Goal: Obtain resource: Download file/media

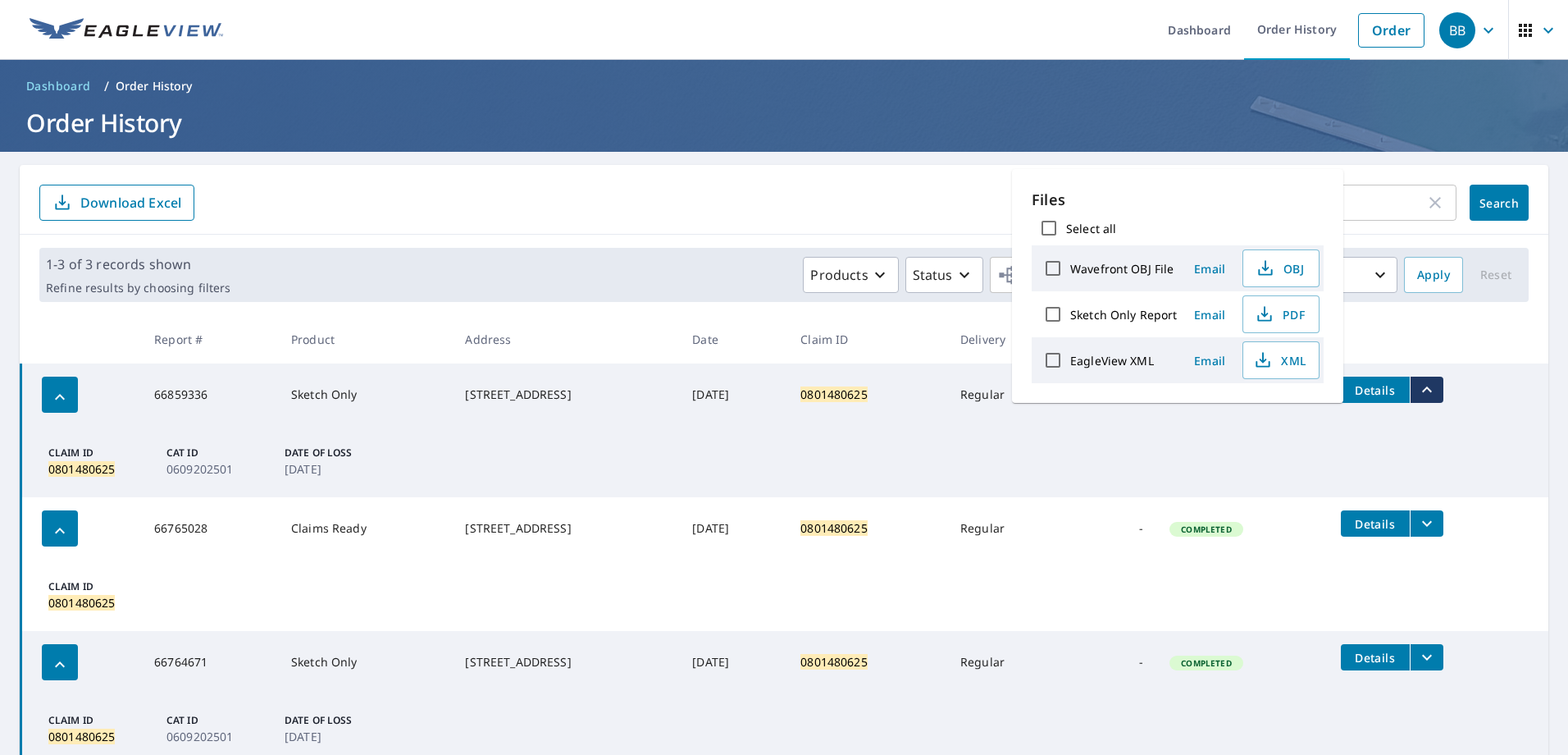
click at [947, 196] on form "0801480625 ​ Search Download Excel" at bounding box center [784, 202] width 1489 height 36
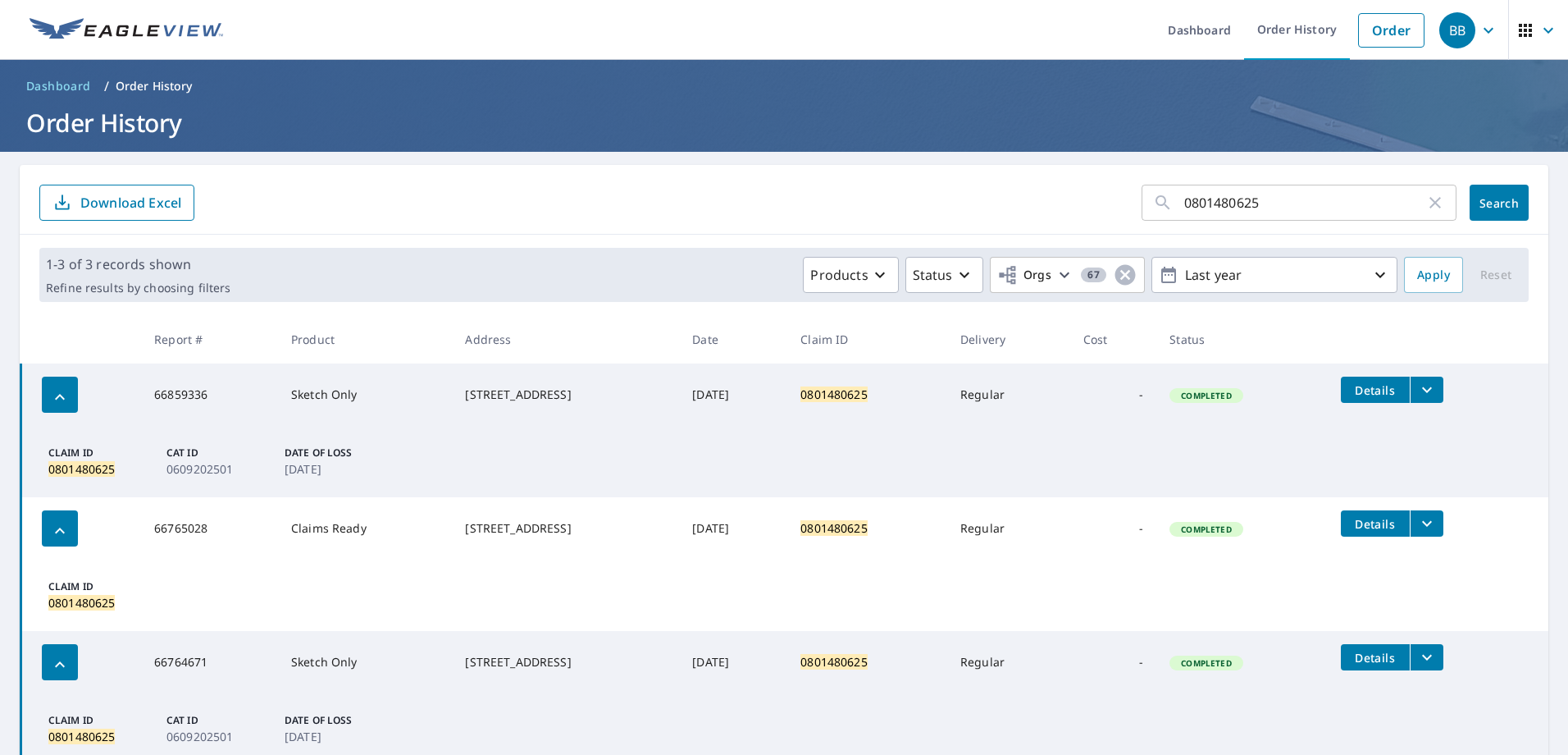
click at [1251, 202] on input "0801480625" at bounding box center [1305, 202] width 241 height 46
click at [1483, 202] on span "Search" at bounding box center [1499, 203] width 33 height 16
click at [1435, 391] on icon "filesDropdownBtn-66859336" at bounding box center [1426, 389] width 20 height 20
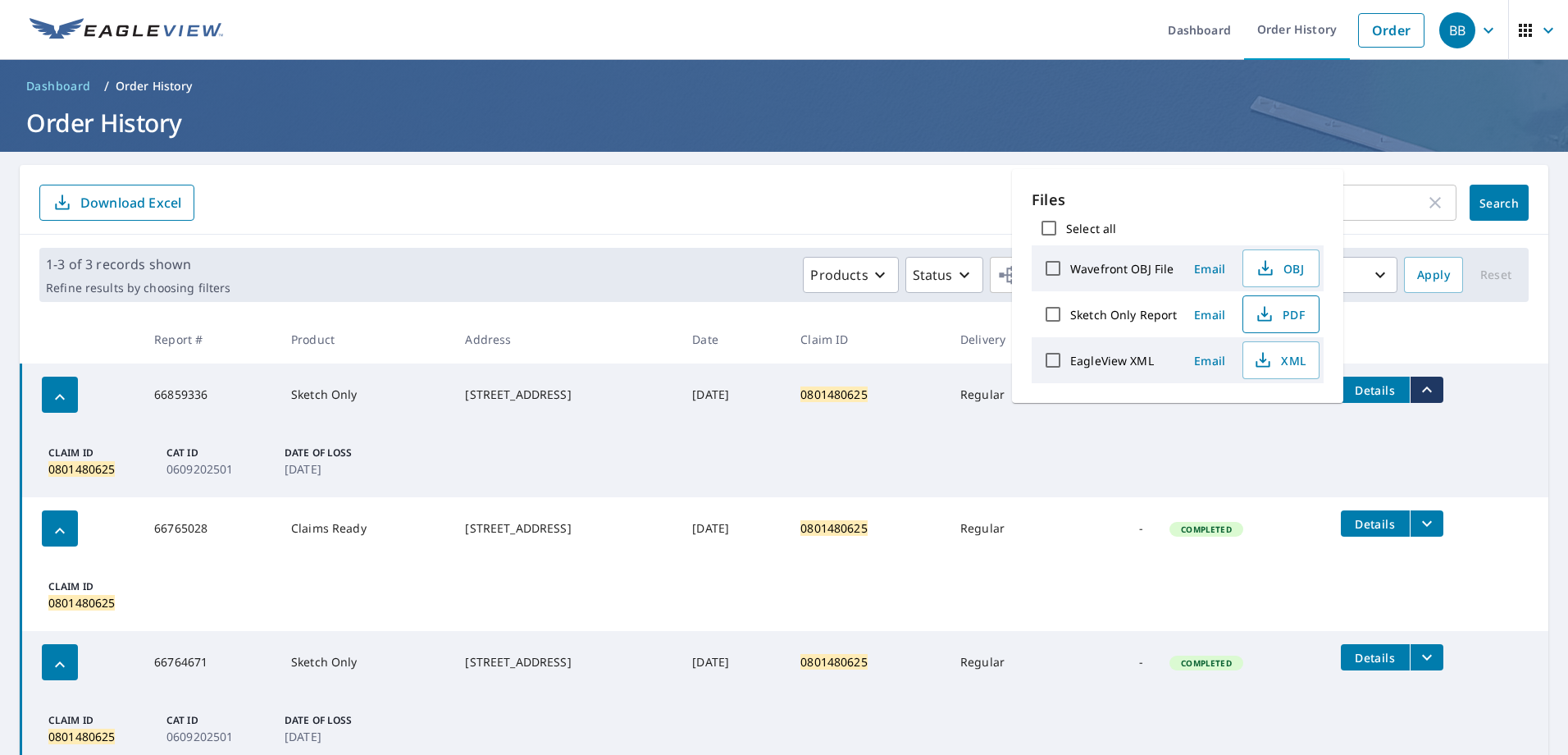
click at [1268, 315] on icon "button" at bounding box center [1264, 314] width 20 height 20
click at [1430, 209] on icon "button" at bounding box center [1435, 202] width 20 height 20
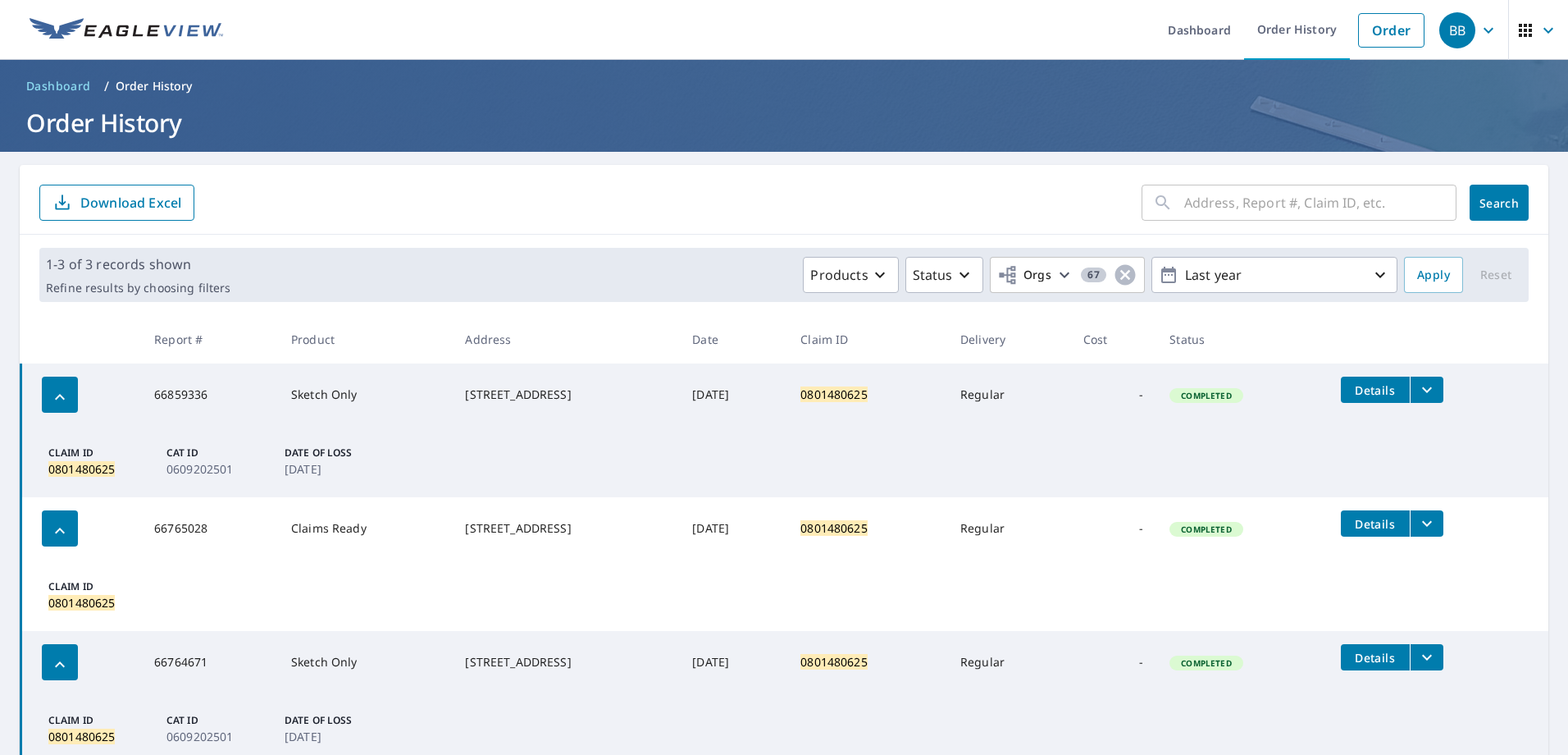
click at [1339, 199] on input "text" at bounding box center [1320, 202] width 272 height 46
paste input "0801913765"
type input "0801913765"
click at [1488, 203] on span "Search" at bounding box center [1499, 203] width 33 height 16
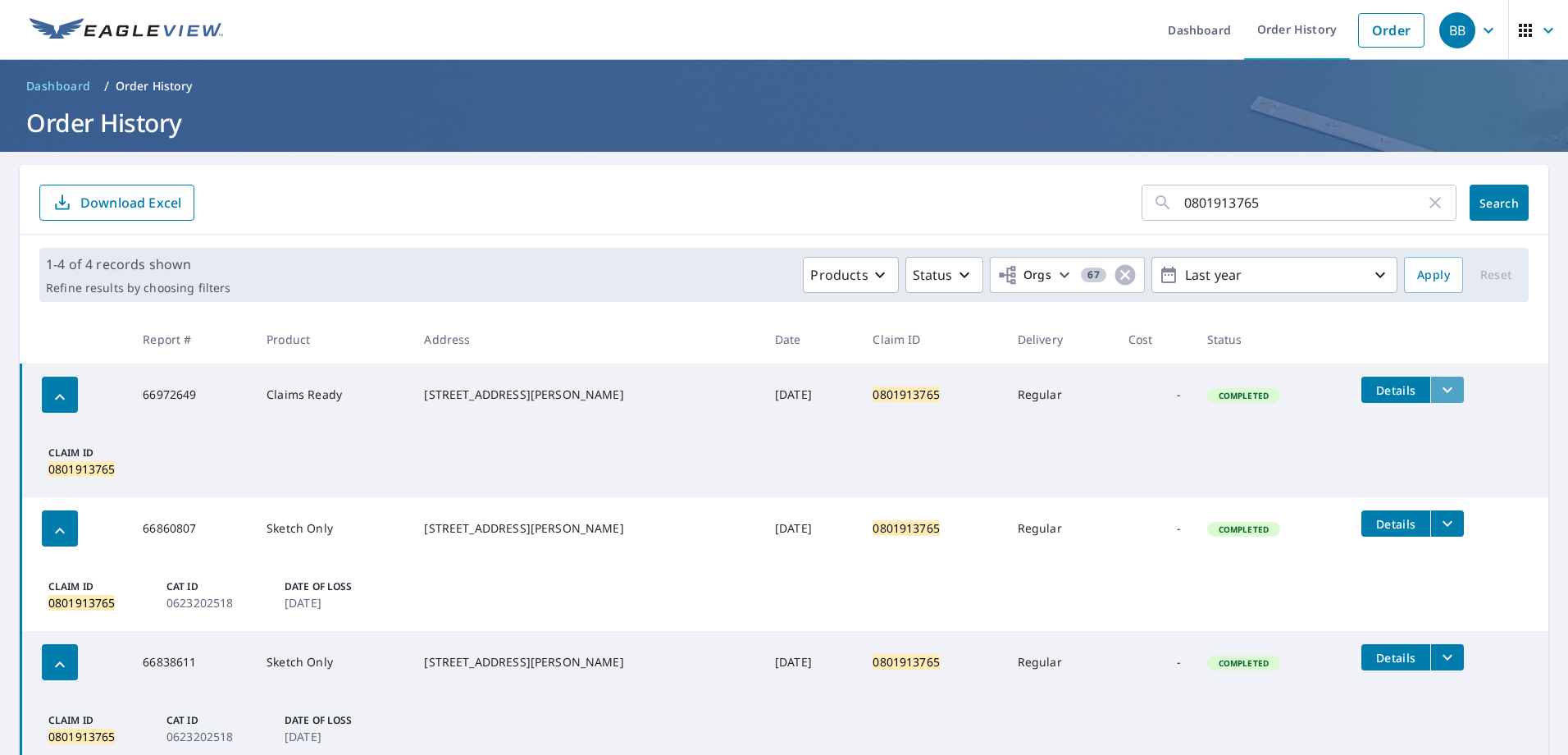
click at [1443, 389] on icon "filesDropdownBtn-66972649" at bounding box center [1447, 390] width 10 height 6
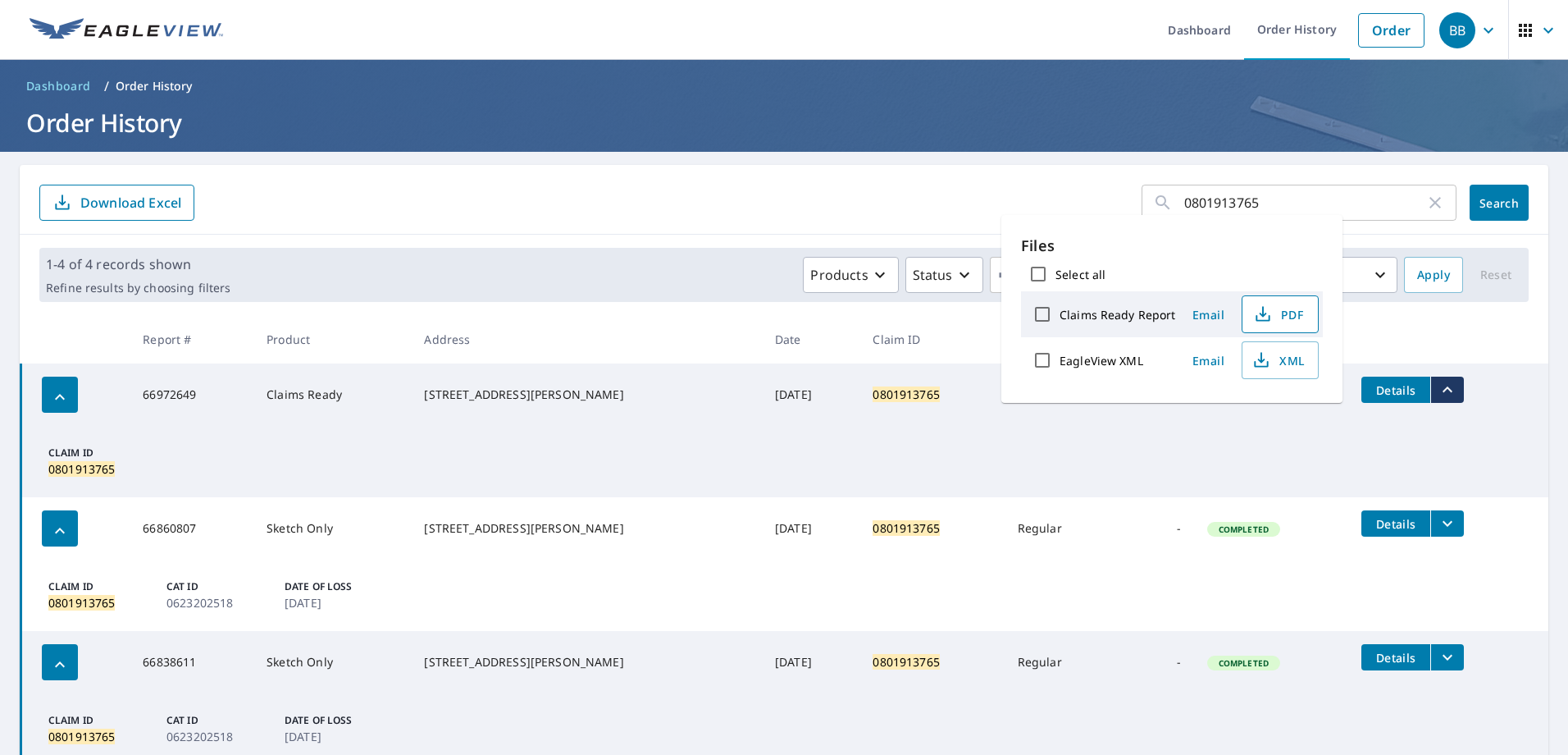
click at [1273, 317] on span "PDF" at bounding box center [1279, 314] width 52 height 20
click at [1426, 200] on icon "button" at bounding box center [1435, 202] width 20 height 20
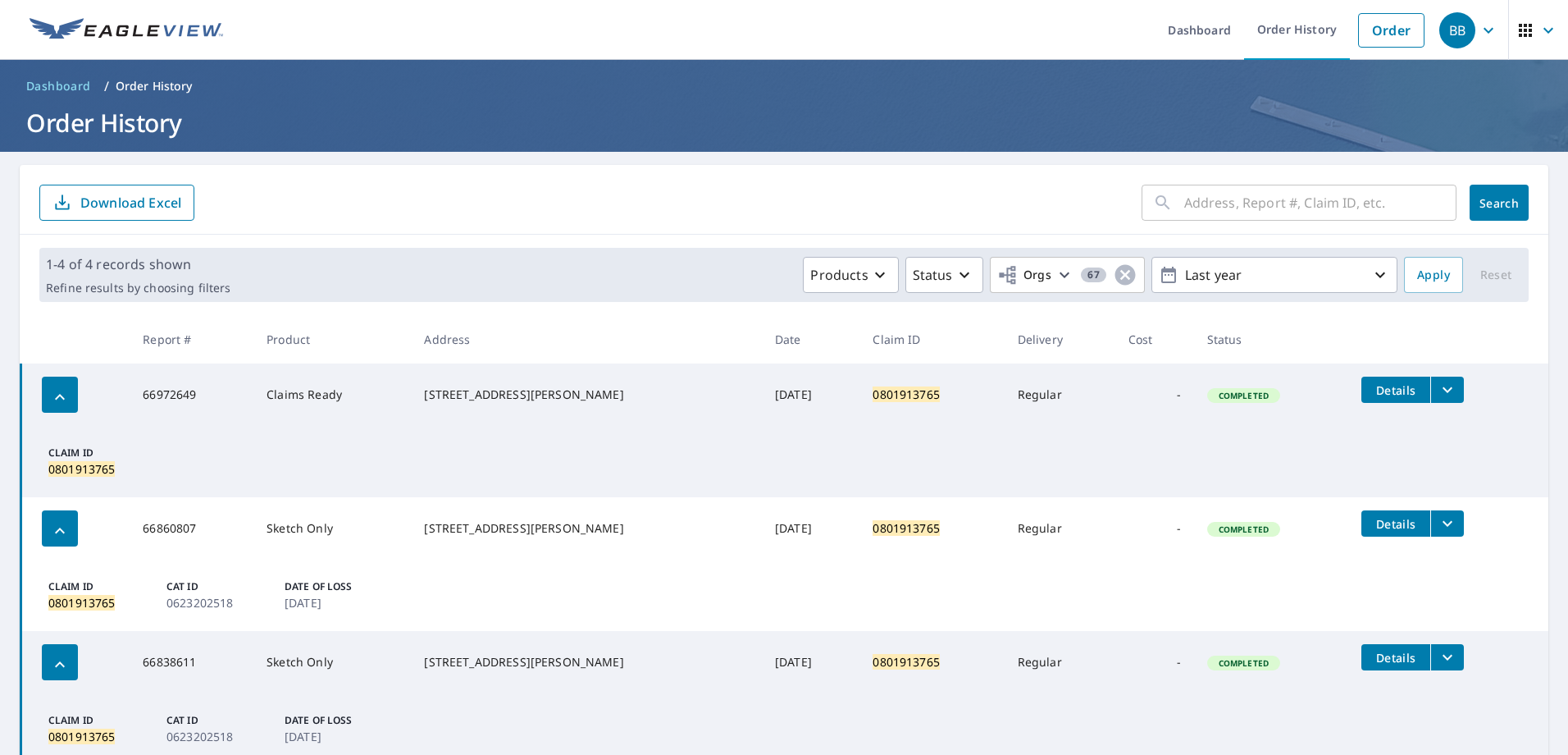
click at [1279, 195] on input "text" at bounding box center [1320, 202] width 272 height 46
paste input "0800933467"
type input "0800933467"
click at [1485, 204] on span "Search" at bounding box center [1499, 203] width 33 height 16
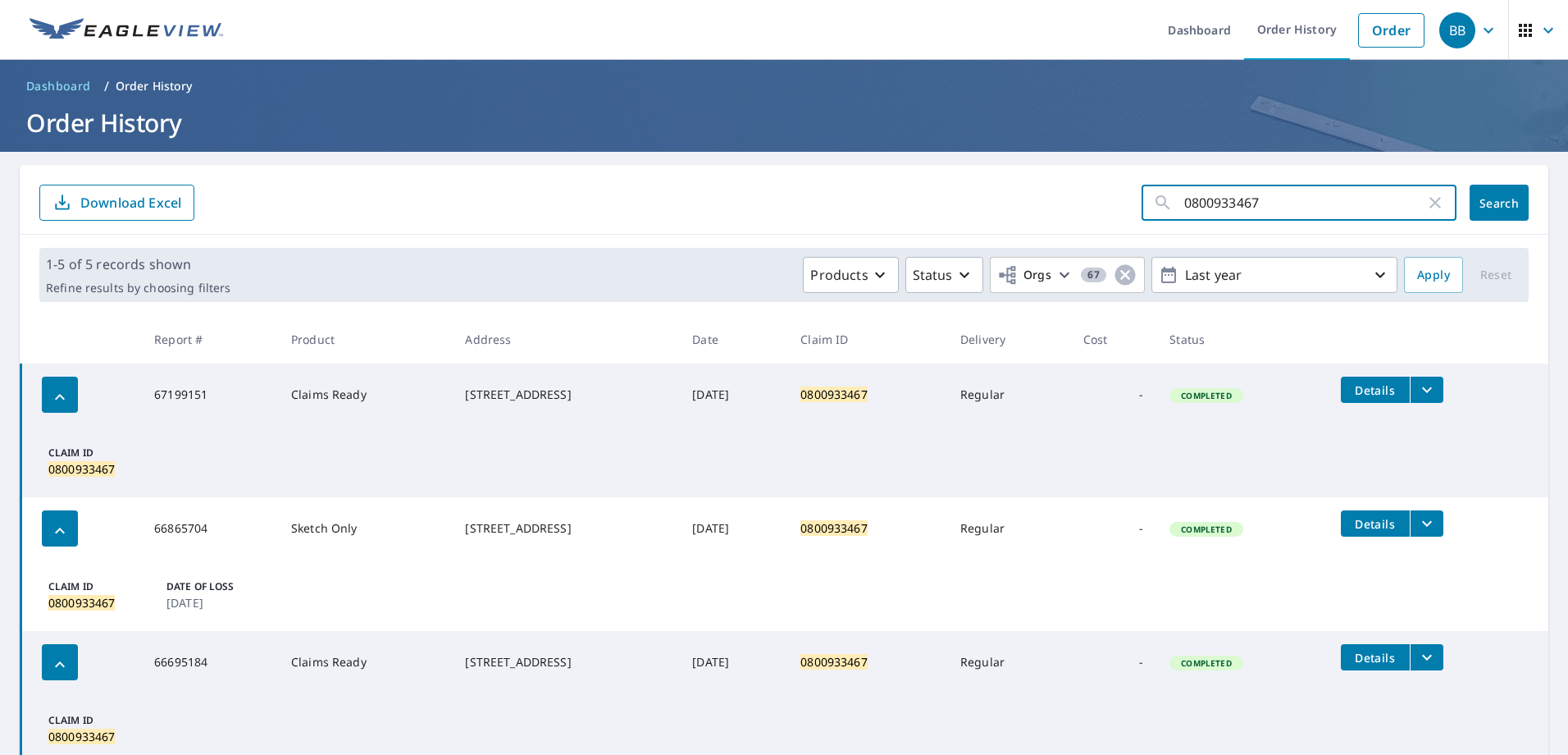
click at [1268, 205] on input "0800933467" at bounding box center [1305, 202] width 241 height 46
click at [1429, 392] on icon "filesDropdownBtn-67199151" at bounding box center [1426, 389] width 20 height 20
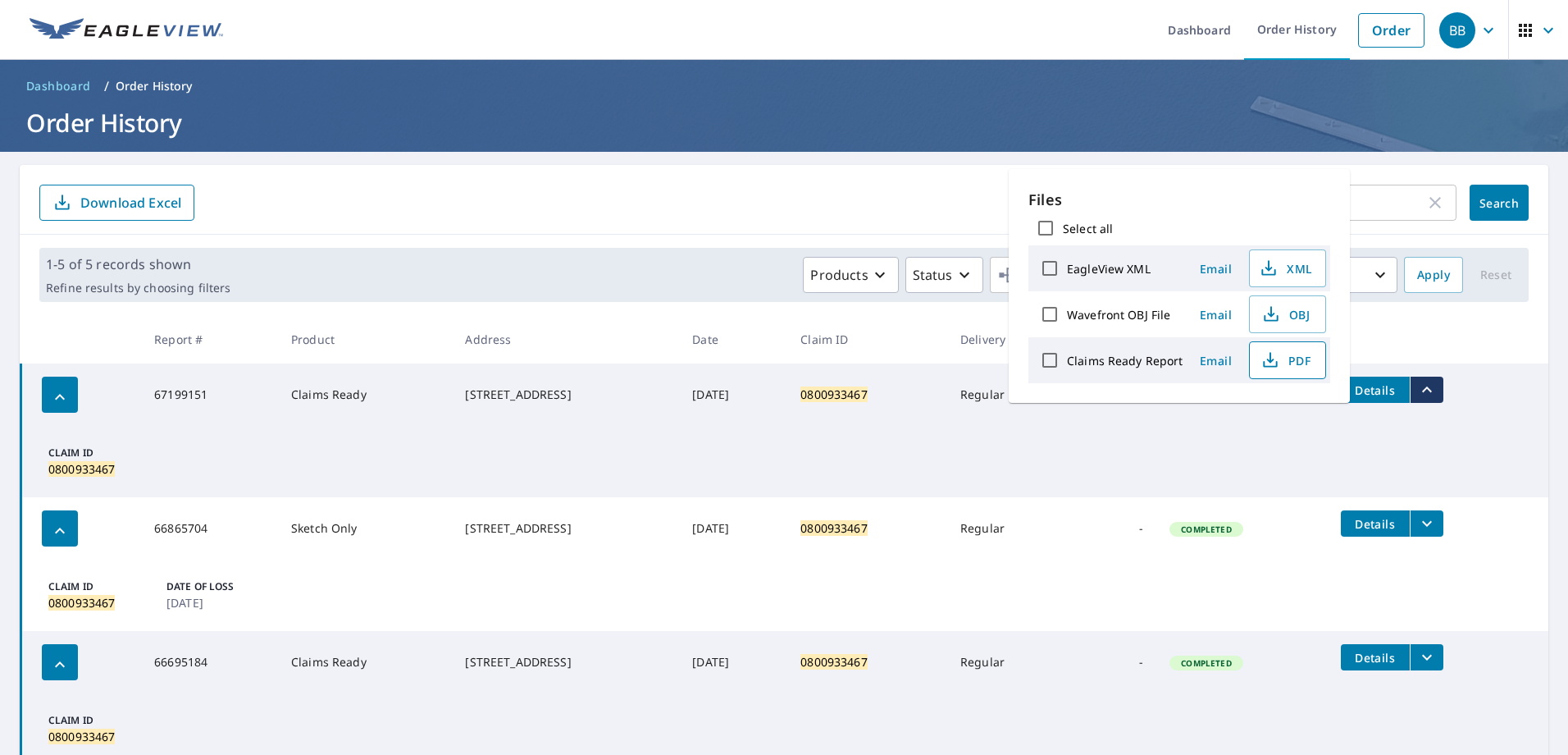
click at [1287, 360] on span "PDF" at bounding box center [1286, 360] width 52 height 20
click at [1437, 386] on icon "filesDropdownBtn-67199151" at bounding box center [1426, 389] width 20 height 20
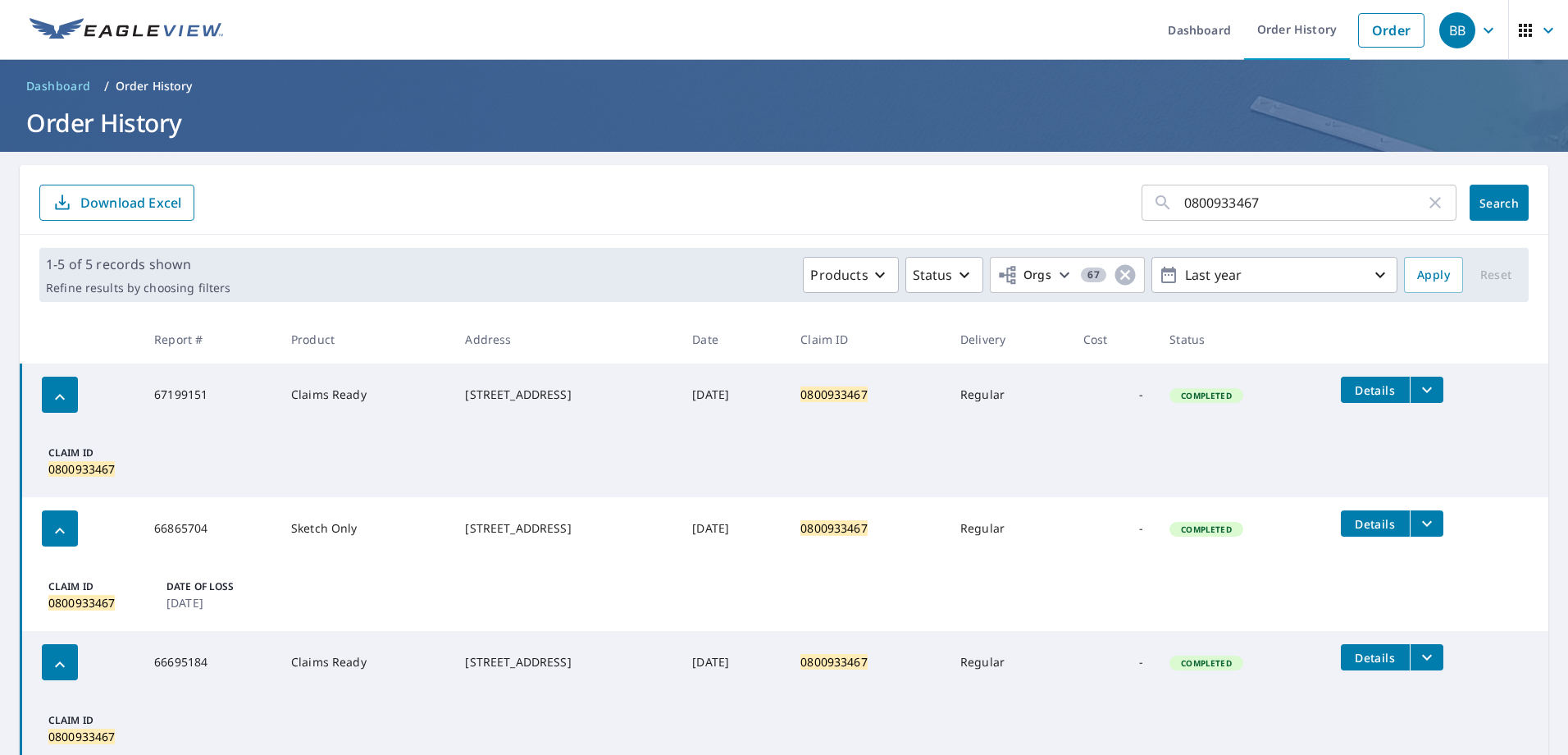
click at [1432, 391] on icon "filesDropdownBtn-67199151" at bounding box center [1426, 390] width 10 height 6
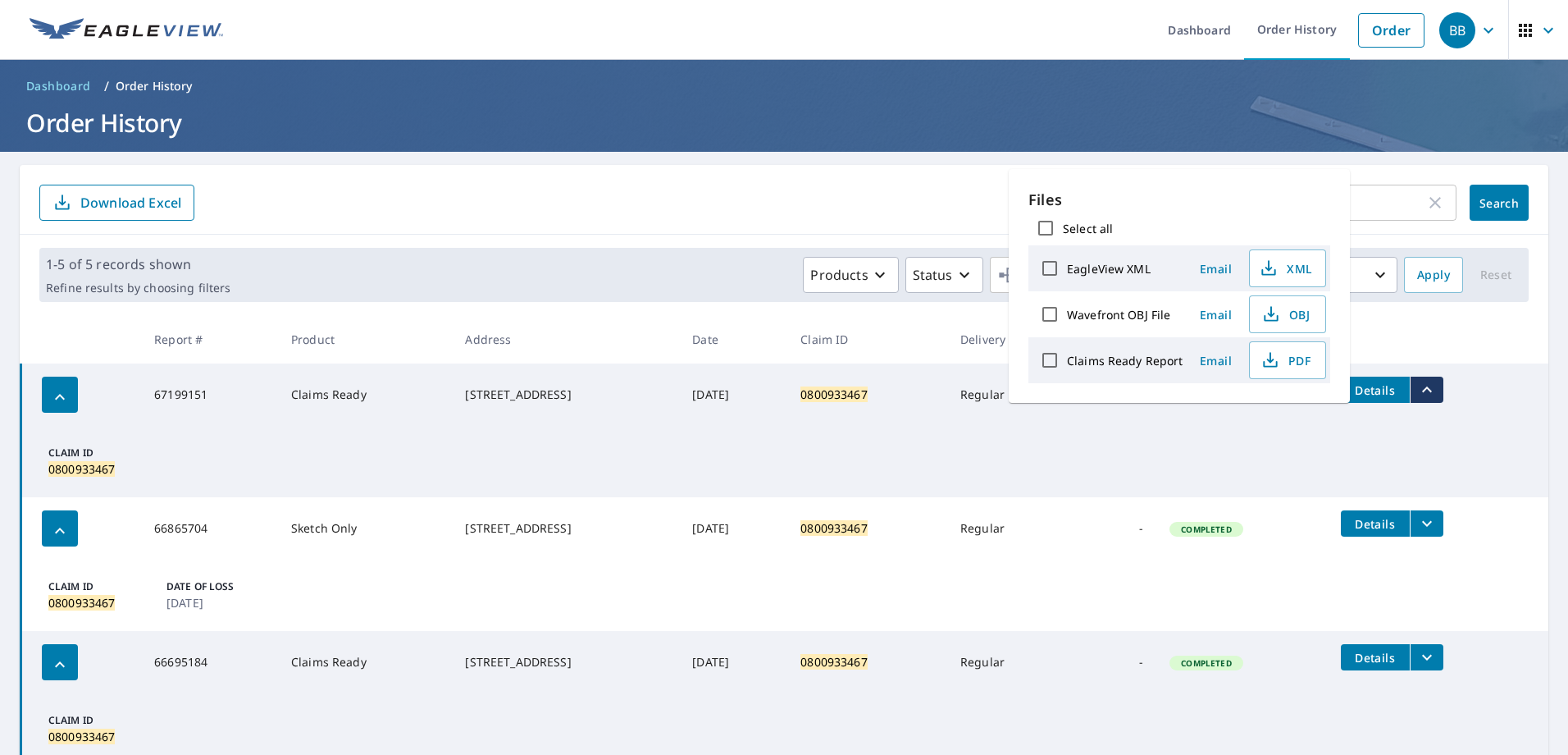
click at [1143, 361] on label "Claims Ready Report" at bounding box center [1125, 361] width 116 height 16
click at [1067, 361] on input "Claims Ready Report" at bounding box center [1050, 361] width 35 height 35
checkbox input "true"
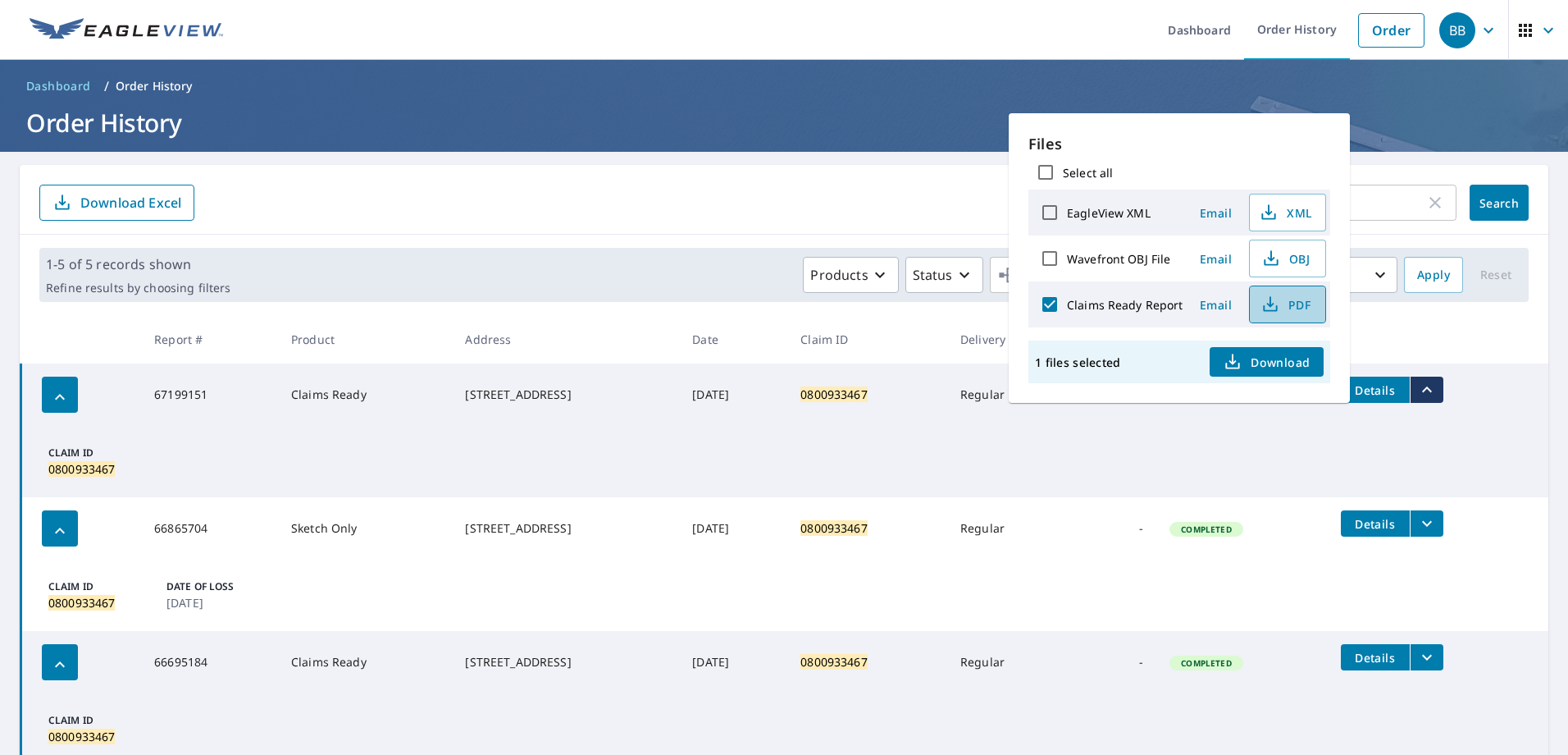
click at [1282, 302] on span "PDF" at bounding box center [1286, 304] width 52 height 20
click at [1424, 169] on div "0800933467 ​ Search Download Excel" at bounding box center [784, 200] width 1529 height 70
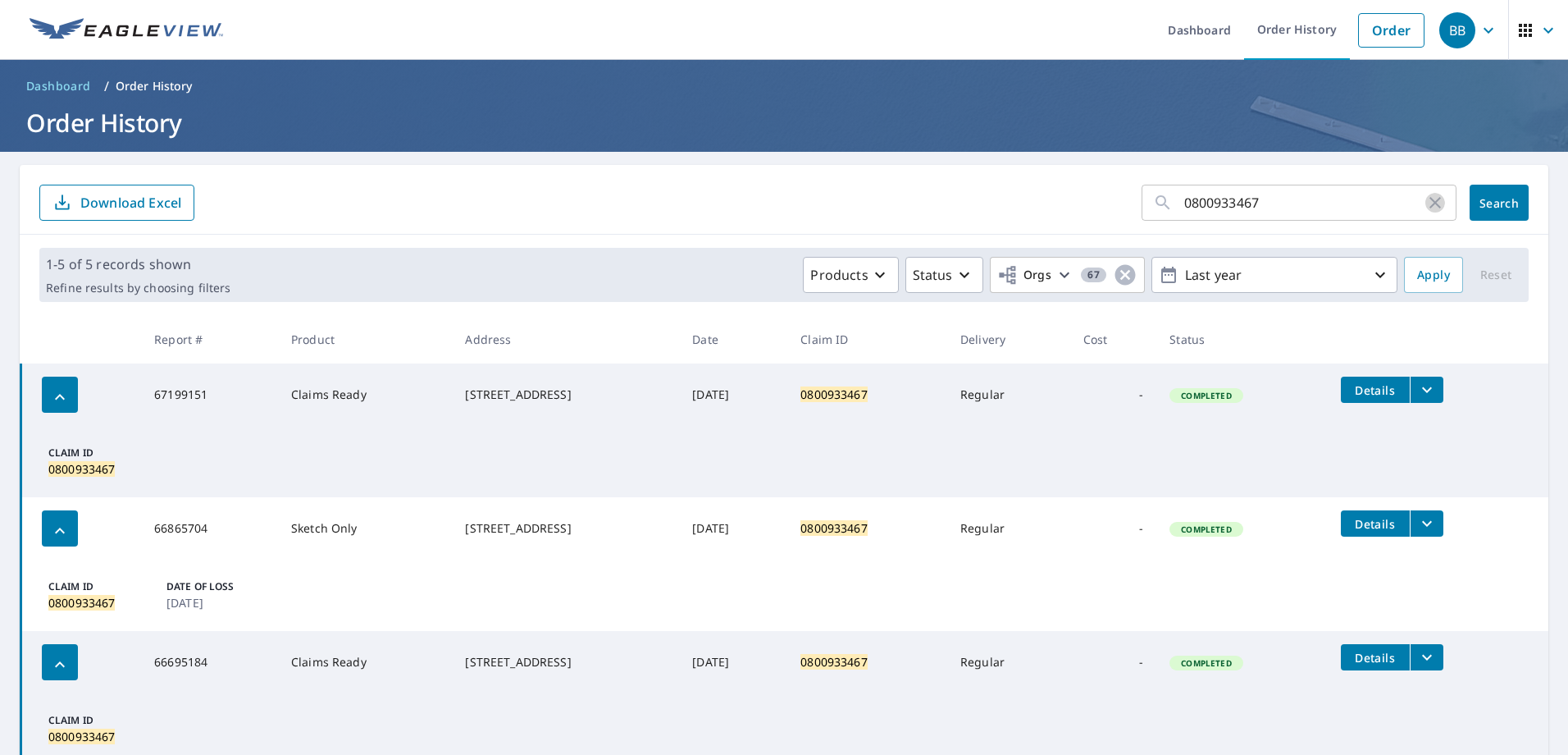
click at [1426, 206] on icon "button" at bounding box center [1435, 202] width 20 height 20
drag, startPoint x: 1239, startPoint y: 219, endPoint x: 1239, endPoint y: 210, distance: 9.0
click at [1239, 219] on input "text" at bounding box center [1320, 202] width 272 height 46
paste input "0802061044"
type input "0802061044"
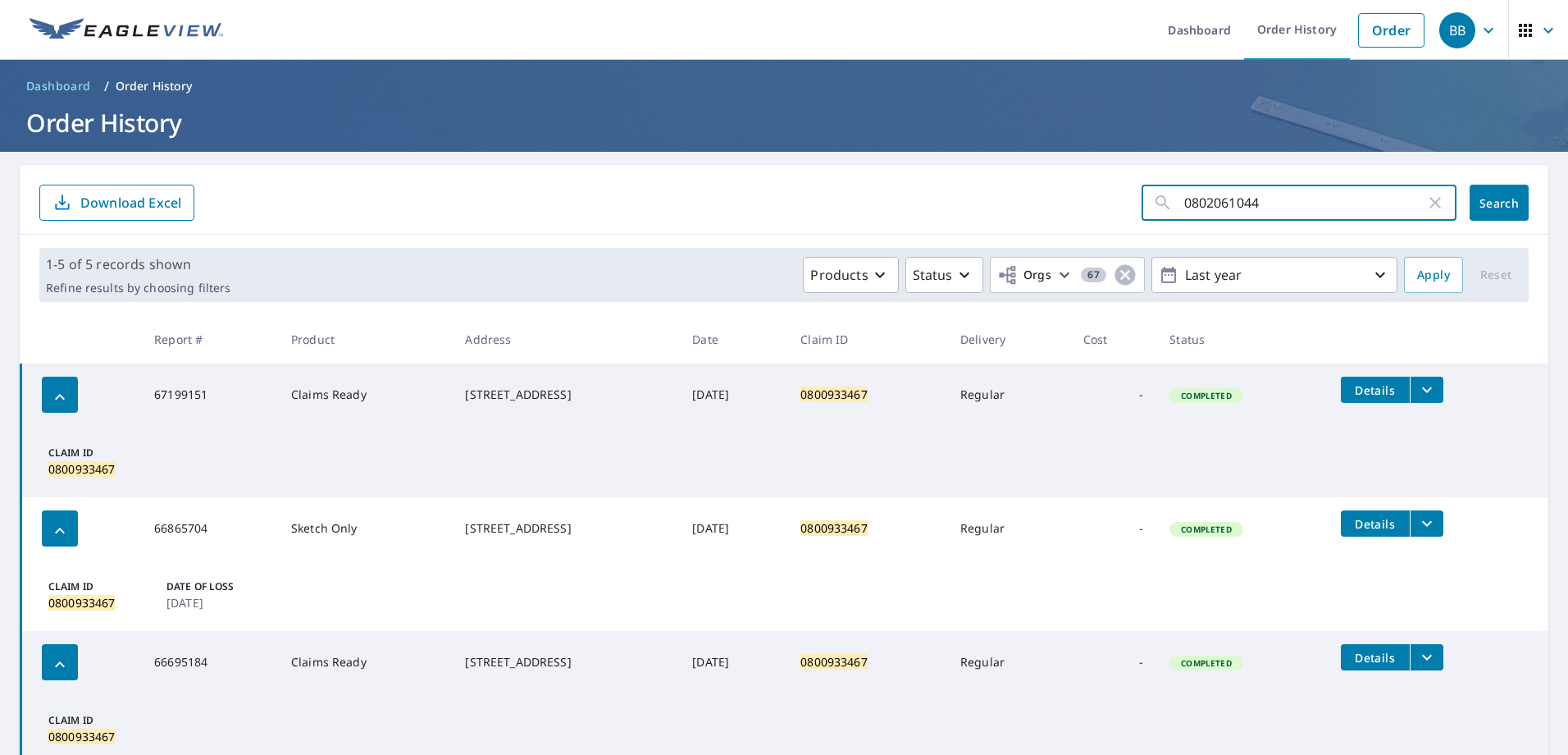
click button "Search" at bounding box center [1499, 202] width 59 height 36
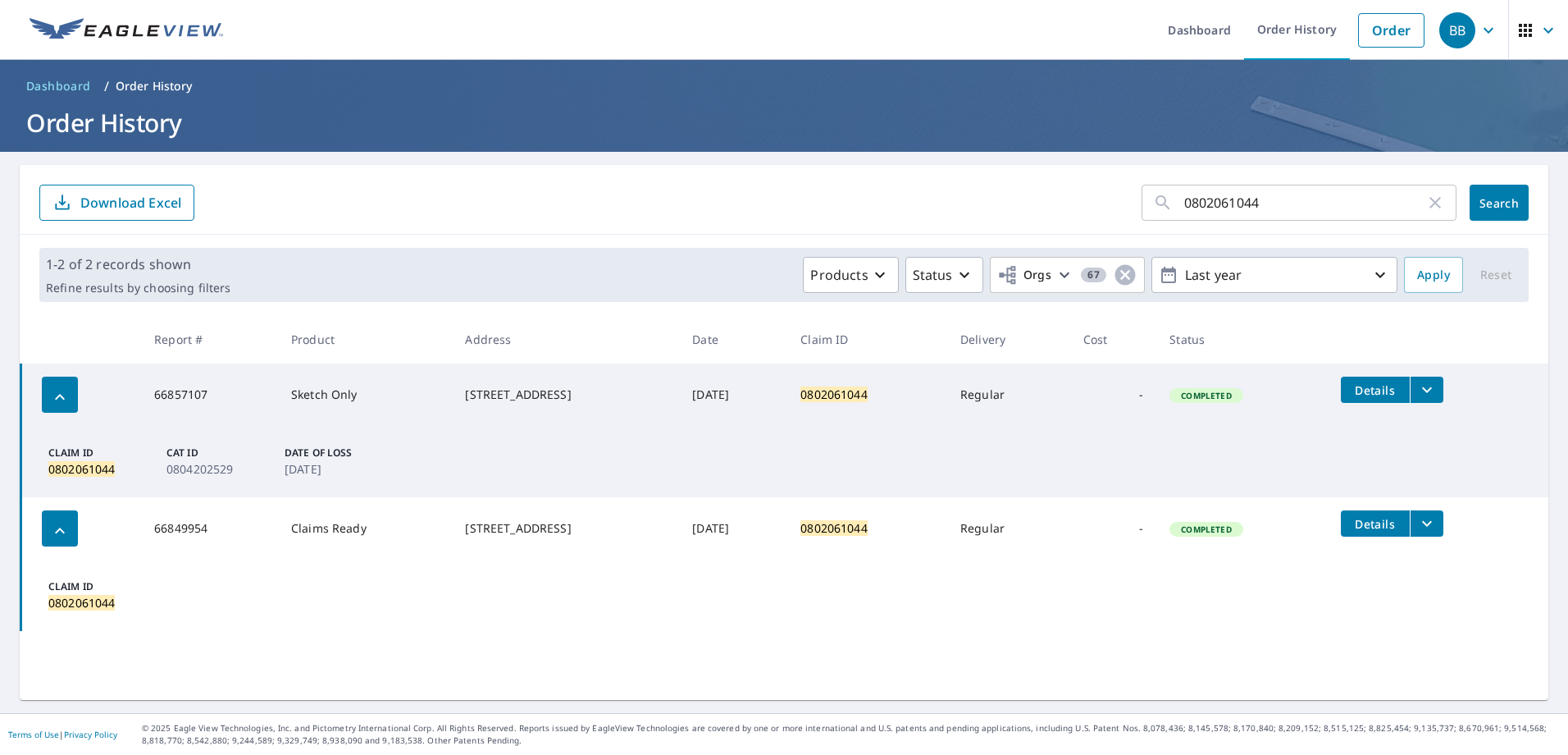
click at [1437, 390] on icon "filesDropdownBtn-66857107" at bounding box center [1426, 389] width 20 height 20
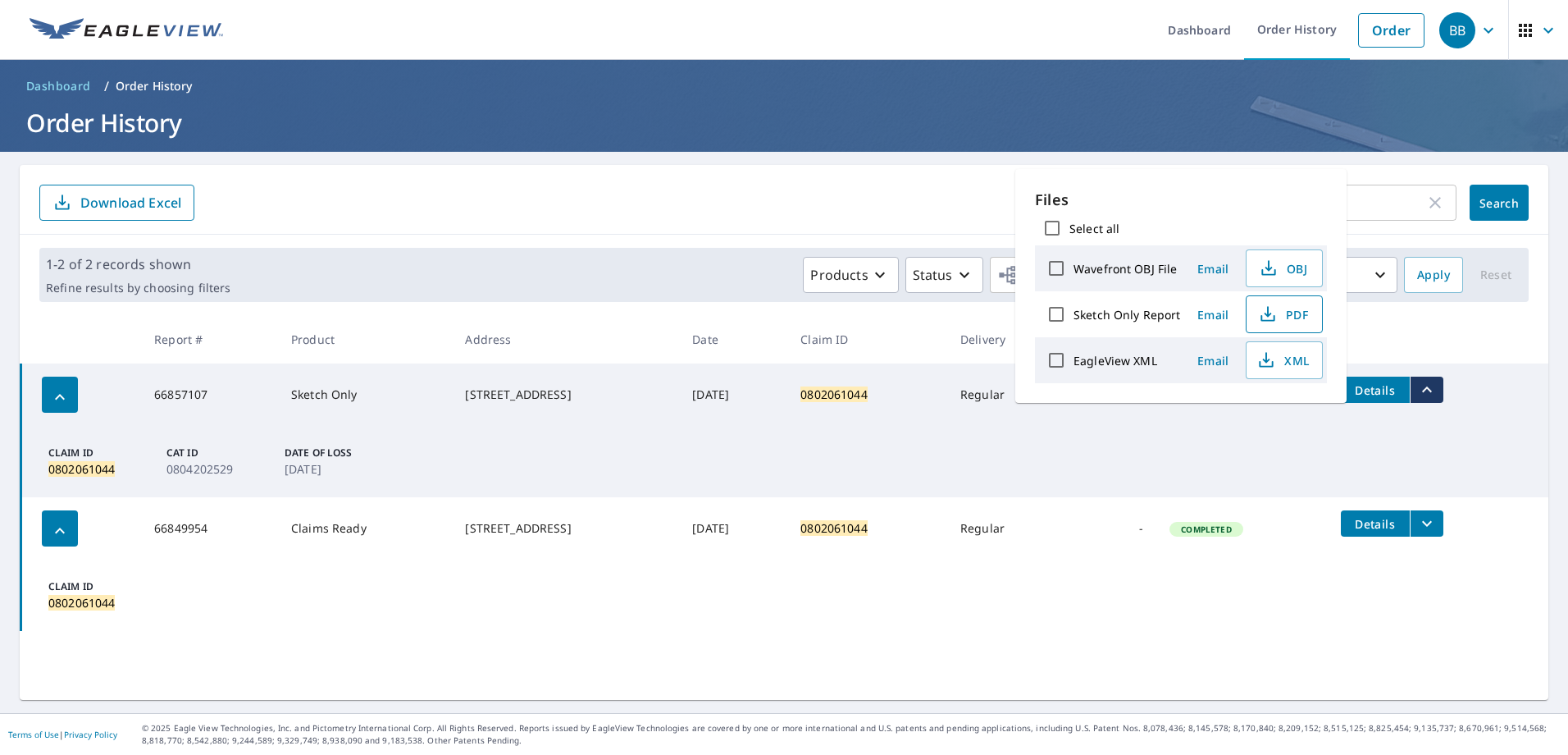
click at [1279, 313] on span "PDF" at bounding box center [1282, 314] width 52 height 20
click at [1274, 308] on icon "button" at bounding box center [1267, 314] width 20 height 20
click at [1426, 211] on icon "button" at bounding box center [1435, 202] width 20 height 20
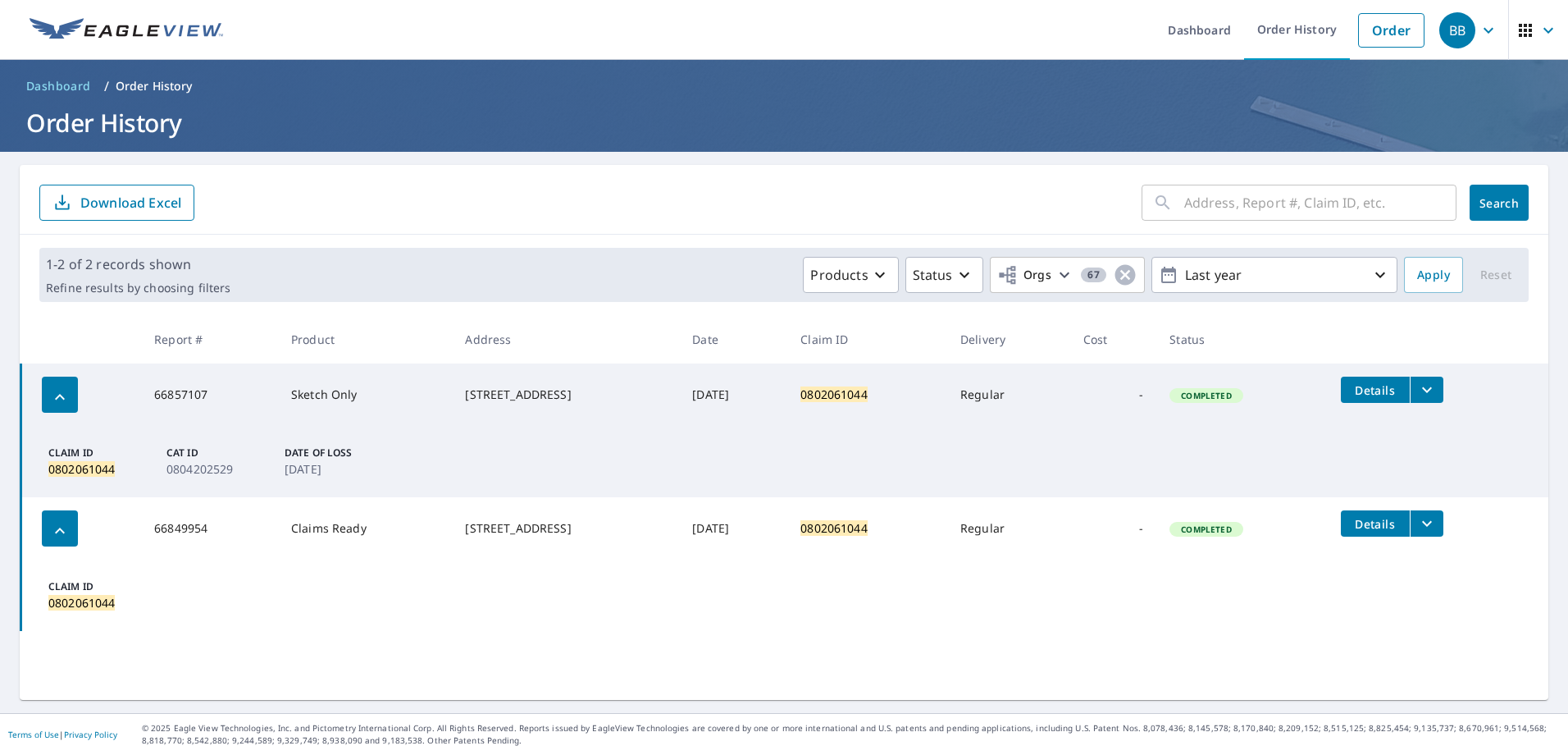
click at [1386, 200] on input "text" at bounding box center [1320, 202] width 272 height 46
paste input "0800784332"
type input "0800784332"
click at [1483, 203] on span "Search" at bounding box center [1499, 203] width 33 height 16
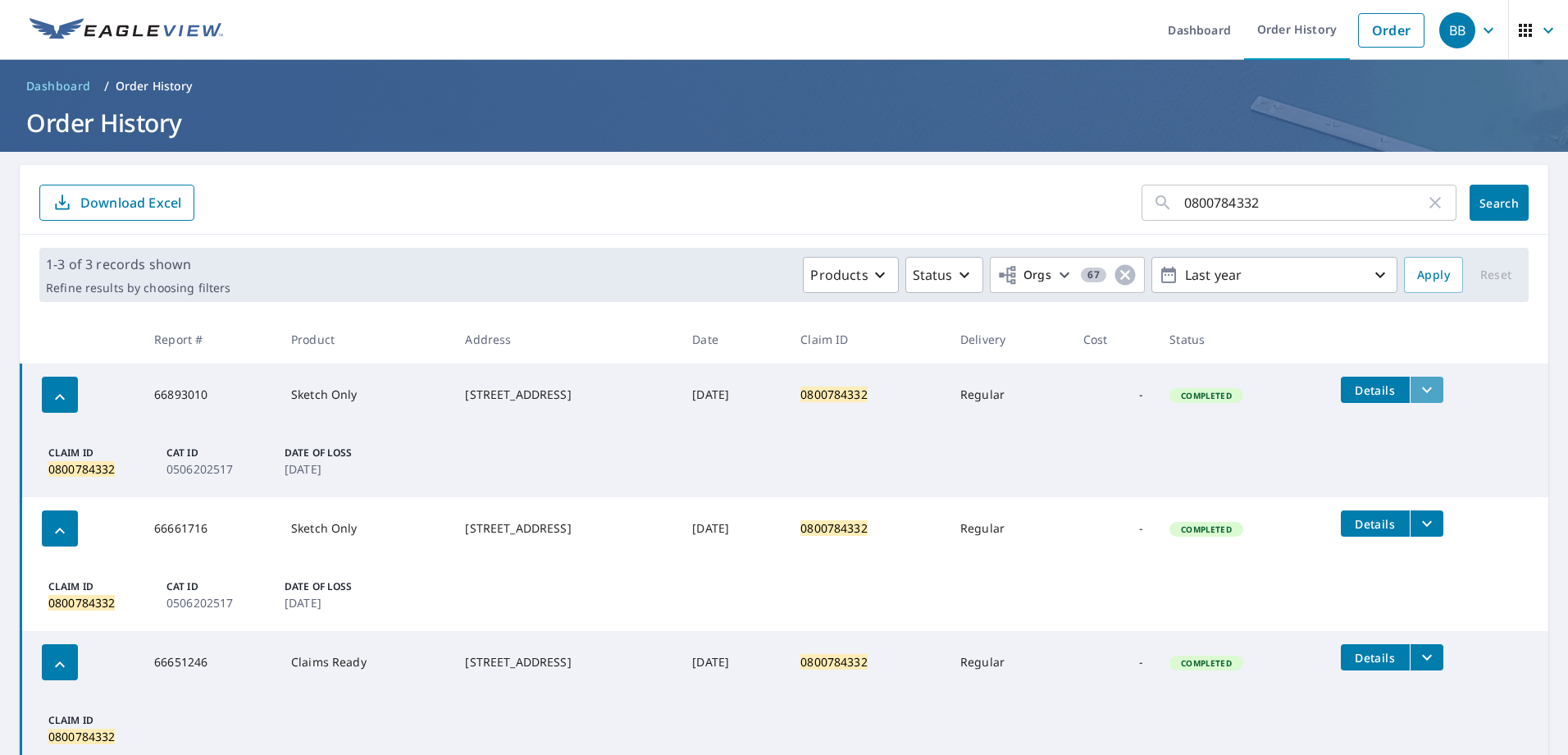
click at [1432, 392] on icon "filesDropdownBtn-66893010" at bounding box center [1426, 389] width 20 height 20
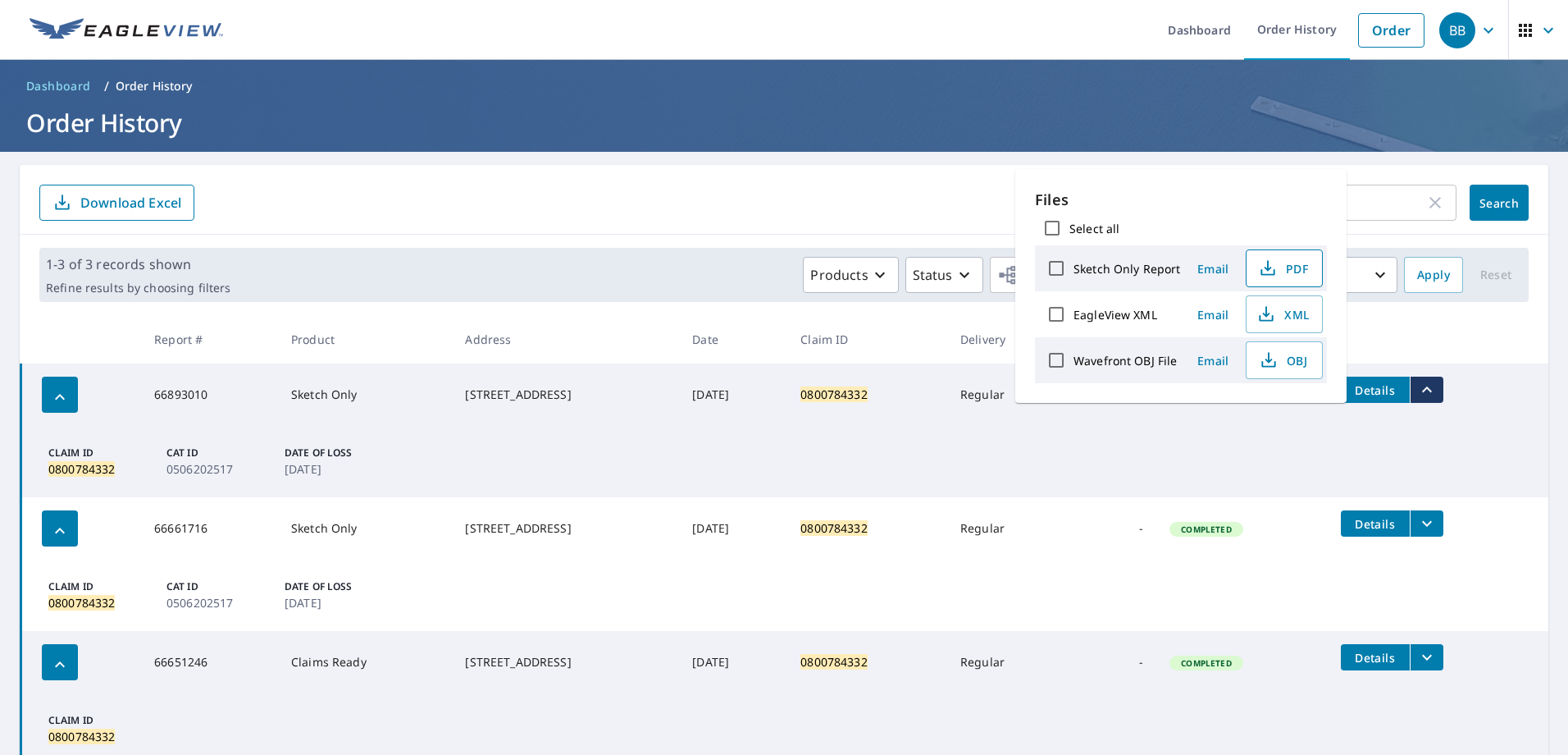
click at [1260, 266] on icon "button" at bounding box center [1267, 268] width 20 height 20
click at [1430, 203] on icon "button" at bounding box center [1435, 202] width 11 height 11
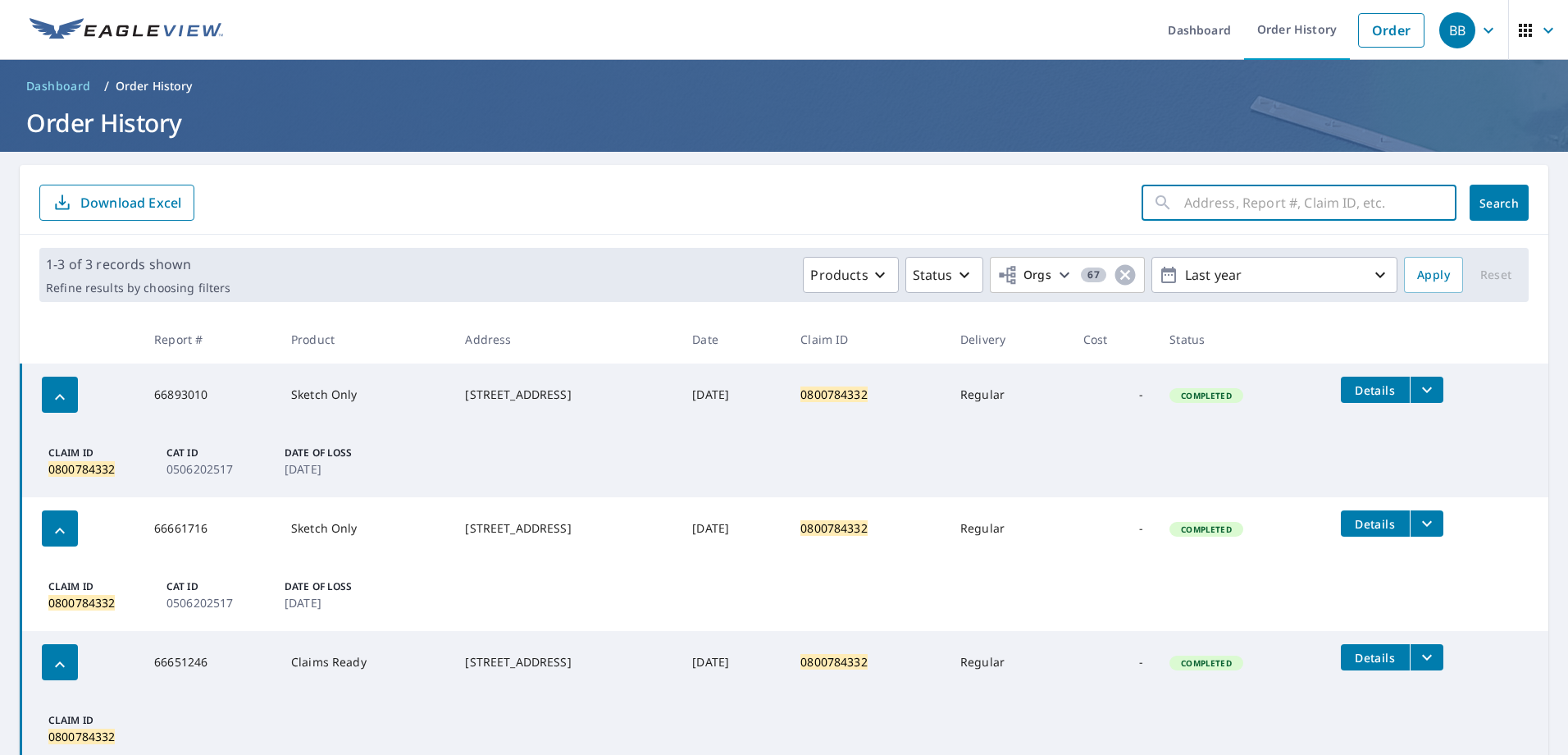
click at [1246, 195] on input "text" at bounding box center [1320, 202] width 272 height 46
type input "0795875616"
click button "Search" at bounding box center [1499, 202] width 59 height 36
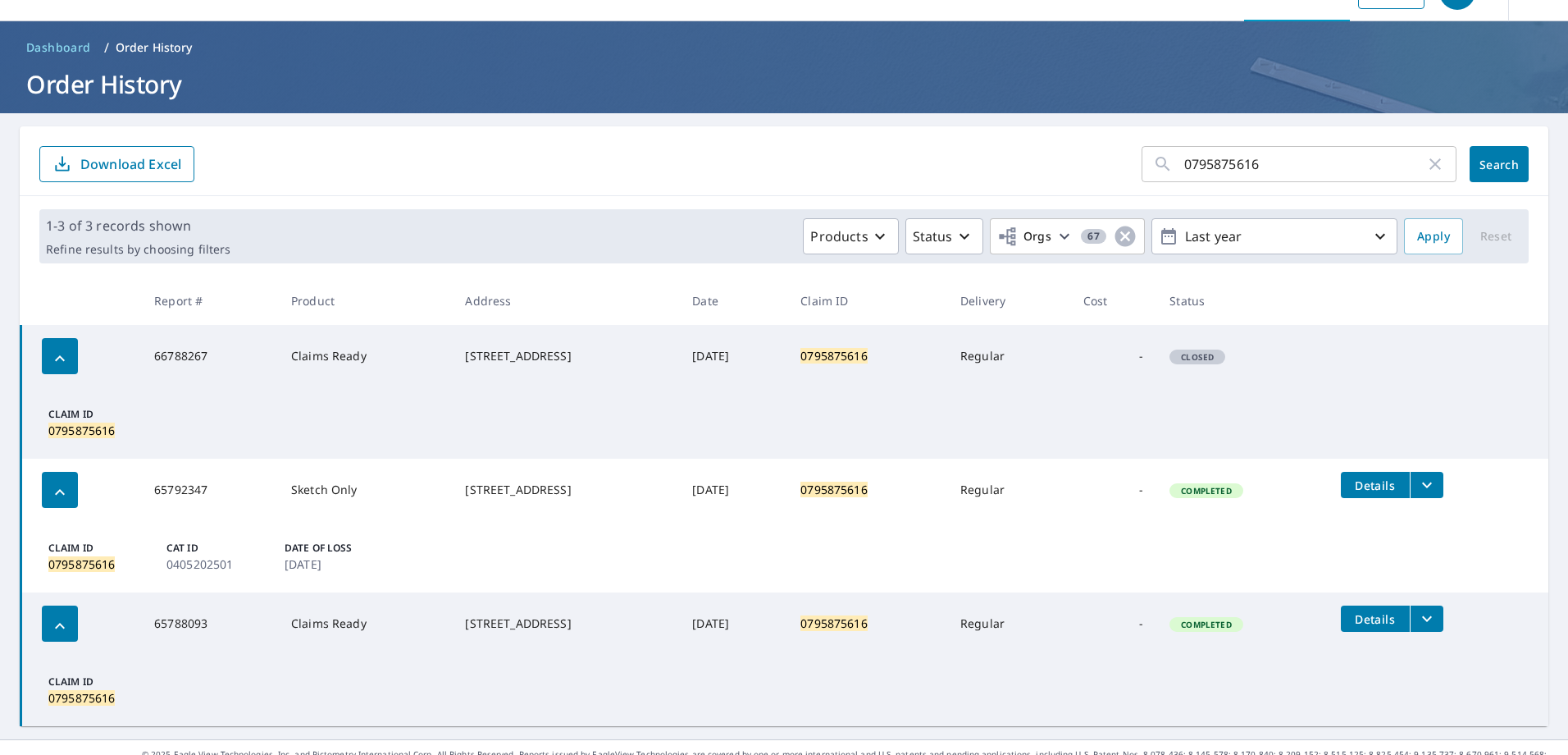
drag, startPoint x: 1276, startPoint y: 506, endPoint x: 1265, endPoint y: 532, distance: 28.2
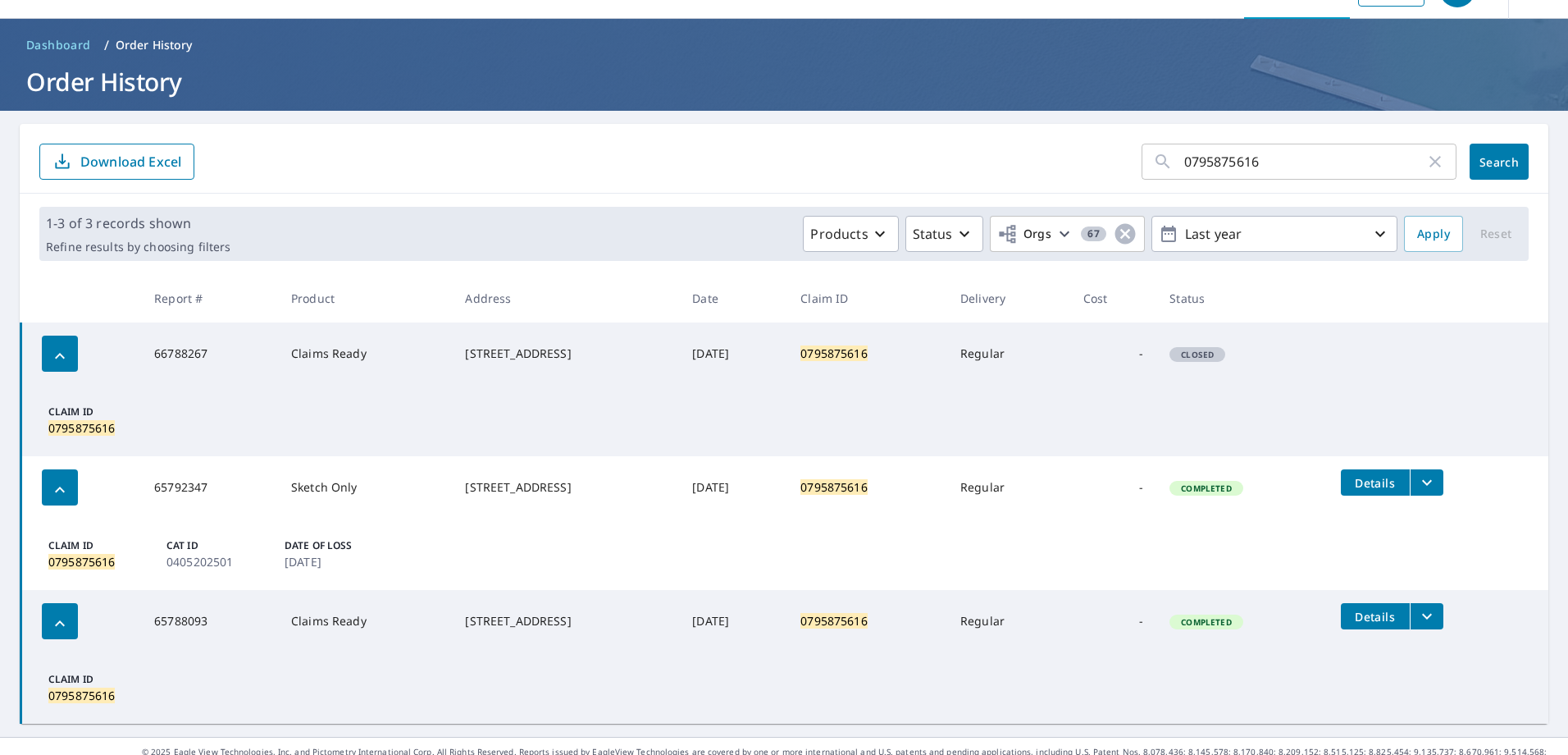
click at [1432, 486] on icon "filesDropdownBtn-65792347" at bounding box center [1426, 482] width 20 height 20
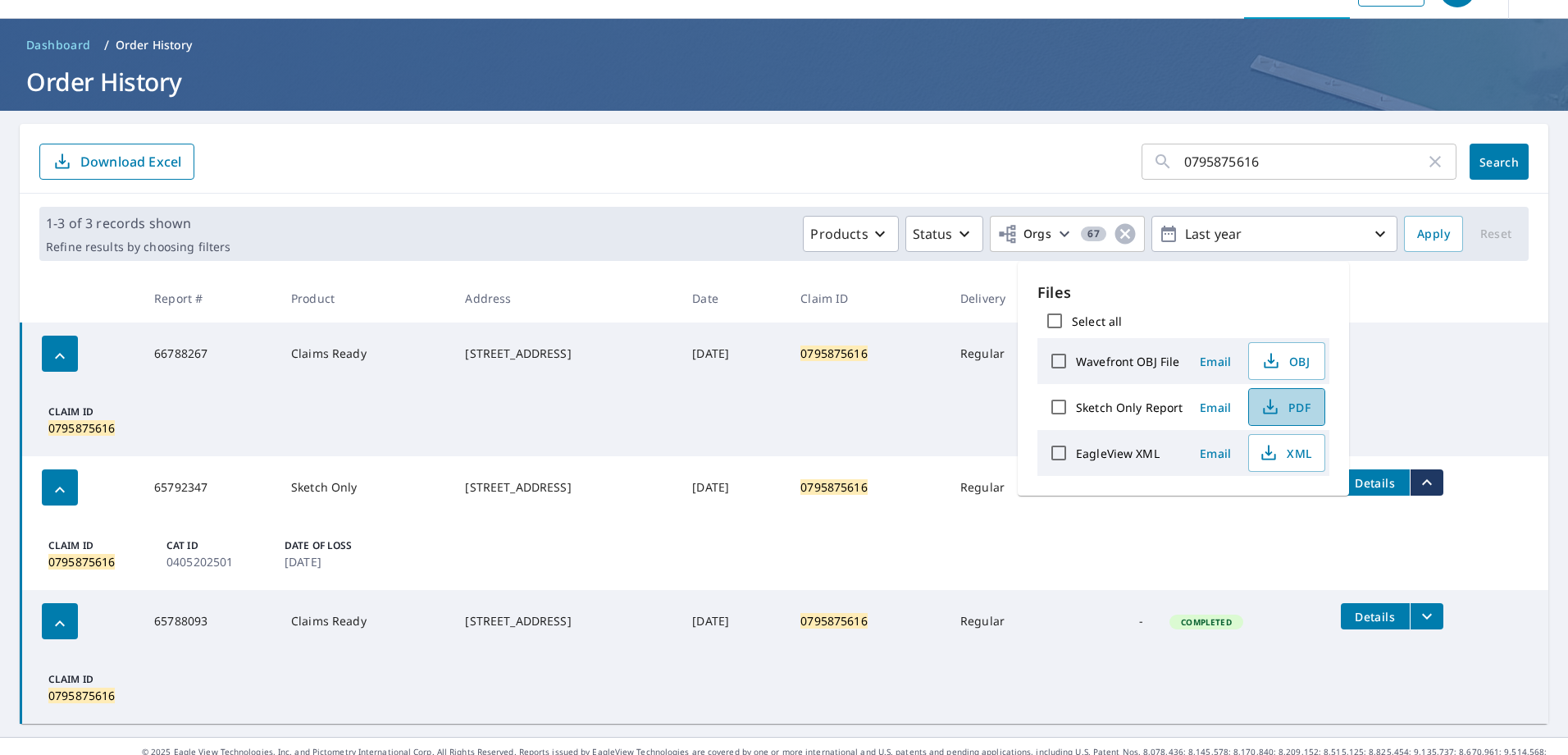
click at [1290, 405] on span "PDF" at bounding box center [1285, 407] width 52 height 20
click at [869, 360] on td "0795875616" at bounding box center [867, 354] width 160 height 63
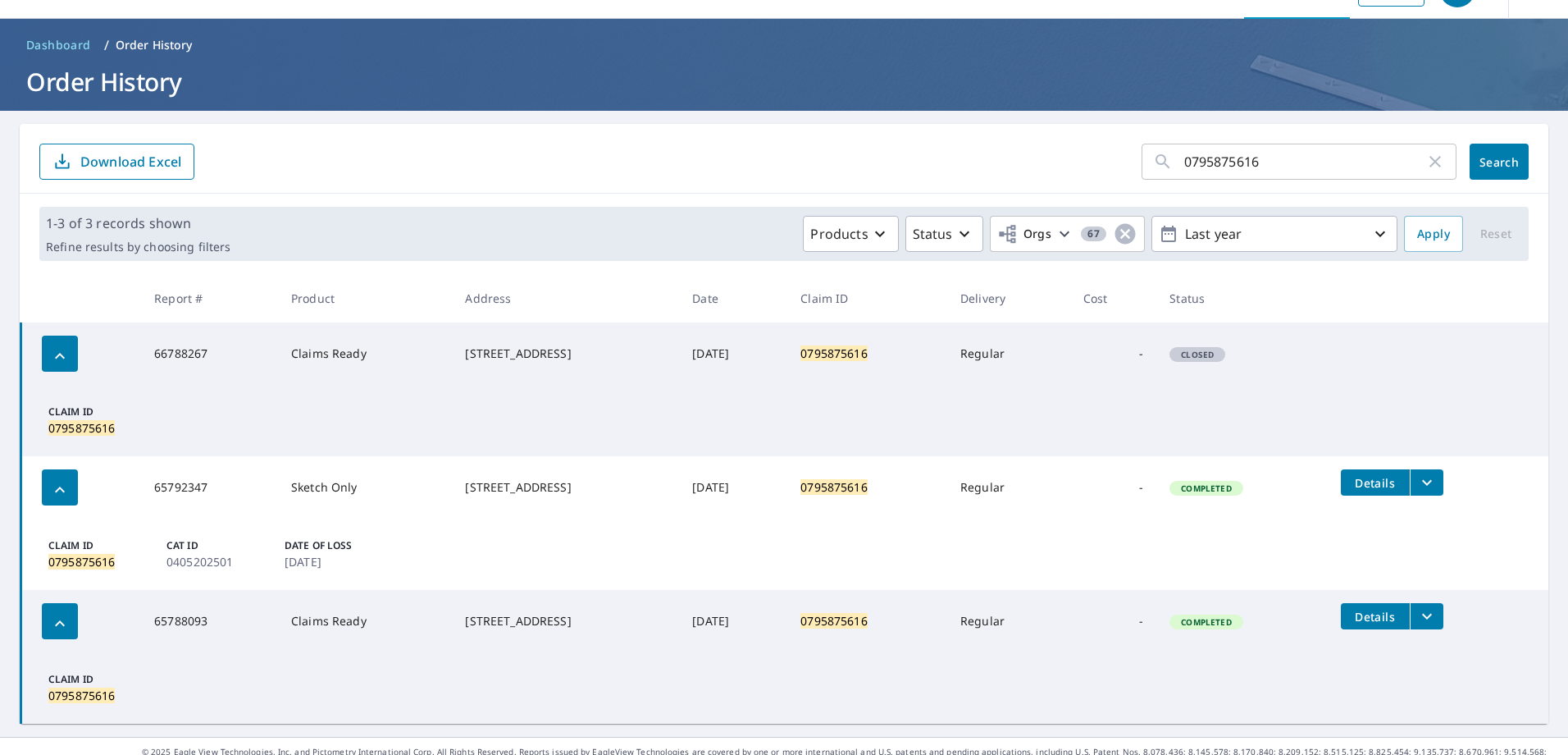
click at [1437, 487] on icon "filesDropdownBtn-65792347" at bounding box center [1426, 482] width 20 height 20
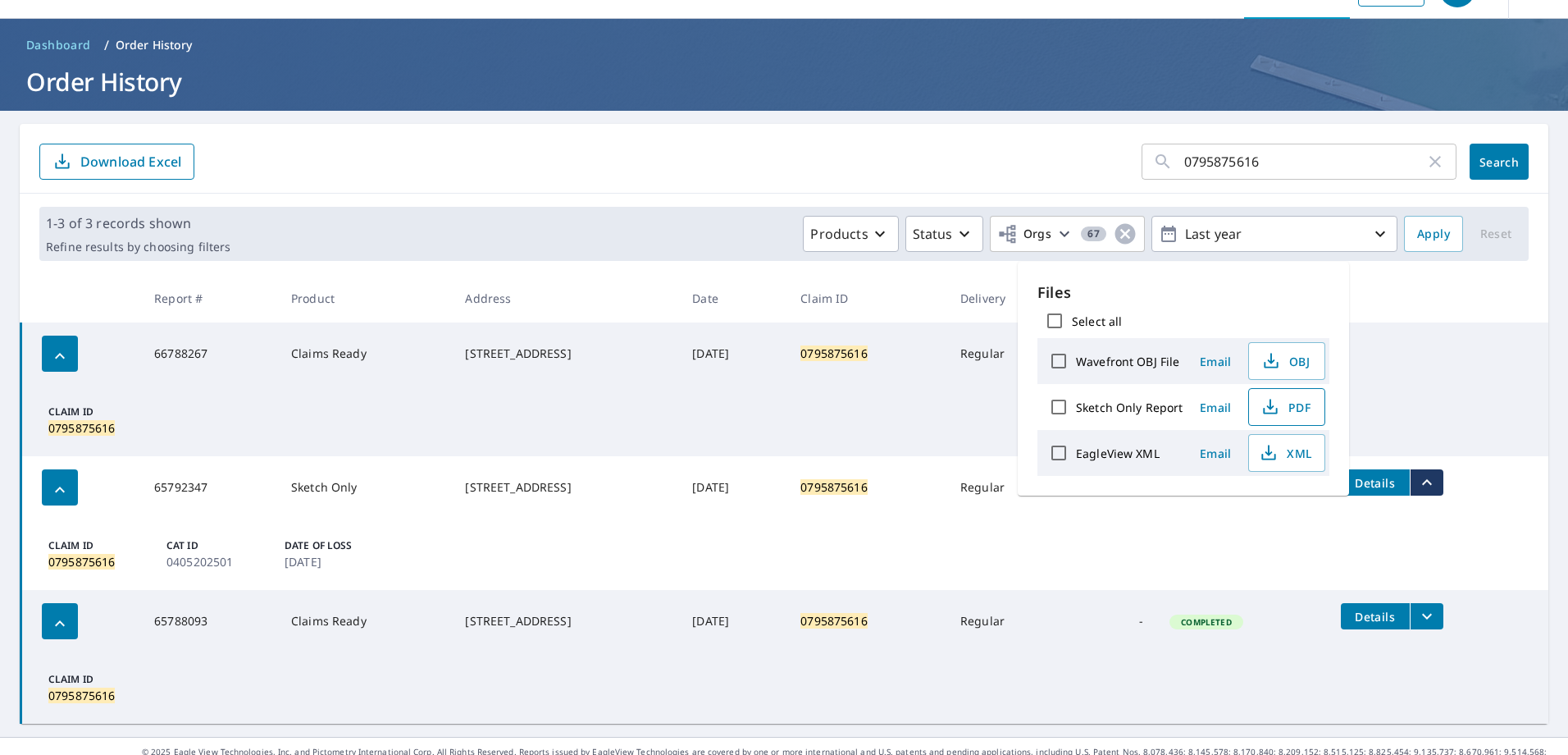
click at [1298, 409] on span "PDF" at bounding box center [1285, 407] width 52 height 20
click at [817, 167] on form "0795875616 ​ Search Download Excel" at bounding box center [784, 162] width 1489 height 36
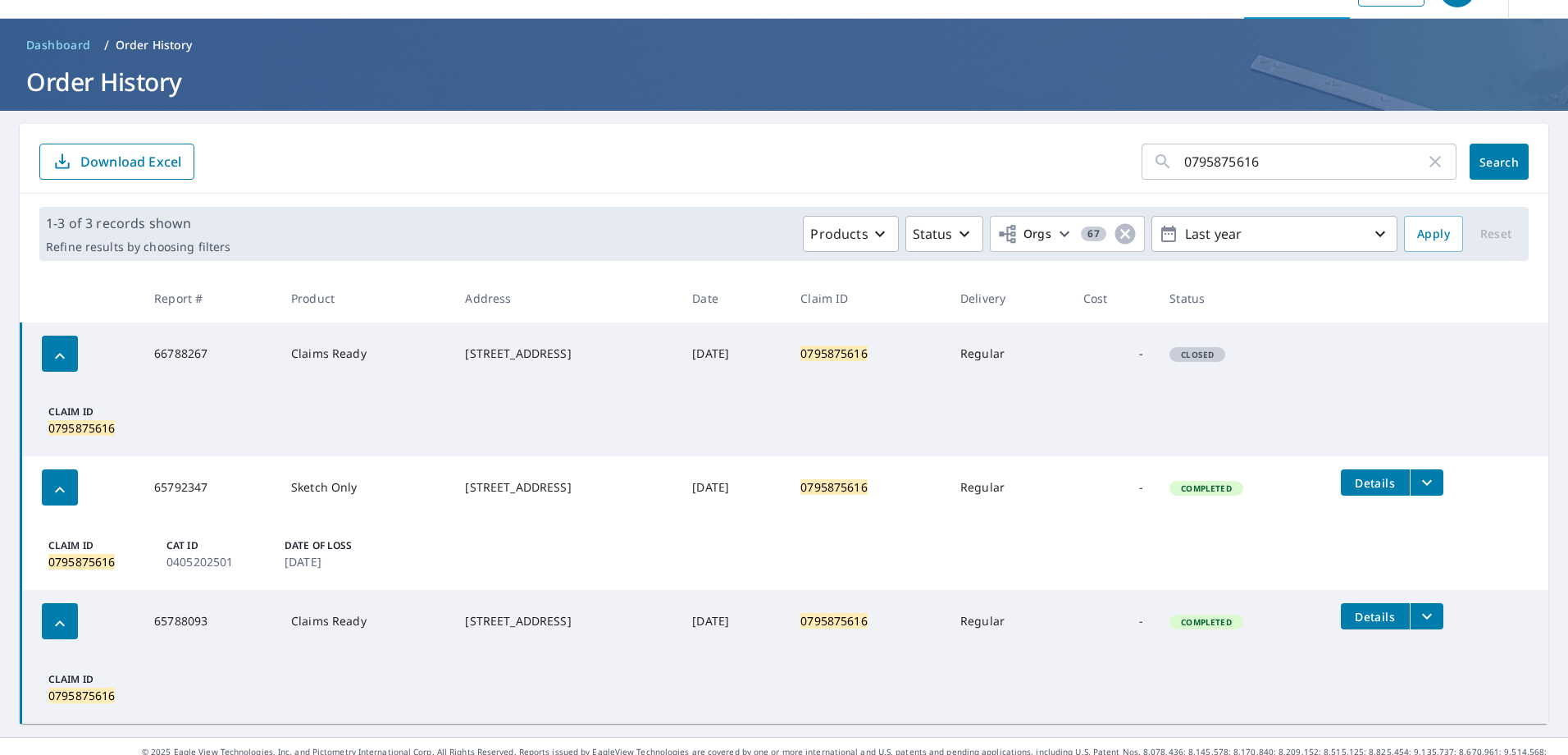
click at [1430, 162] on icon "button" at bounding box center [1435, 162] width 20 height 20
click at [1244, 168] on input "text" at bounding box center [1320, 162] width 272 height 46
paste input "0801909920"
type input "0801909920"
click at [1483, 162] on span "Search" at bounding box center [1499, 162] width 33 height 16
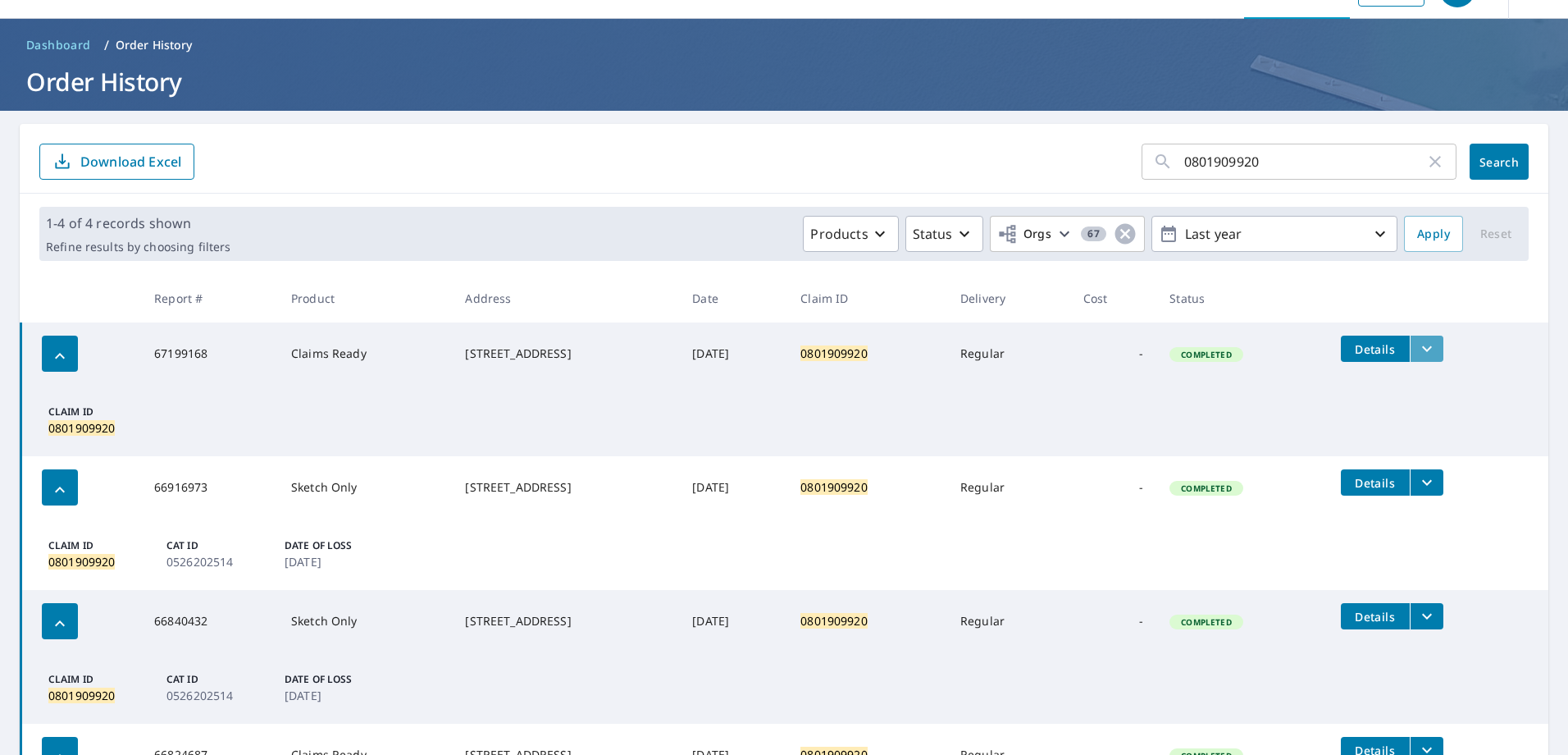
click at [1437, 354] on icon "filesDropdownBtn-67199168" at bounding box center [1426, 348] width 20 height 20
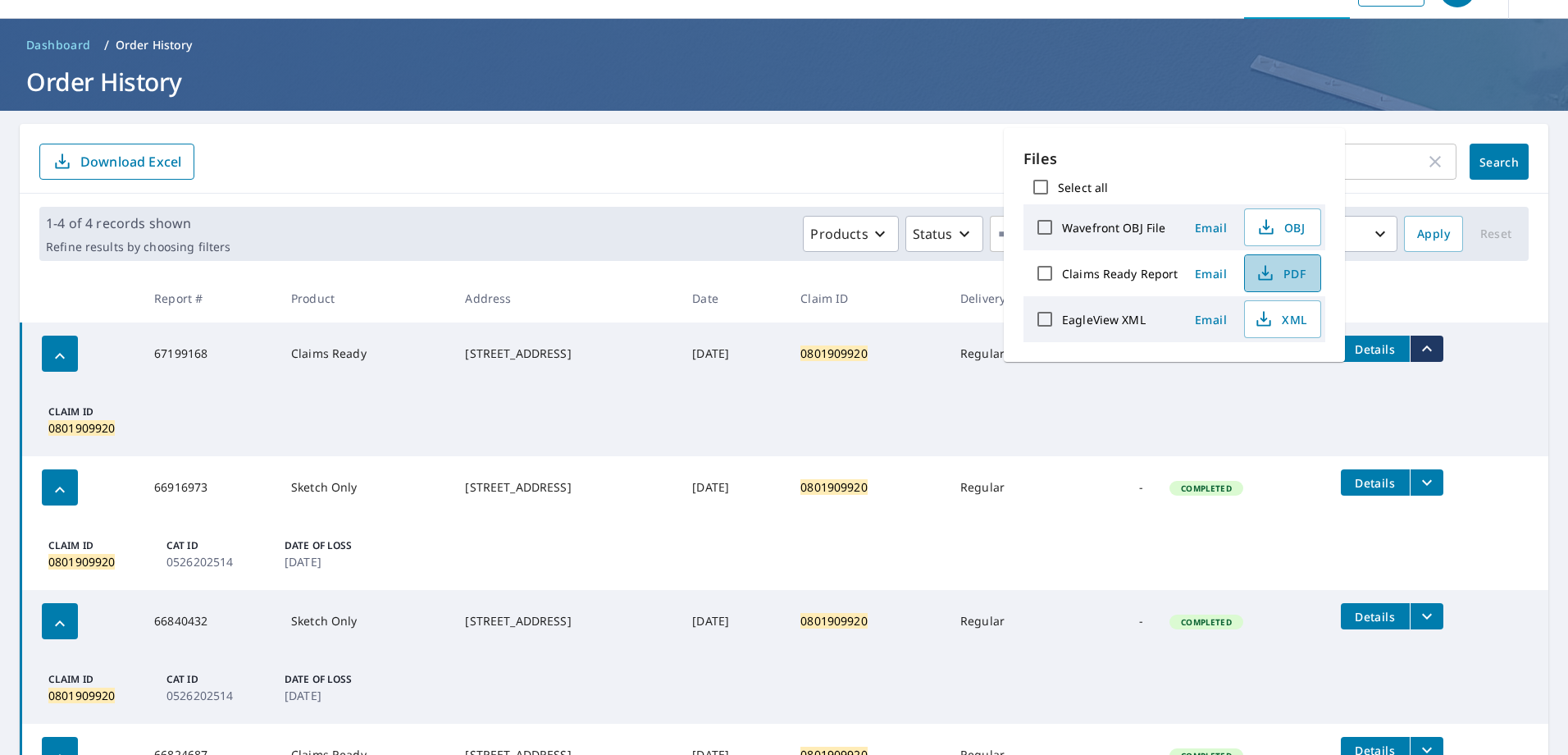
click at [1286, 274] on span "PDF" at bounding box center [1280, 273] width 52 height 20
click at [1279, 268] on span "PDF" at bounding box center [1280, 273] width 52 height 20
click at [1431, 164] on icon "button" at bounding box center [1435, 162] width 20 height 20
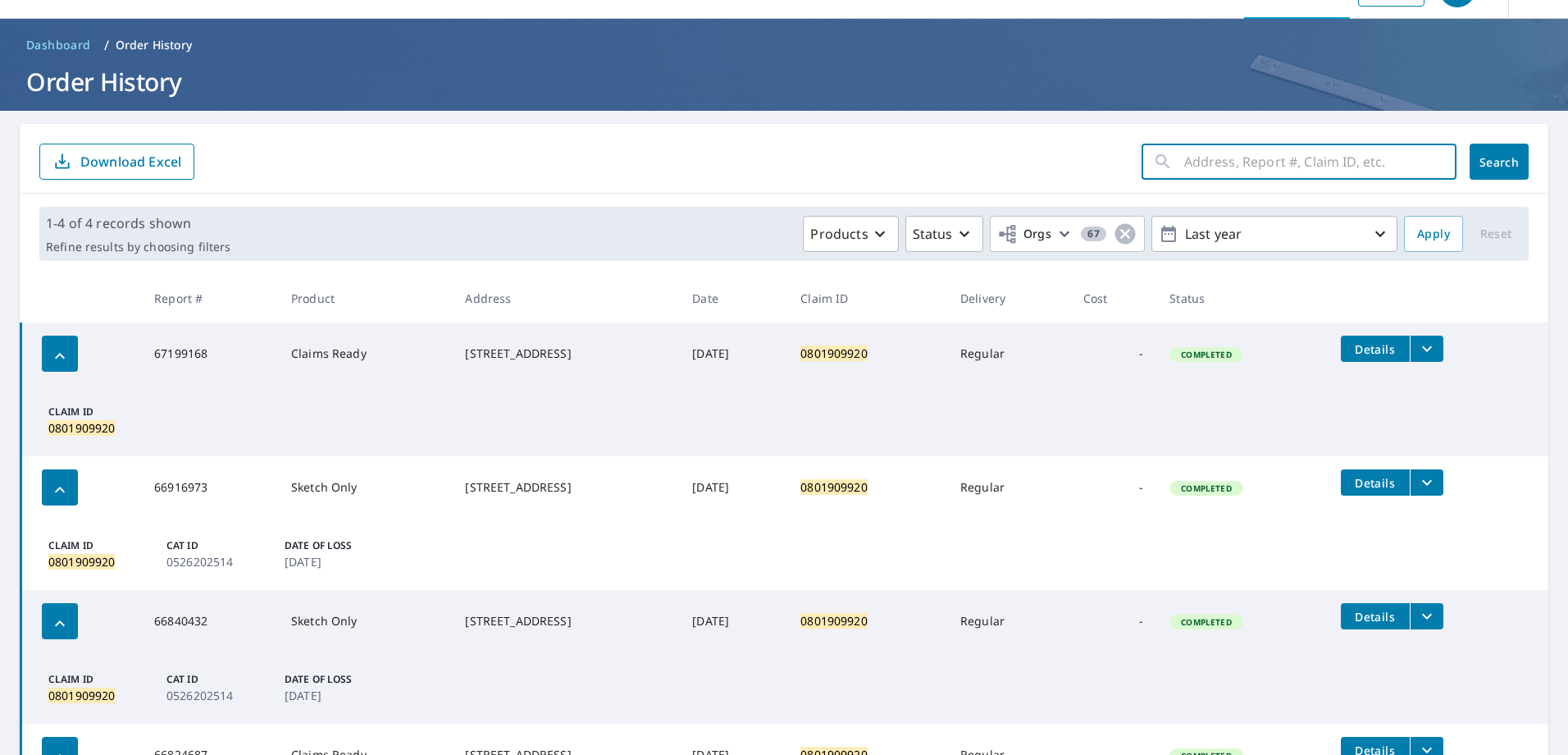
click at [1317, 158] on input "text" at bounding box center [1320, 162] width 272 height 46
paste input "0801951880"
type input "0801951880"
click at [1484, 157] on span "Search" at bounding box center [1499, 162] width 33 height 16
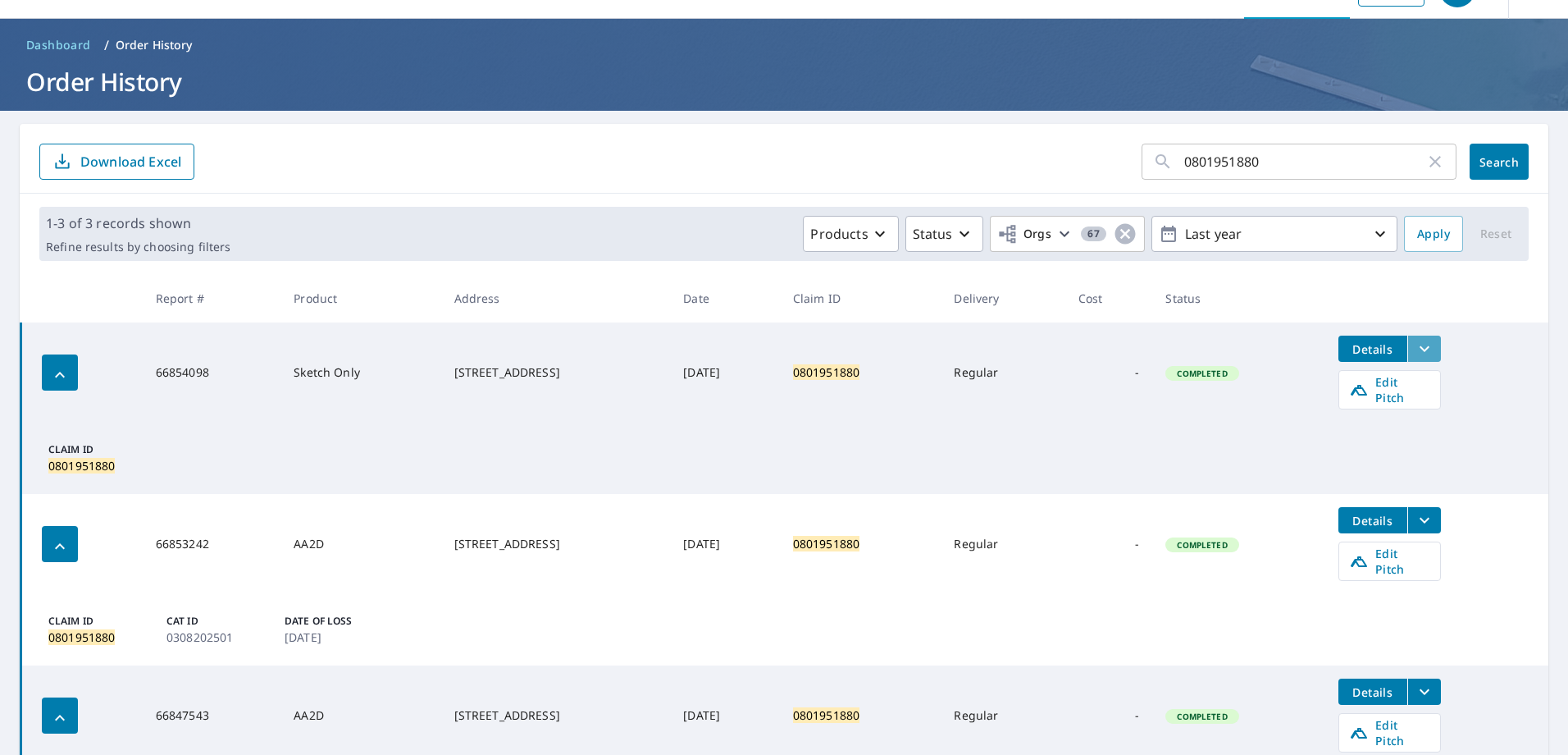
click at [1432, 351] on icon "filesDropdownBtn-66854098" at bounding box center [1425, 348] width 20 height 20
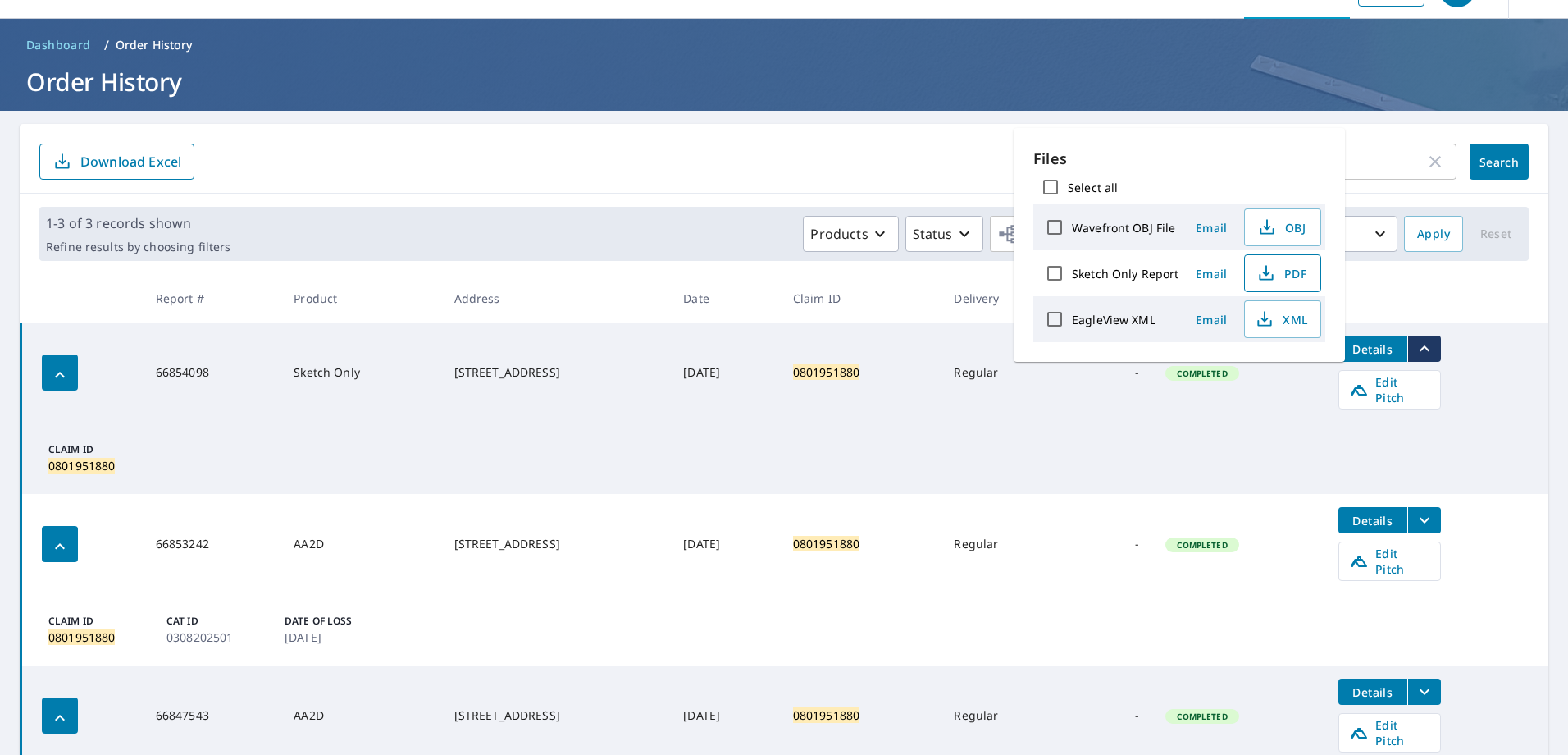
click at [1284, 275] on span "PDF" at bounding box center [1280, 273] width 52 height 20
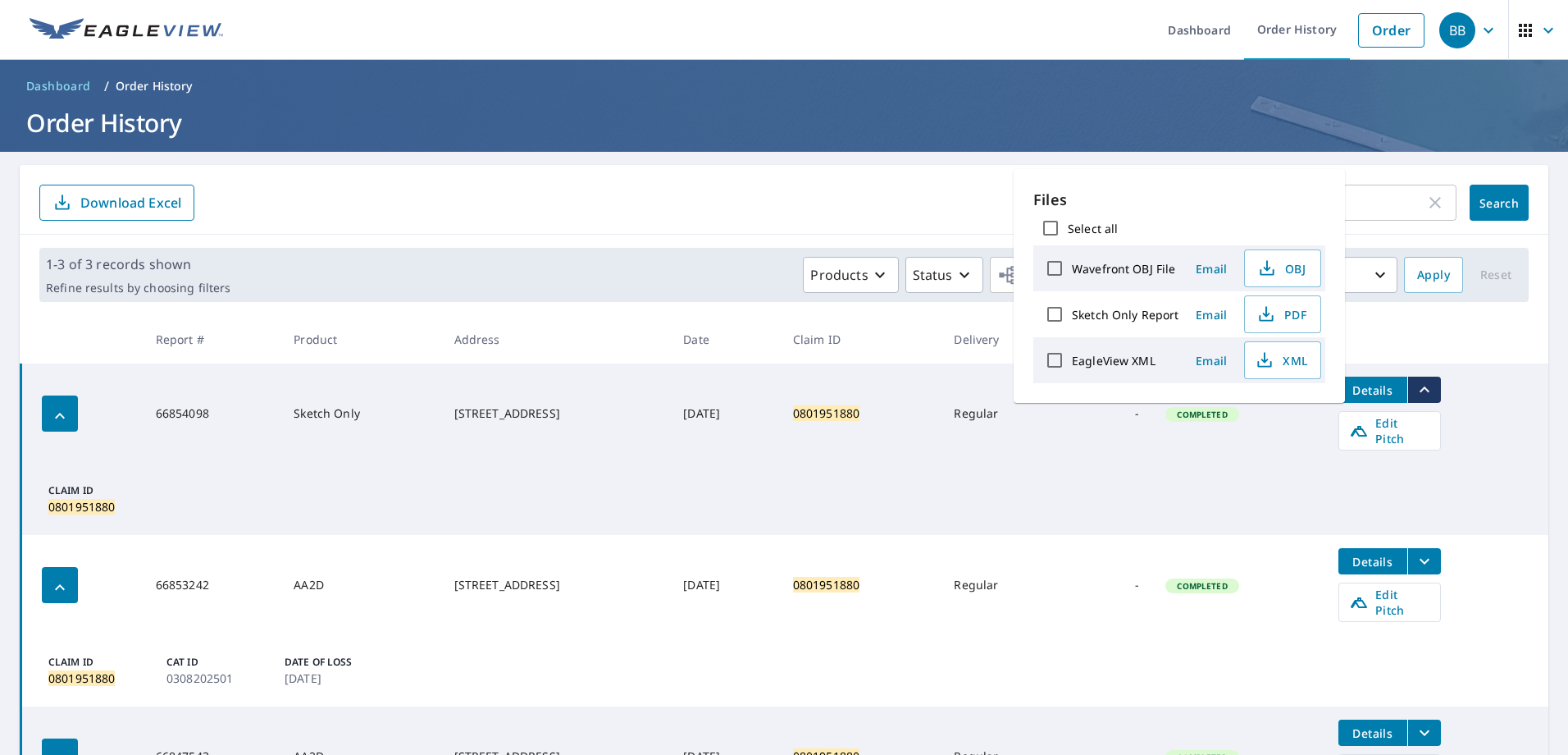
click at [1364, 172] on div "0801951880 ​ Search Download Excel" at bounding box center [784, 200] width 1529 height 70
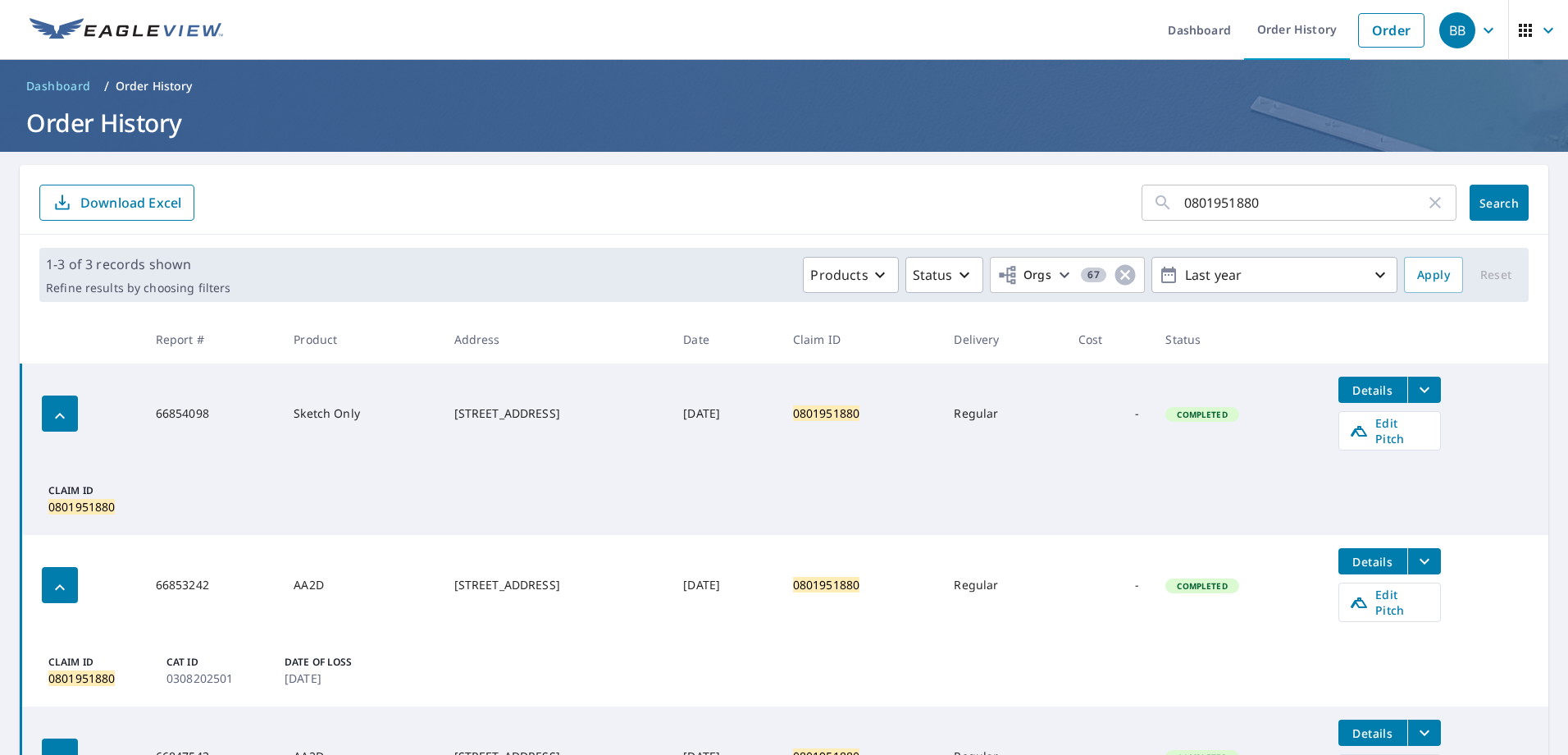
click at [1430, 201] on icon "button" at bounding box center [1435, 202] width 11 height 11
click at [1271, 206] on input "text" at bounding box center [1320, 202] width 272 height 46
paste input "0801943556"
type input "0801943556"
click at [1470, 210] on button "Search" at bounding box center [1499, 202] width 59 height 36
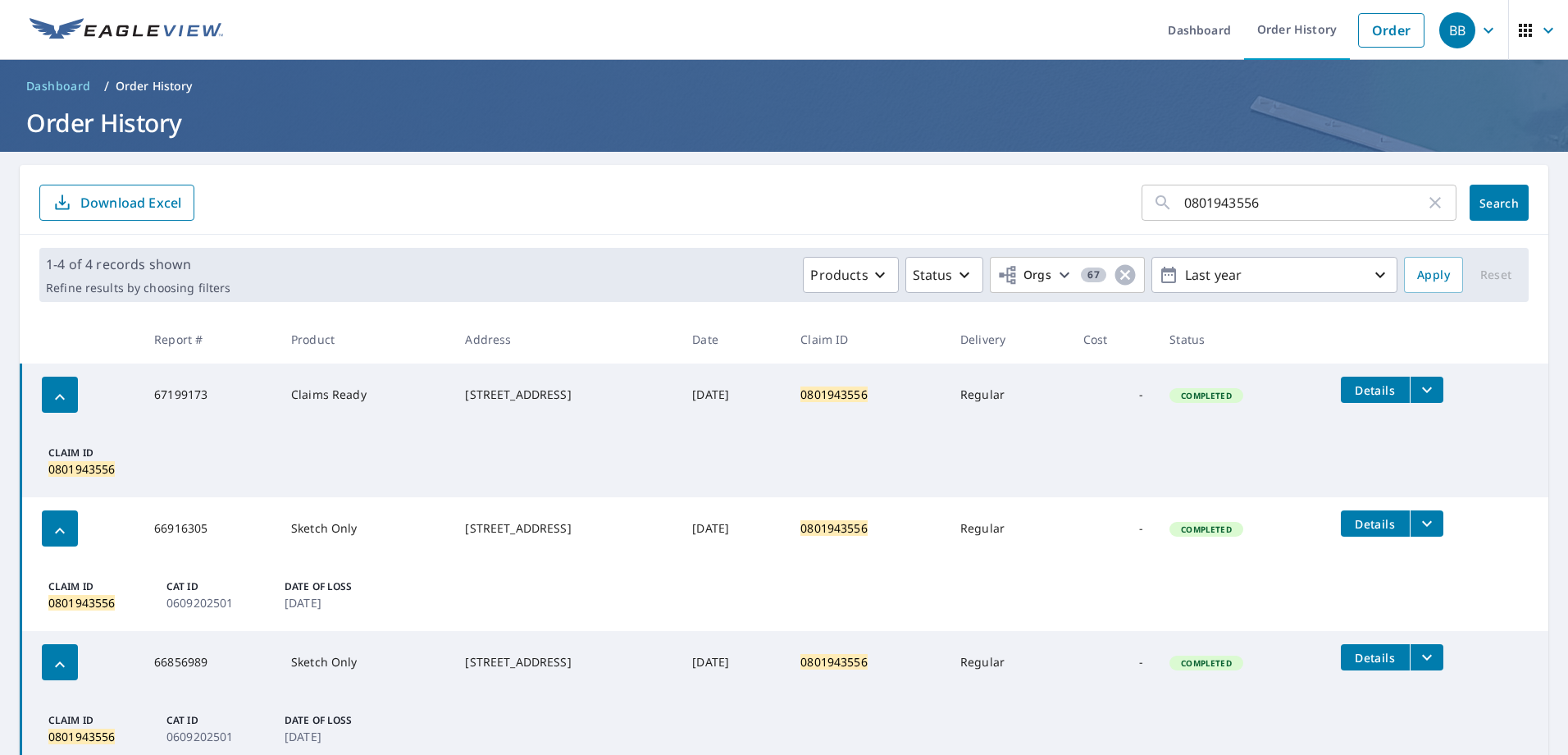
click at [1437, 389] on icon "filesDropdownBtn-67199173" at bounding box center [1426, 389] width 20 height 20
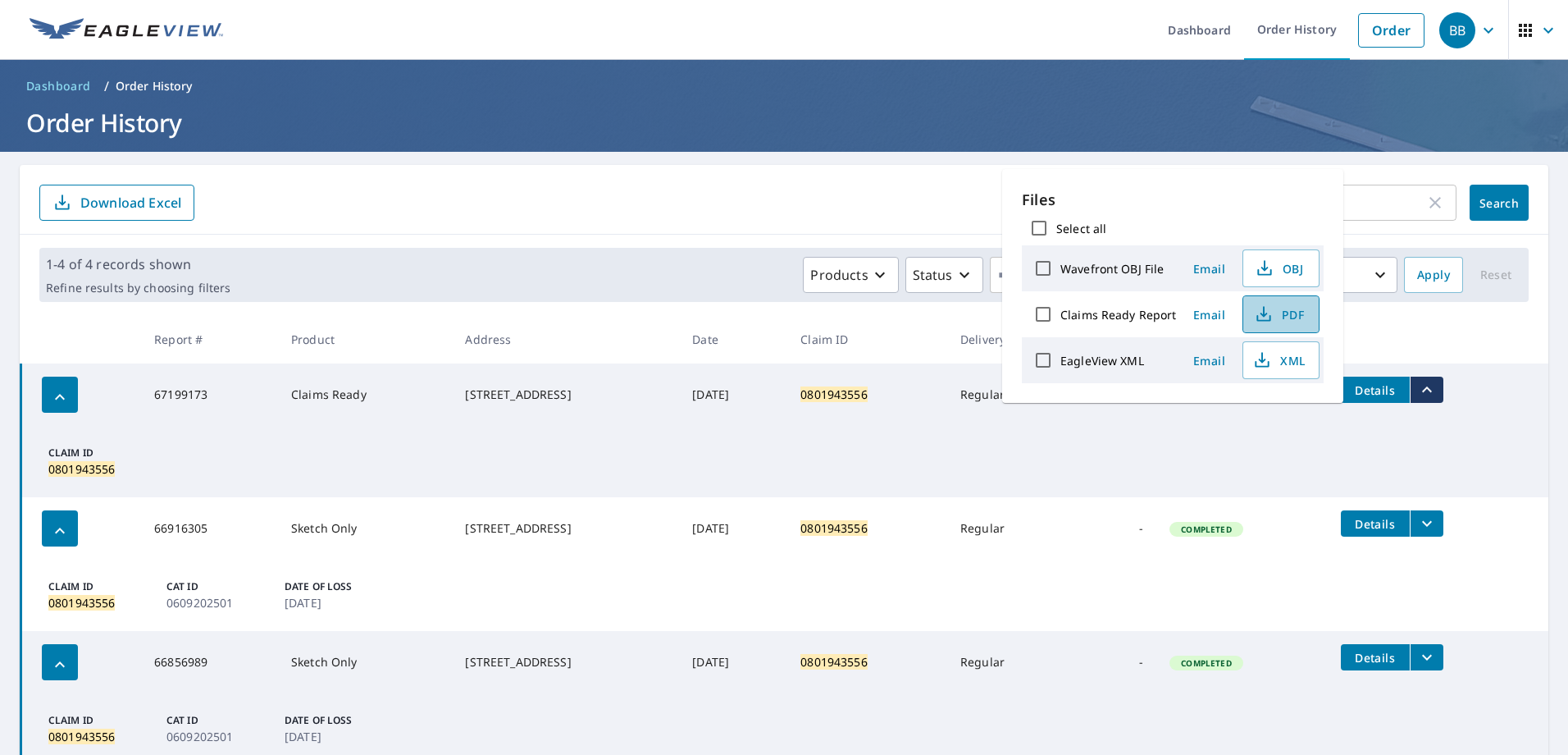
click at [1278, 315] on span "PDF" at bounding box center [1280, 314] width 52 height 20
click at [1426, 200] on icon "button" at bounding box center [1435, 202] width 20 height 20
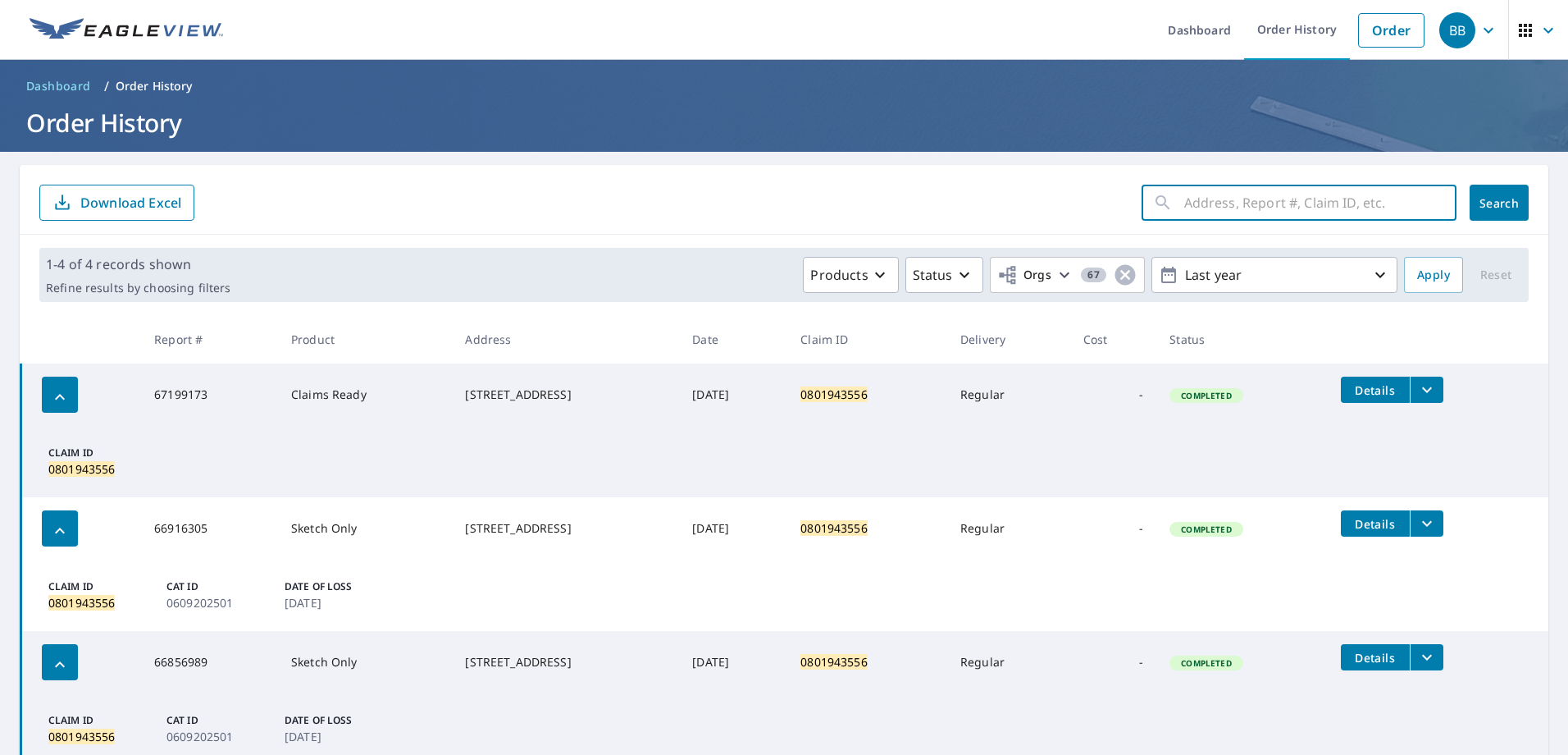
click at [1336, 202] on input "text" at bounding box center [1320, 202] width 272 height 46
paste input "0802250910"
type input "0802250910"
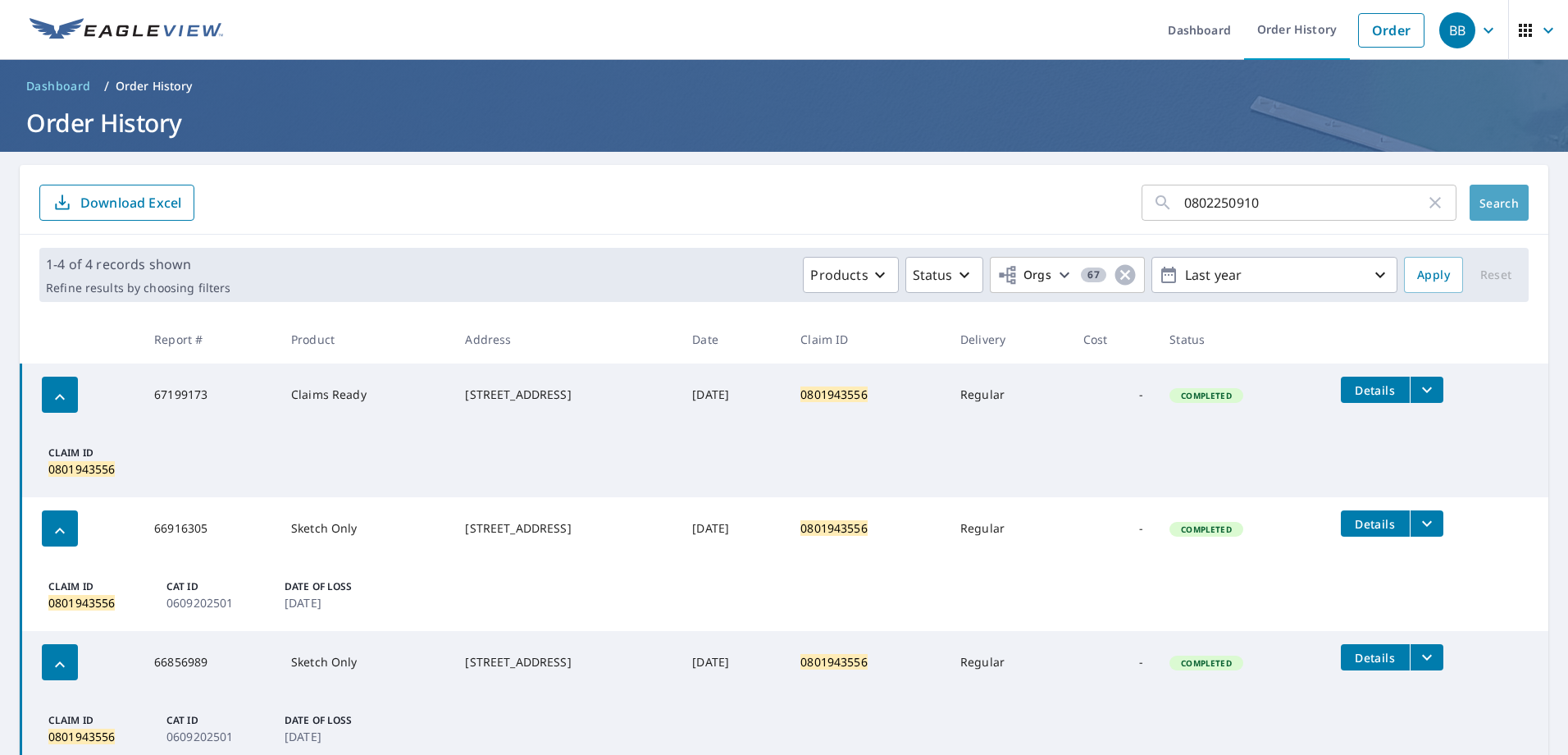
click at [1505, 201] on span "Search" at bounding box center [1499, 203] width 33 height 16
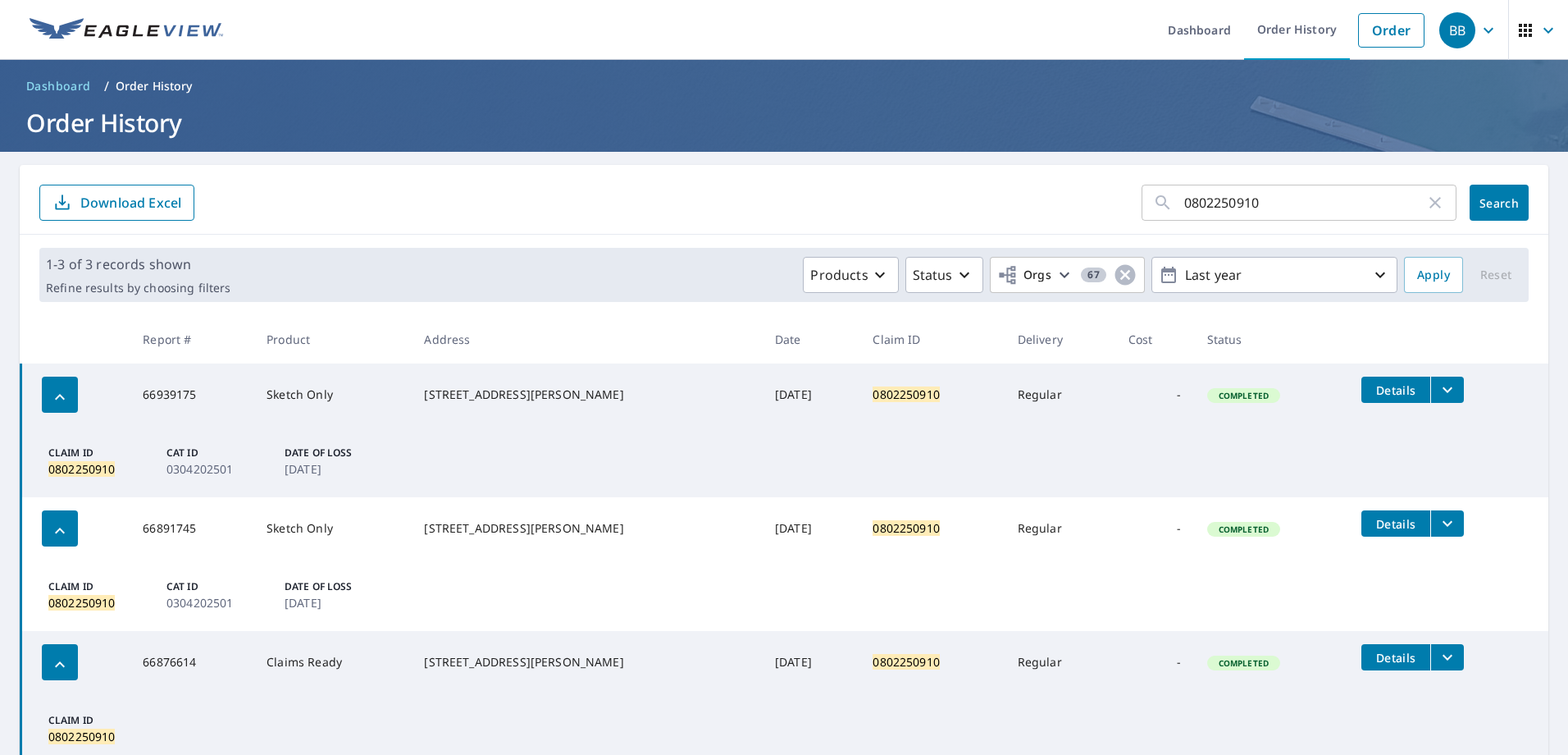
click at [1439, 386] on icon "filesDropdownBtn-66939175" at bounding box center [1447, 389] width 20 height 20
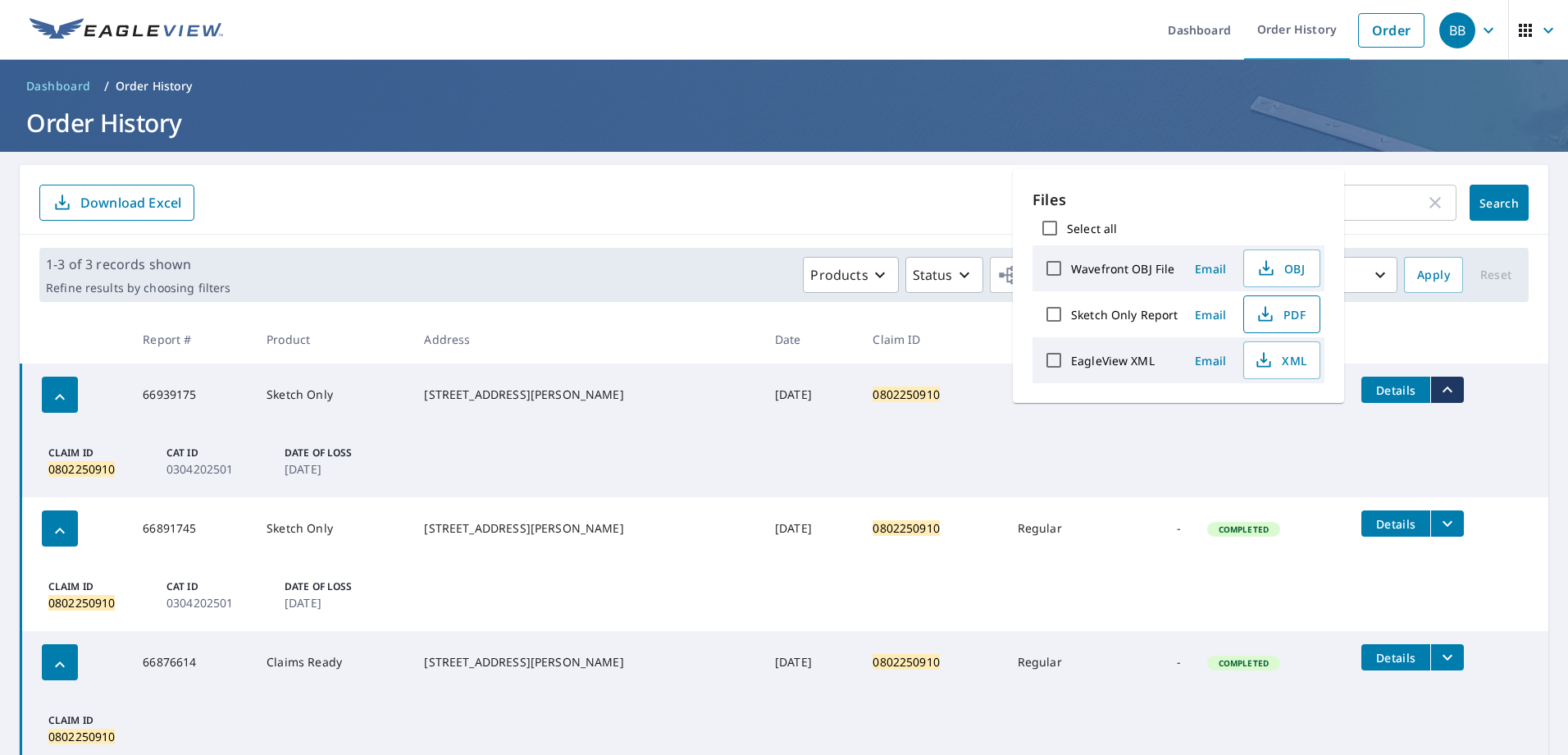
click at [1282, 319] on span "PDF" at bounding box center [1280, 314] width 52 height 20
click at [1426, 202] on icon "button" at bounding box center [1435, 202] width 20 height 20
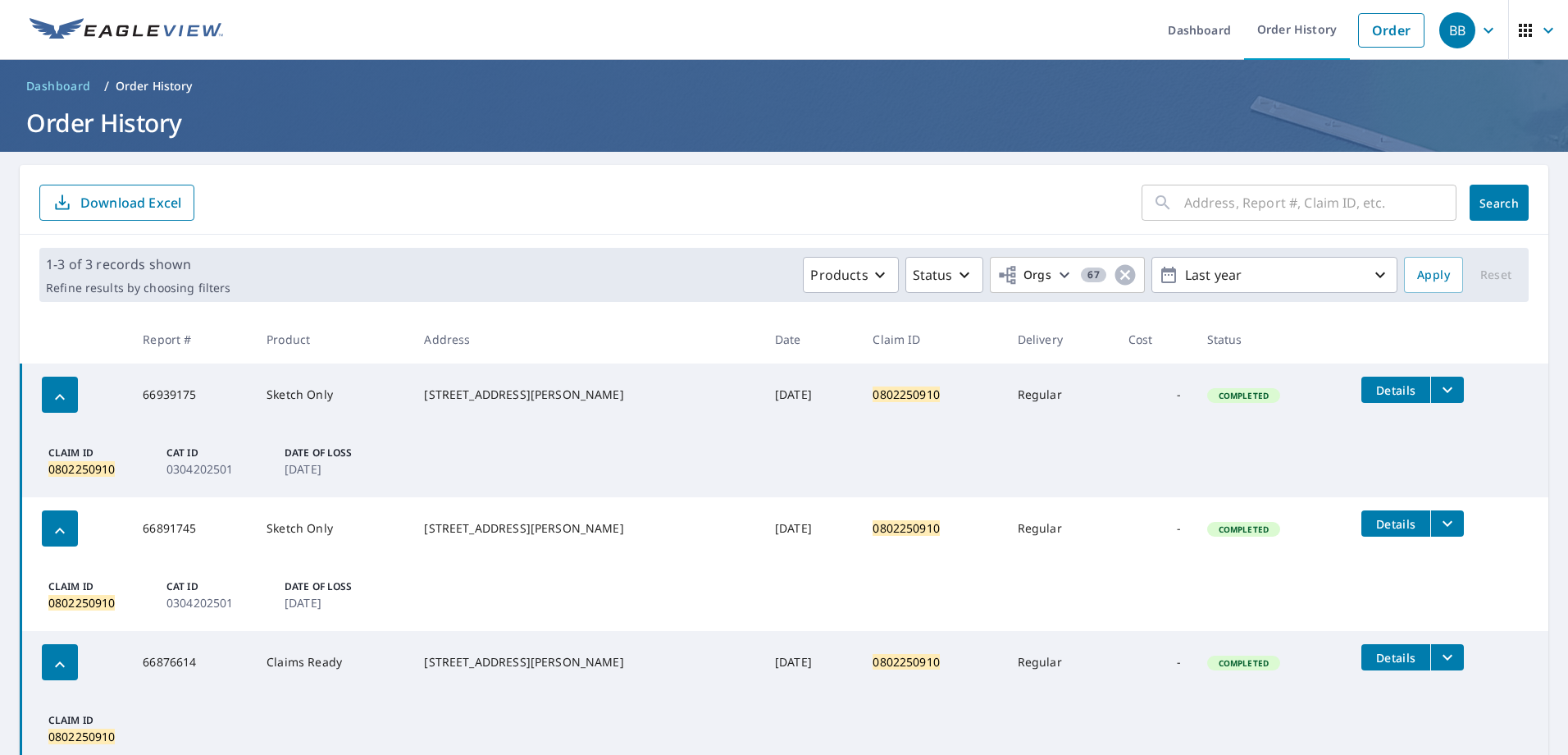
click at [1312, 195] on input "text" at bounding box center [1320, 202] width 272 height 46
paste input "0802042440"
type input "0802042440"
click at [1488, 206] on span "Search" at bounding box center [1499, 203] width 33 height 16
click at [1438, 389] on icon "filesDropdownBtn-67199232" at bounding box center [1447, 389] width 20 height 20
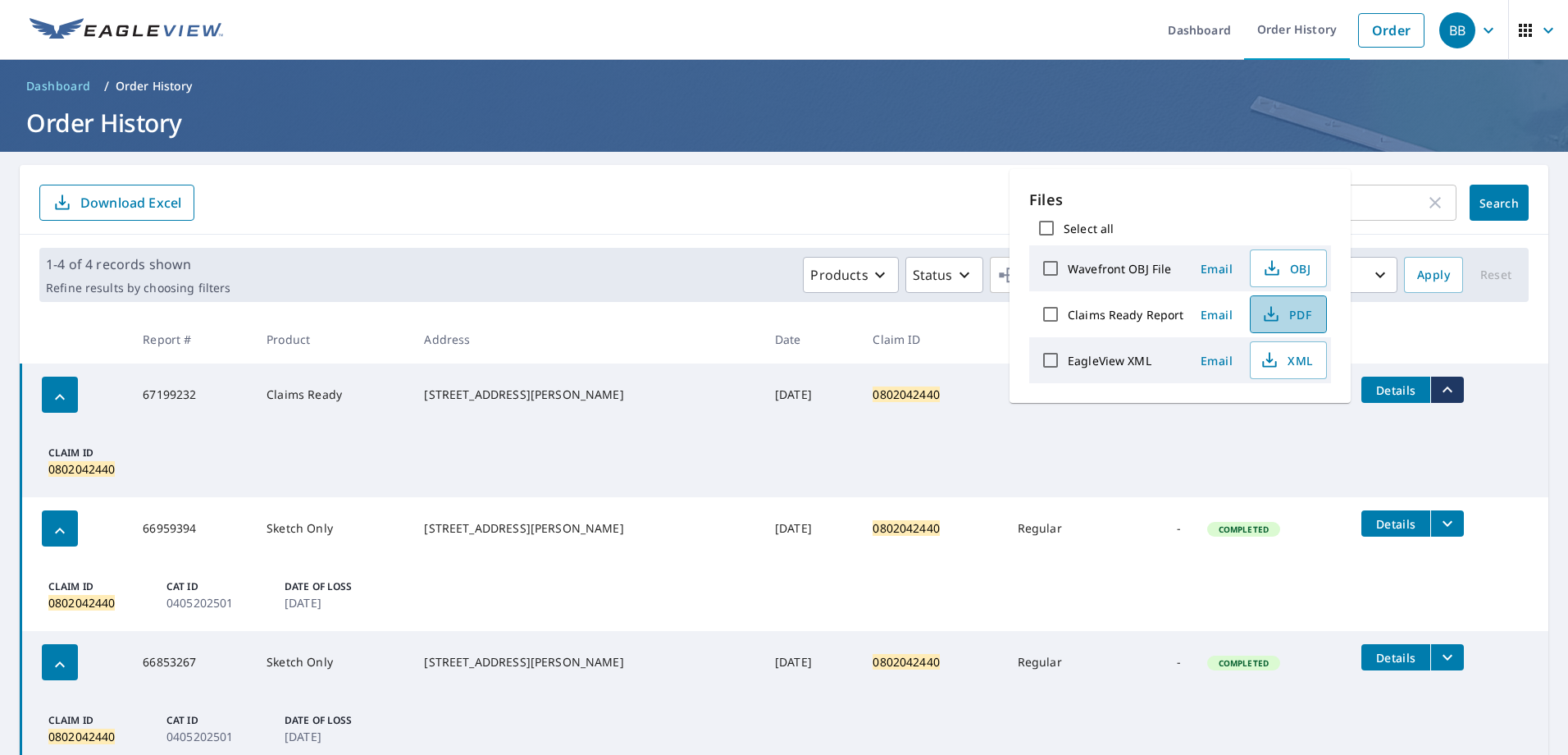
click at [1273, 310] on icon "button" at bounding box center [1271, 314] width 20 height 20
click at [1427, 202] on icon "button" at bounding box center [1435, 202] width 20 height 20
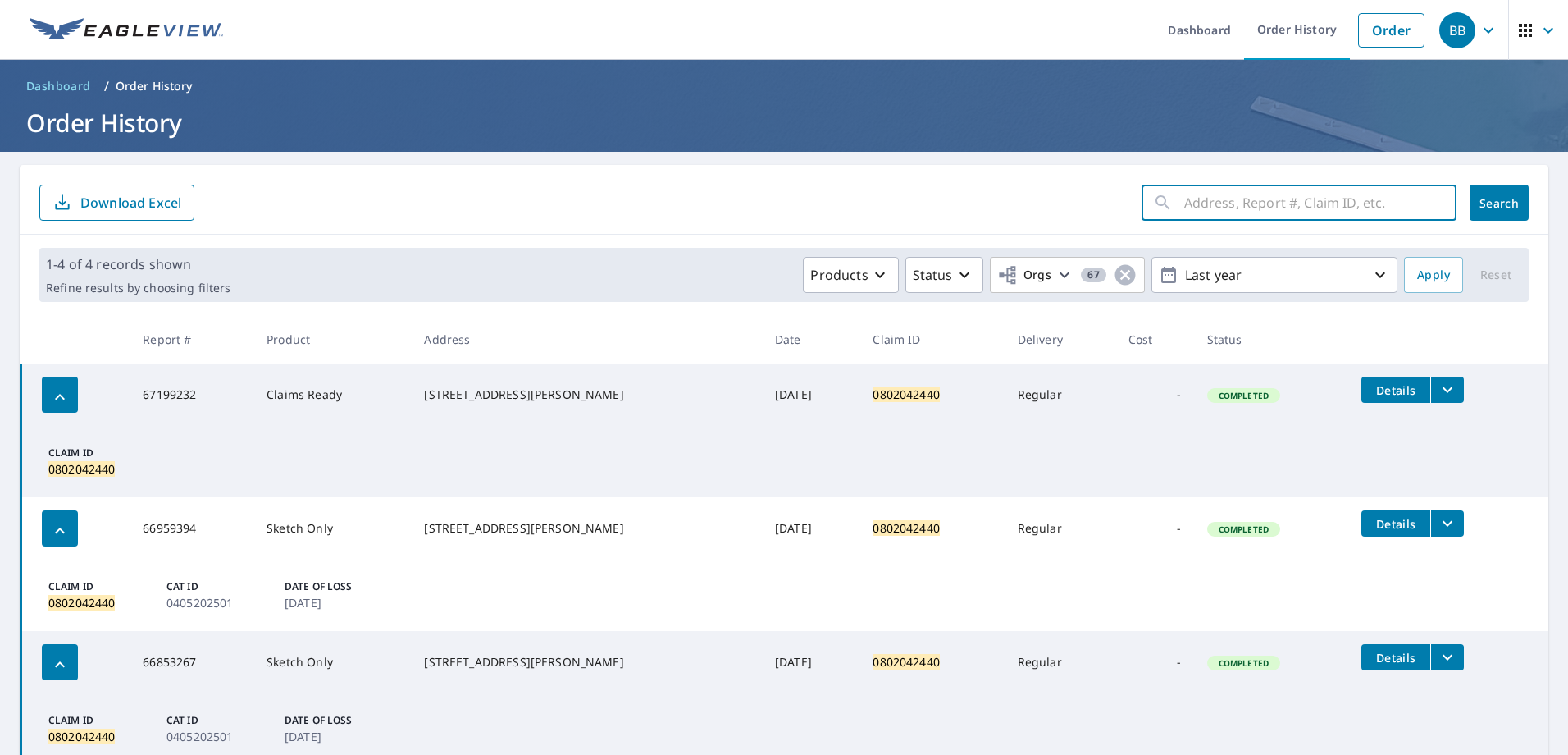
click at [1353, 199] on input "text" at bounding box center [1320, 202] width 272 height 46
type input "0802458752"
click button "Search" at bounding box center [1499, 202] width 59 height 36
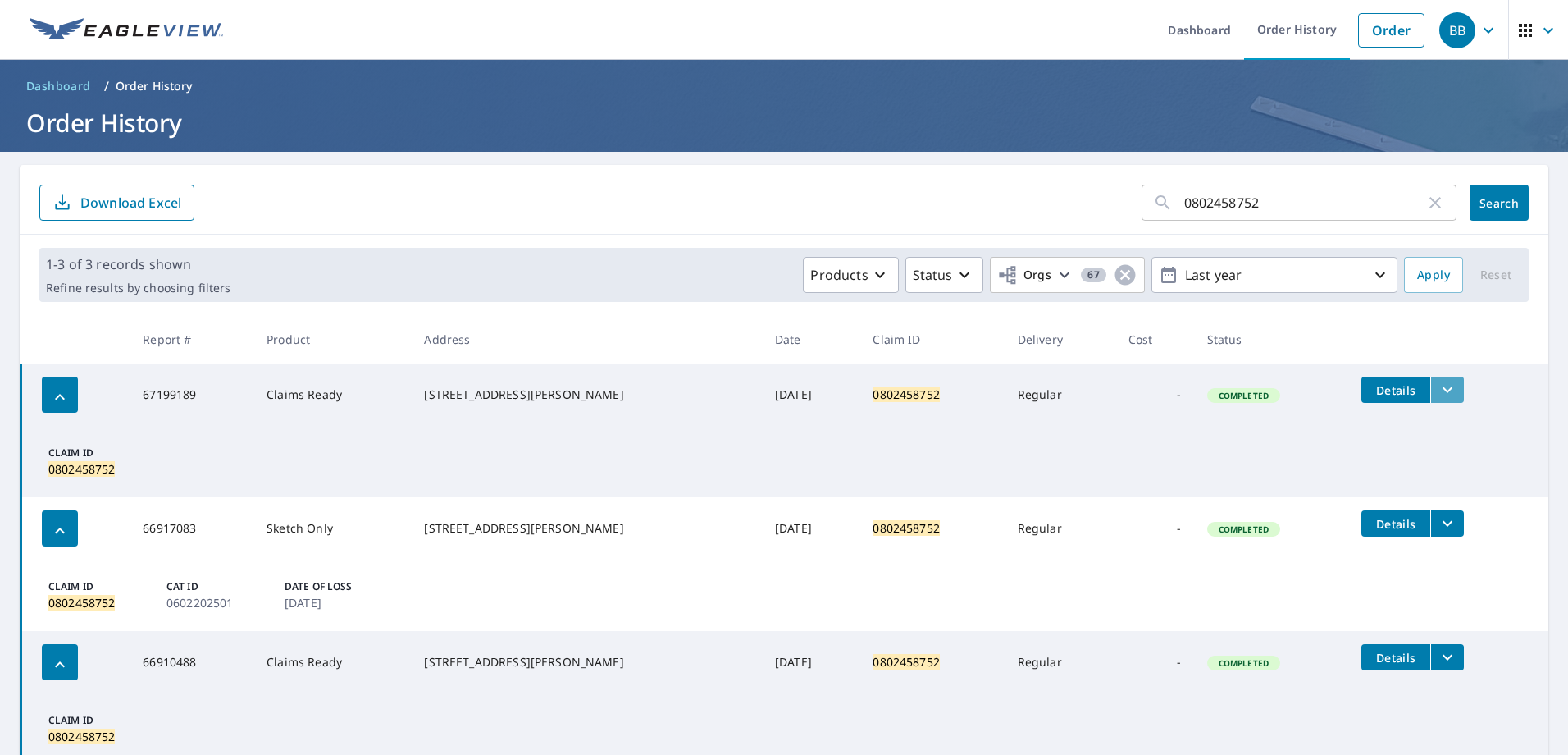
click at [1438, 394] on icon "filesDropdownBtn-67199189" at bounding box center [1447, 389] width 20 height 20
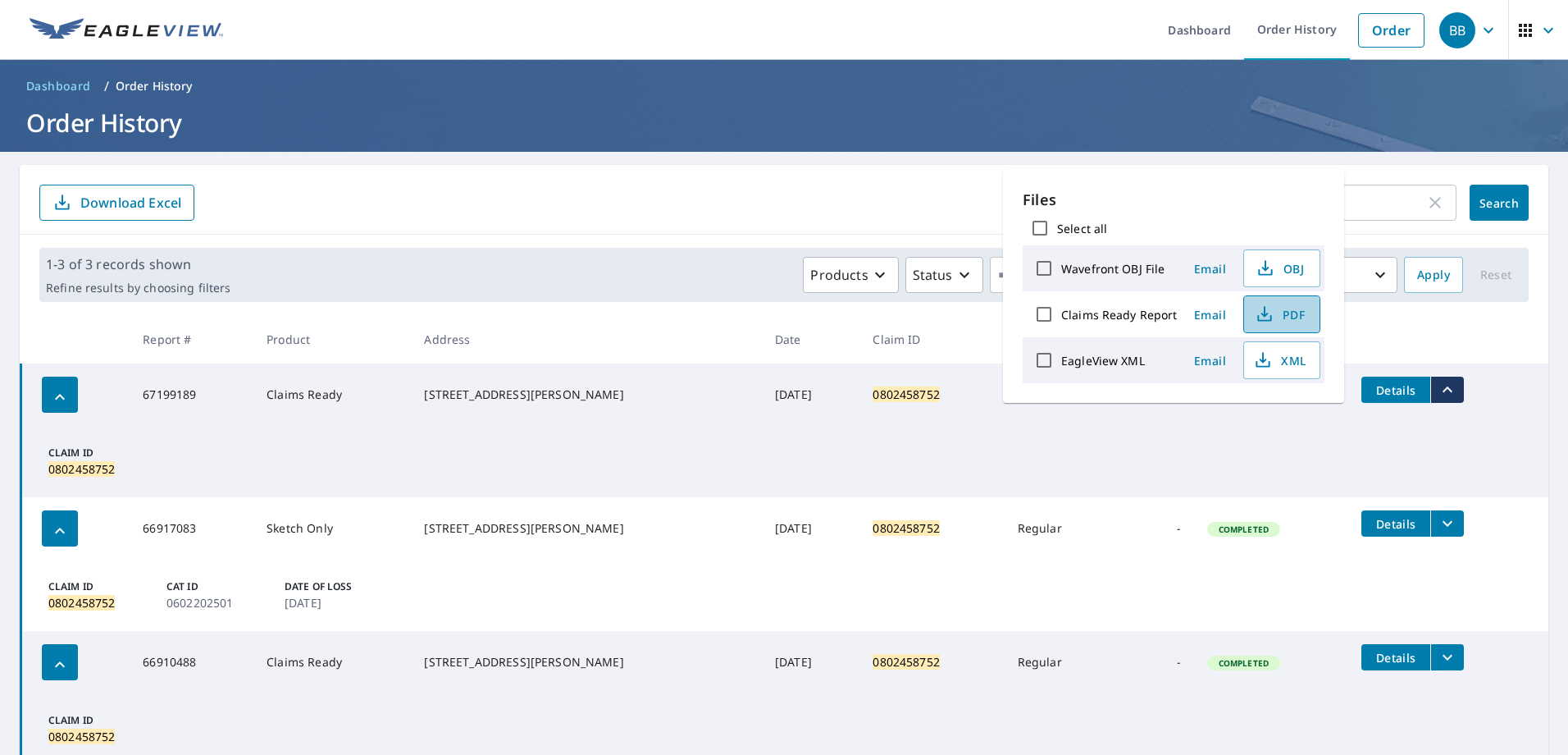
click at [1280, 311] on span "PDF" at bounding box center [1280, 314] width 52 height 20
click at [1430, 203] on icon "button" at bounding box center [1435, 202] width 11 height 11
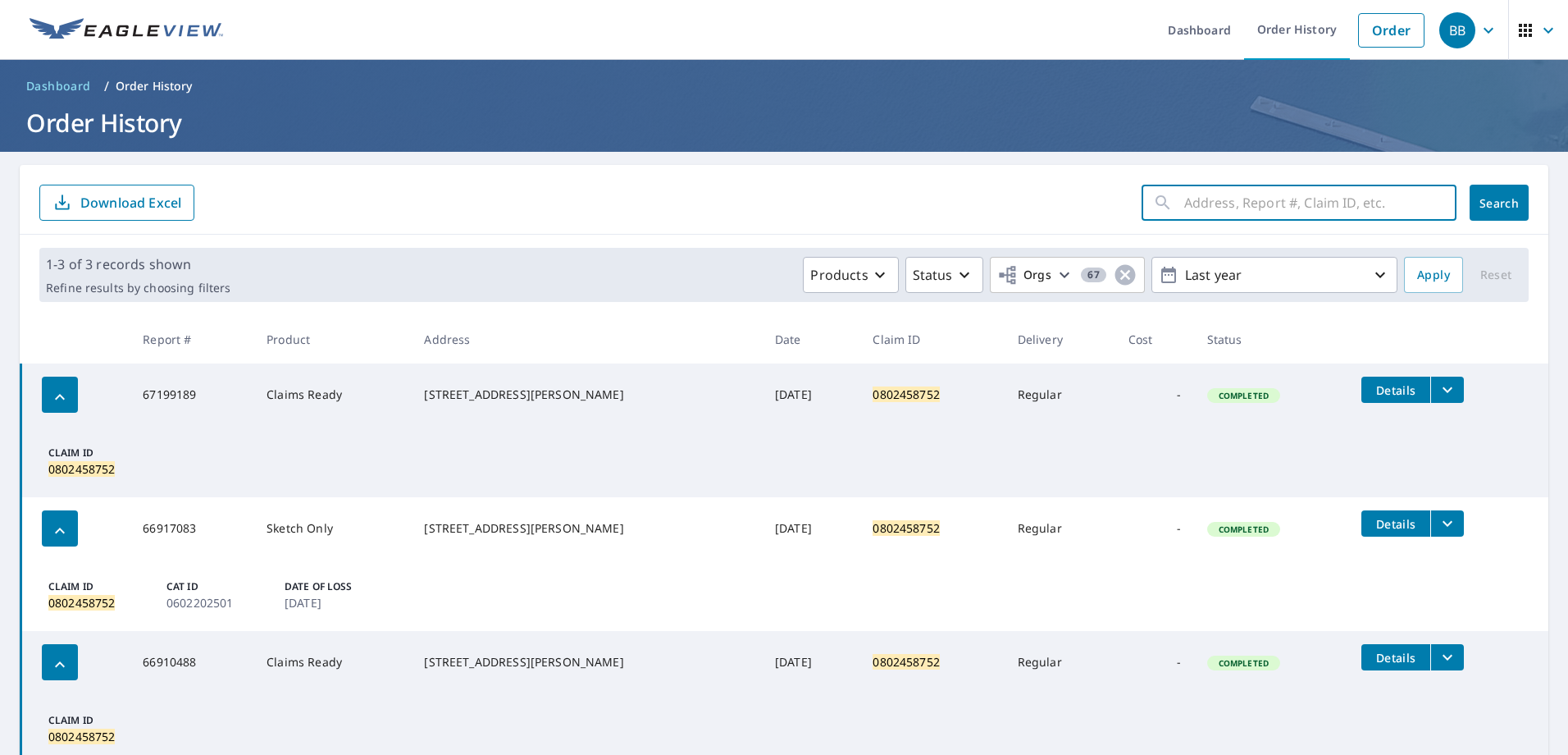
click at [1331, 198] on input "text" at bounding box center [1320, 202] width 272 height 46
click at [1207, 206] on input "text" at bounding box center [1320, 202] width 272 height 46
type input "0802064477"
click button "Search" at bounding box center [1499, 202] width 59 height 36
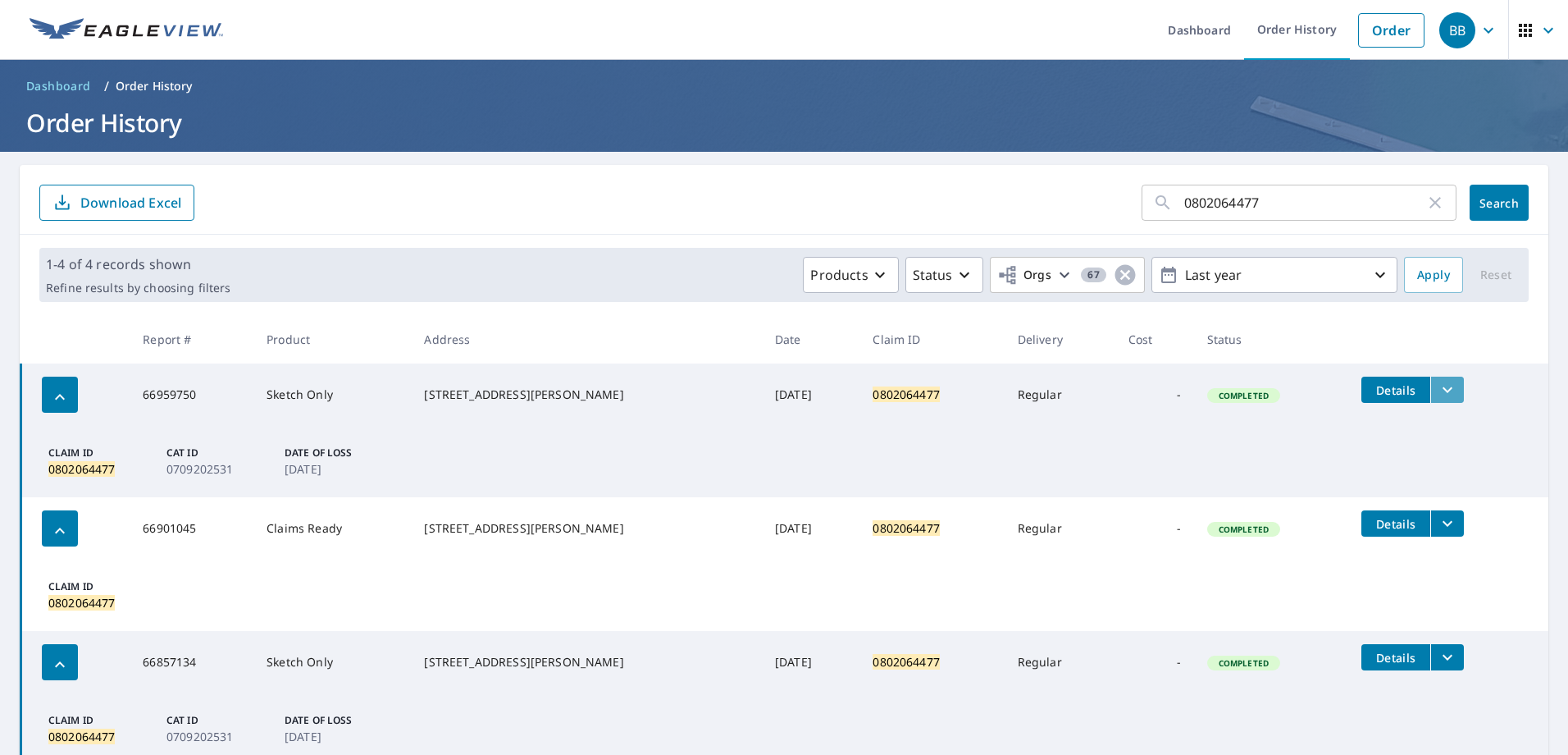
click at [1438, 388] on icon "filesDropdownBtn-66959750" at bounding box center [1447, 389] width 20 height 20
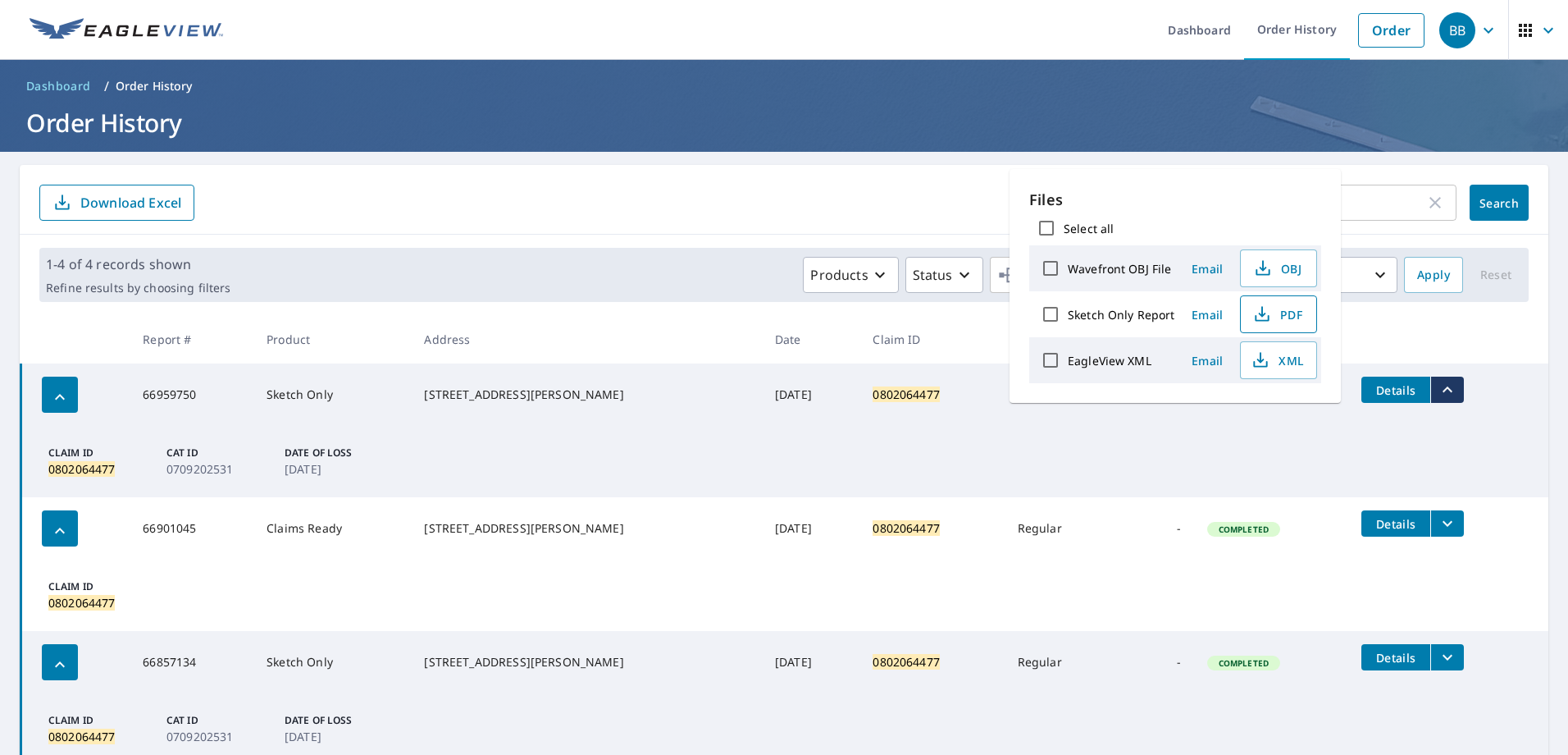
click at [1264, 319] on icon "button" at bounding box center [1262, 314] width 20 height 20
click at [1413, 212] on input "0802064477" at bounding box center [1305, 202] width 241 height 46
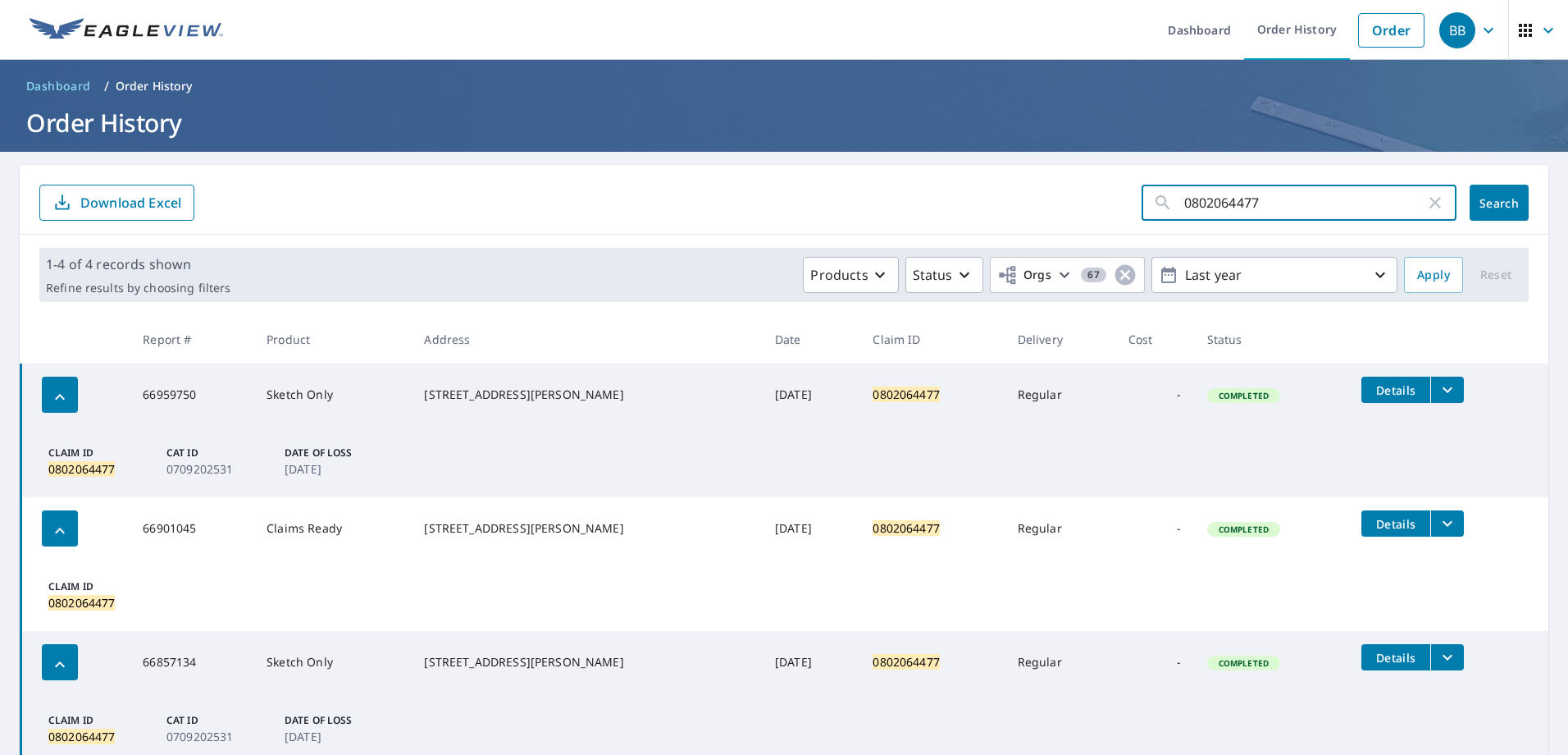
click at [1426, 207] on icon "button" at bounding box center [1435, 202] width 20 height 20
click at [1268, 201] on input "text" at bounding box center [1320, 202] width 272 height 46
paste input "0773215934"
type input "0773215934"
click at [1483, 203] on span "Search" at bounding box center [1499, 203] width 33 height 16
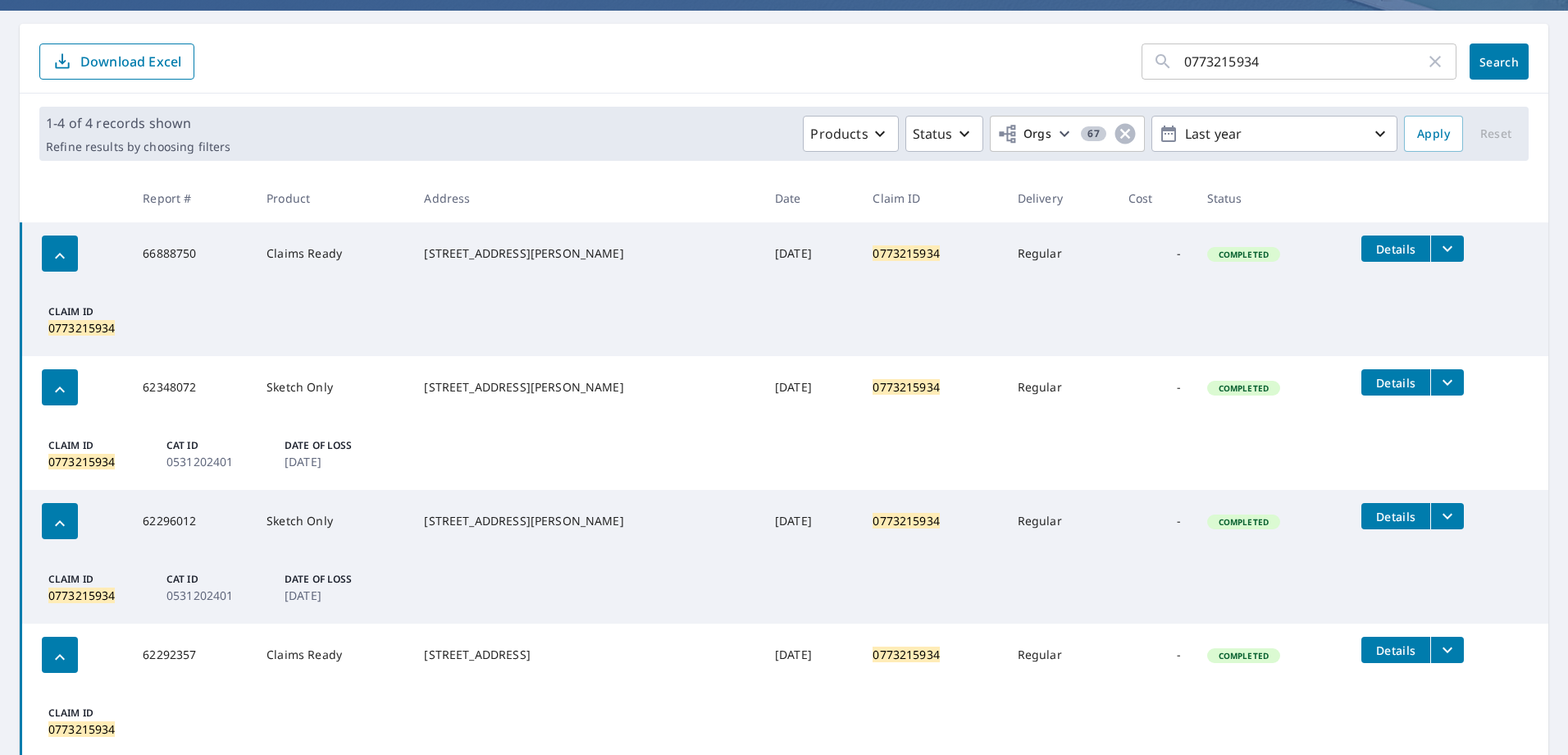
scroll to position [198, 0]
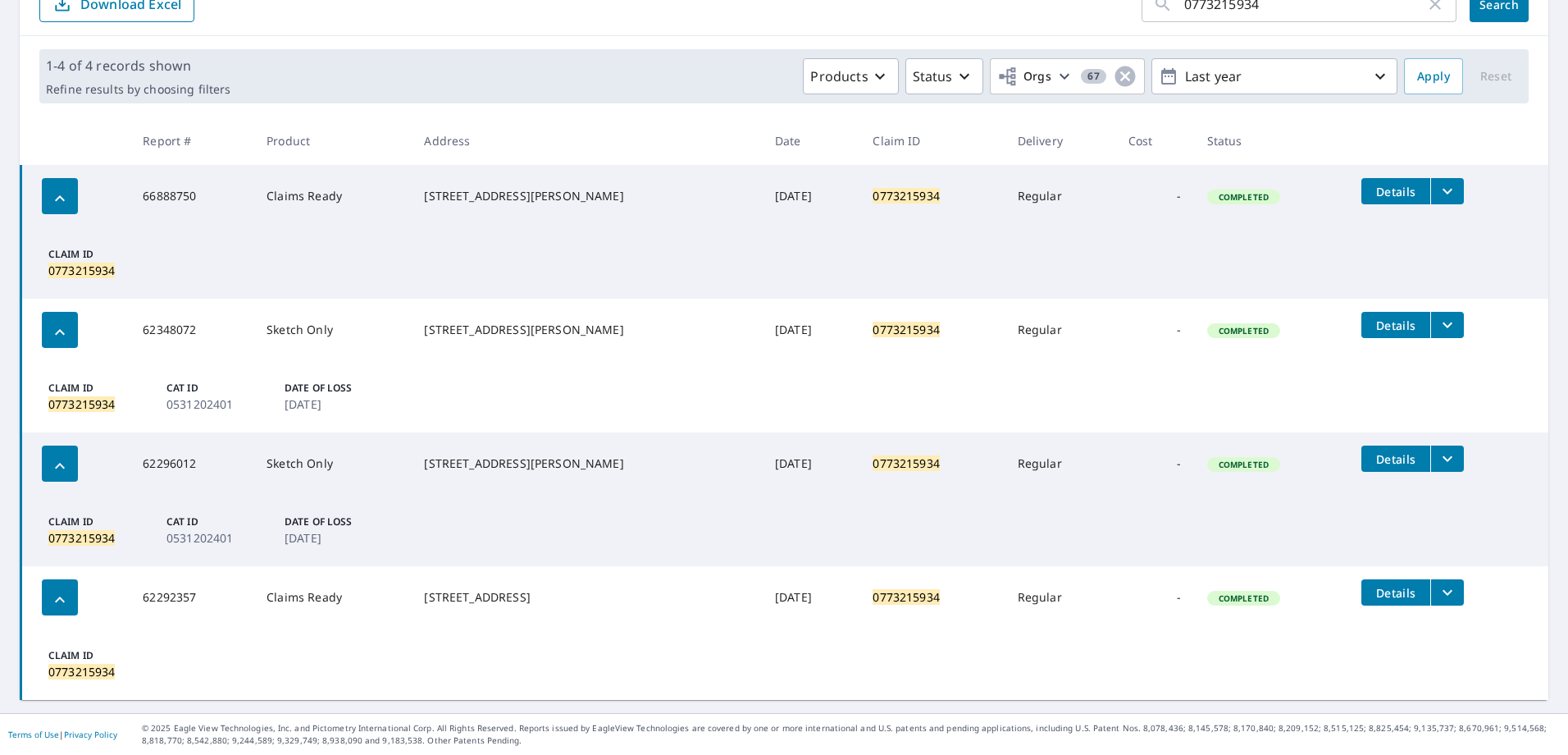
click at [1430, 197] on button "filesDropdownBtn-66888750" at bounding box center [1446, 191] width 34 height 26
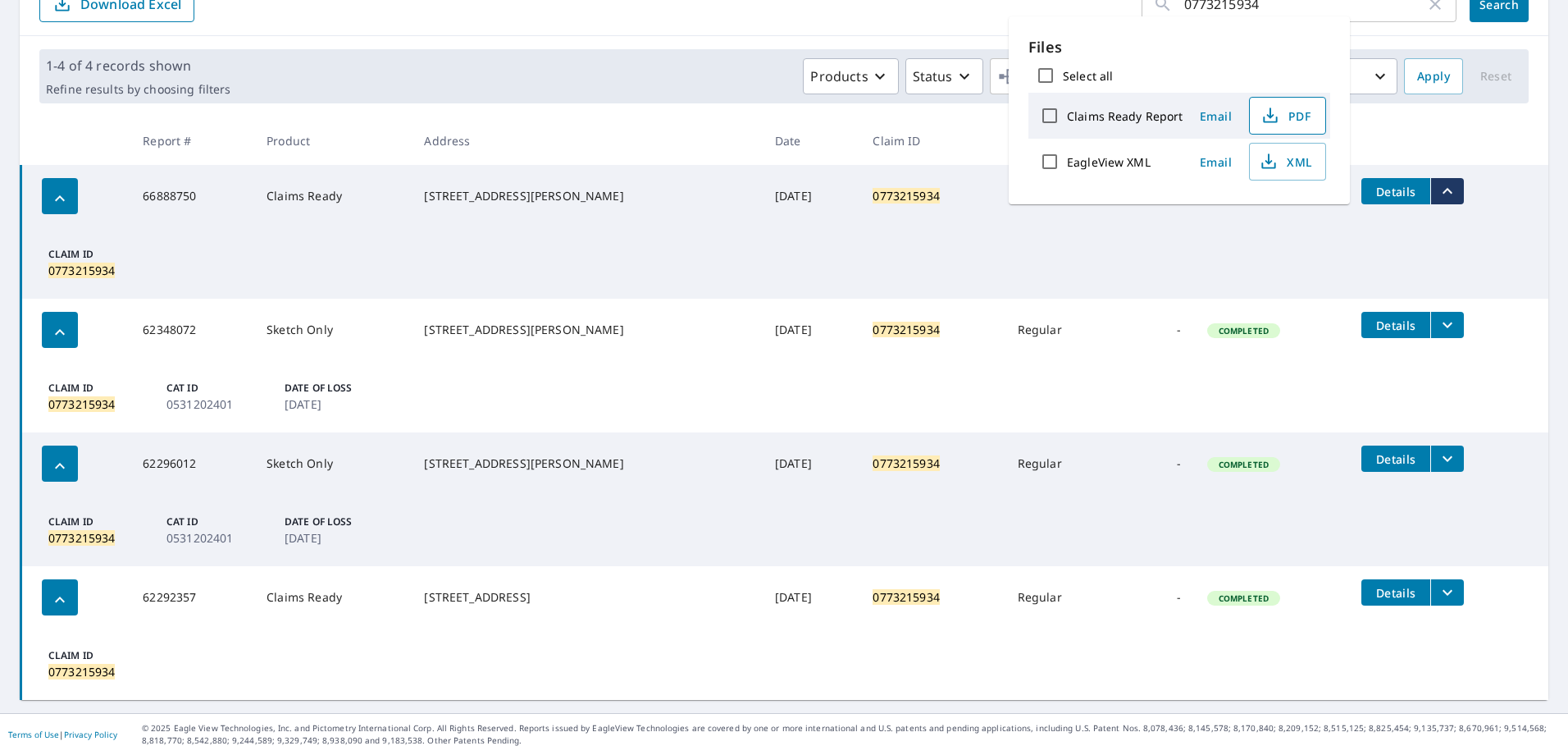
click at [1305, 112] on span "PDF" at bounding box center [1286, 116] width 52 height 20
click at [1432, 147] on th at bounding box center [1448, 141] width 200 height 49
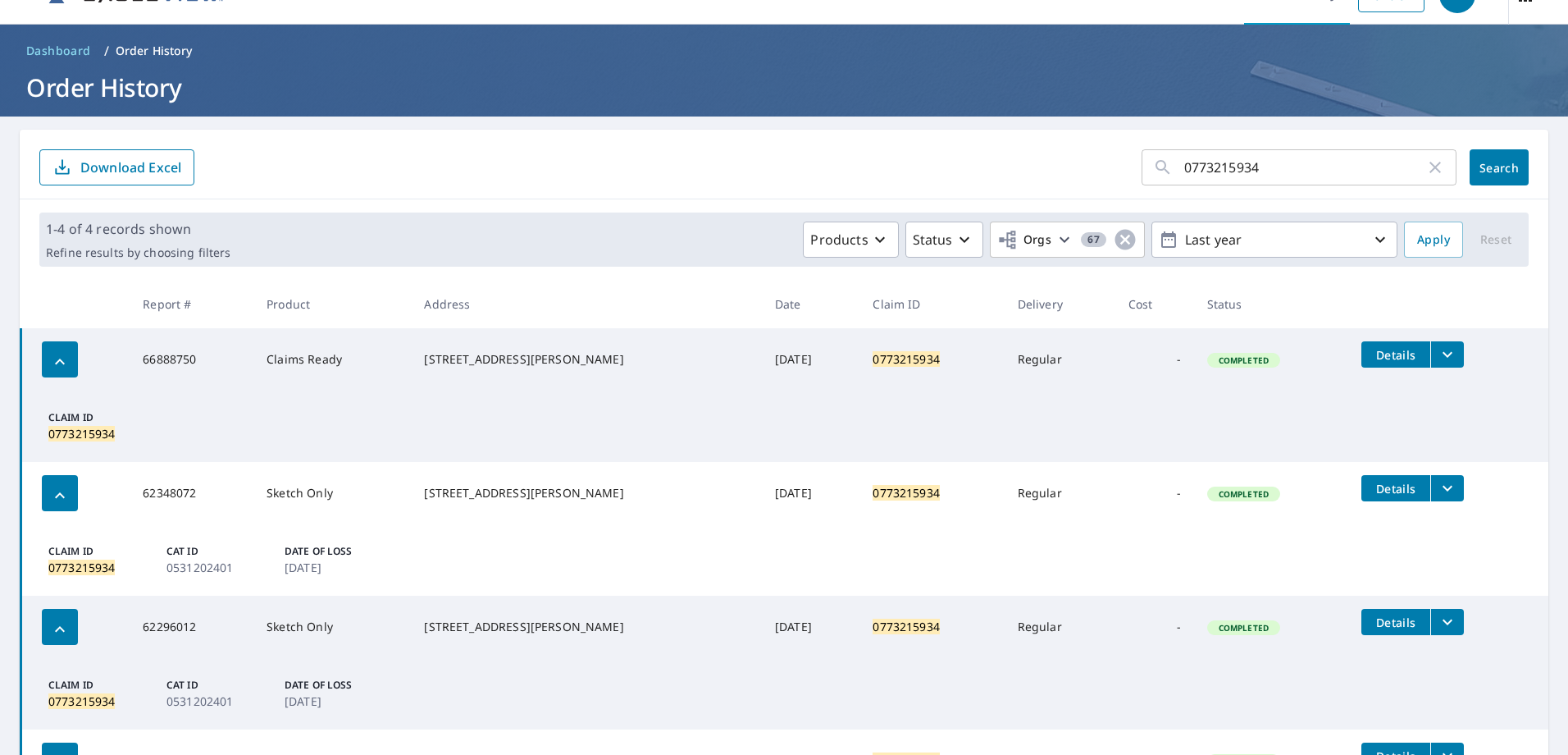
scroll to position [0, 0]
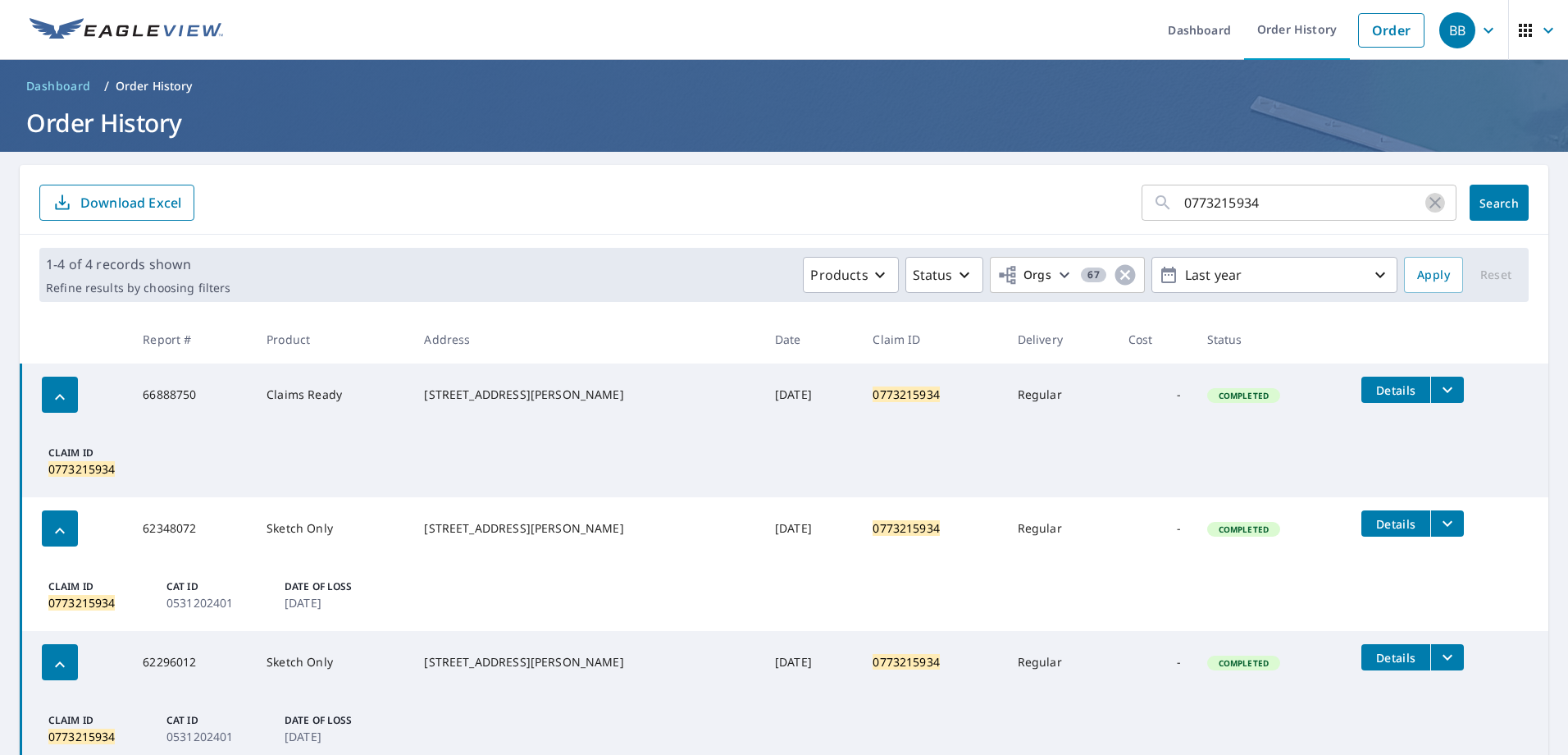
click at [1430, 200] on icon "button" at bounding box center [1435, 202] width 20 height 20
click at [1293, 205] on input "text" at bounding box center [1320, 202] width 272 height 46
paste input "0802602581"
type input "0802602581"
click at [1496, 205] on span "Search" at bounding box center [1499, 203] width 33 height 16
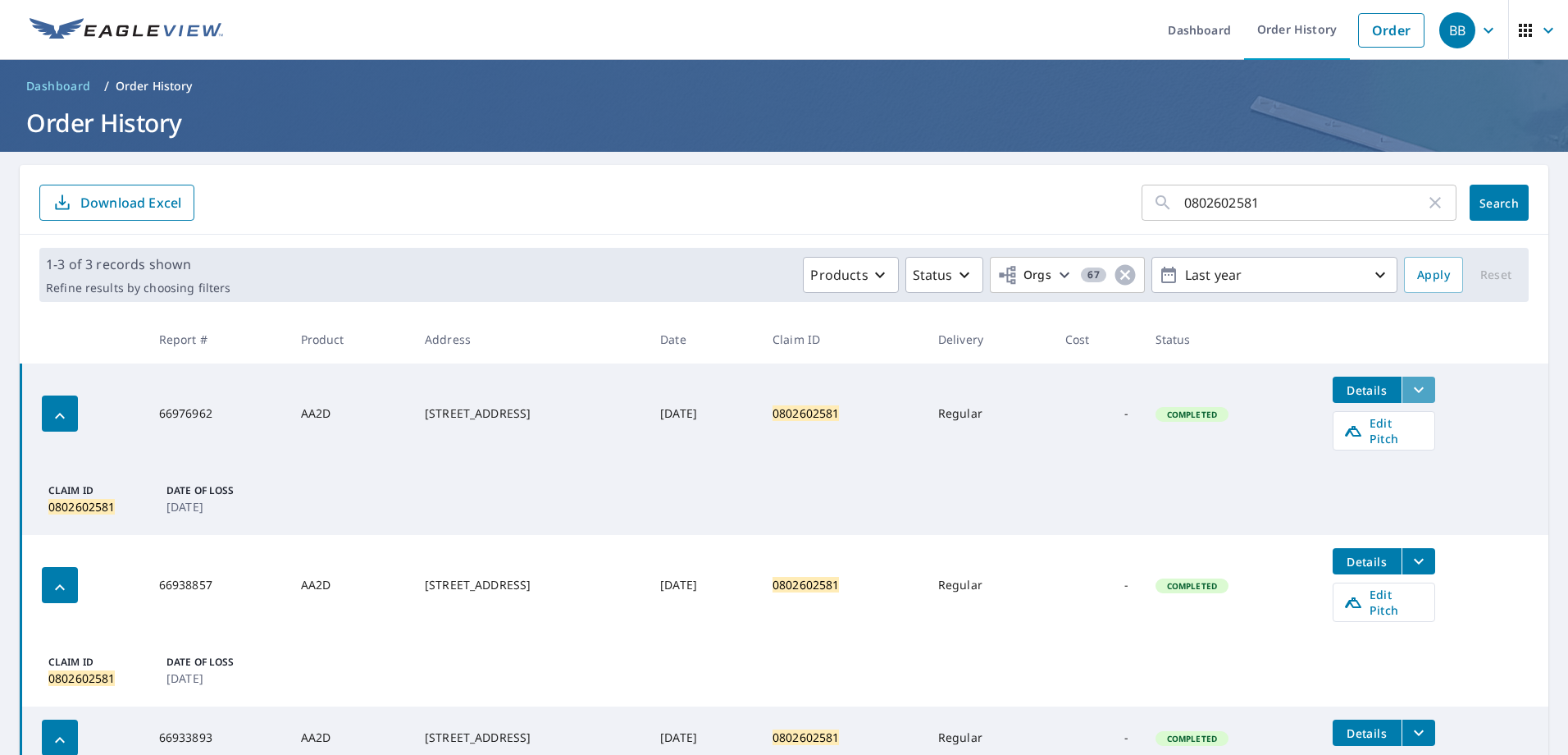
click at [1424, 388] on icon "filesDropdownBtn-66976962" at bounding box center [1419, 390] width 10 height 6
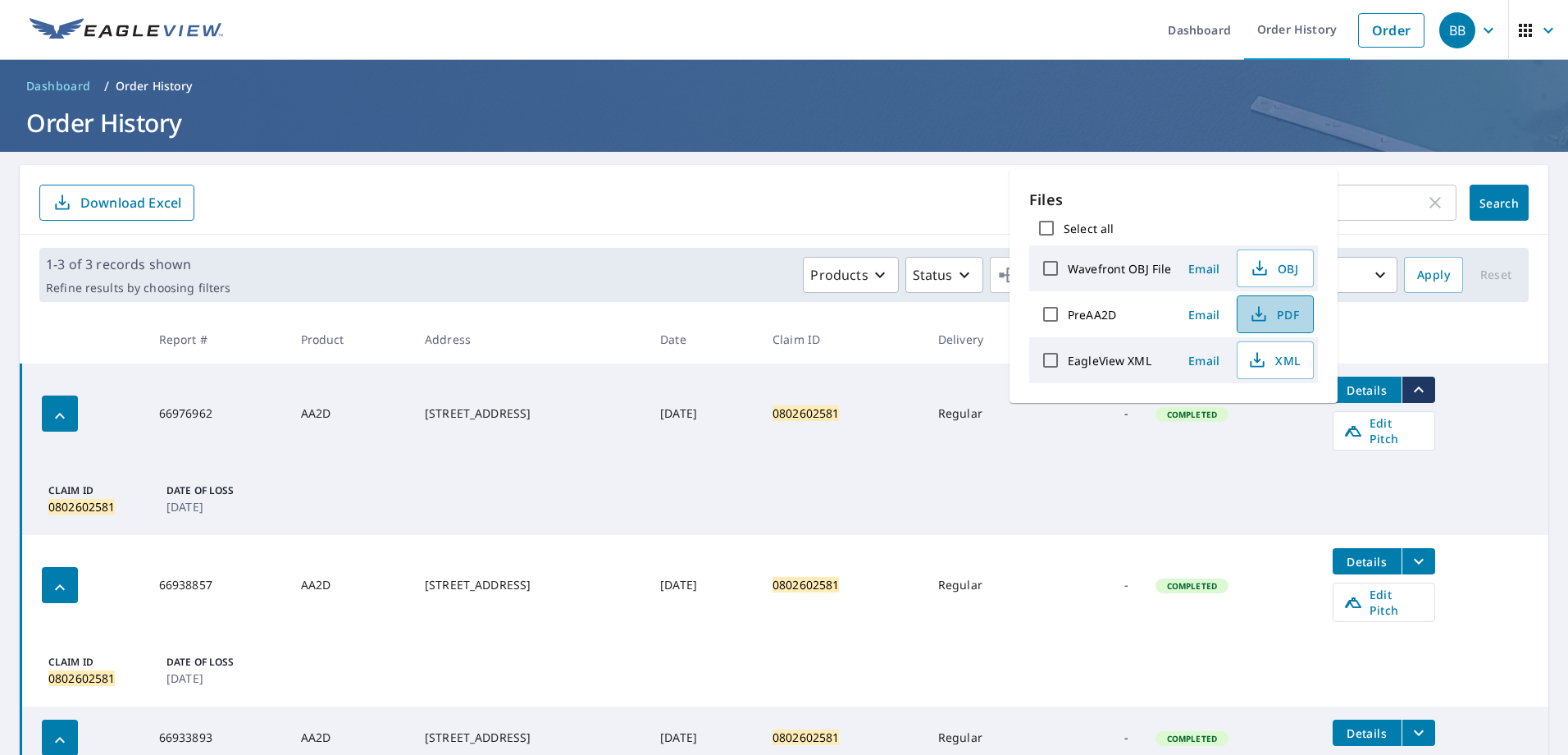
click at [1275, 315] on span "PDF" at bounding box center [1274, 314] width 52 height 20
click at [1426, 203] on icon "button" at bounding box center [1435, 202] width 20 height 20
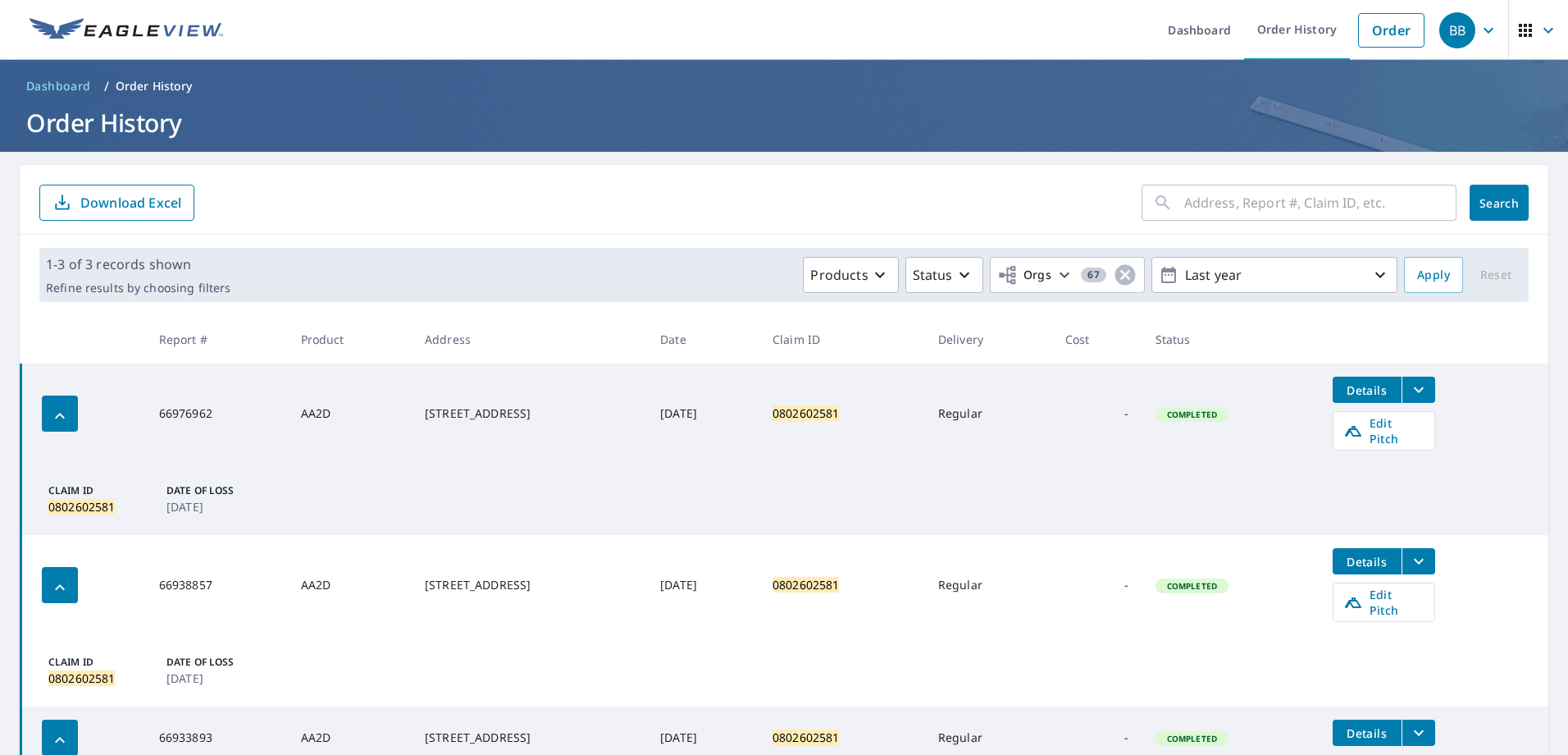
click at [1344, 207] on input "text" at bounding box center [1320, 202] width 272 height 46
paste input "0802446831"
type input "0802446831"
click at [1490, 190] on button "Search" at bounding box center [1499, 202] width 59 height 36
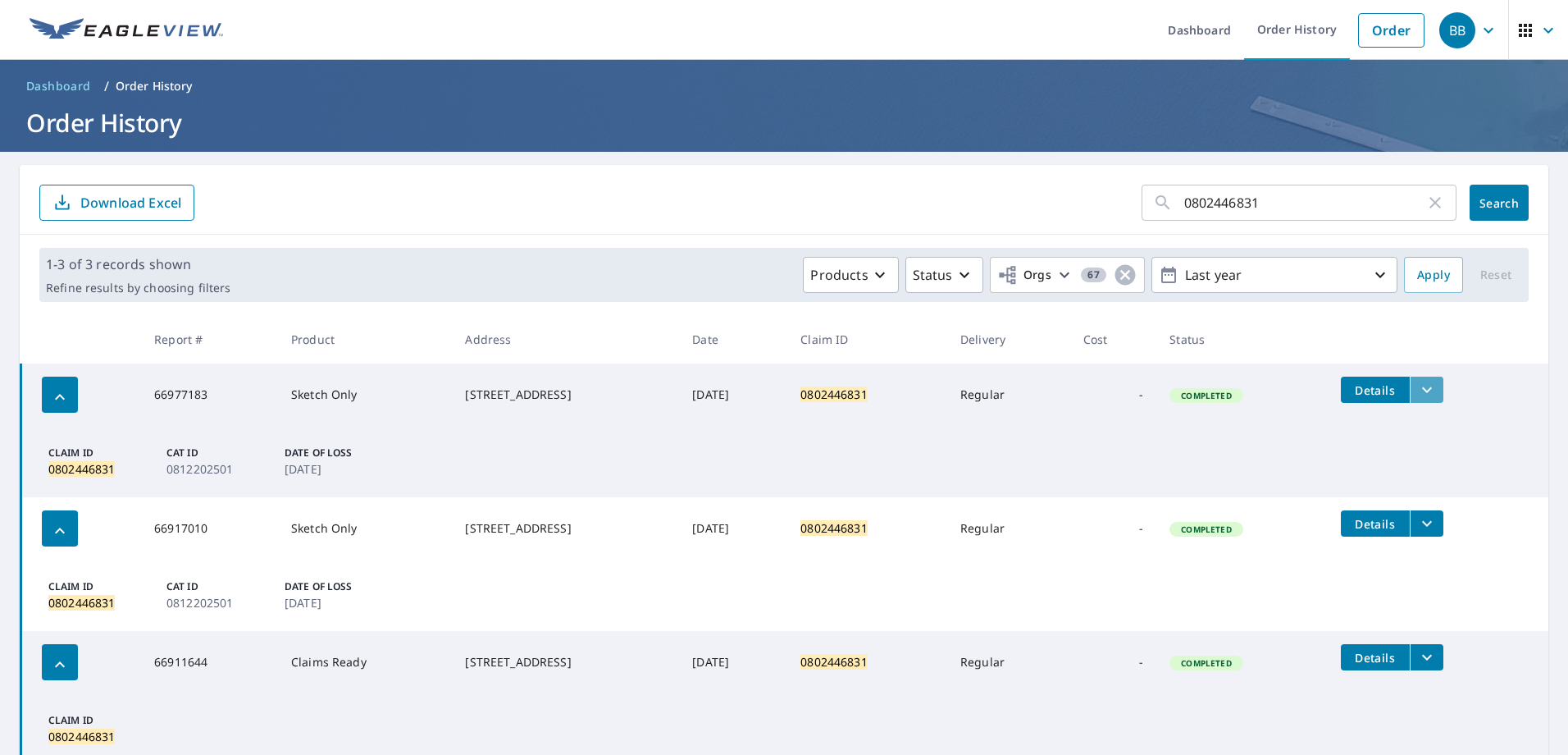
click at [1437, 391] on icon "filesDropdownBtn-66977183" at bounding box center [1426, 389] width 20 height 20
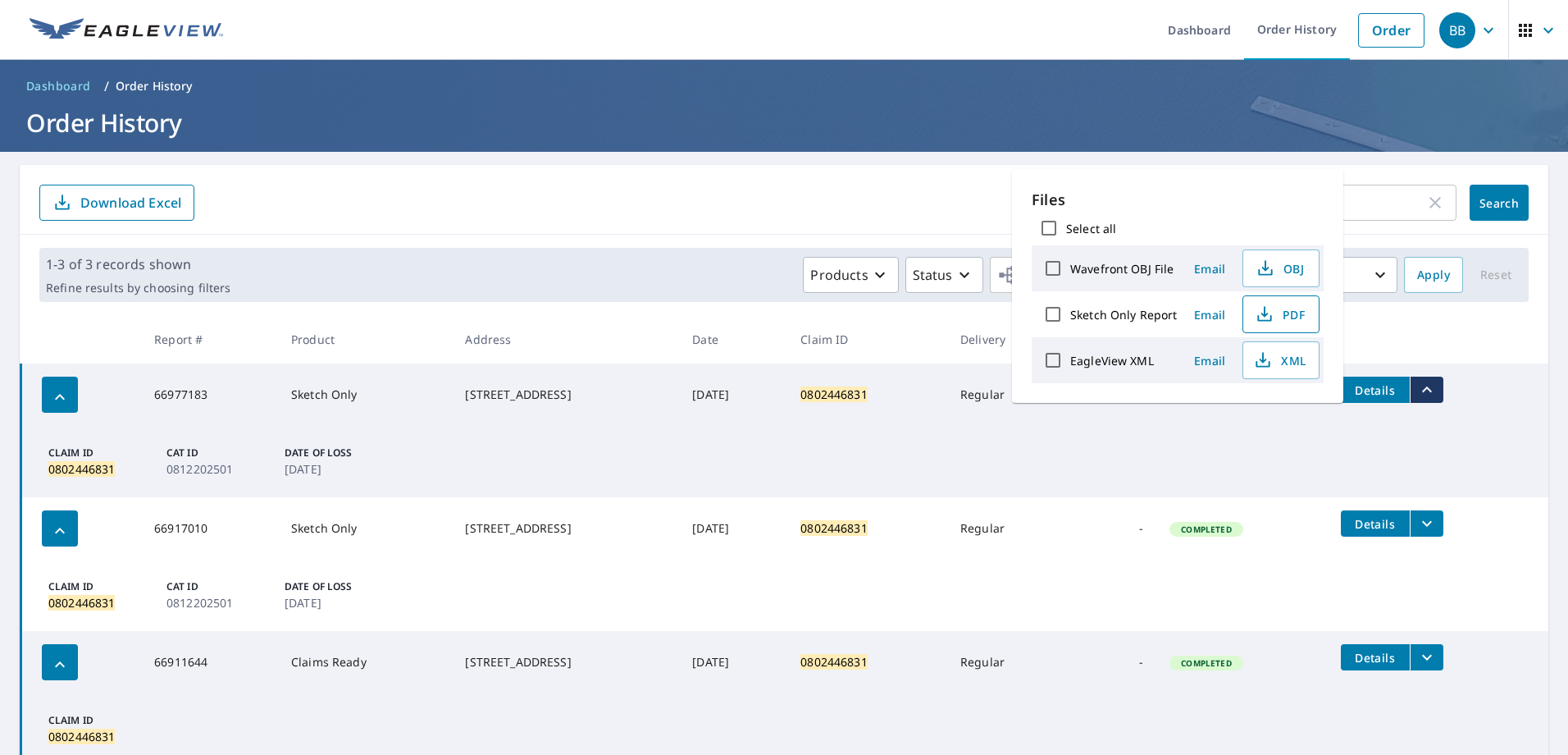
click at [1282, 314] on span "PDF" at bounding box center [1280, 314] width 52 height 20
click at [1263, 315] on icon "button" at bounding box center [1264, 311] width 7 height 10
click at [1426, 199] on icon "button" at bounding box center [1435, 202] width 20 height 20
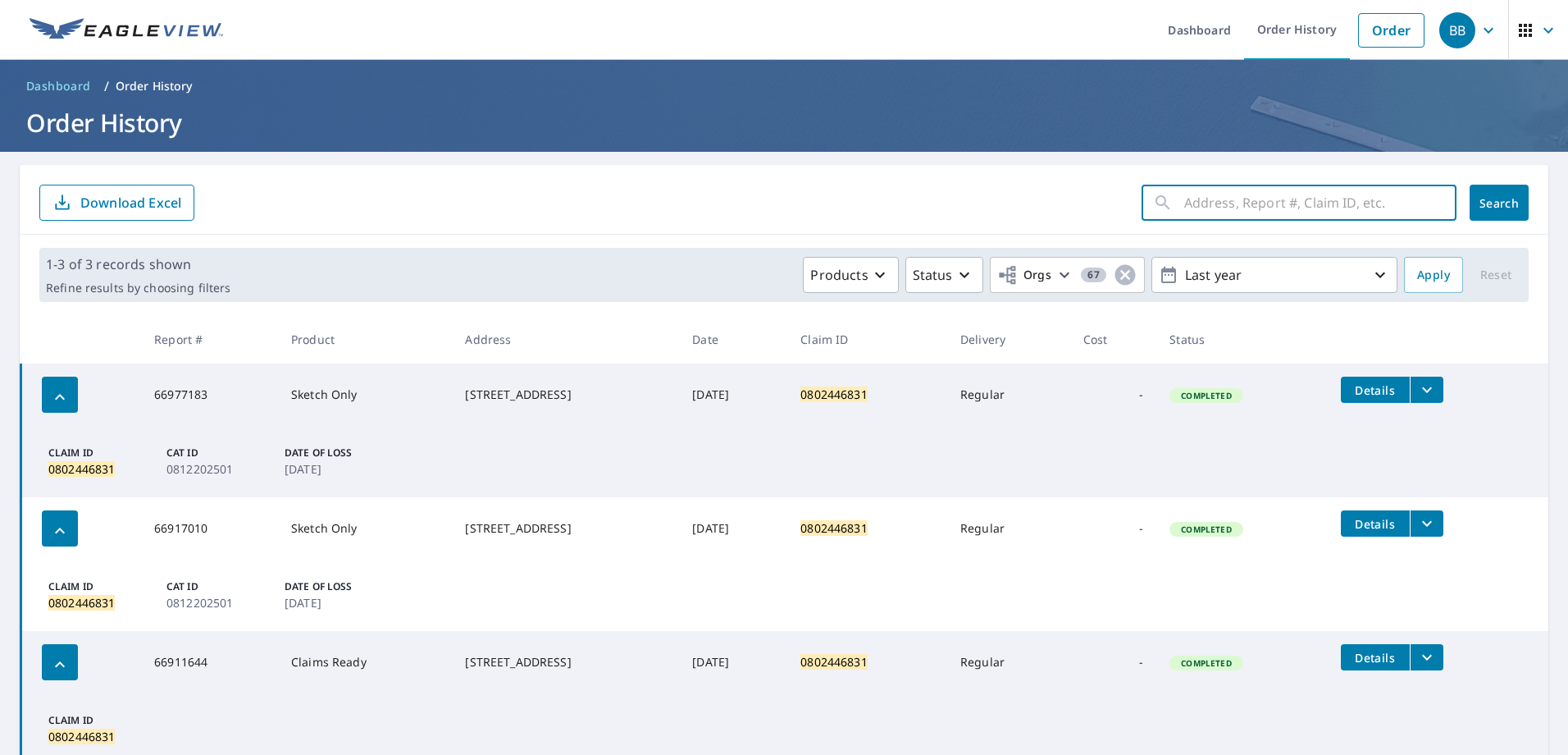
click at [1195, 200] on input "text" at bounding box center [1320, 202] width 272 height 46
paste input "0802559344"
type input "0802559344"
click at [1483, 205] on span "Search" at bounding box center [1499, 203] width 33 height 16
click at [1432, 393] on icon "filesDropdownBtn-66977668" at bounding box center [1426, 389] width 20 height 20
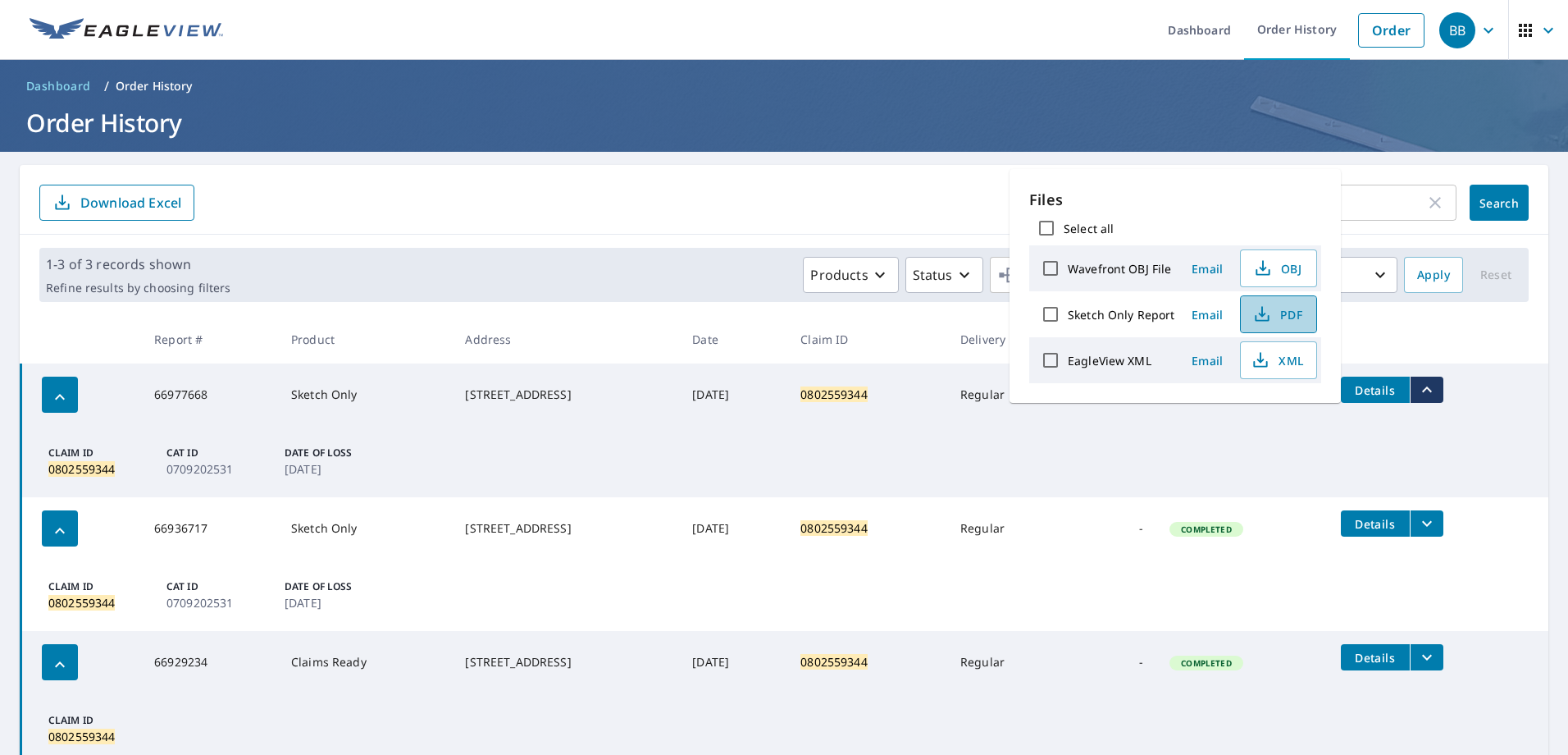
click at [1261, 310] on icon "button" at bounding box center [1262, 314] width 20 height 20
click at [1461, 237] on div "1-3 of 3 records shown Refine results by choosing filters Products Status Orgs …" at bounding box center [784, 275] width 1529 height 81
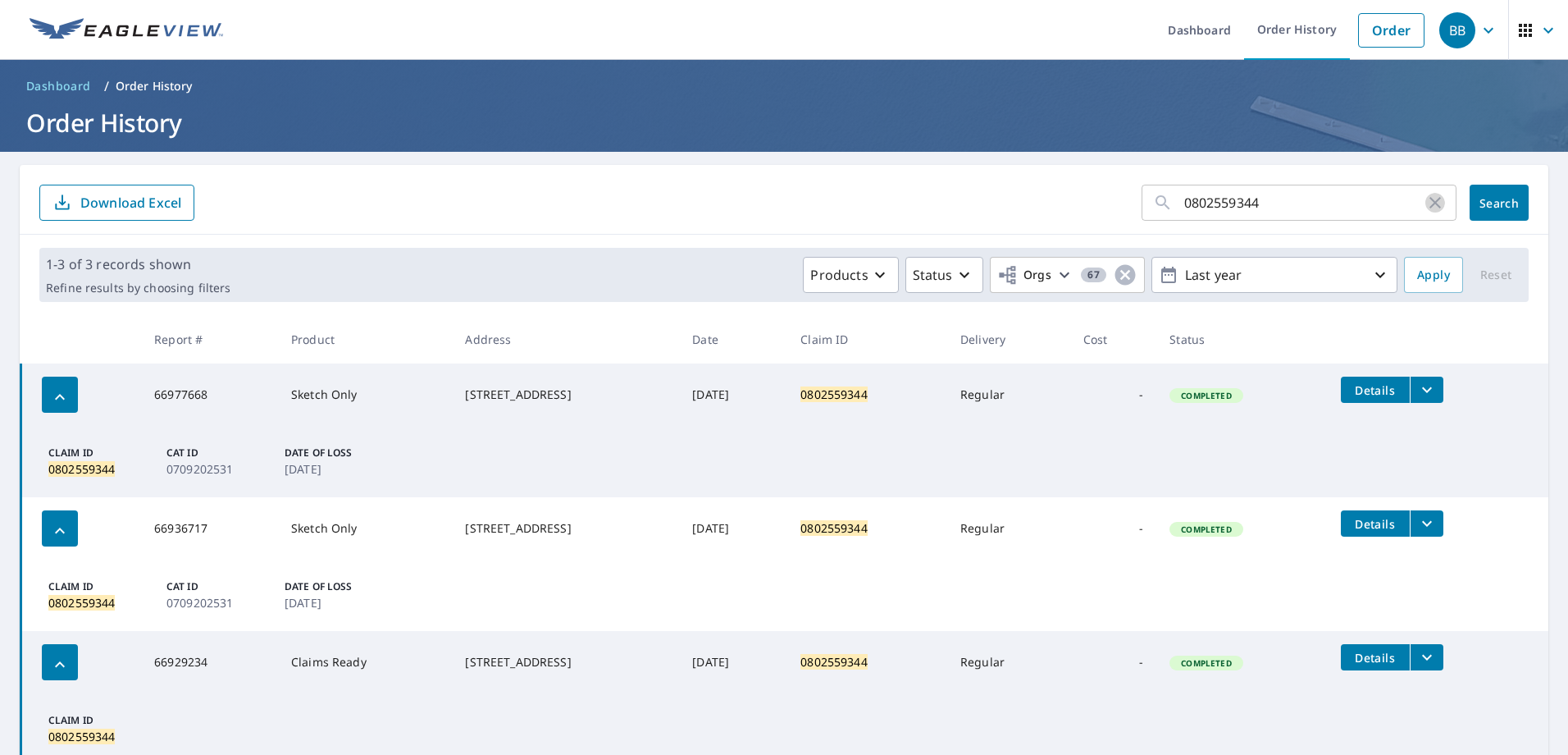
click at [1426, 203] on icon "button" at bounding box center [1435, 202] width 20 height 20
click at [1264, 204] on input "text" at bounding box center [1320, 202] width 272 height 46
paste input "0790032536"
type input "0790032536"
click button "Search" at bounding box center [1499, 202] width 59 height 36
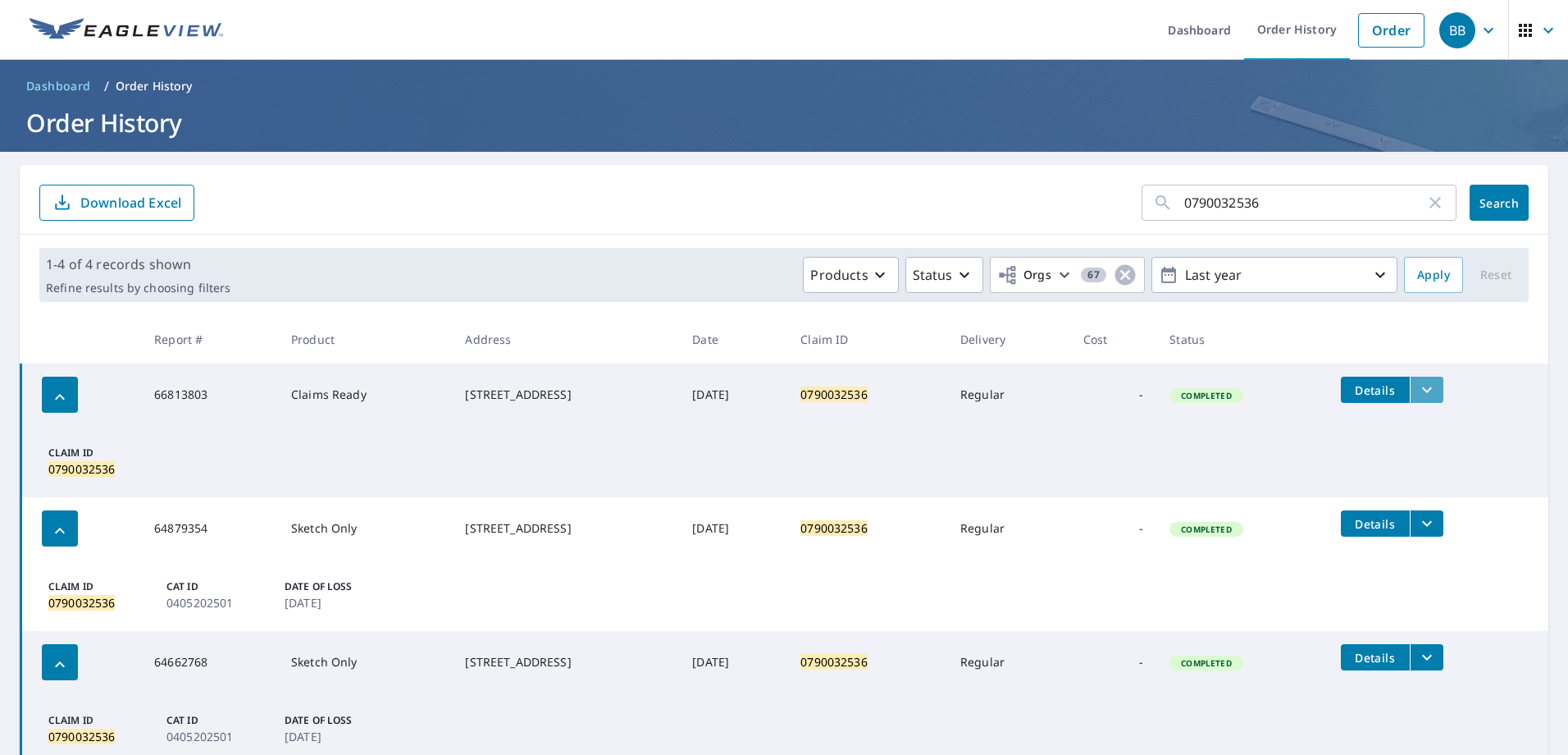
click at [1436, 392] on icon "filesDropdownBtn-66813803" at bounding box center [1426, 389] width 20 height 20
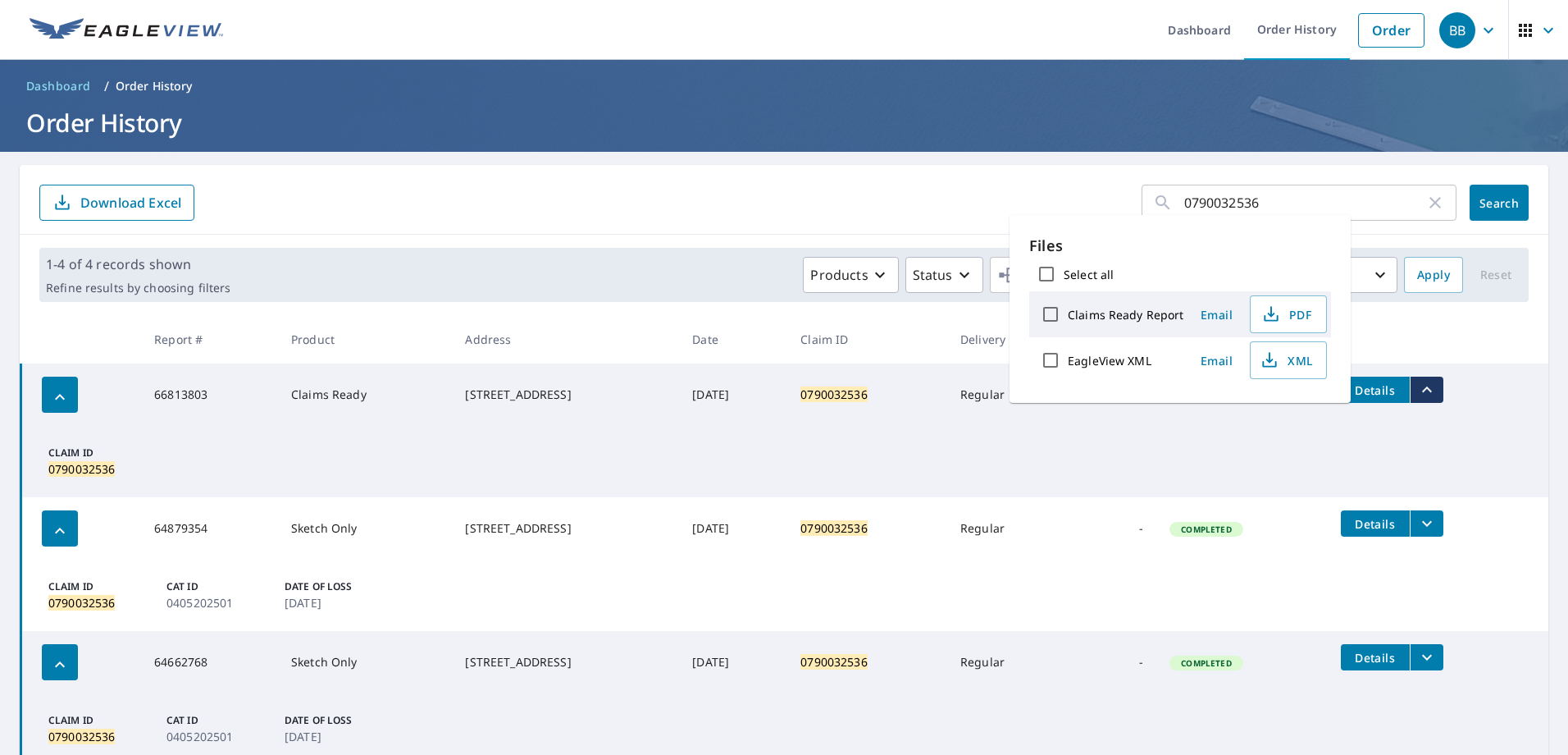
click at [1433, 524] on icon "filesDropdownBtn-64879354" at bounding box center [1426, 523] width 20 height 20
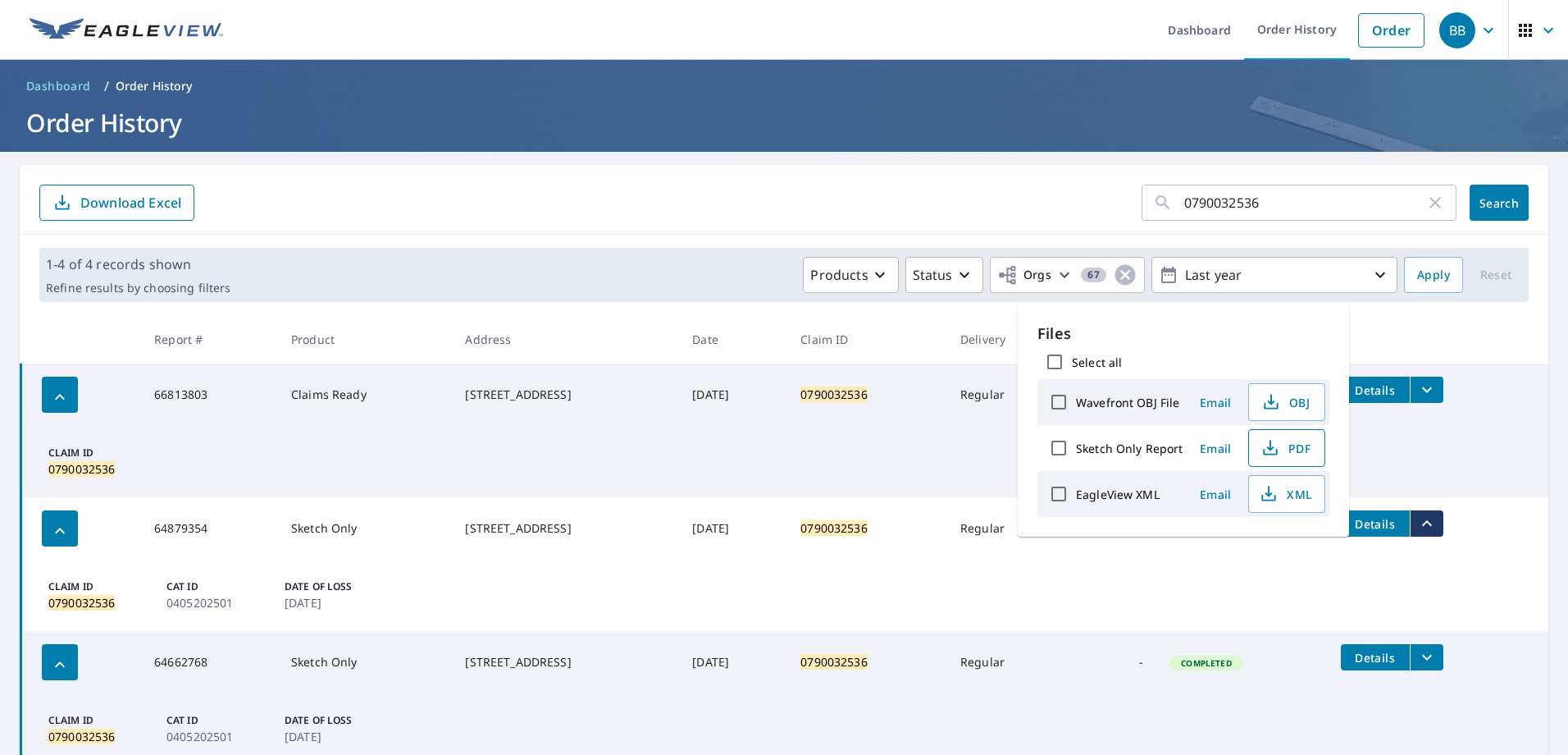
click at [1265, 446] on icon "button" at bounding box center [1270, 447] width 20 height 20
click at [1426, 203] on icon "button" at bounding box center [1435, 202] width 20 height 20
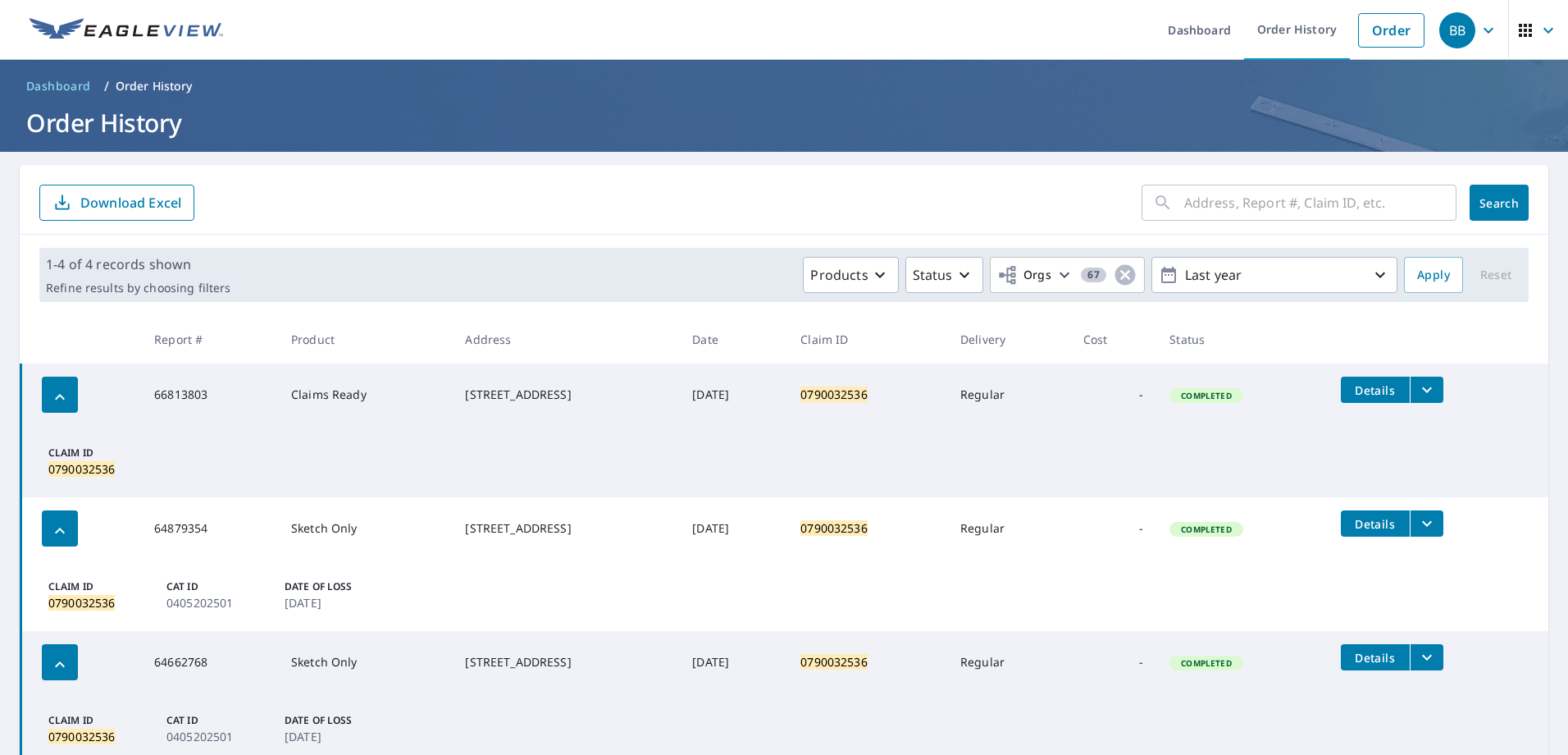
click at [1311, 210] on input "text" at bounding box center [1320, 202] width 272 height 46
paste input "0802033522"
type input "0802033522"
click at [1483, 202] on span "Search" at bounding box center [1499, 203] width 33 height 16
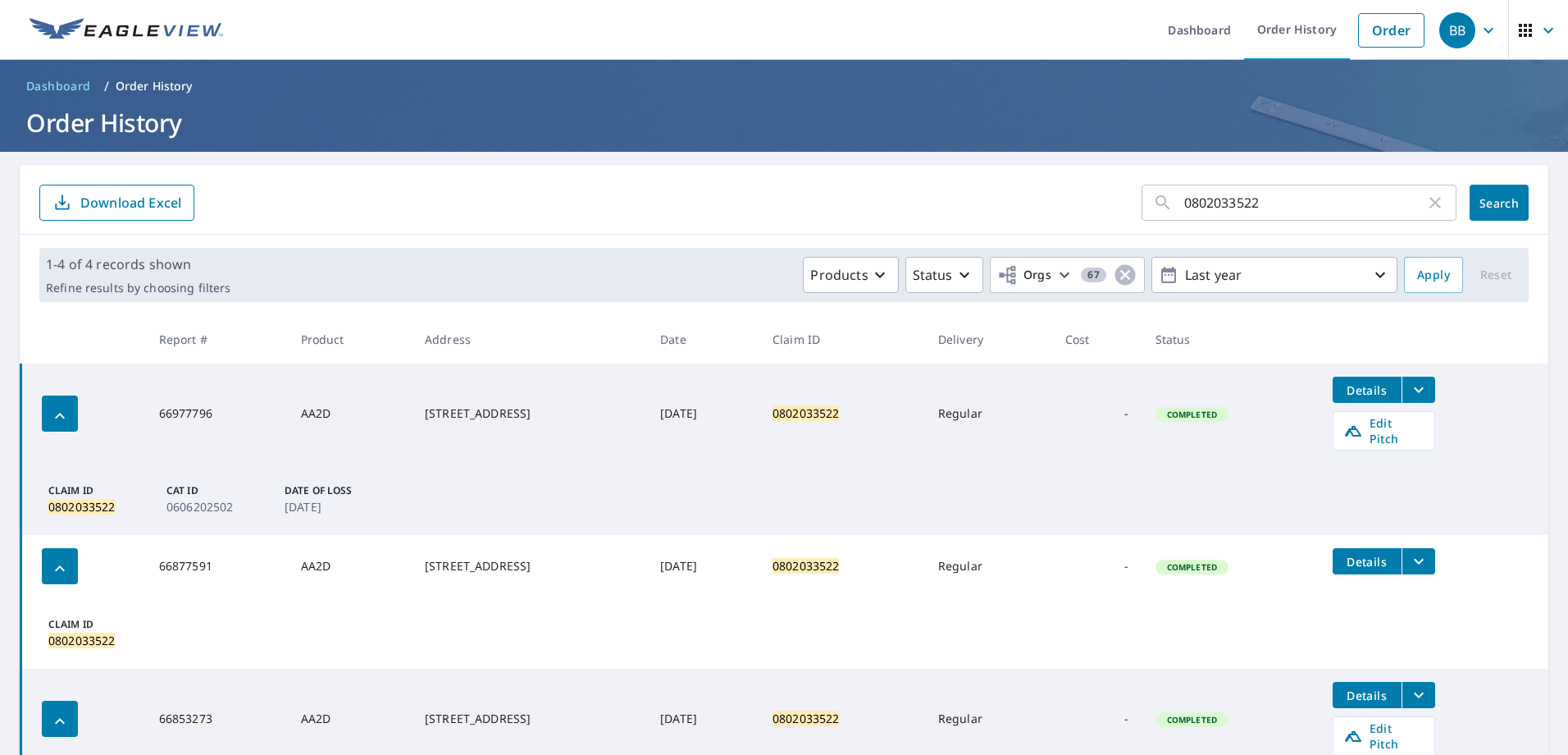
click at [1416, 394] on icon "filesDropdownBtn-66977796" at bounding box center [1419, 389] width 20 height 20
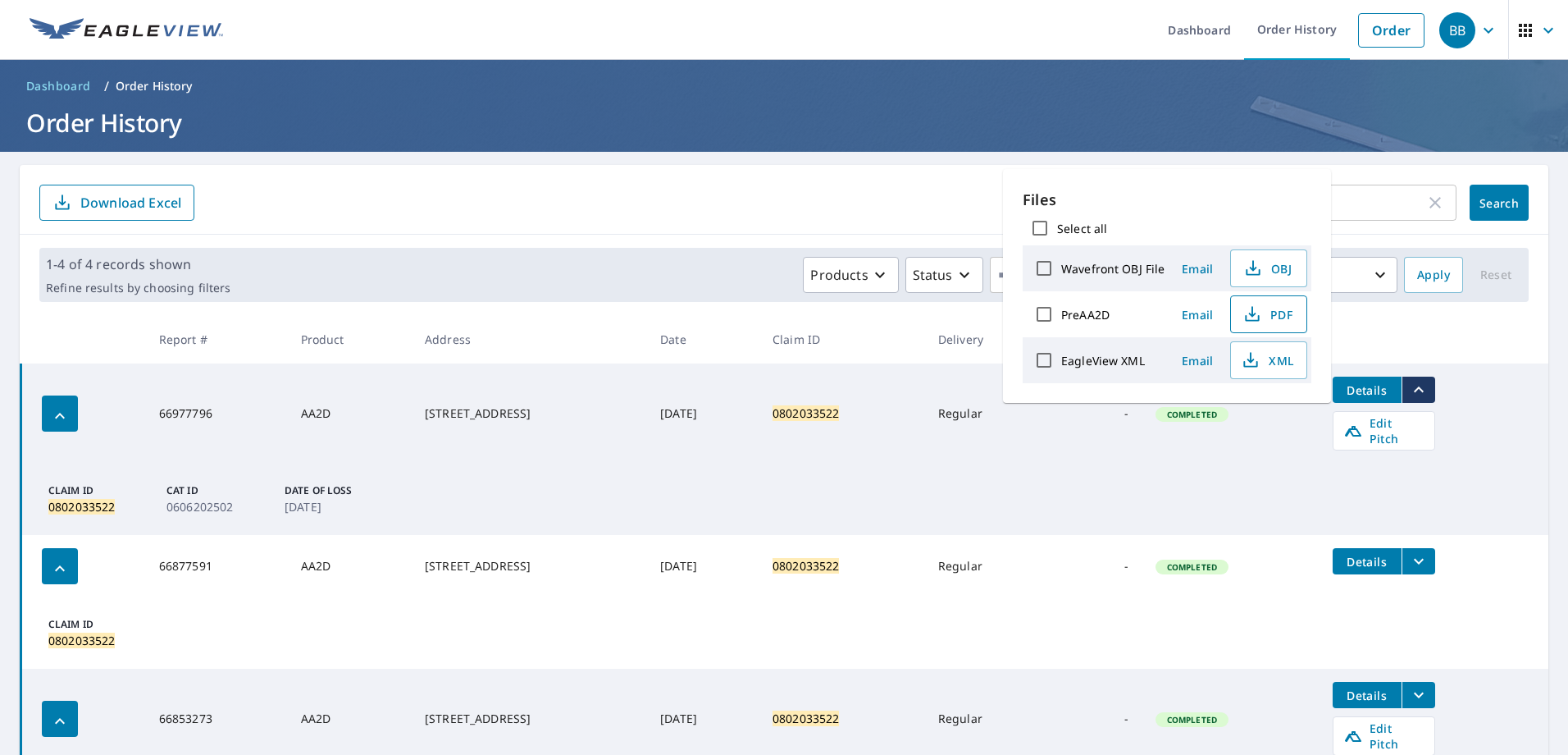
click at [1242, 313] on icon "button" at bounding box center [1252, 314] width 20 height 20
click at [1369, 177] on div "0802033522 ​ Search Download Excel" at bounding box center [784, 200] width 1529 height 70
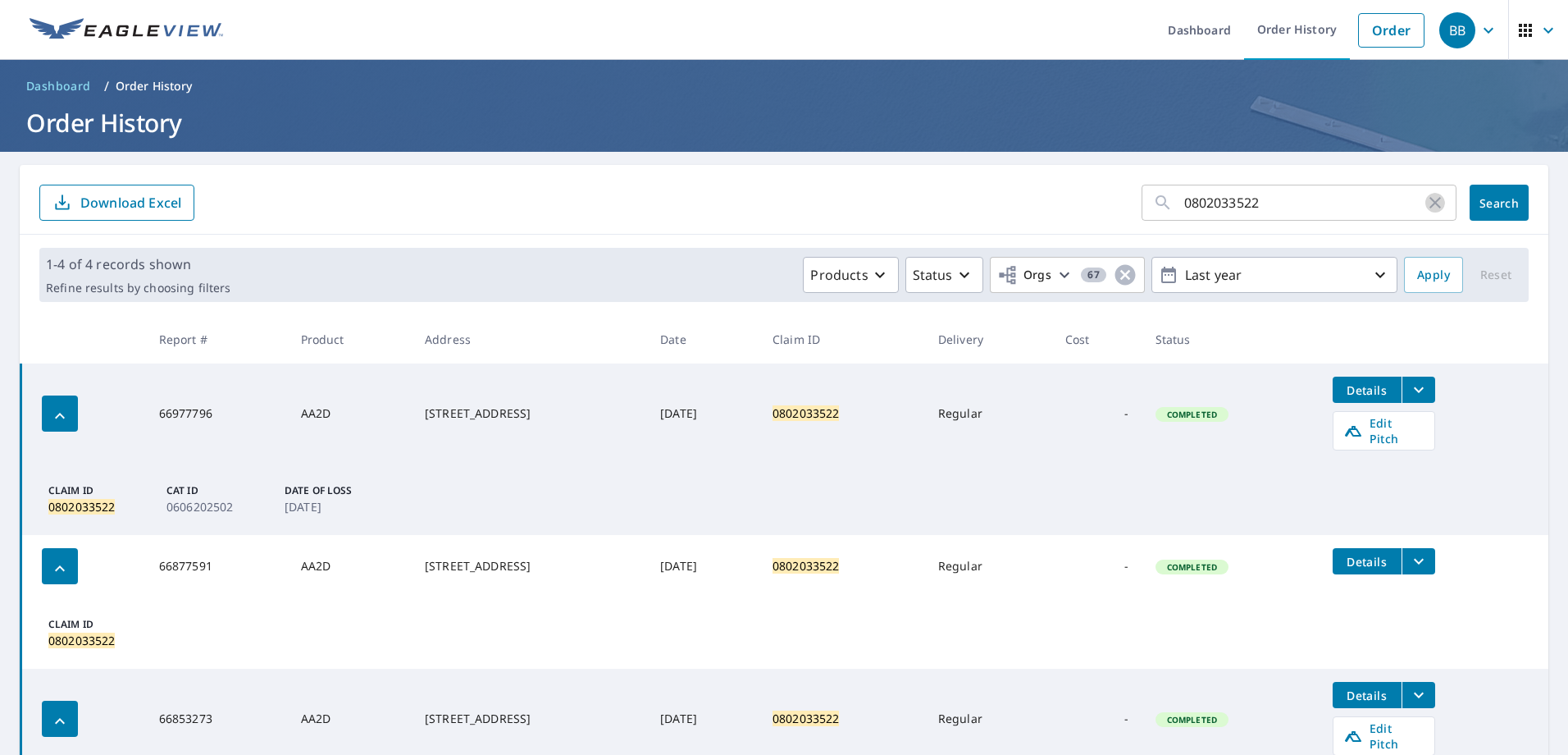
click at [1430, 203] on icon "button" at bounding box center [1435, 202] width 11 height 11
click at [1276, 209] on input "text" at bounding box center [1320, 202] width 272 height 46
paste input "0802406249"
type input "0802406249"
click button "Search" at bounding box center [1499, 202] width 59 height 36
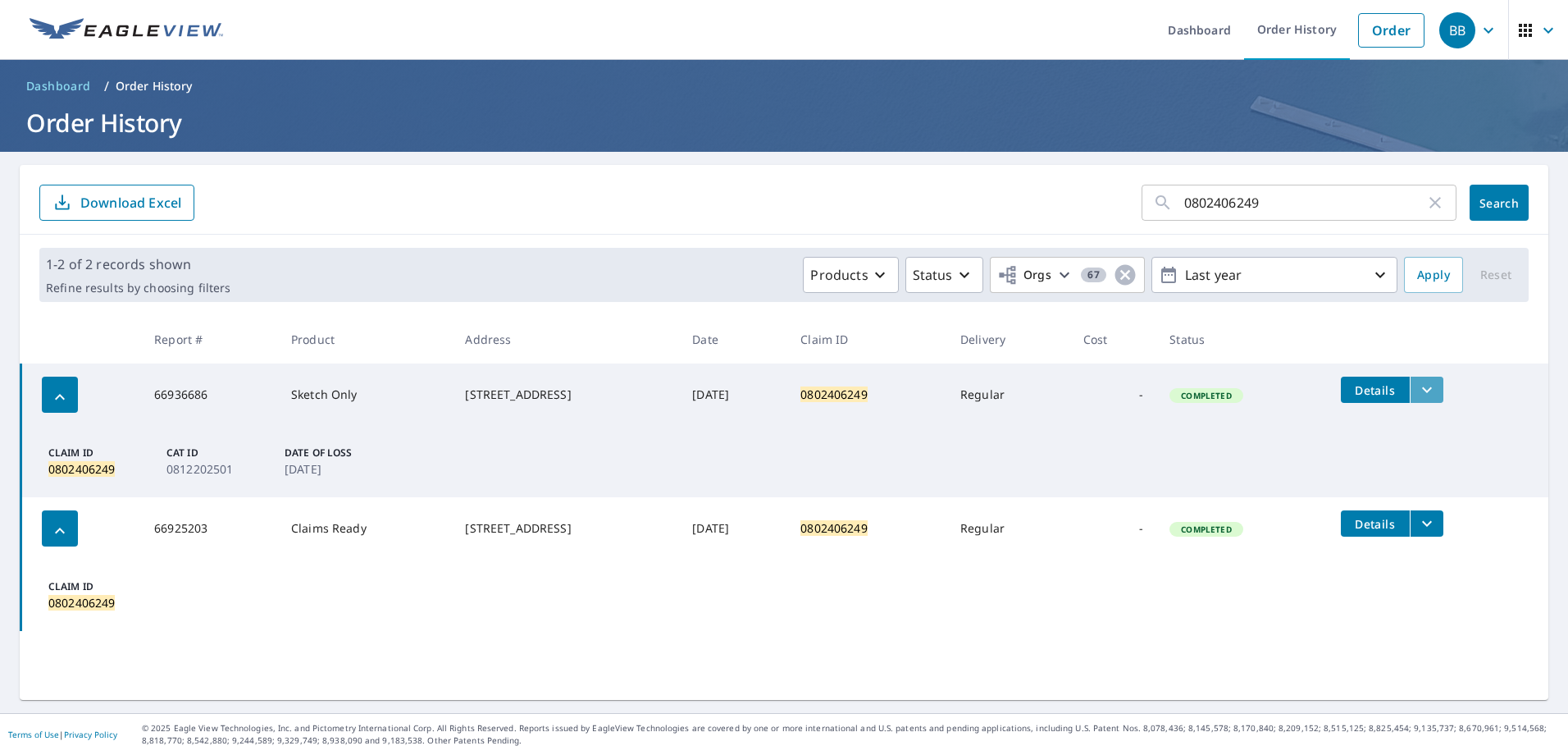
click at [1430, 392] on icon "filesDropdownBtn-66936686" at bounding box center [1426, 390] width 10 height 6
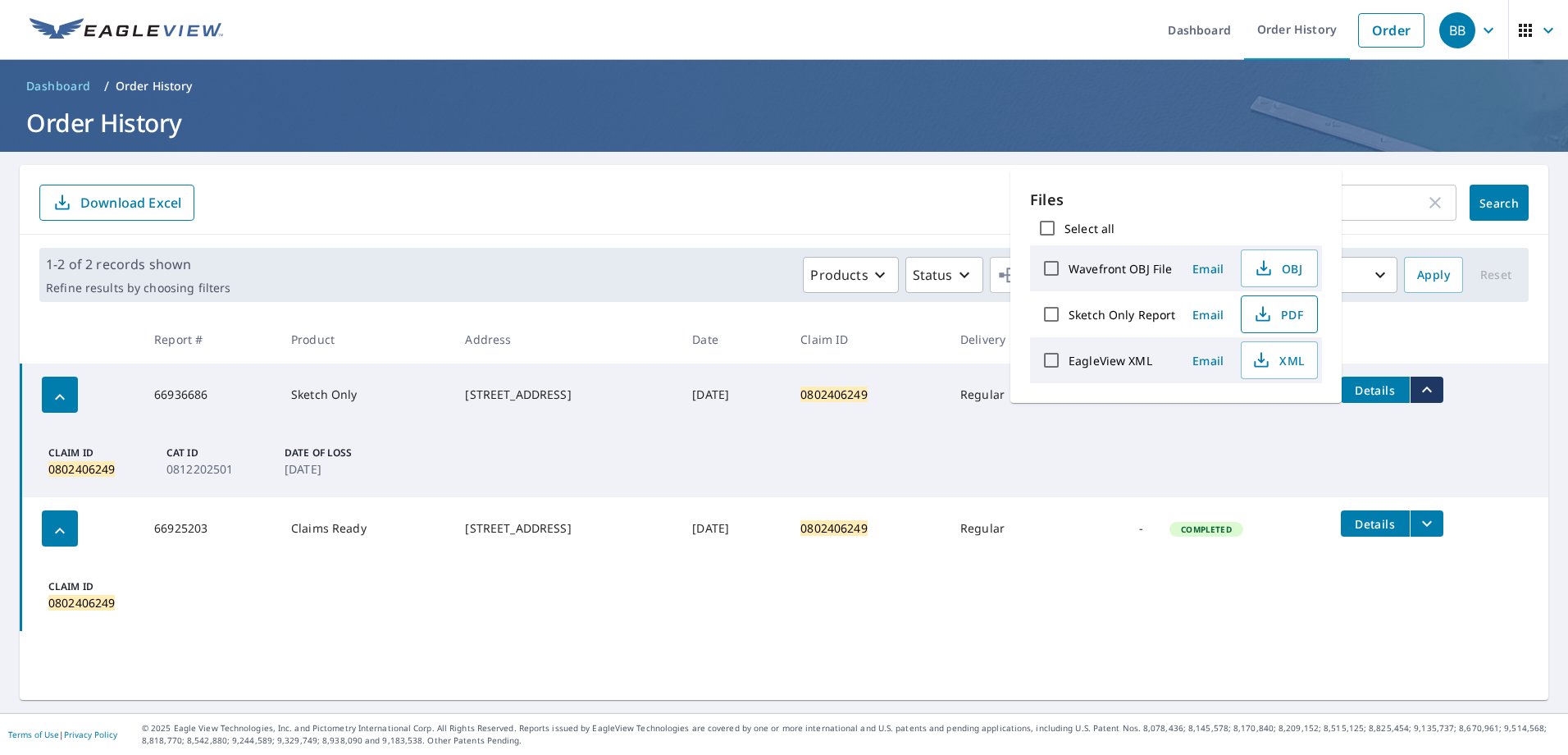
click at [1266, 311] on icon "button" at bounding box center [1263, 314] width 20 height 20
click at [1430, 206] on icon "button" at bounding box center [1435, 202] width 11 height 11
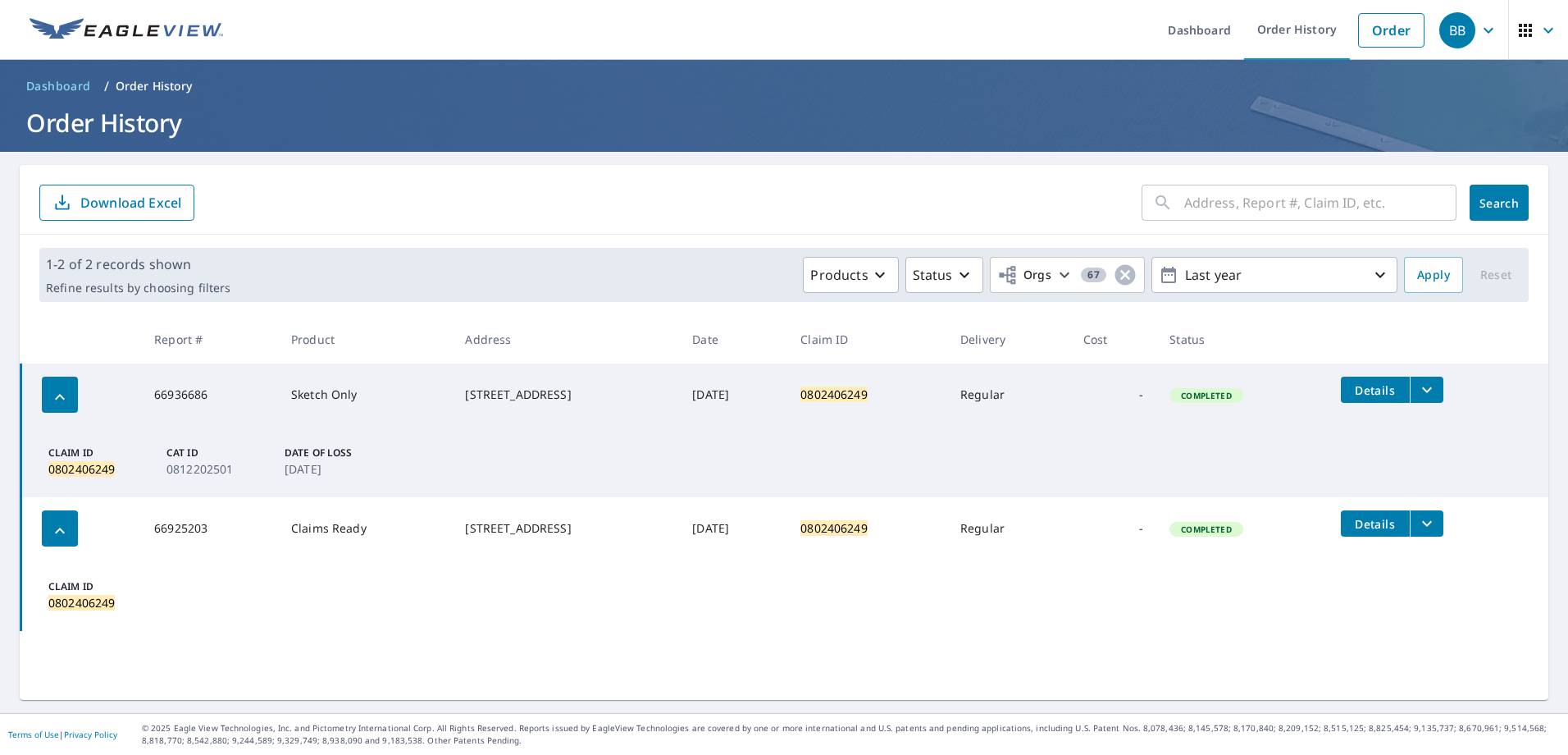
click at [1321, 195] on input "text" at bounding box center [1320, 202] width 272 height 46
type input "0781937826"
click button "Search" at bounding box center [1499, 202] width 59 height 36
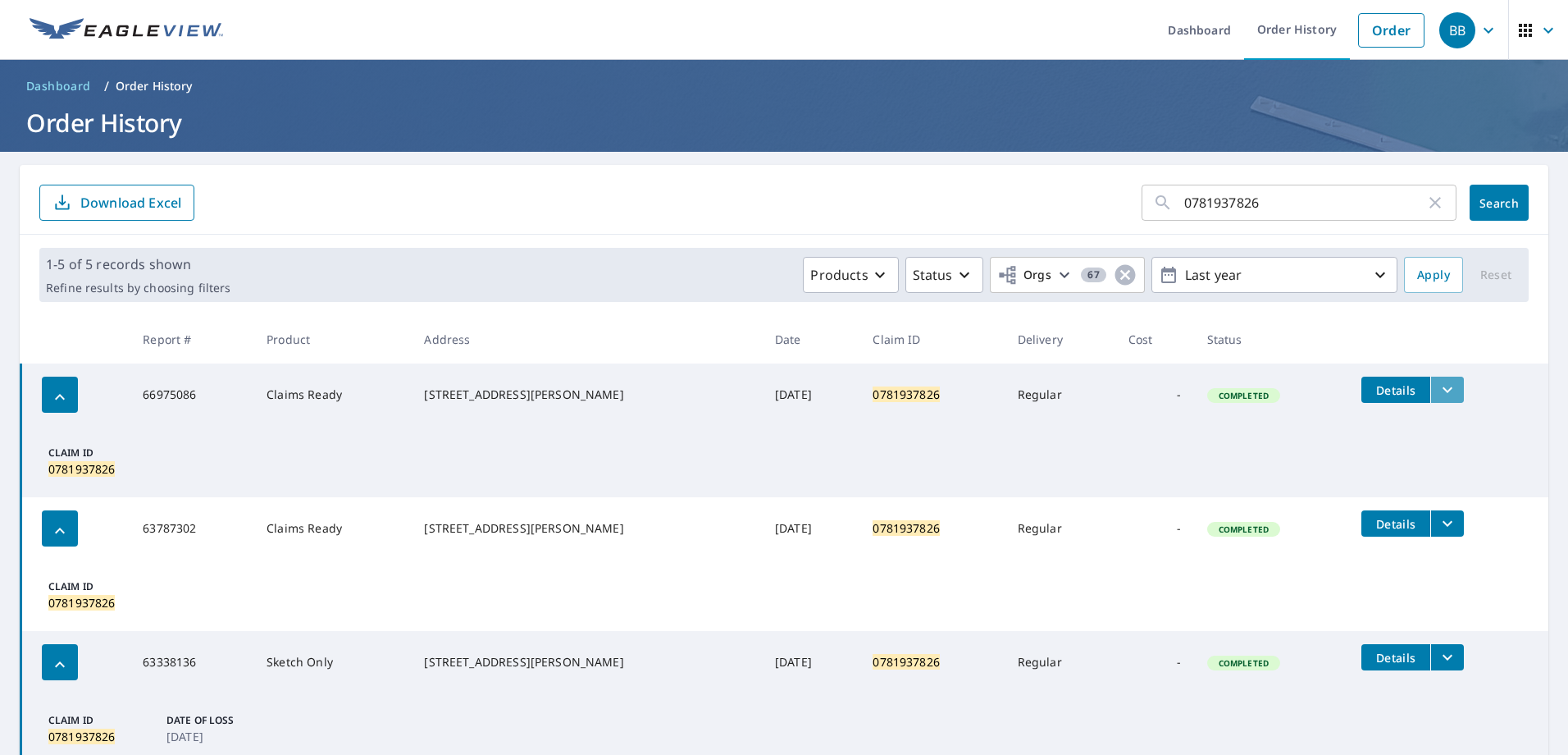
click at [1439, 393] on button "filesDropdownBtn-66975086" at bounding box center [1446, 389] width 34 height 26
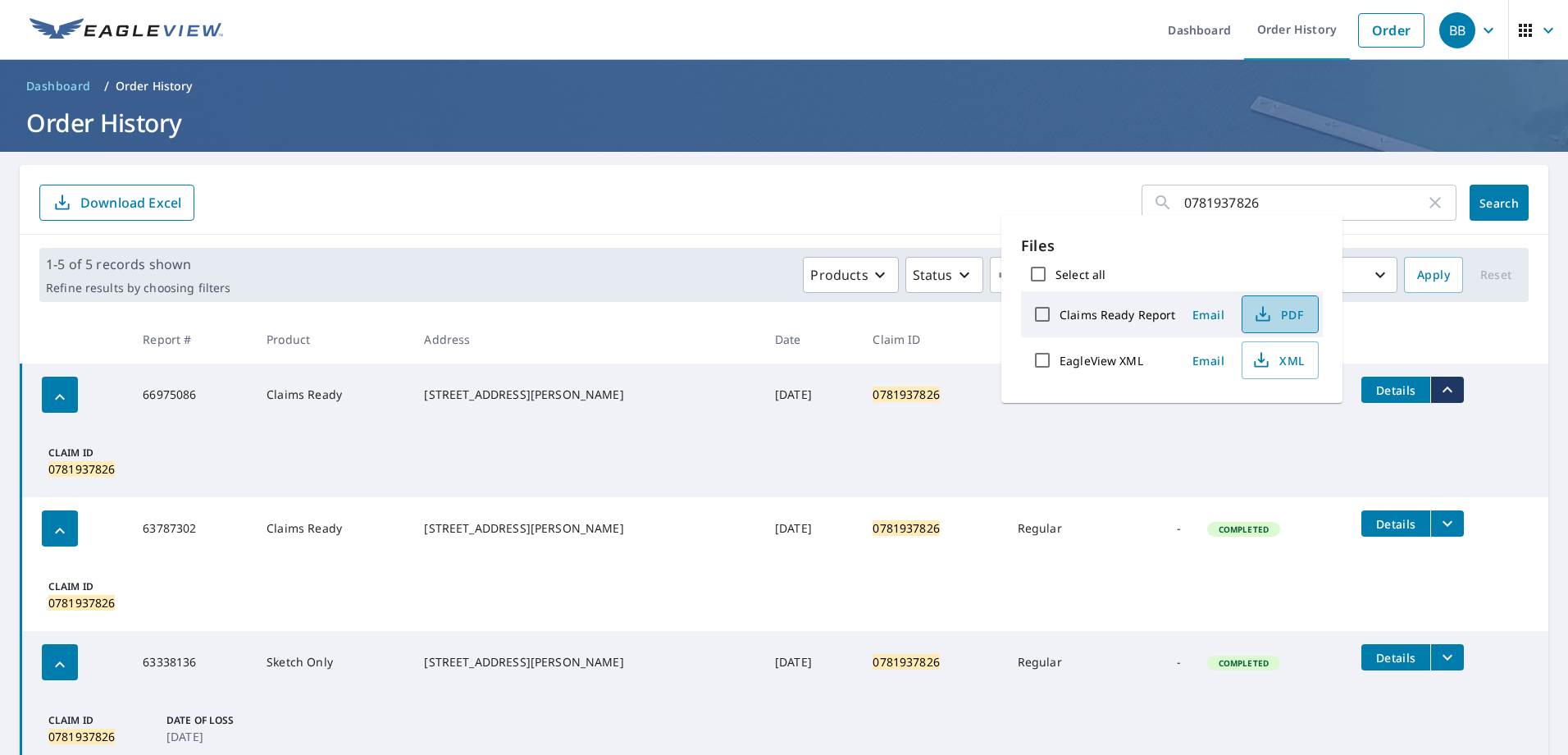
click at [1274, 314] on span "PDF" at bounding box center [1279, 314] width 52 height 20
drag, startPoint x: 1271, startPoint y: 199, endPoint x: 1090, endPoint y: 203, distance: 181.0
click at [1090, 203] on form "0781937826 ​ Search Download Excel" at bounding box center [784, 202] width 1489 height 36
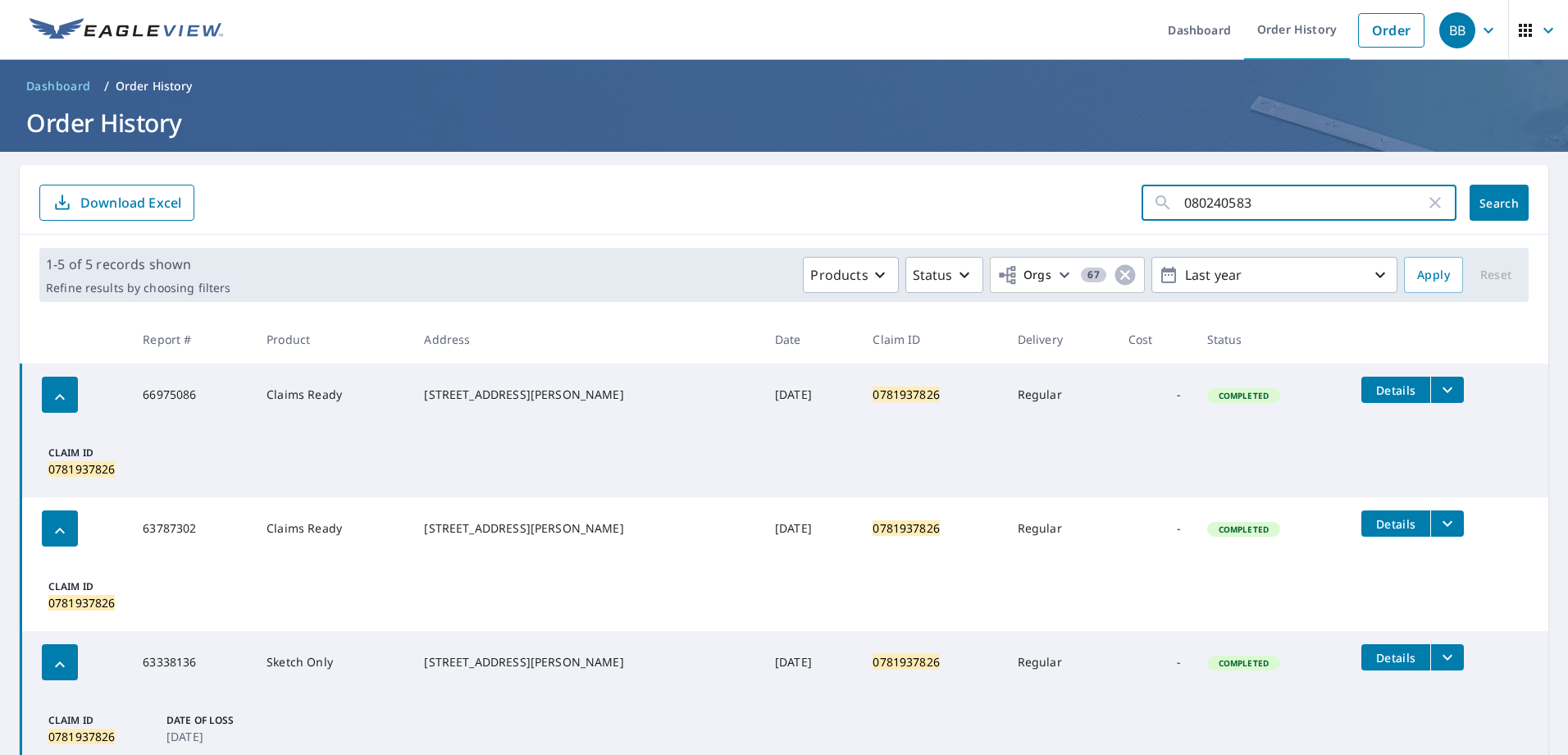
type input "0802405837"
click button "Search" at bounding box center [1499, 202] width 59 height 36
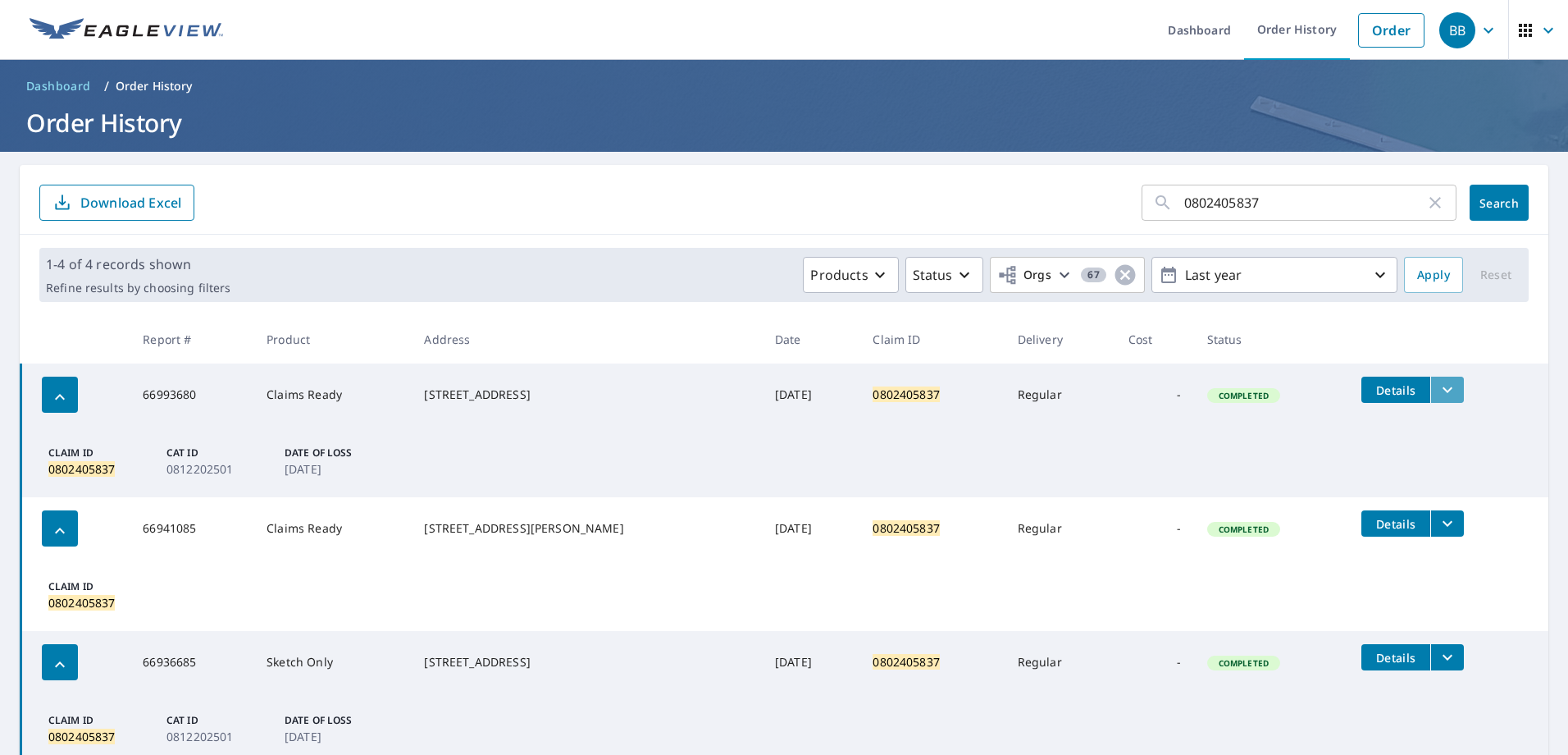
click at [1439, 388] on icon "filesDropdownBtn-66993680" at bounding box center [1447, 389] width 20 height 20
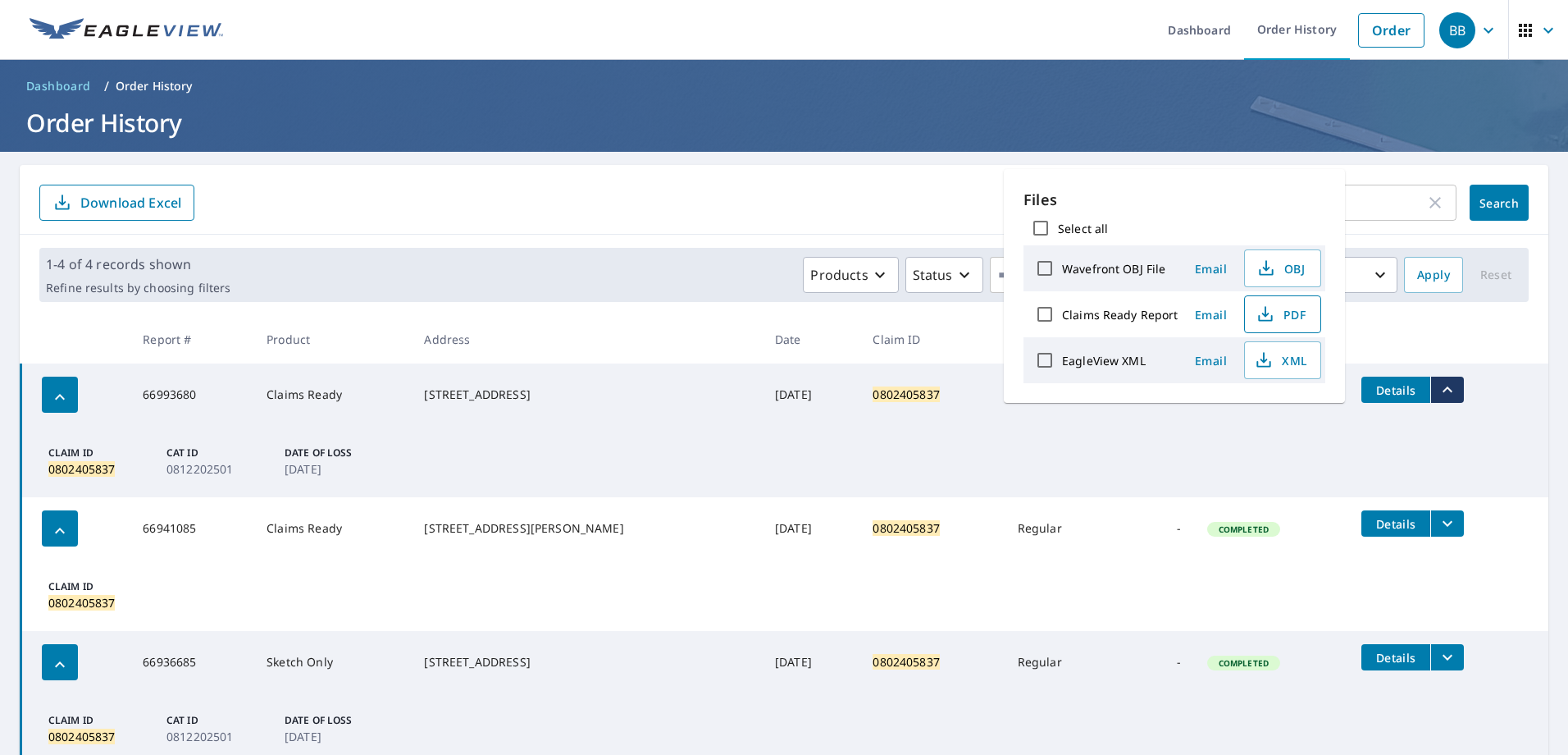
click at [1261, 314] on icon "button" at bounding box center [1265, 314] width 20 height 20
click at [1426, 203] on icon "button" at bounding box center [1435, 202] width 20 height 20
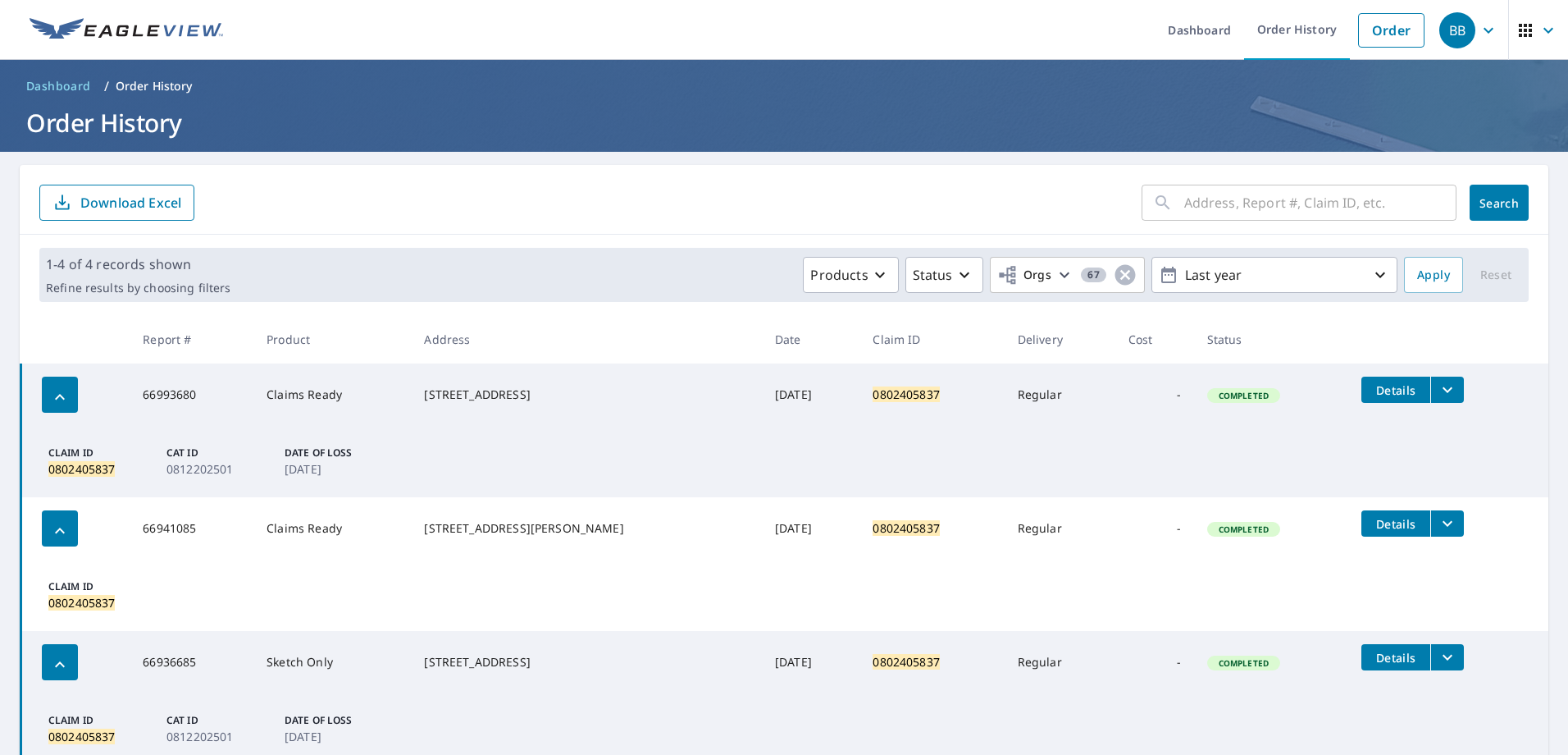
click at [1340, 196] on input "text" at bounding box center [1320, 202] width 272 height 46
type input "0802726026"
click button "Search" at bounding box center [1499, 202] width 59 height 36
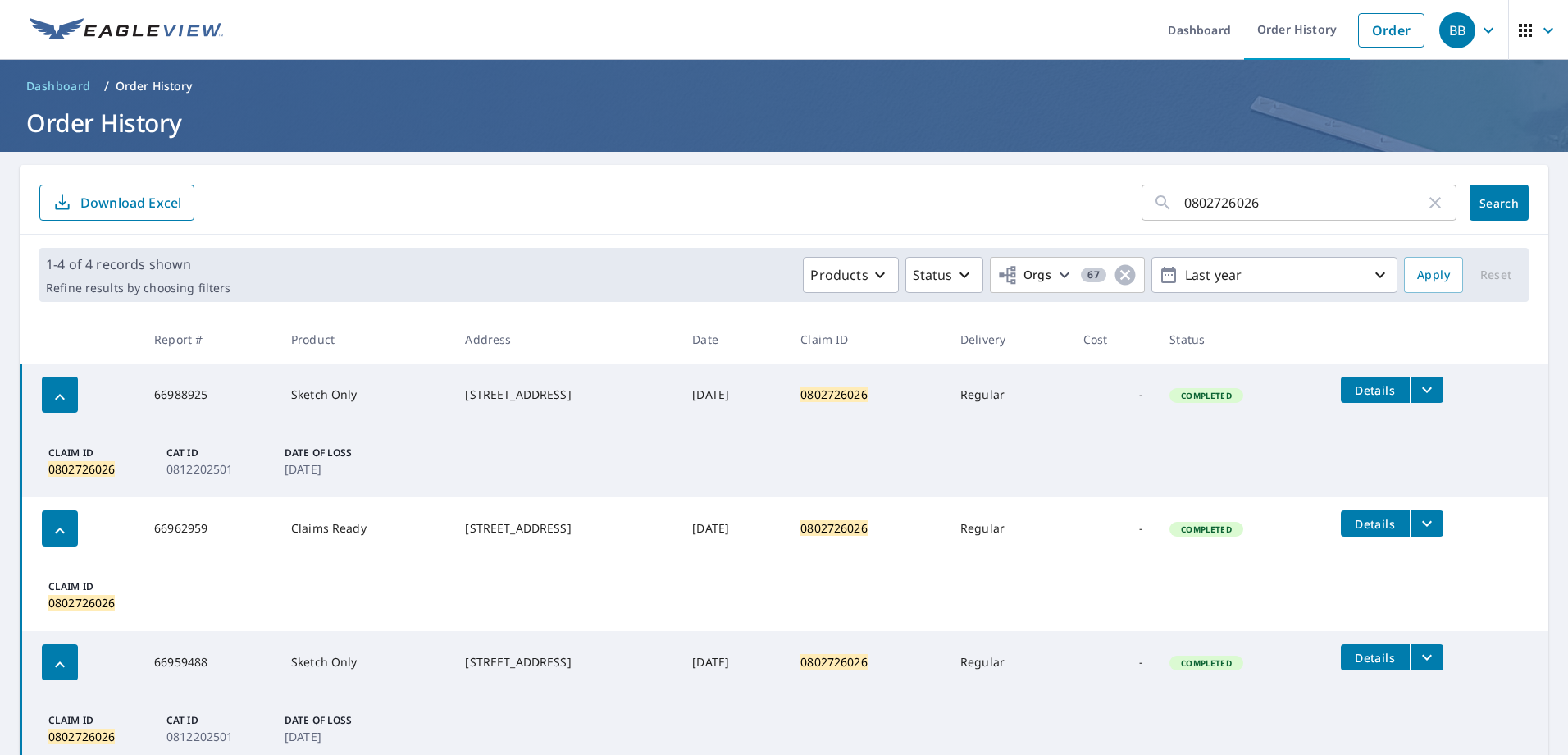
click at [1432, 384] on icon "filesDropdownBtn-66988925" at bounding box center [1426, 389] width 20 height 20
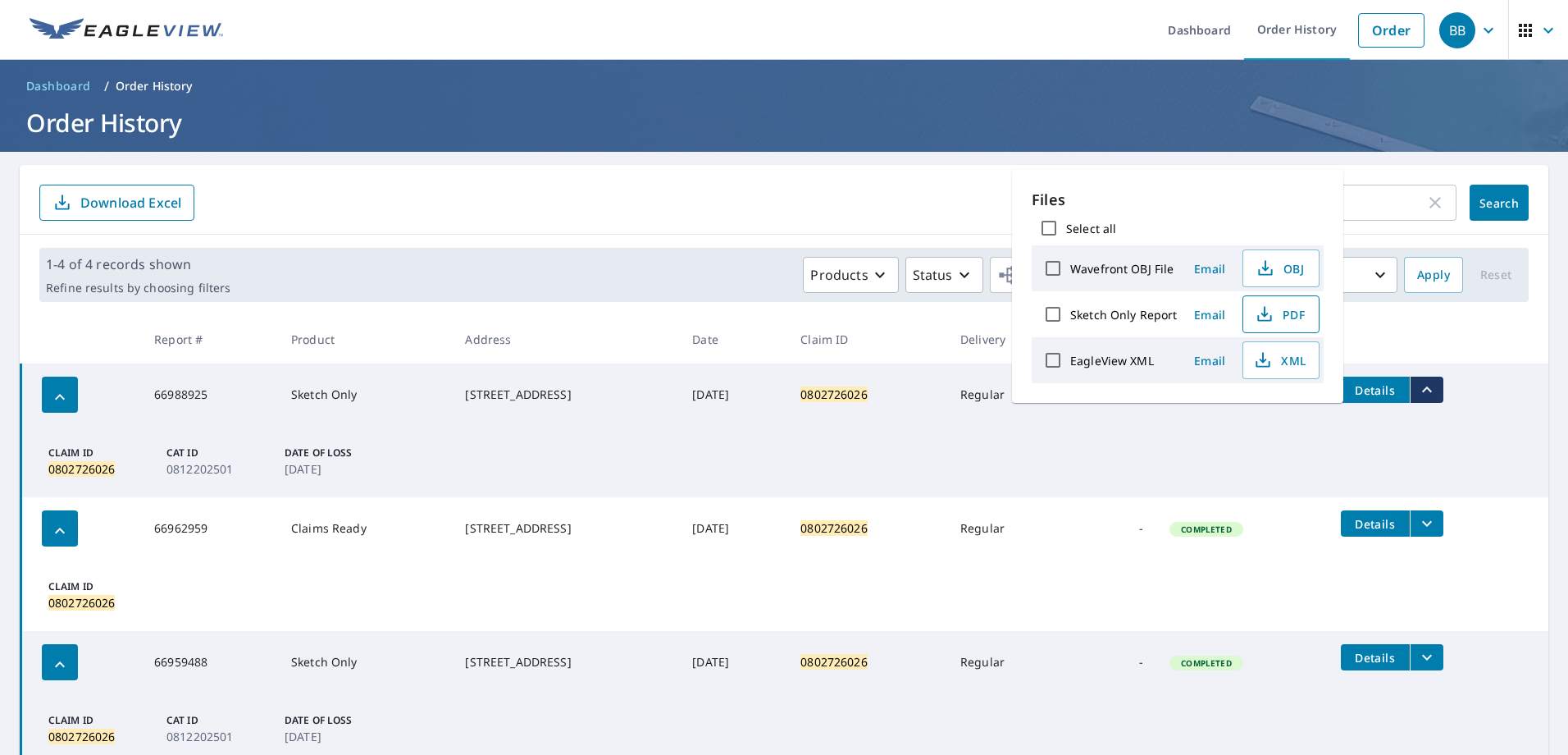
click at [1274, 315] on span "PDF" at bounding box center [1280, 314] width 52 height 20
click at [642, 202] on form "0802726026 ​ Search Download Excel" at bounding box center [784, 202] width 1489 height 36
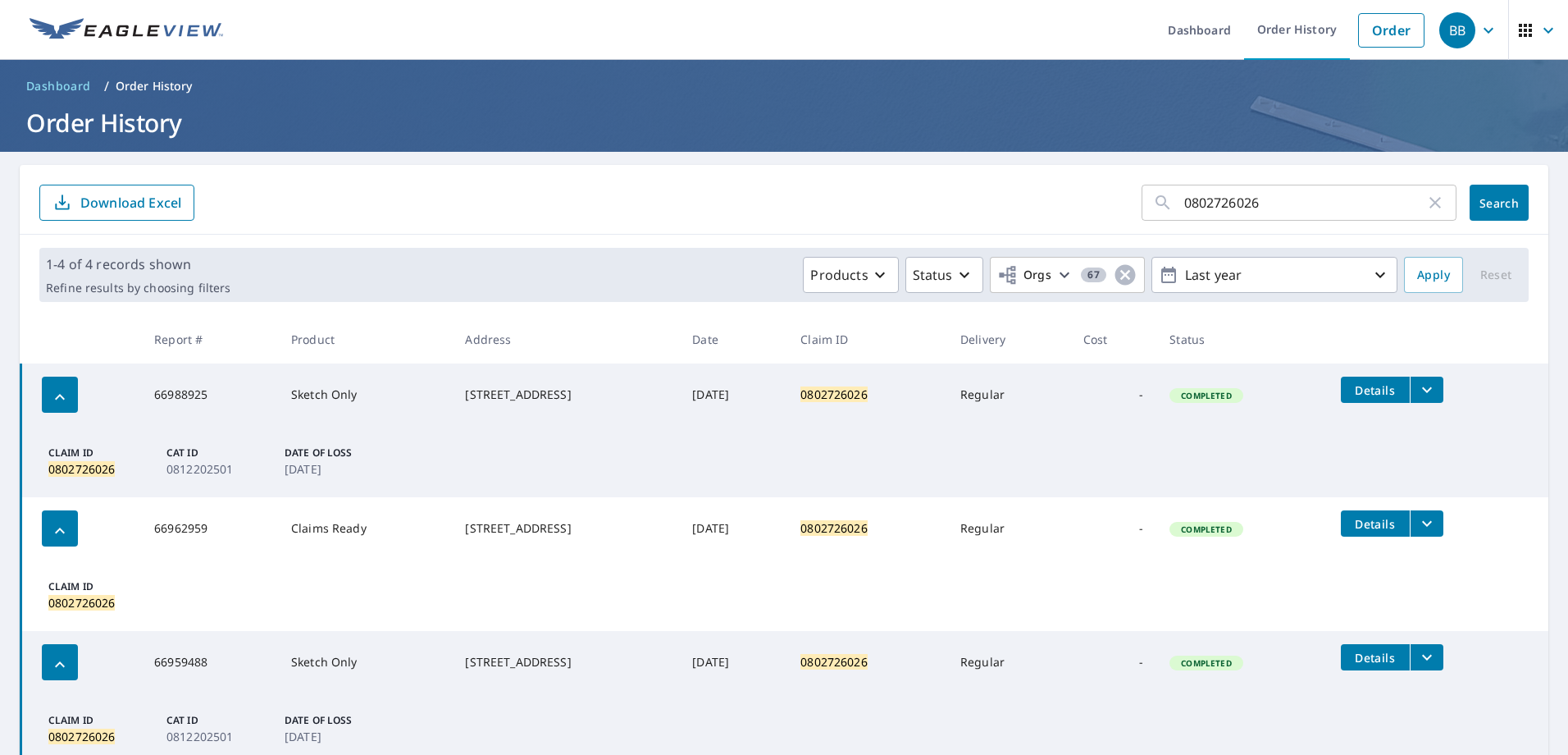
click at [642, 202] on form "0802726026 ​ Search Download Excel" at bounding box center [784, 202] width 1489 height 36
click at [1426, 203] on icon "button" at bounding box center [1435, 202] width 20 height 20
click at [1267, 205] on input "text" at bounding box center [1320, 202] width 272 height 46
paste input "802056507"
type input "802056507"
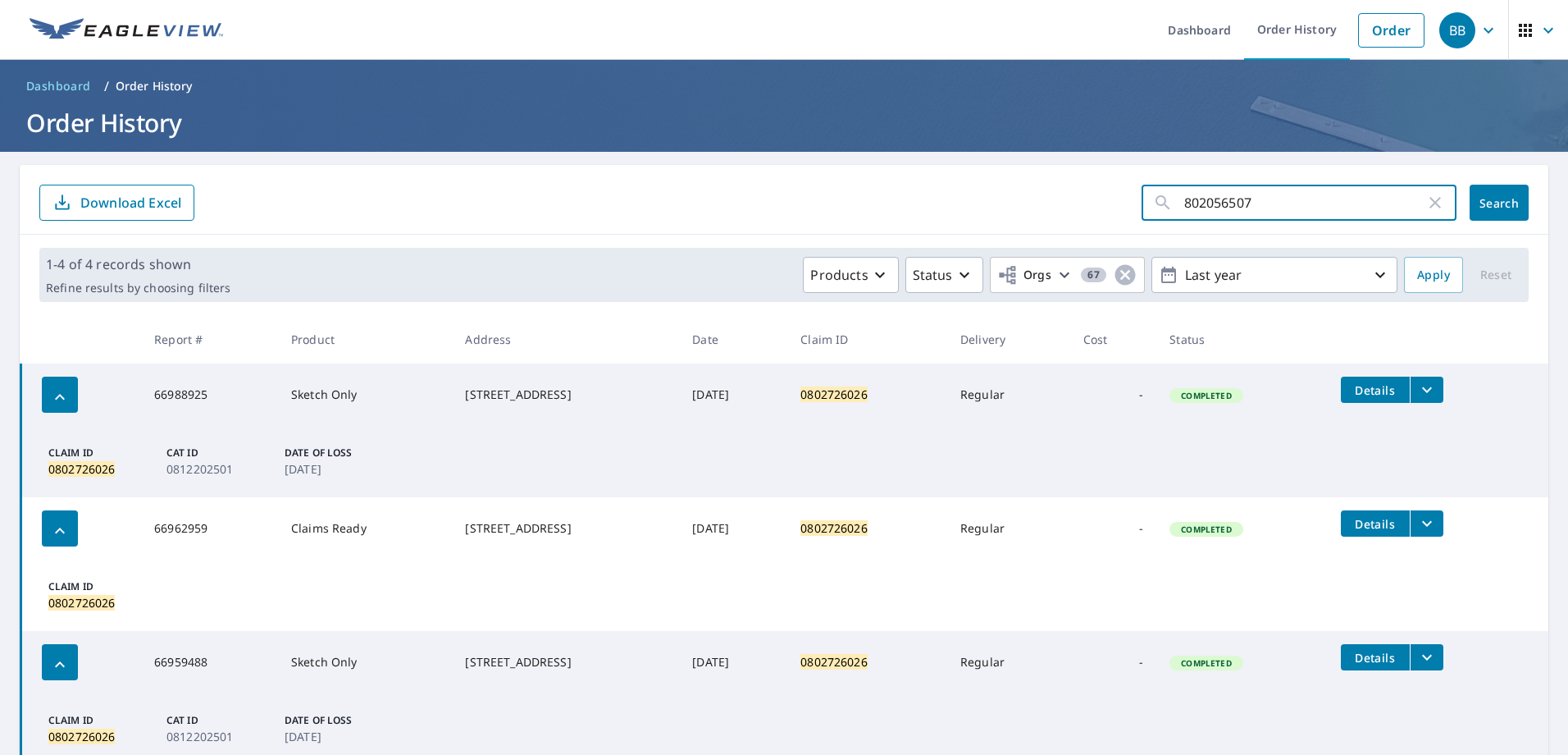
click button "Search" at bounding box center [1499, 202] width 59 height 36
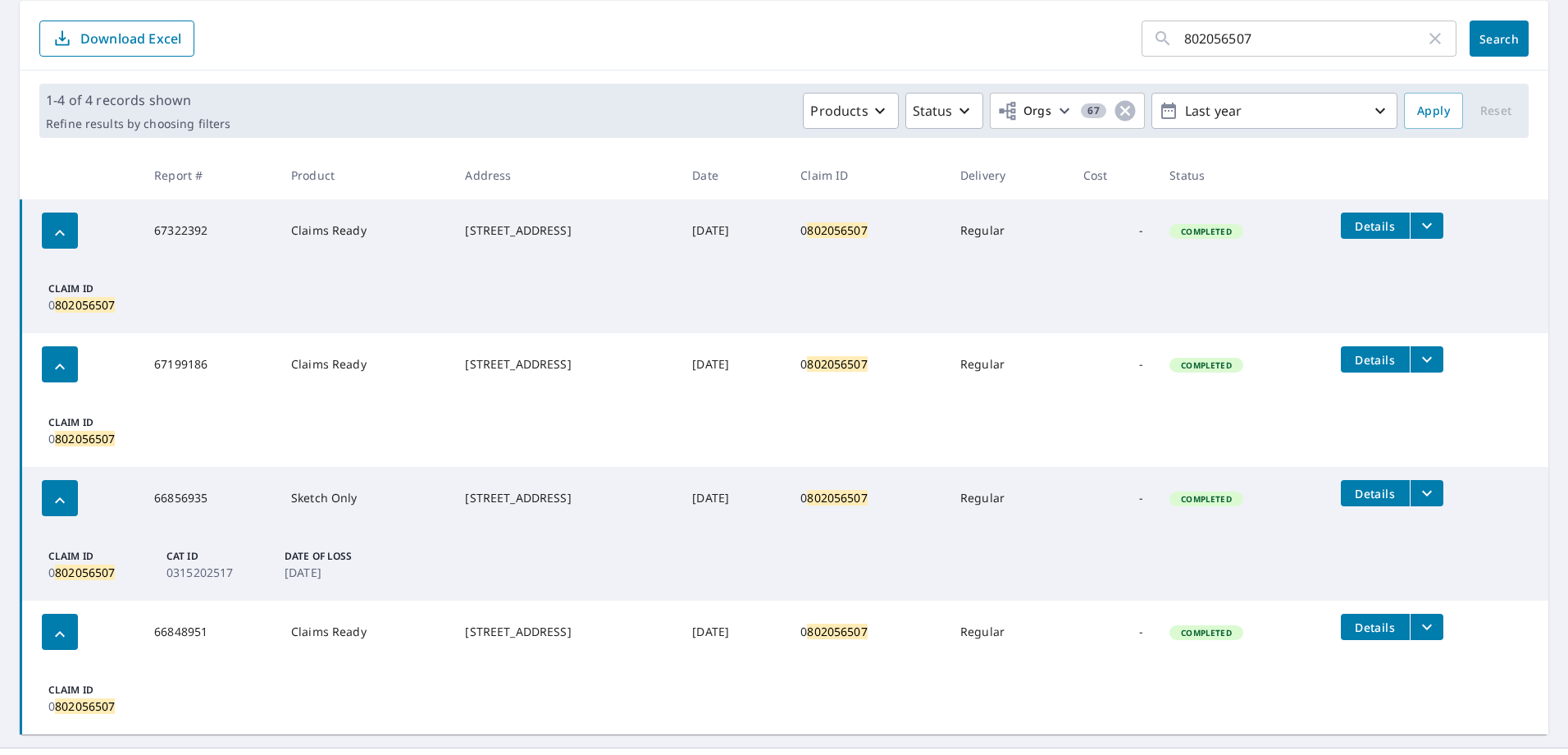
scroll to position [198, 0]
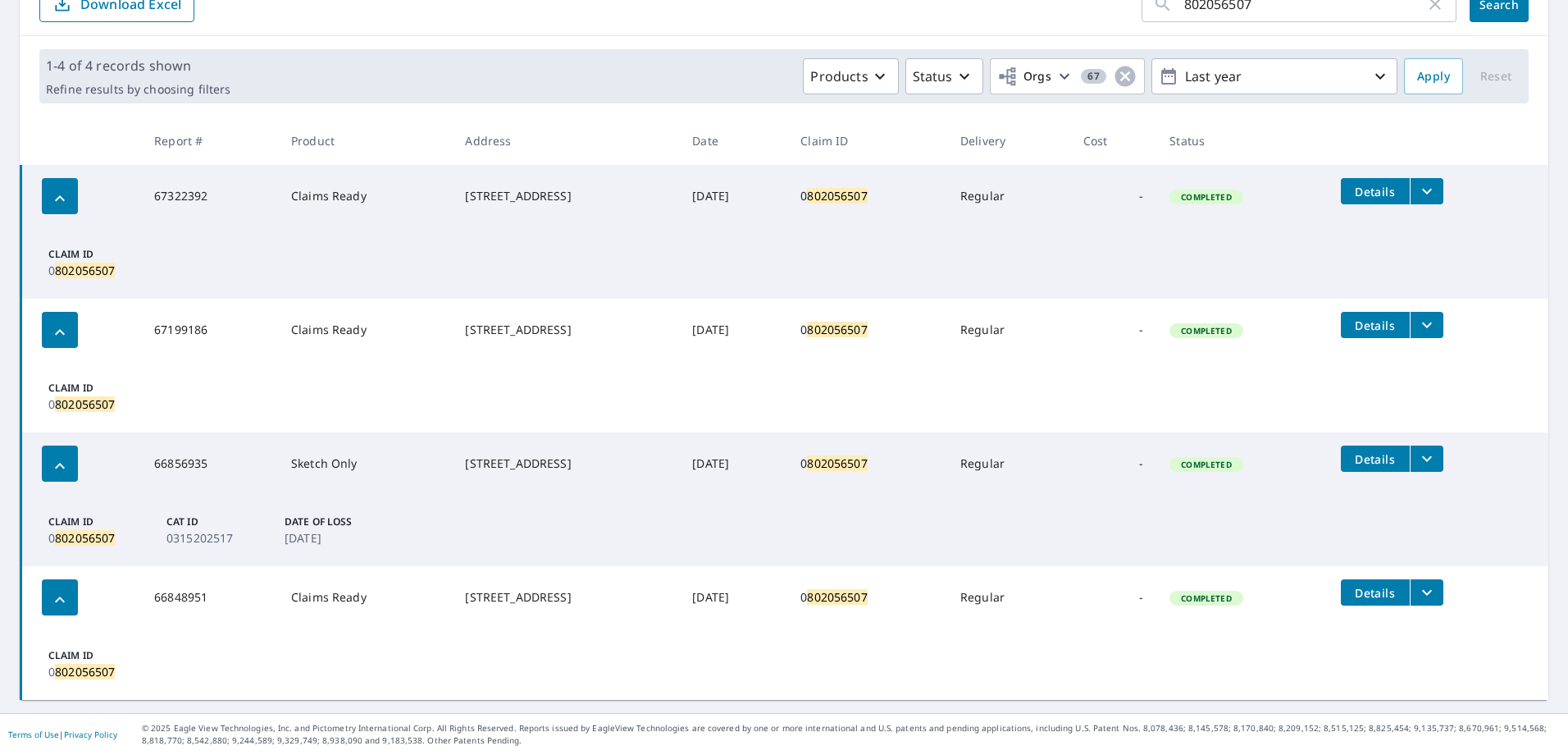
click at [1431, 461] on icon "filesDropdownBtn-66856935" at bounding box center [1426, 458] width 20 height 20
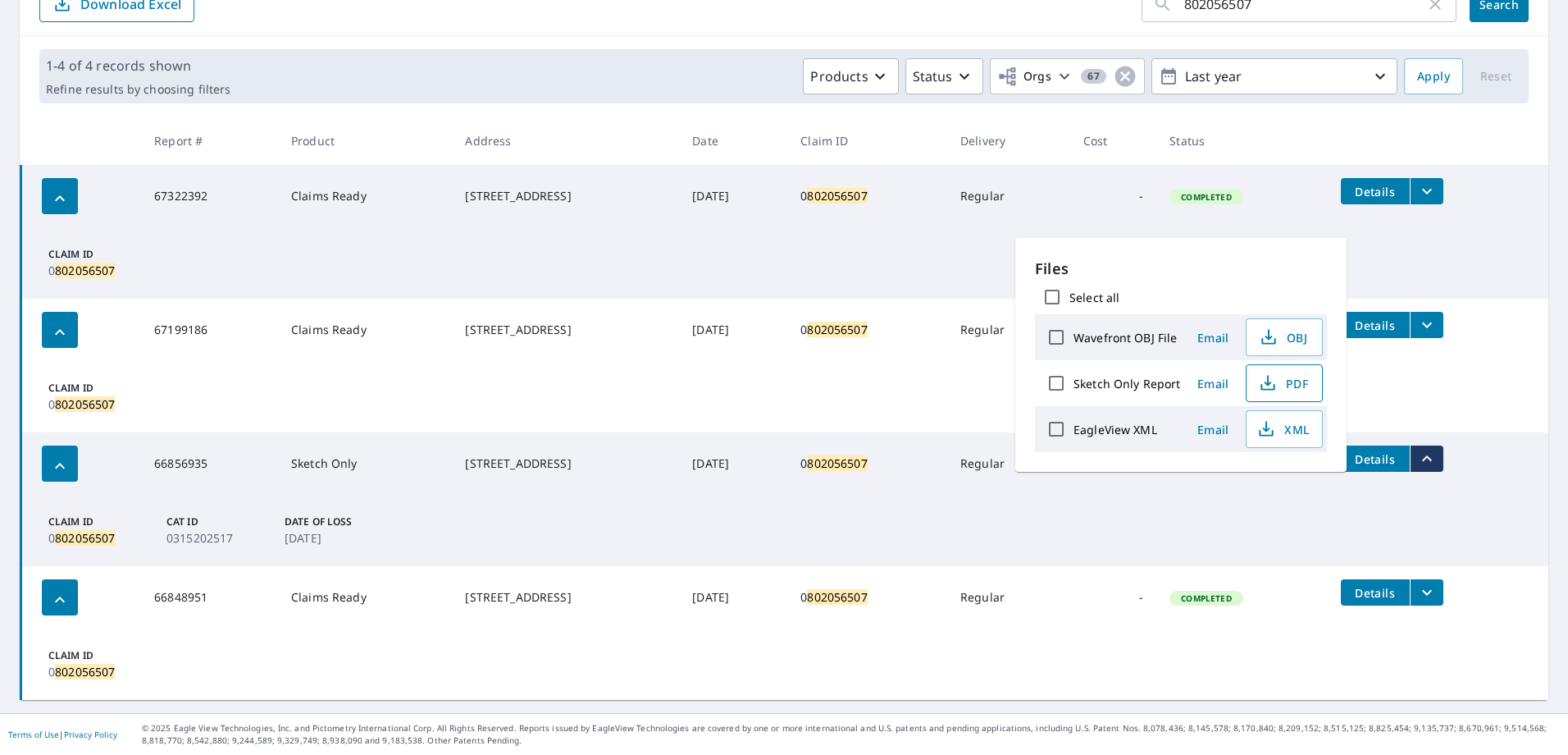
click at [1283, 386] on span "PDF" at bounding box center [1282, 383] width 52 height 20
click at [1437, 193] on icon "filesDropdownBtn-67322392" at bounding box center [1426, 191] width 20 height 20
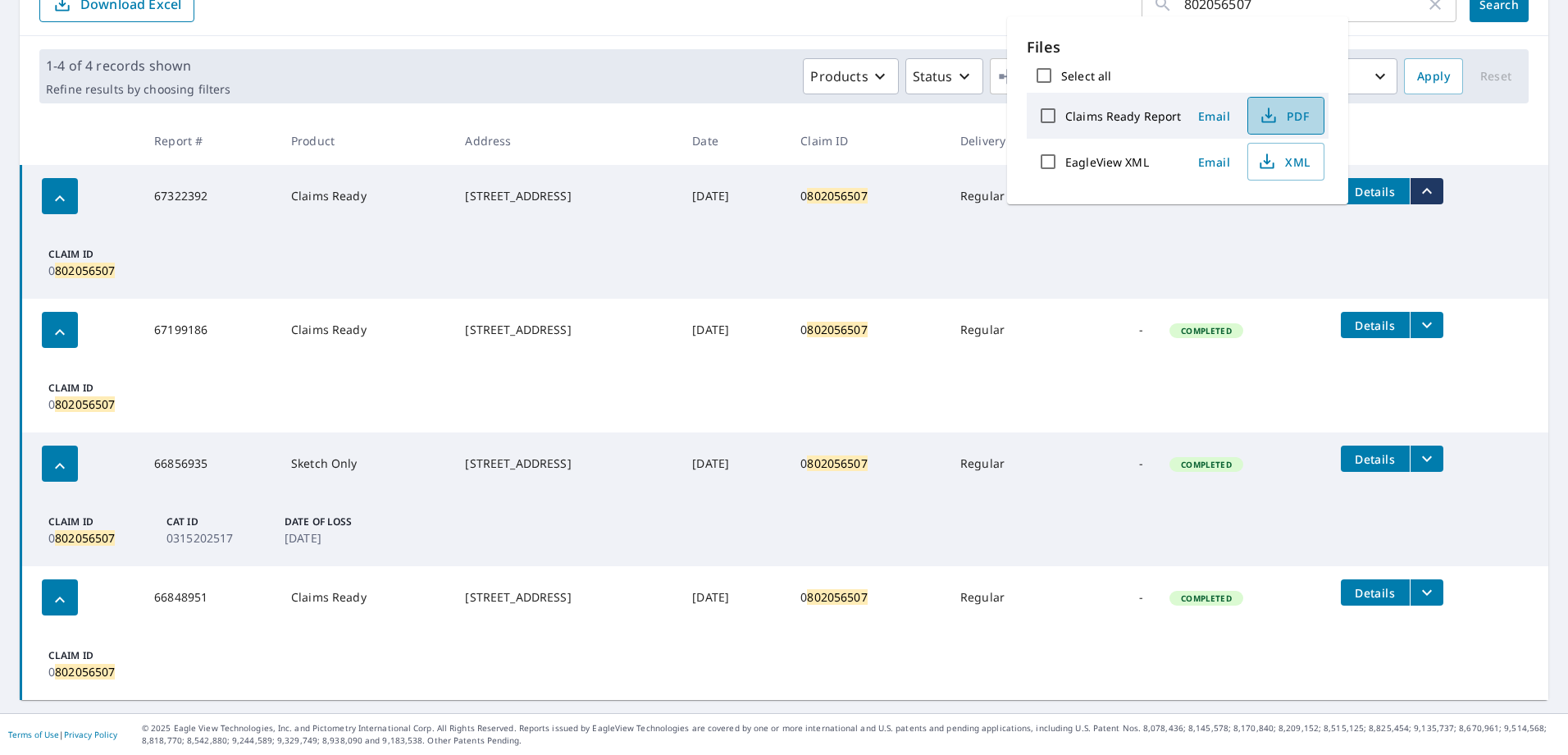
click at [1287, 110] on span "PDF" at bounding box center [1284, 116] width 52 height 20
click at [1436, 330] on icon "filesDropdownBtn-67199186" at bounding box center [1426, 325] width 20 height 20
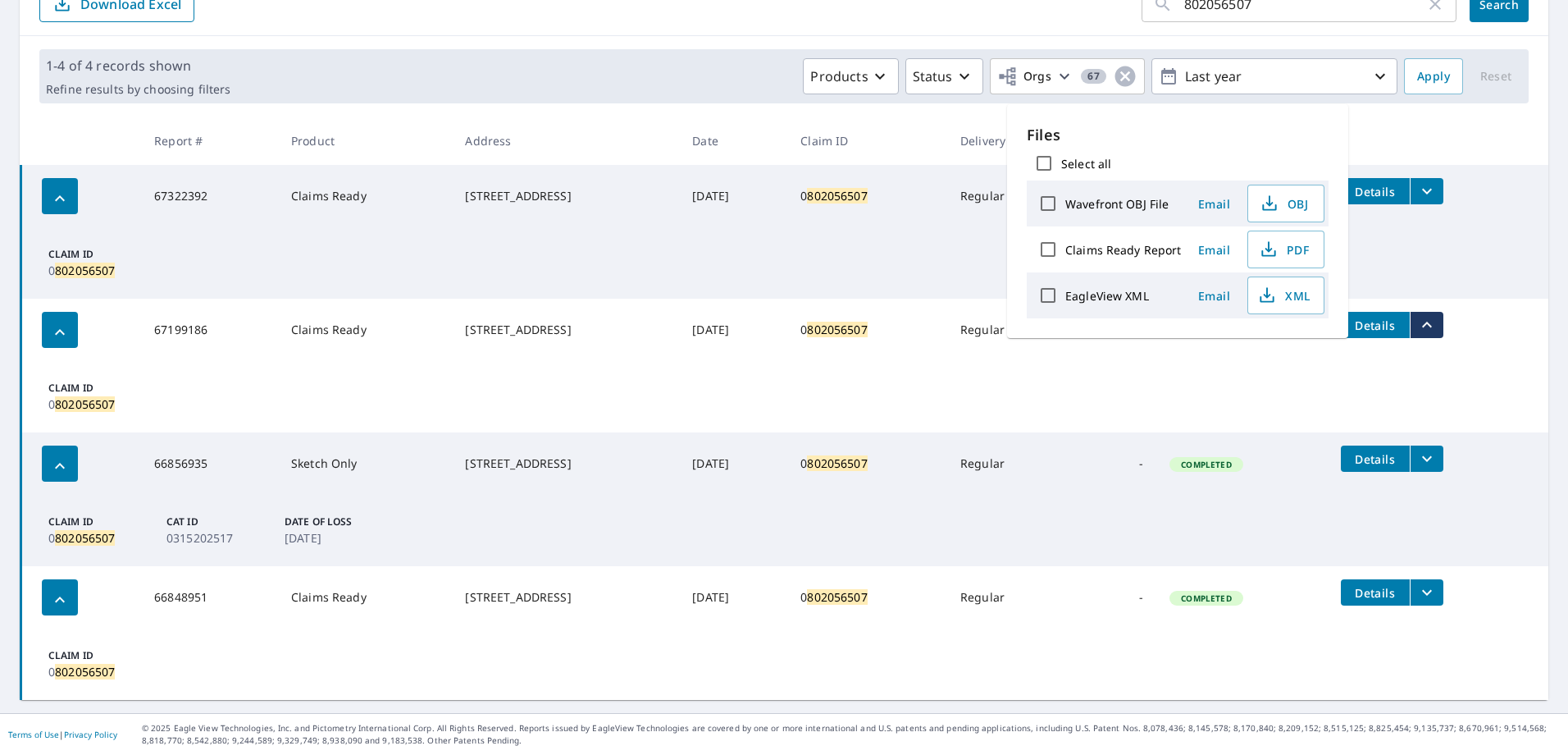
click at [1424, 454] on button "filesDropdownBtn-66856935" at bounding box center [1426, 459] width 34 height 26
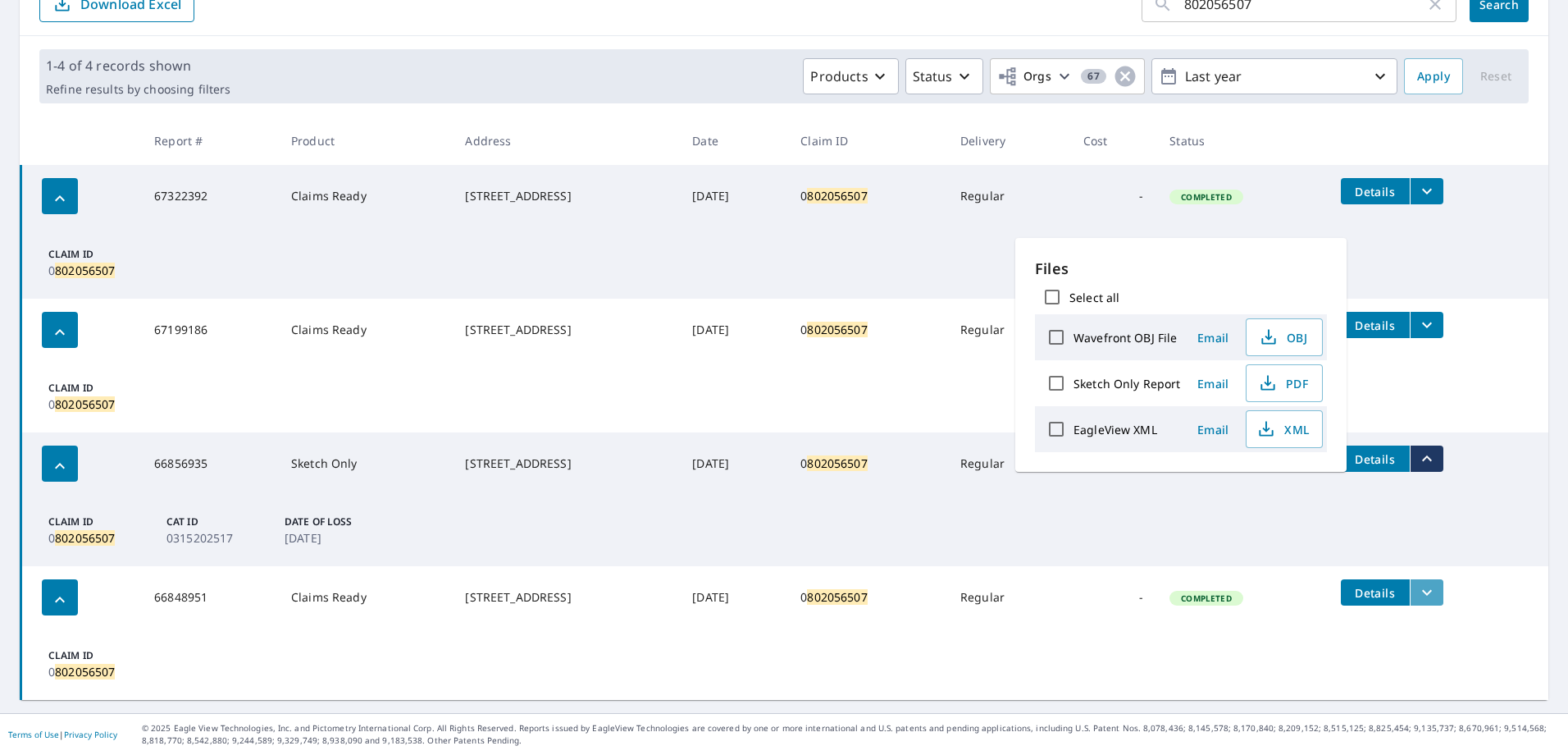
click at [1429, 590] on icon "filesDropdownBtn-66848951" at bounding box center [1426, 592] width 20 height 20
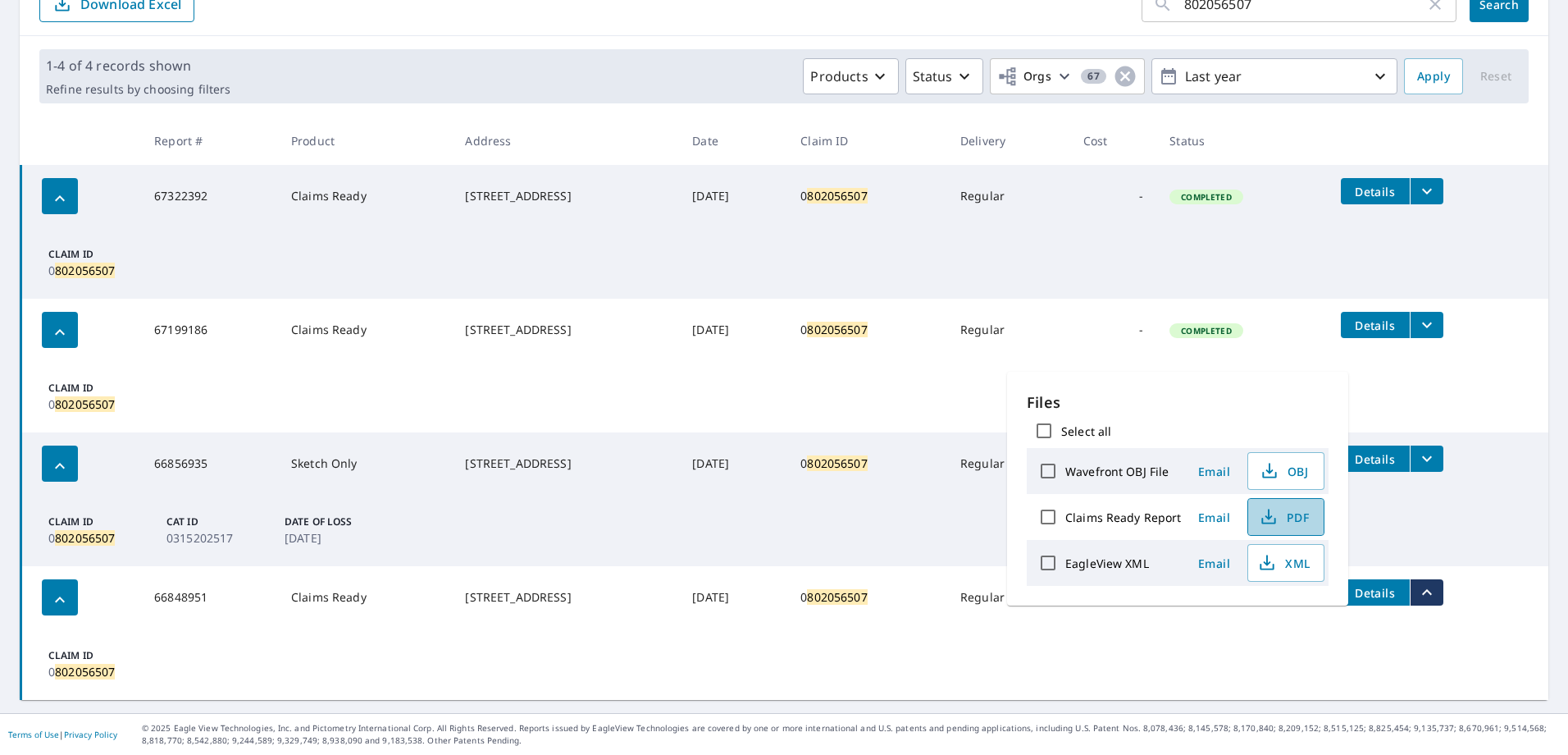
click at [1296, 514] on span "PDF" at bounding box center [1284, 516] width 52 height 20
click at [870, 71] on icon "button" at bounding box center [880, 76] width 20 height 20
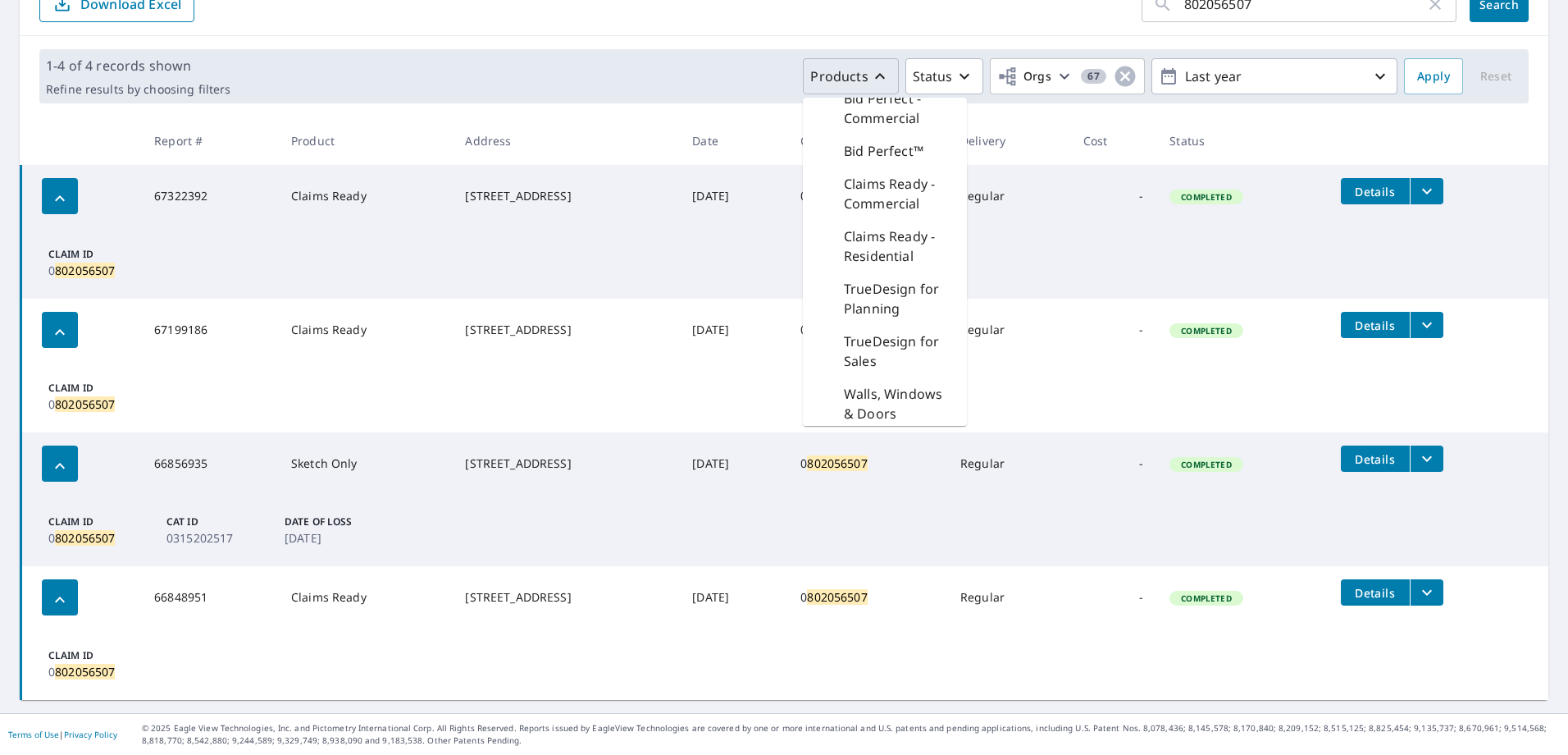
scroll to position [20, 0]
click at [866, 393] on p "Walls, Windows & Doors" at bounding box center [898, 399] width 110 height 39
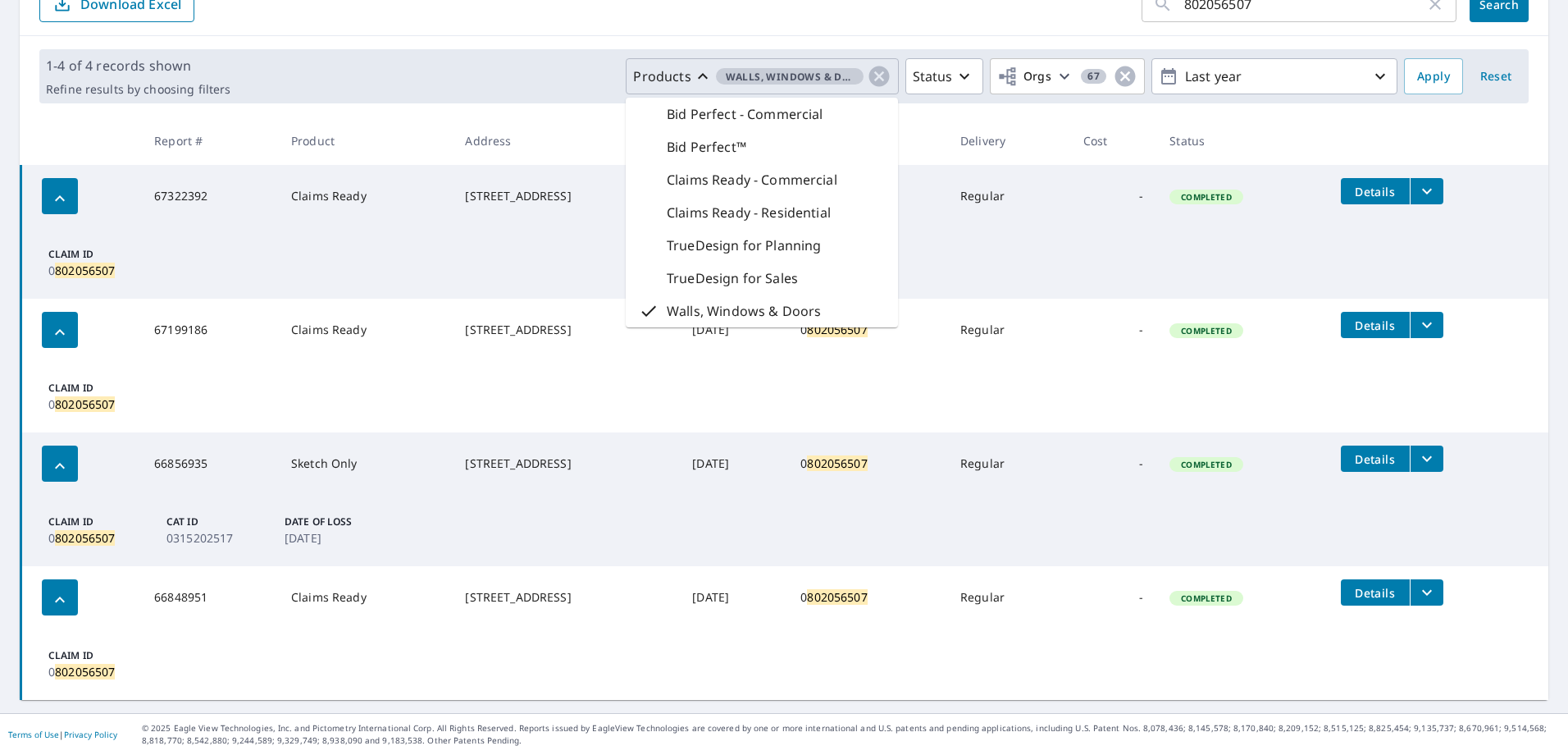
click at [533, 75] on div "Products Walls, Windows & Doors Bid Perfect - Commercial Bid Perfect™ Claims Re…" at bounding box center [817, 76] width 1161 height 36
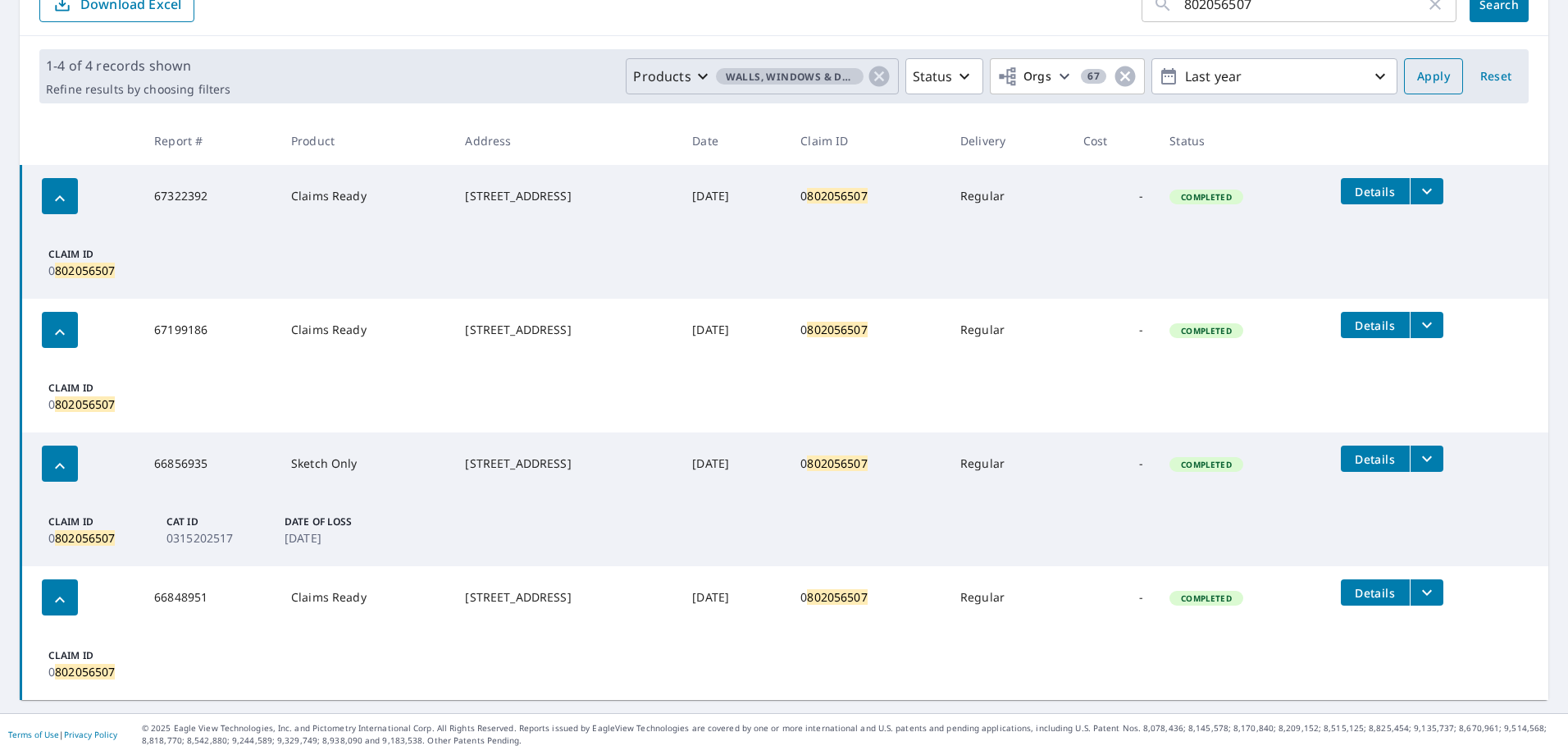
click at [1430, 75] on span "Apply" at bounding box center [1433, 76] width 33 height 21
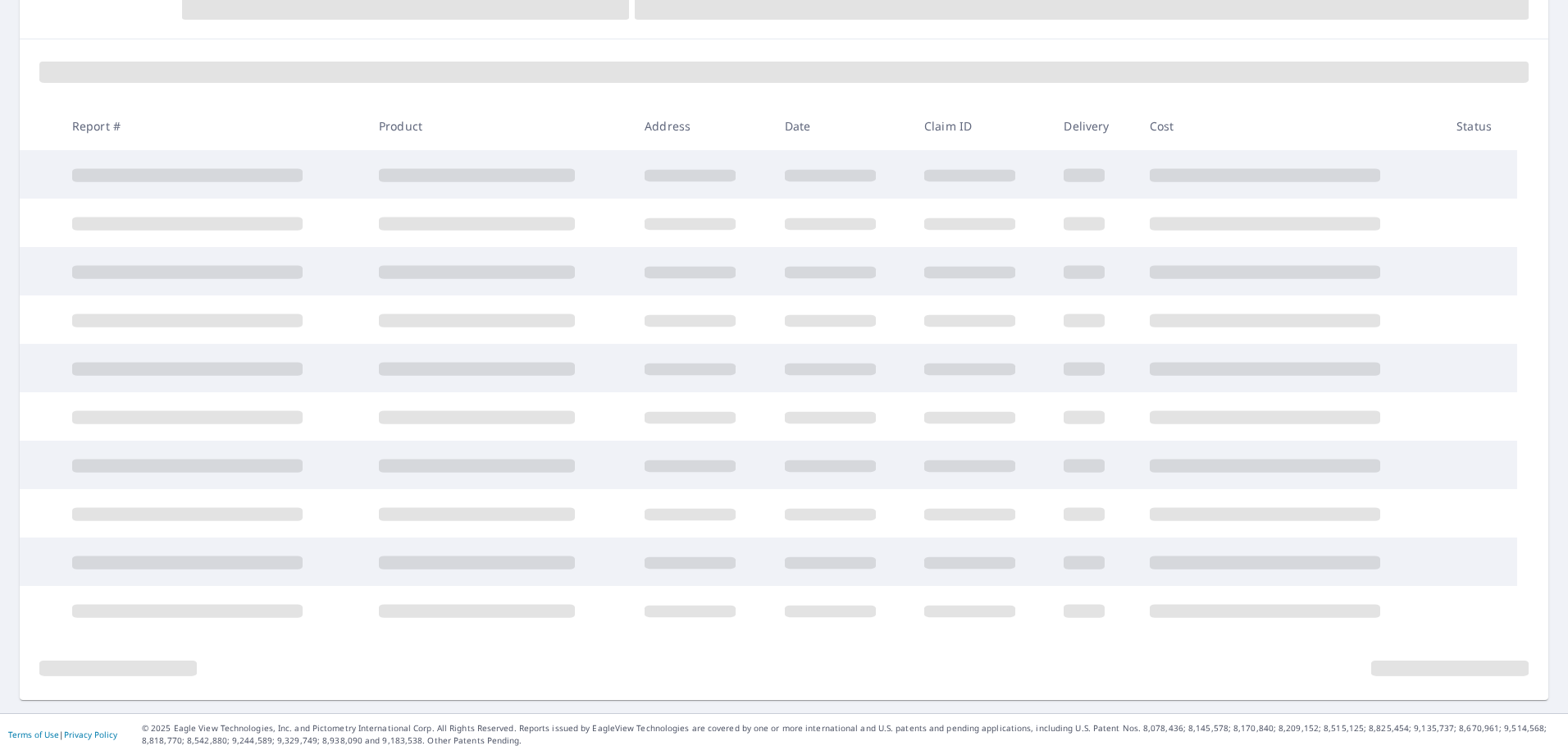
scroll to position [195, 0]
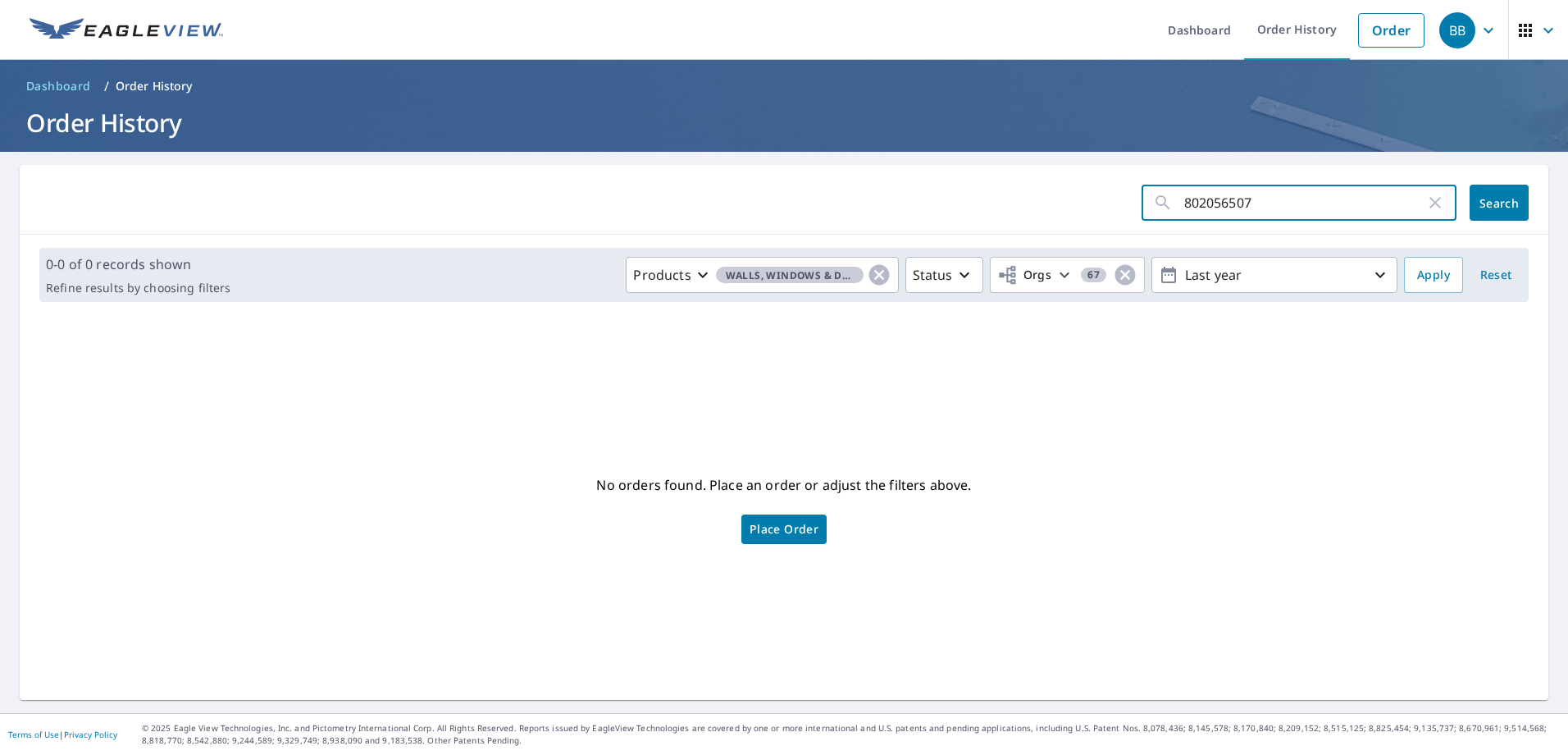
drag, startPoint x: 1276, startPoint y: 198, endPoint x: 1108, endPoint y: 204, distance: 168.1
click at [1108, 204] on form "802056507 ​ Search" at bounding box center [784, 202] width 1489 height 36
type input "0801817206"
click button "Search" at bounding box center [1499, 202] width 59 height 36
drag, startPoint x: 1283, startPoint y: 202, endPoint x: 1165, endPoint y: 207, distance: 118.1
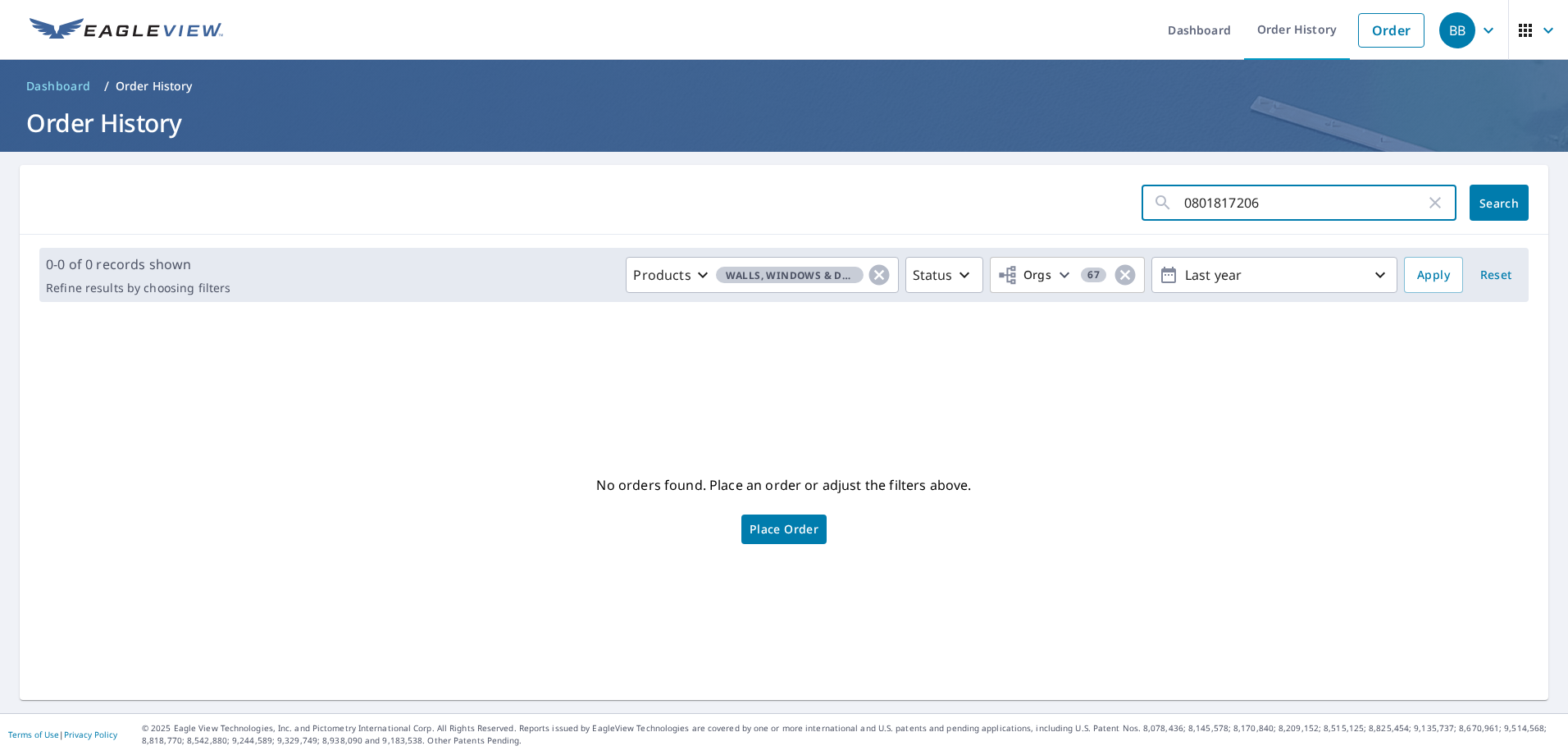
click at [1165, 207] on div "0801817206 ​" at bounding box center [1299, 202] width 315 height 36
type input "0802464412"
click button "Search" at bounding box center [1499, 202] width 59 height 36
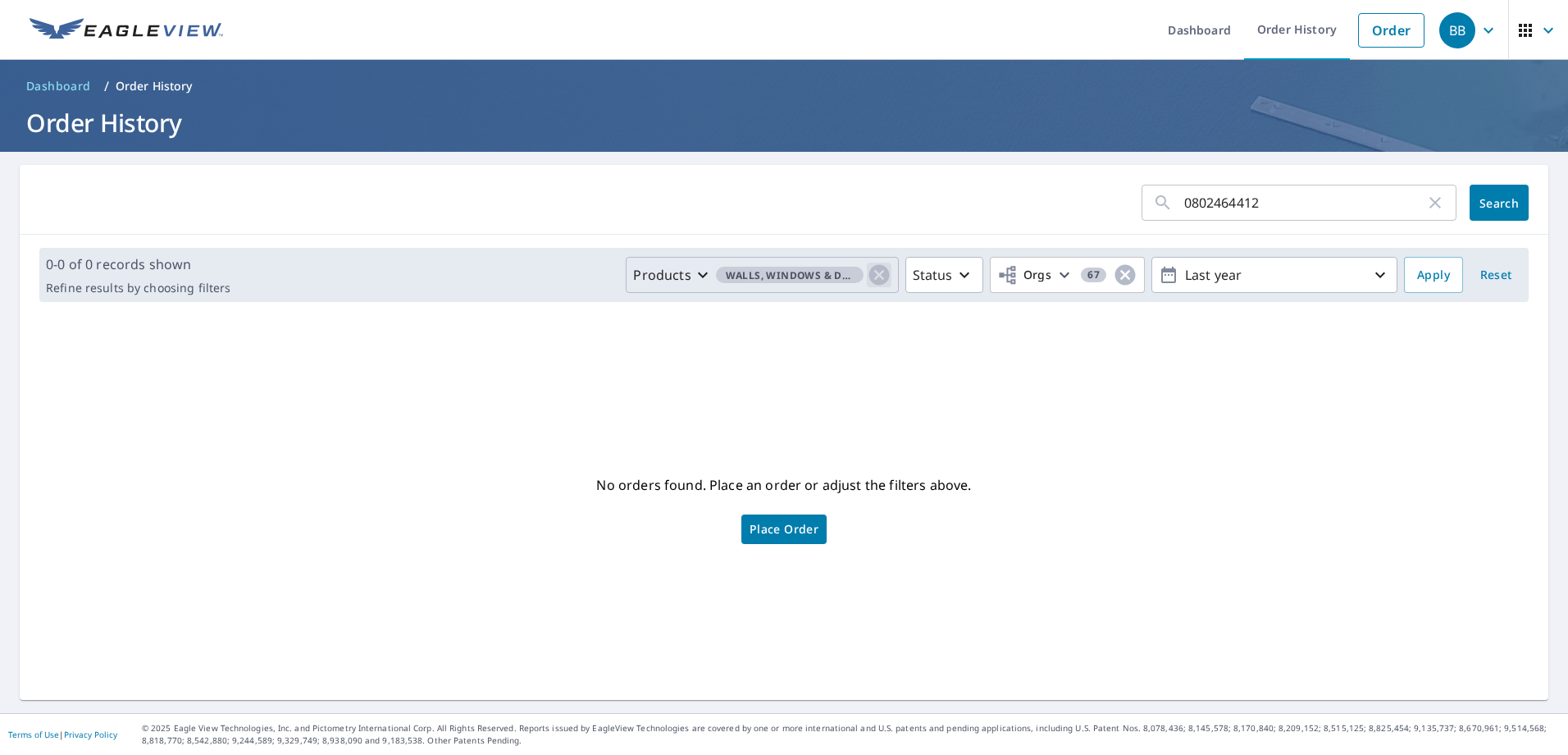
click at [869, 275] on icon "button" at bounding box center [879, 275] width 24 height 24
click at [870, 272] on icon "button" at bounding box center [880, 275] width 20 height 20
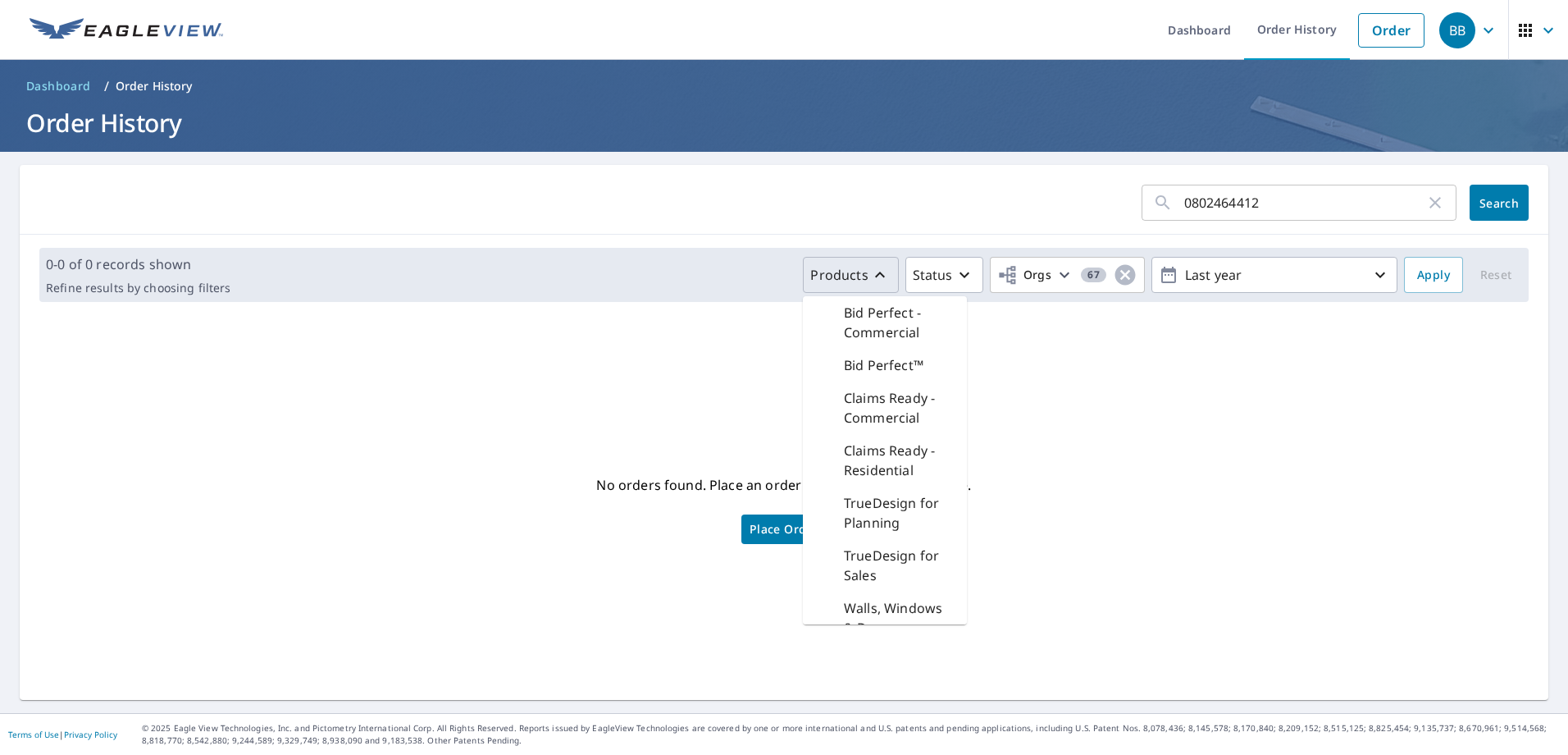
scroll to position [20, 0]
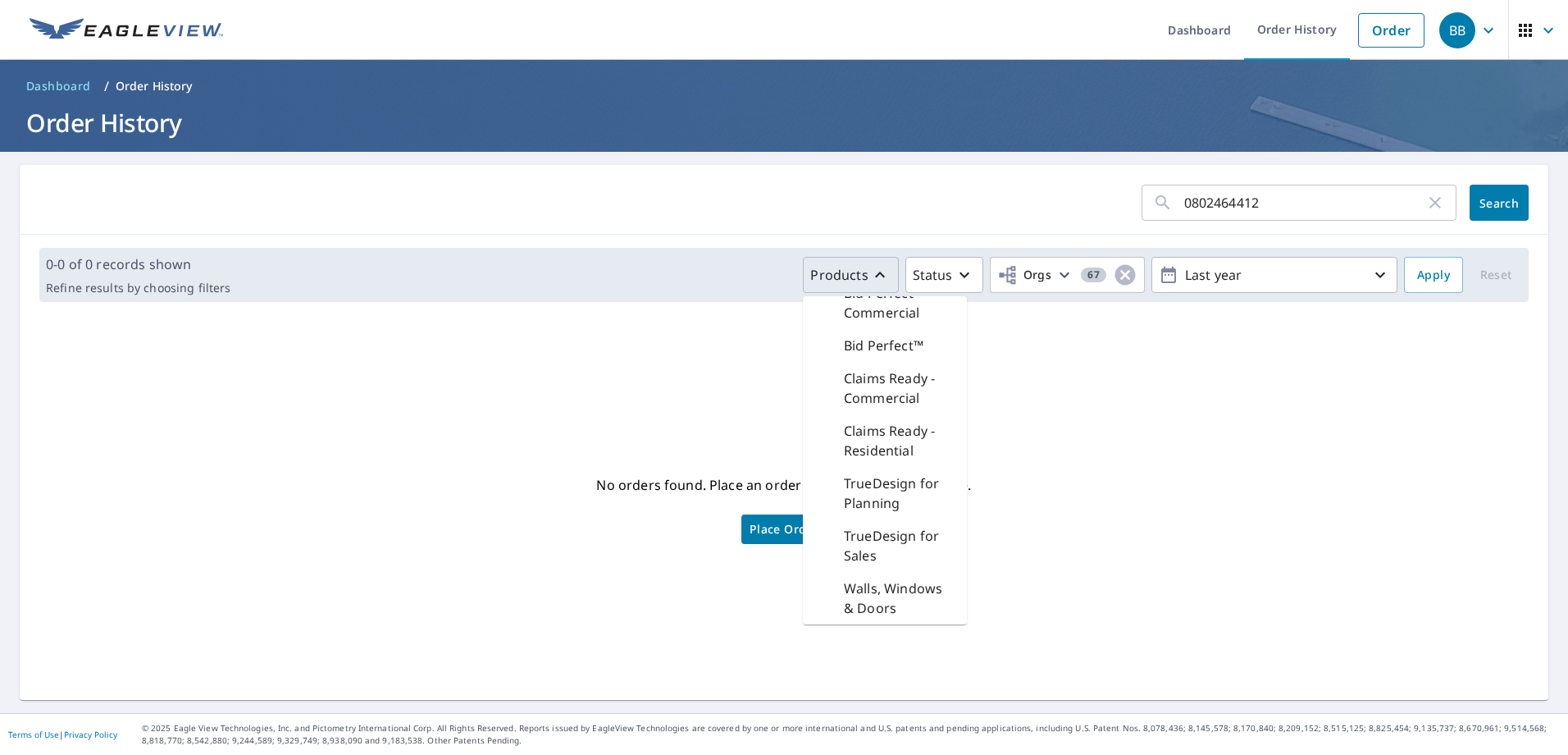
click at [760, 198] on form "0802464412 ​ Search" at bounding box center [784, 202] width 1489 height 36
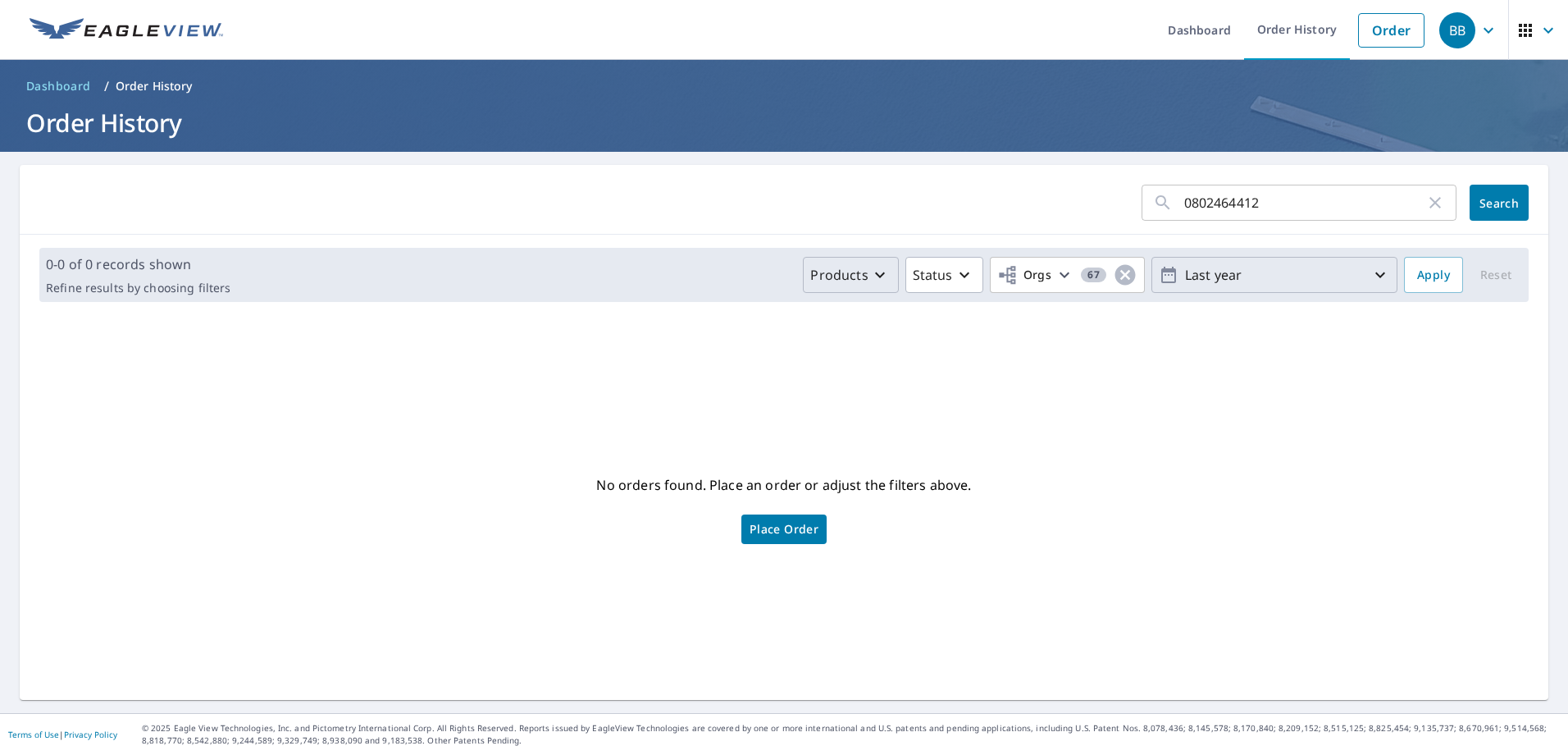
click at [1249, 280] on p "Last year" at bounding box center [1274, 275] width 192 height 29
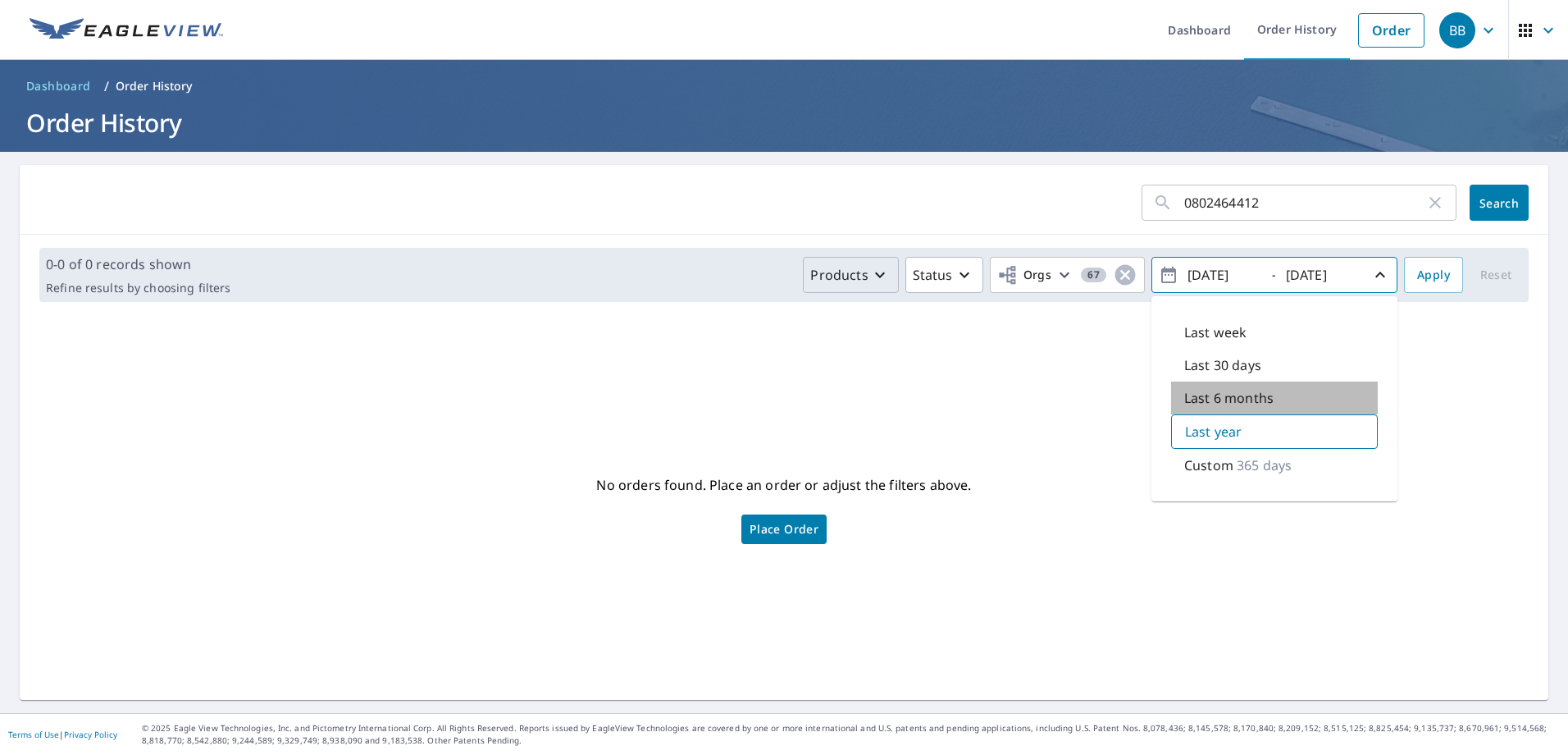
click at [1225, 400] on p "Last 6 months" at bounding box center [1228, 398] width 89 height 20
type input "[DATE]"
click at [968, 393] on div "No orders found. Place an order or adjust the filters above. Place Order" at bounding box center [784, 507] width 1503 height 359
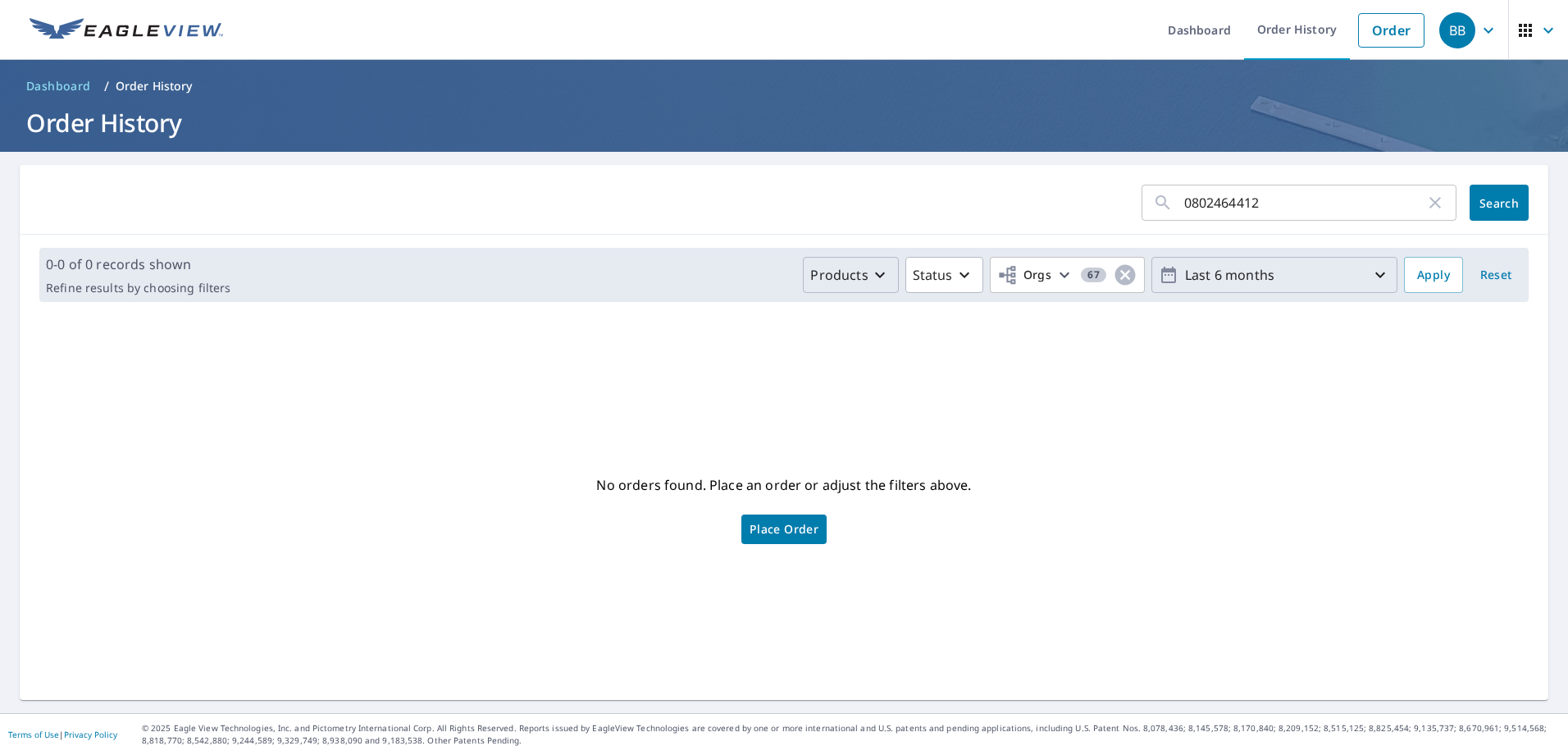
click at [1254, 202] on input "0802464412" at bounding box center [1305, 202] width 241 height 46
click at [1417, 266] on span "Apply" at bounding box center [1433, 275] width 33 height 21
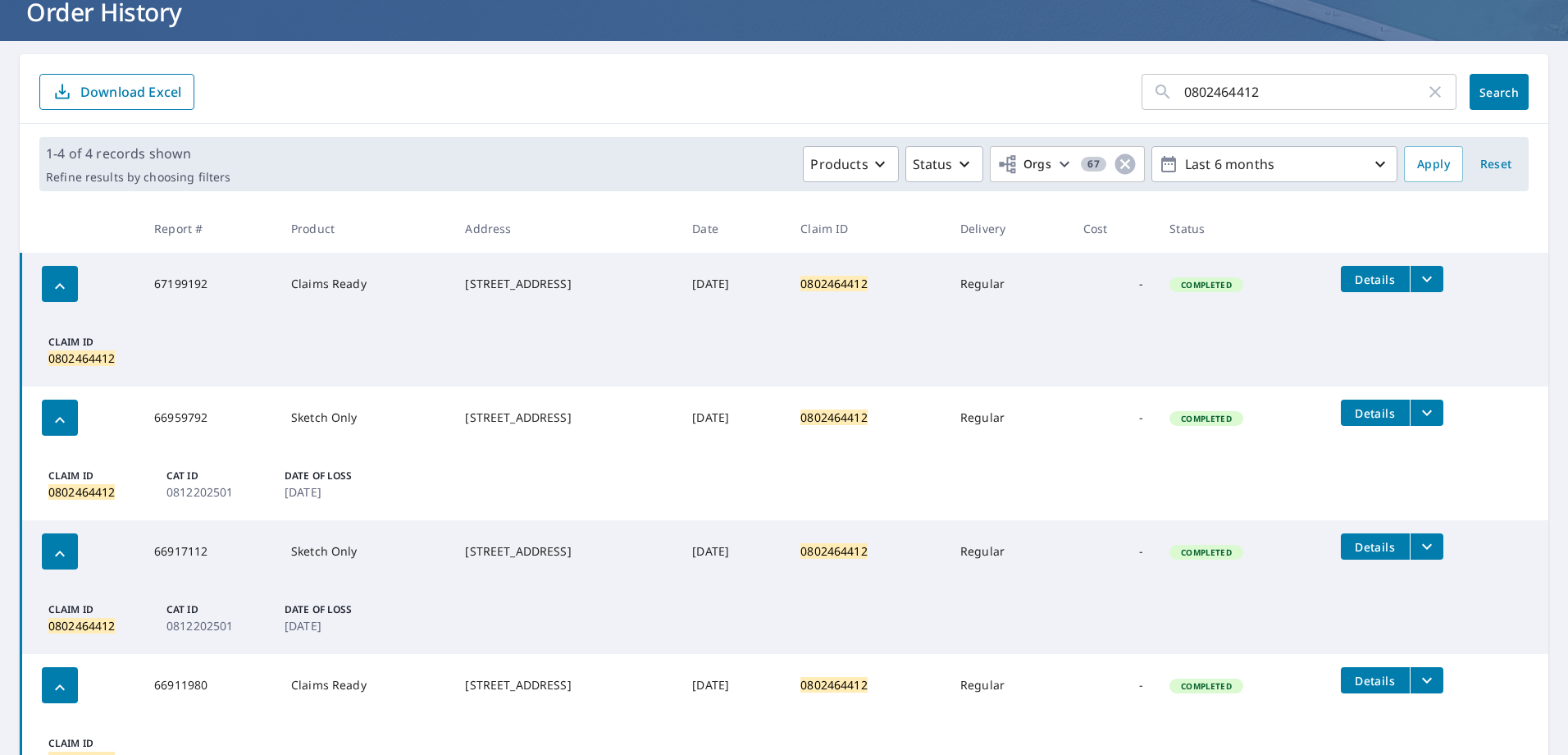
scroll to position [198, 0]
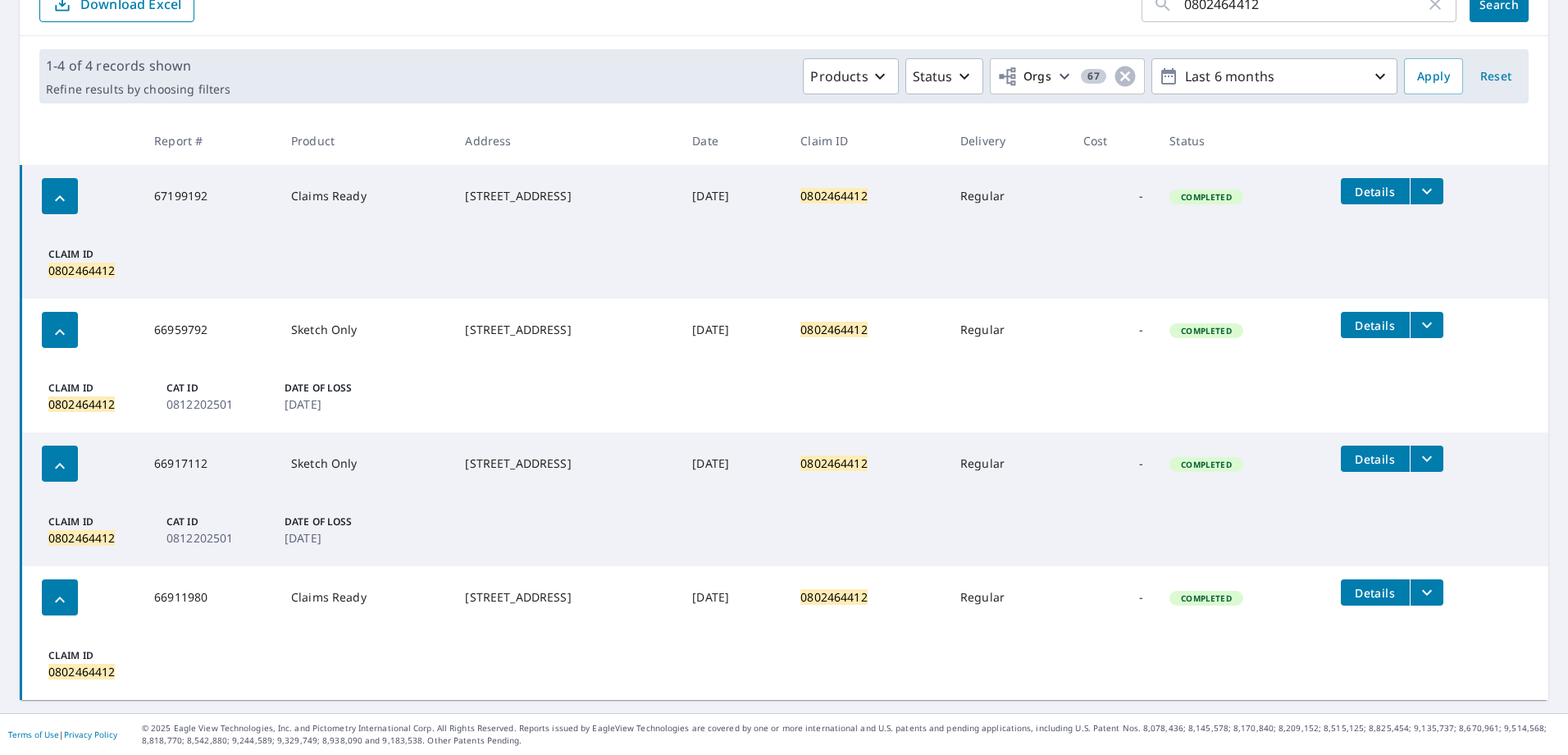
click at [1432, 196] on icon "filesDropdownBtn-67199192" at bounding box center [1426, 191] width 20 height 20
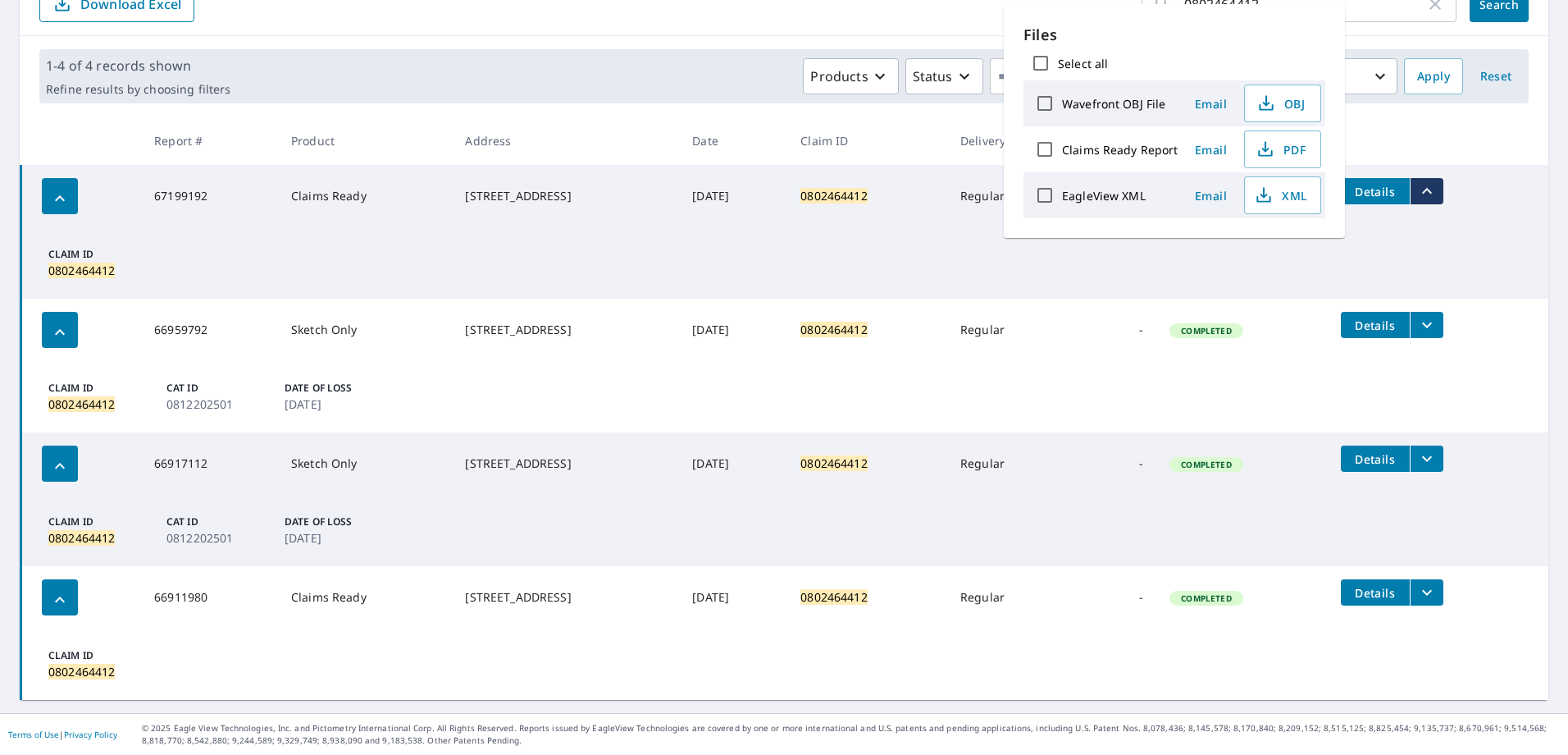
click at [1435, 329] on icon "filesDropdownBtn-66959792" at bounding box center [1426, 325] width 20 height 20
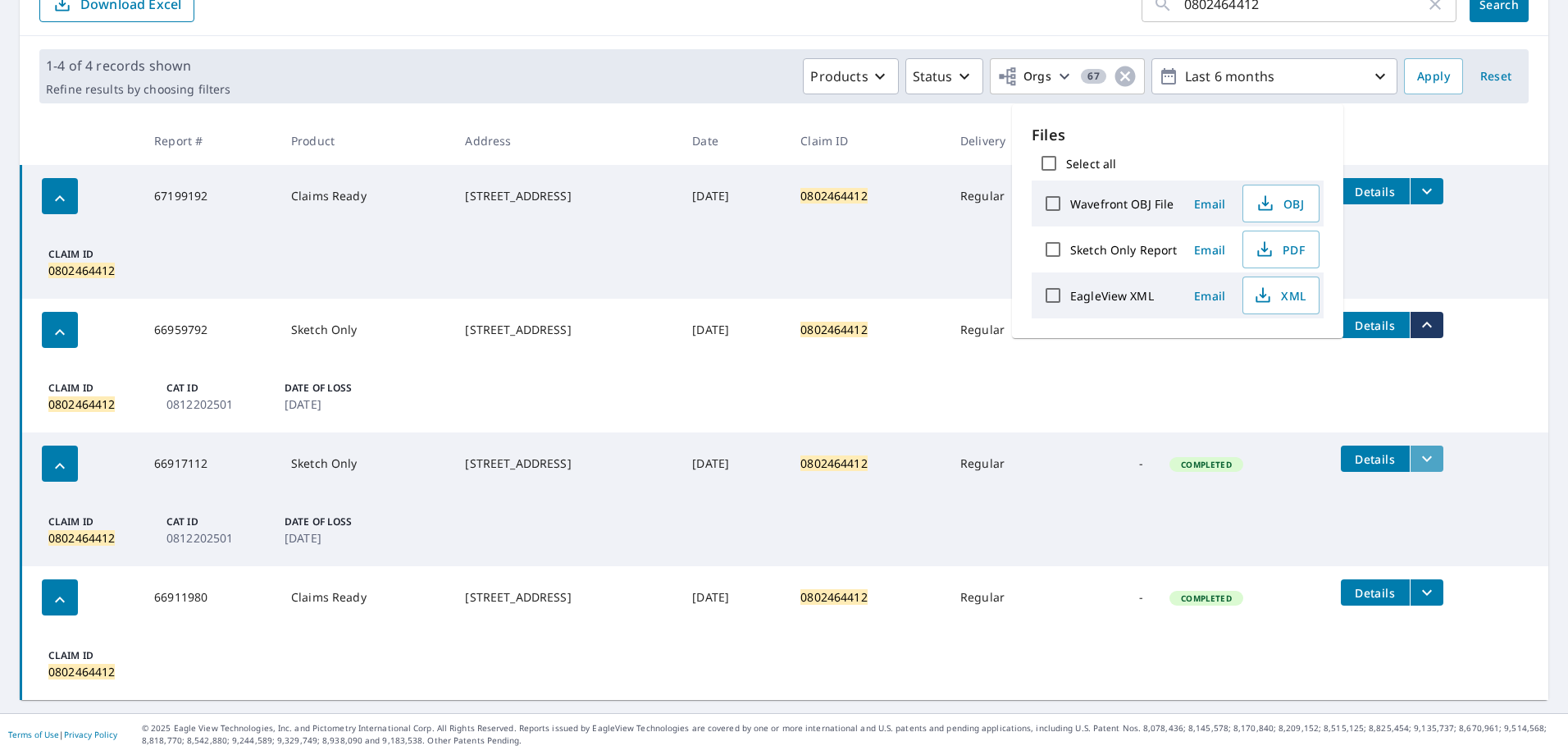
click at [1432, 462] on icon "filesDropdownBtn-66917112" at bounding box center [1426, 458] width 20 height 20
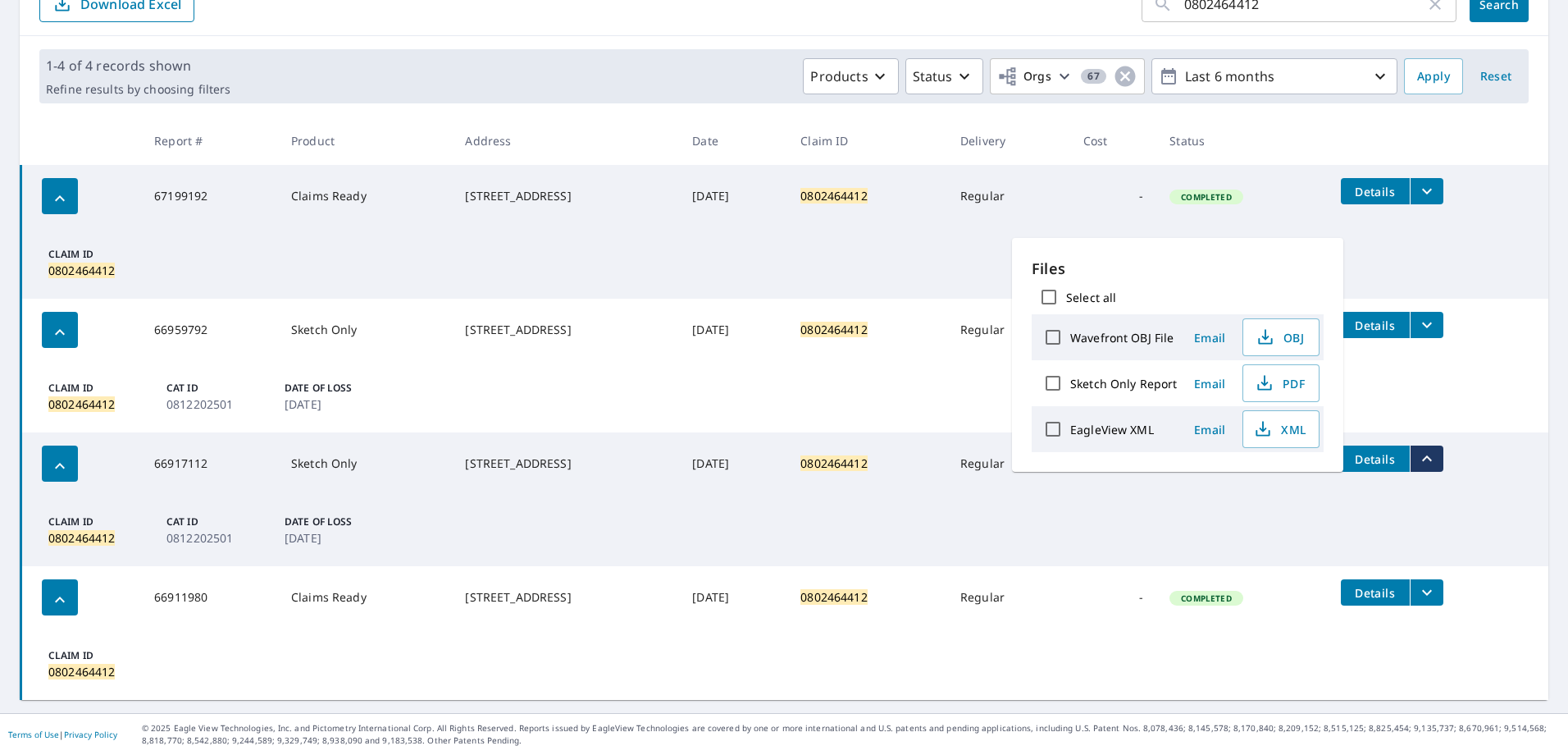
click at [1433, 601] on icon "filesDropdownBtn-66911980" at bounding box center [1426, 592] width 20 height 20
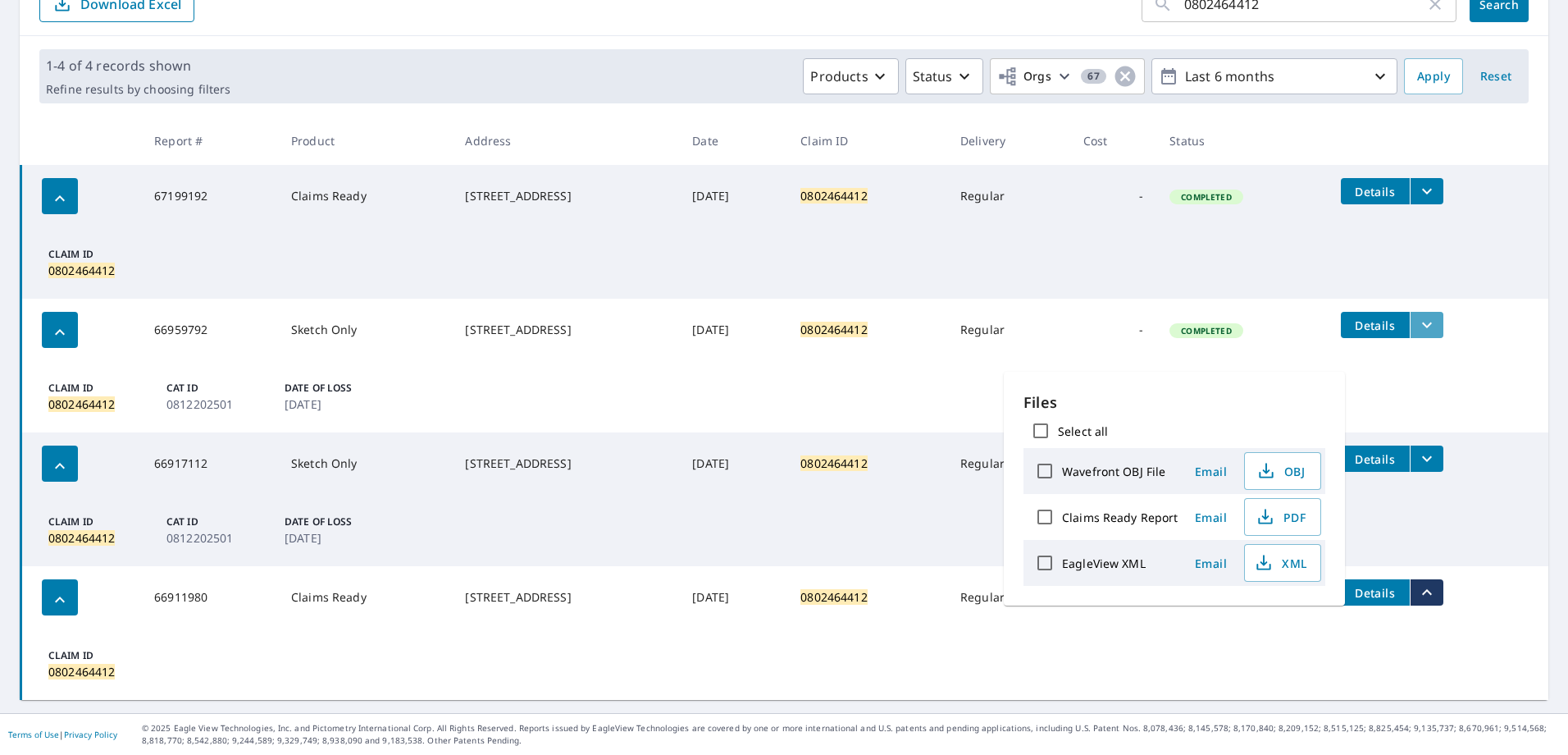
click at [1433, 324] on icon "filesDropdownBtn-66959792" at bounding box center [1426, 325] width 20 height 20
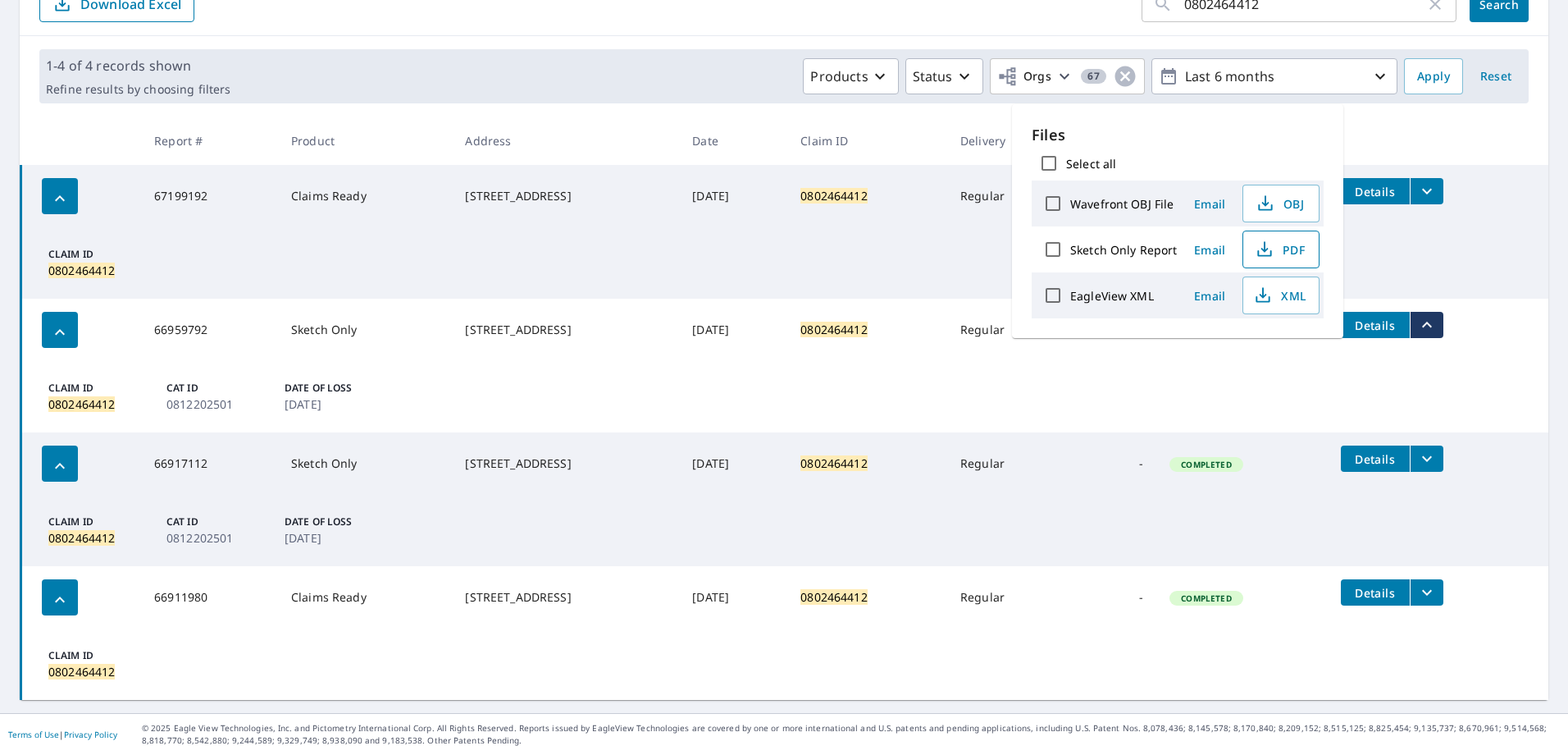
click at [1268, 238] on button "PDF" at bounding box center [1280, 248] width 77 height 37
click at [1424, 195] on icon "filesDropdownBtn-67199192" at bounding box center [1426, 191] width 20 height 20
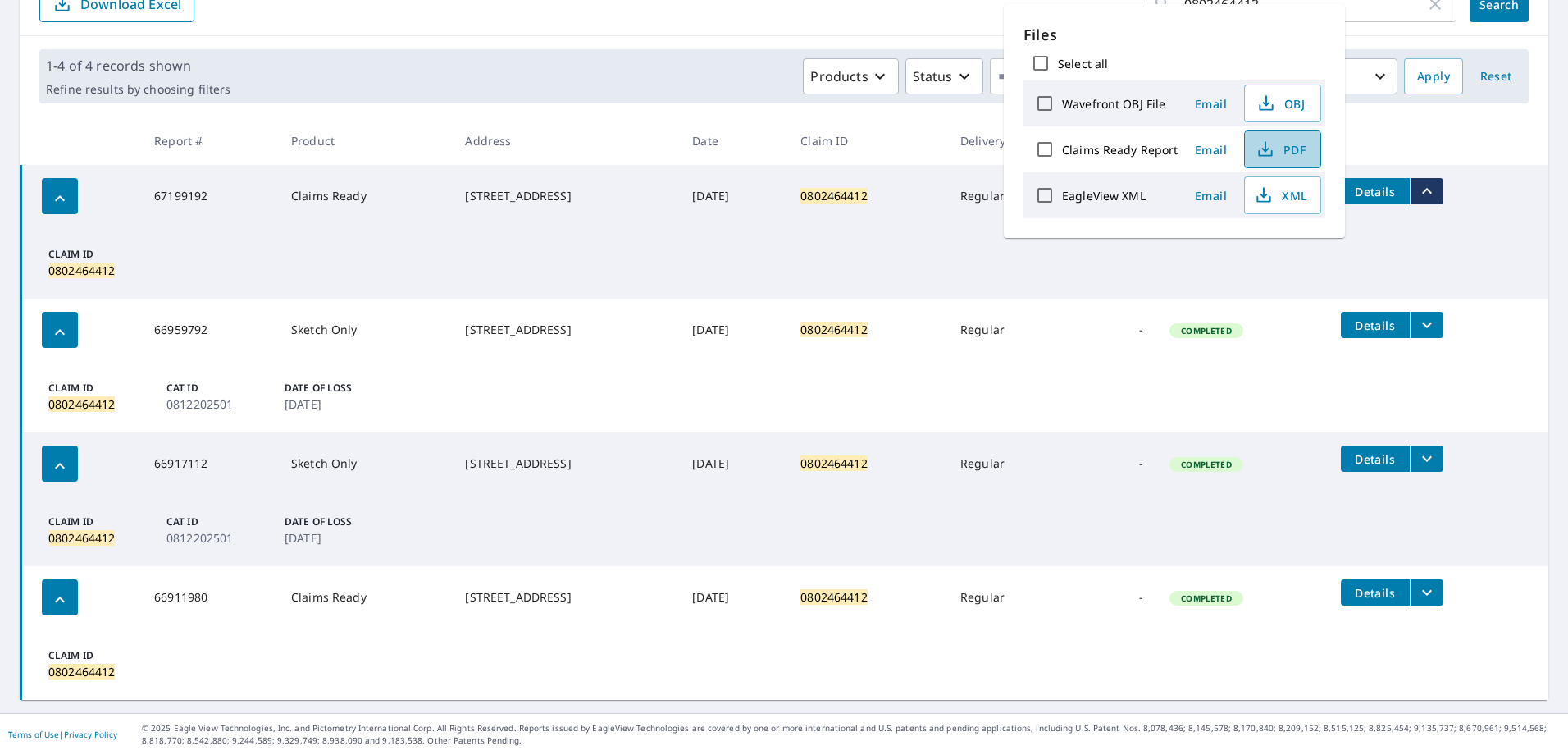
click at [1282, 141] on span "PDF" at bounding box center [1280, 149] width 52 height 20
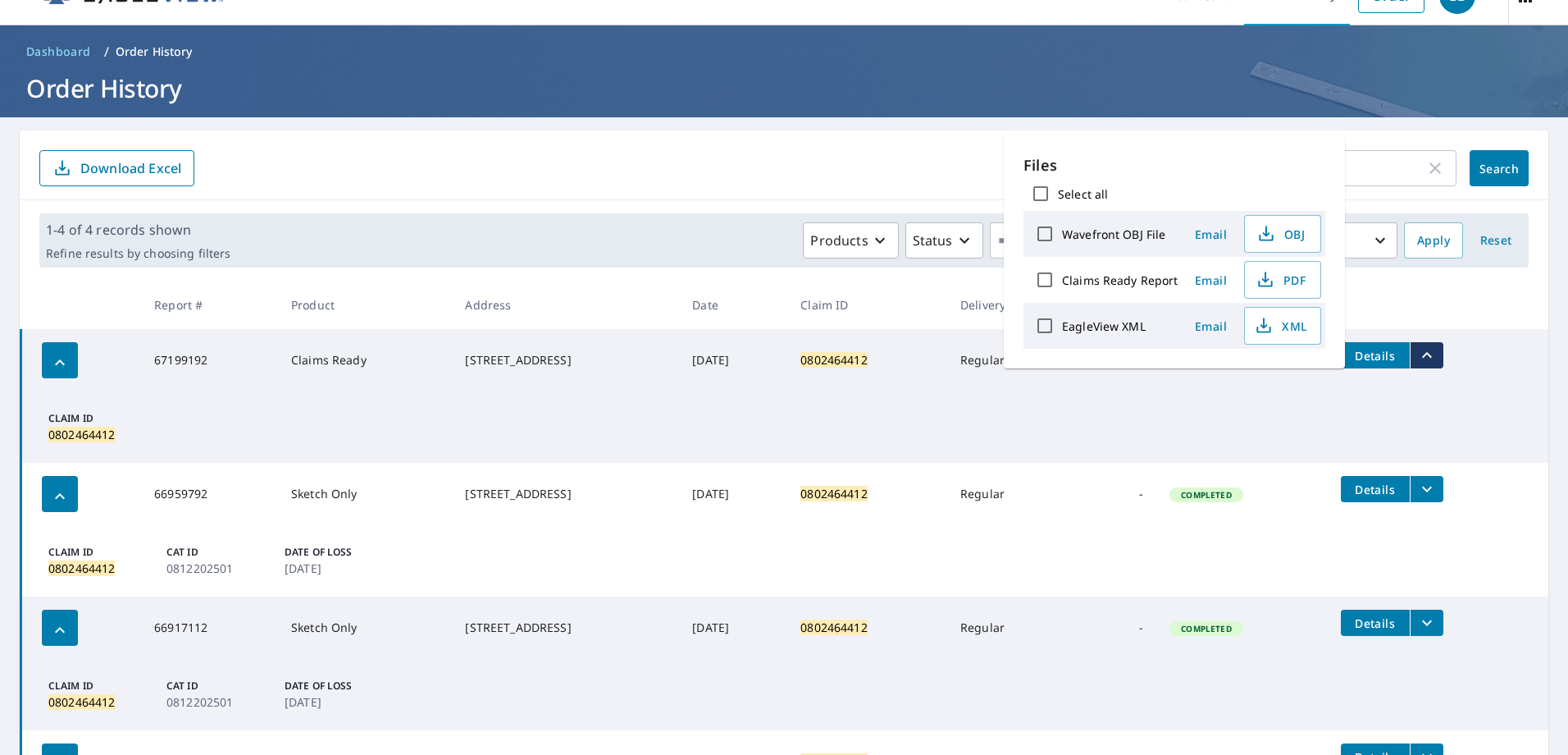
scroll to position [0, 0]
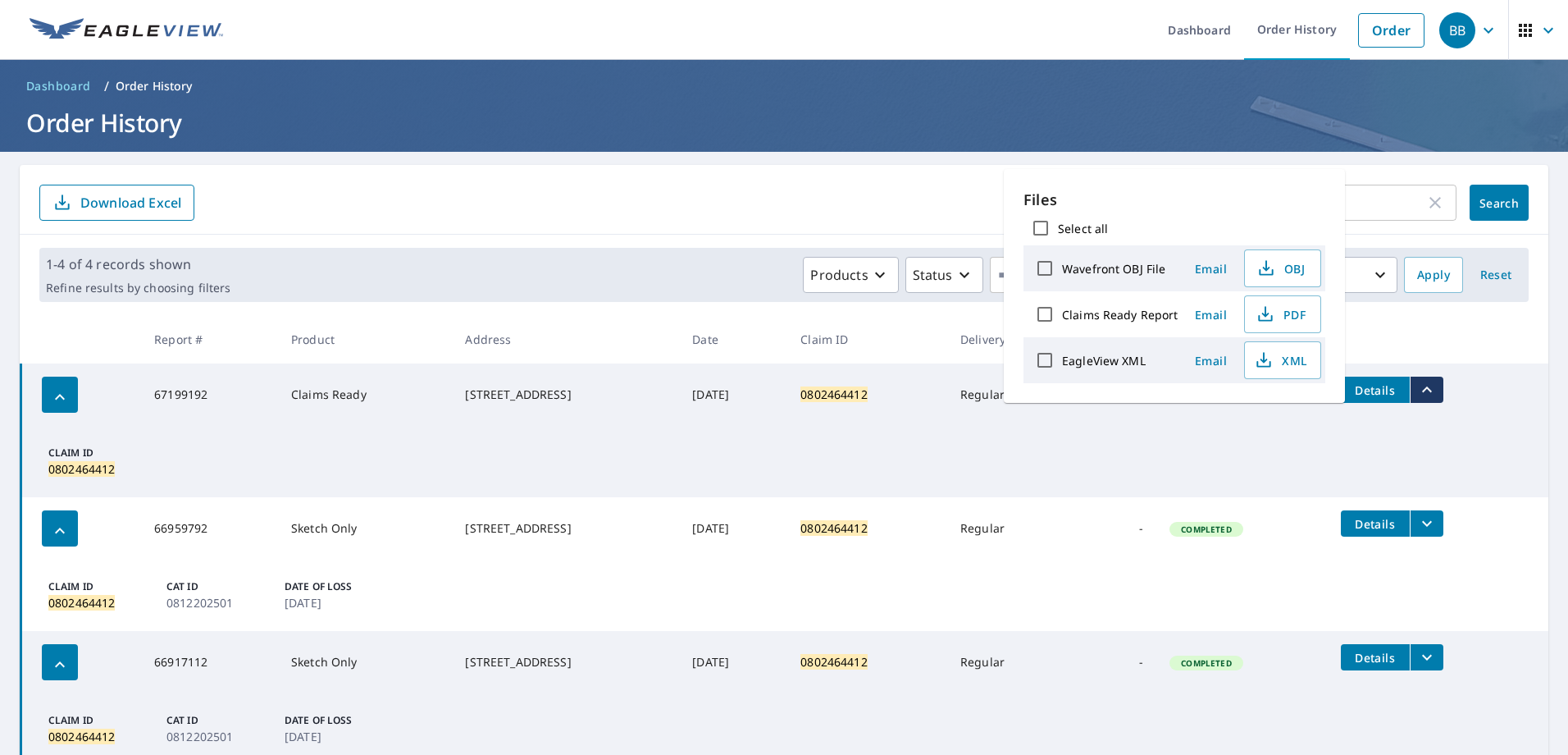
click at [1431, 203] on icon "button" at bounding box center [1435, 202] width 20 height 20
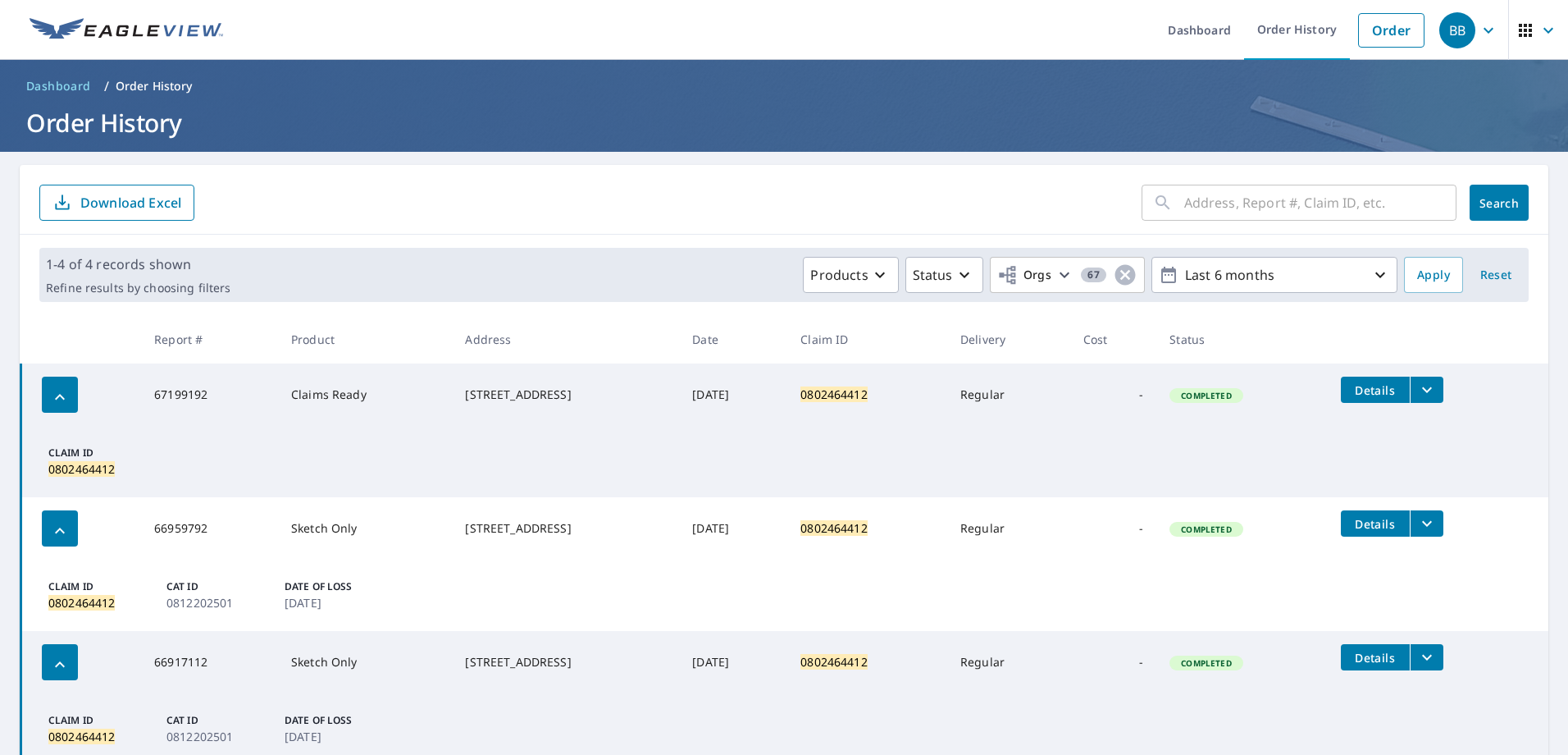
click at [1334, 210] on input "text" at bounding box center [1320, 202] width 272 height 46
paste input "802435578"
type input "802435578"
click button "Search" at bounding box center [1499, 202] width 59 height 36
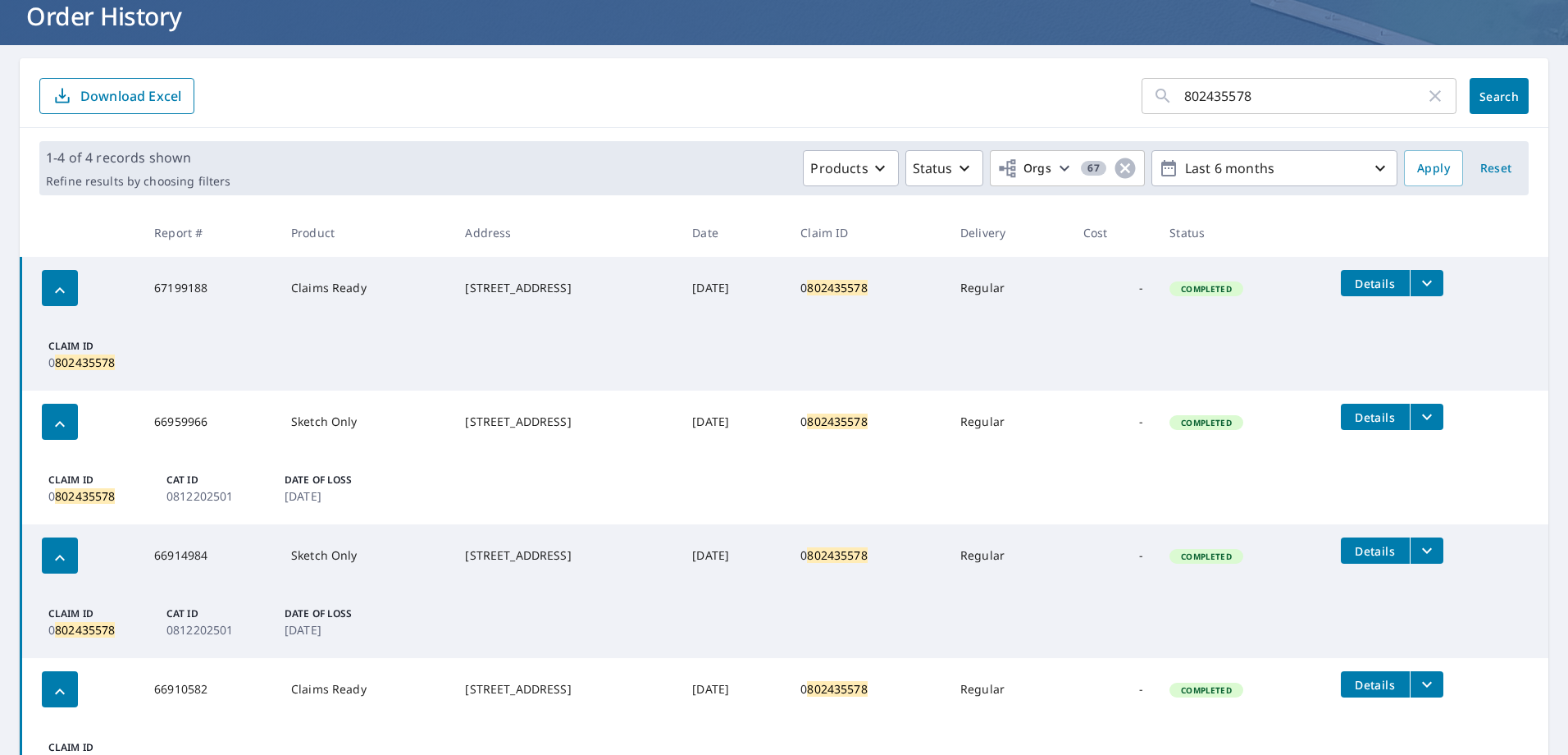
scroll to position [198, 0]
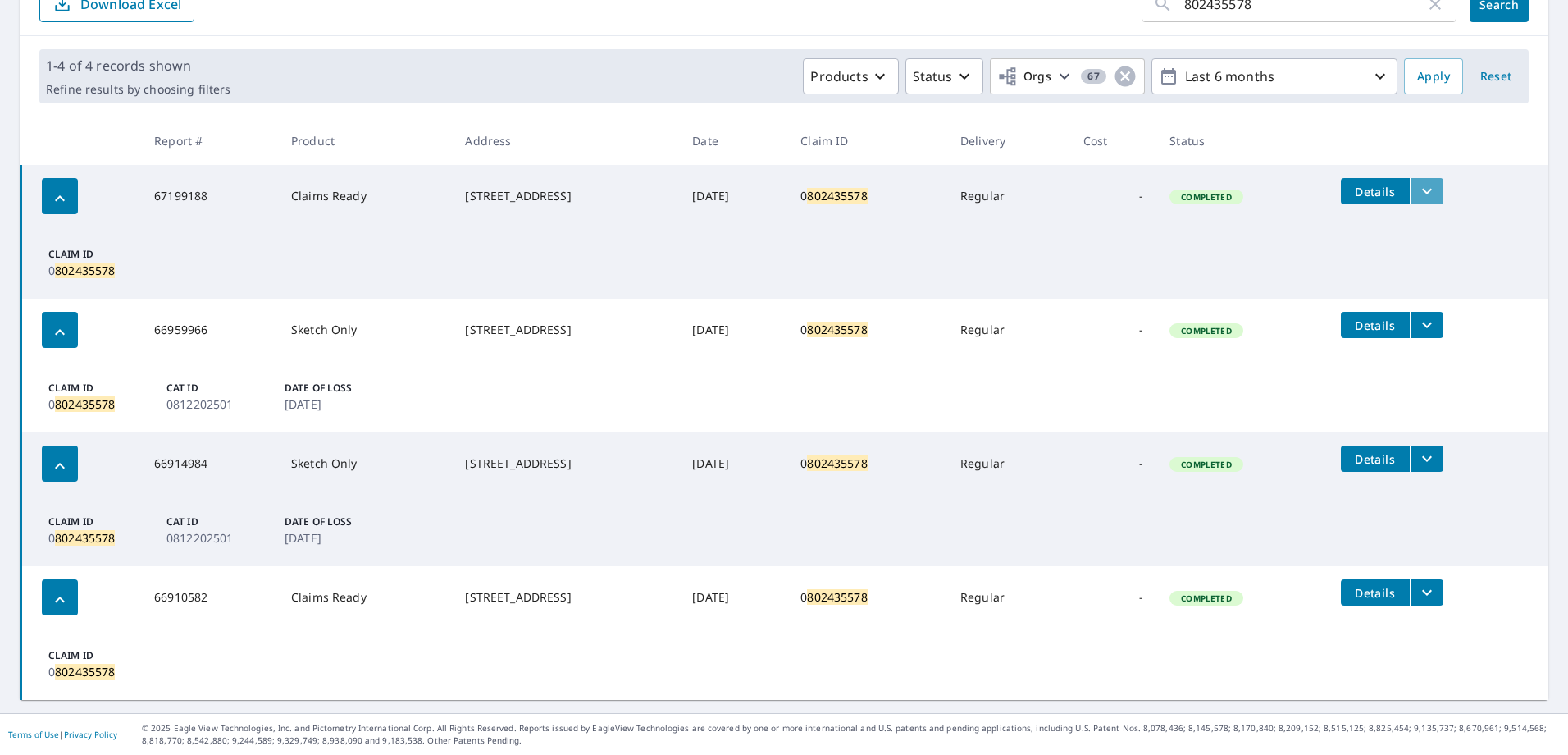
click at [1432, 194] on icon "filesDropdownBtn-67199188" at bounding box center [1426, 191] width 10 height 6
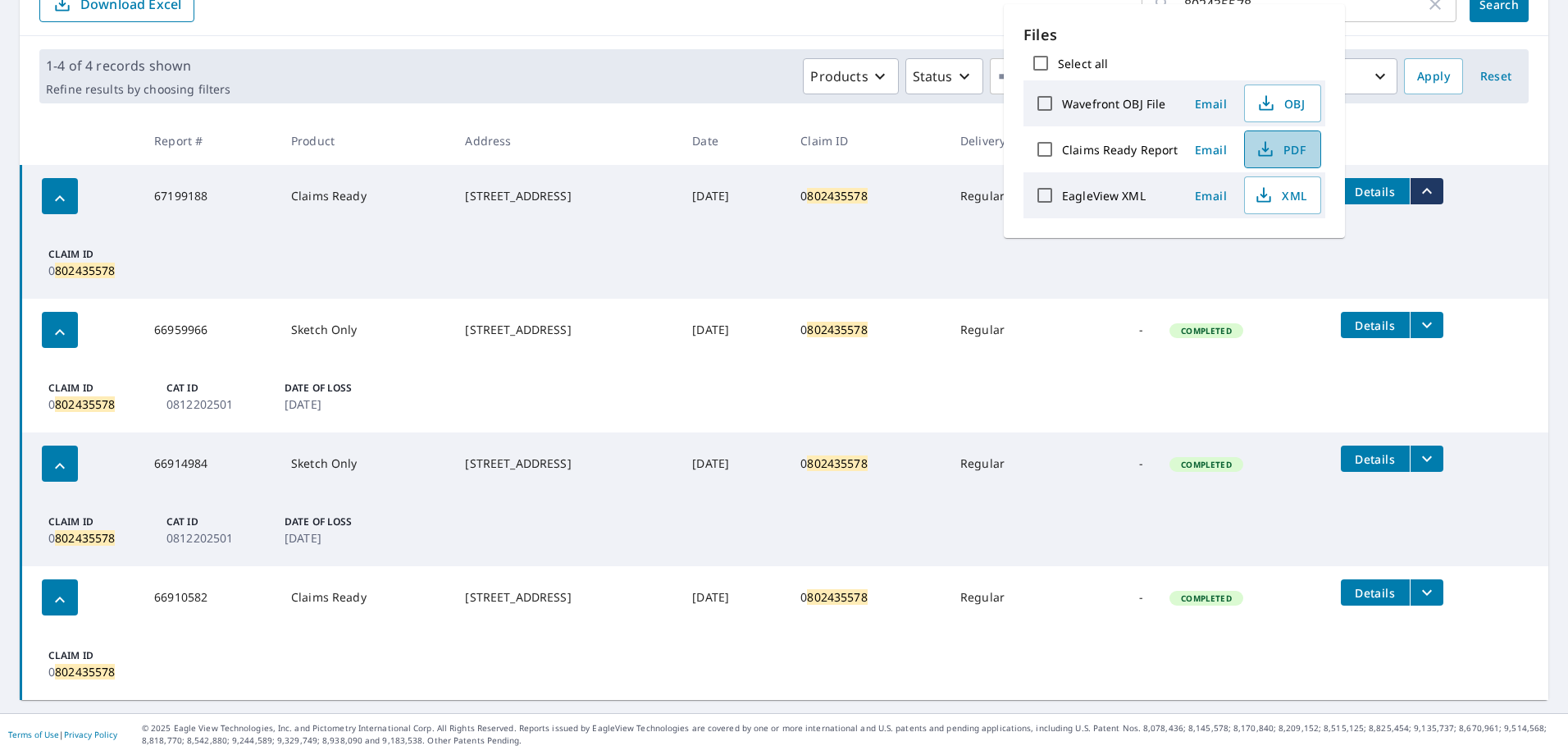
click at [1283, 142] on span "PDF" at bounding box center [1280, 149] width 52 height 20
click at [1401, 13] on input "802435578" at bounding box center [1305, 3] width 241 height 46
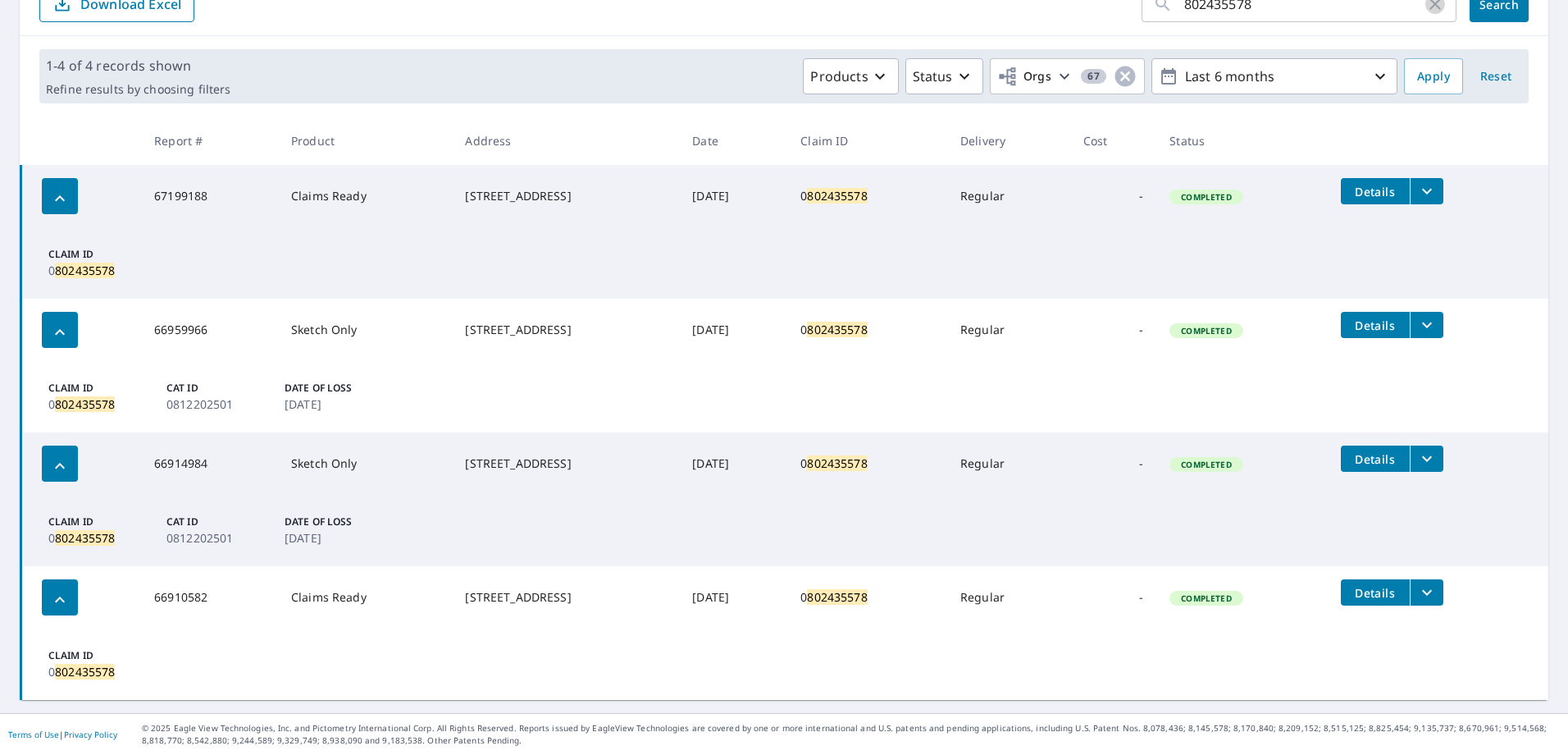
click at [1426, 4] on icon "button" at bounding box center [1435, 3] width 20 height 20
click at [1310, 10] on input "text" at bounding box center [1320, 3] width 272 height 46
paste input "802047928"
type input "802047928"
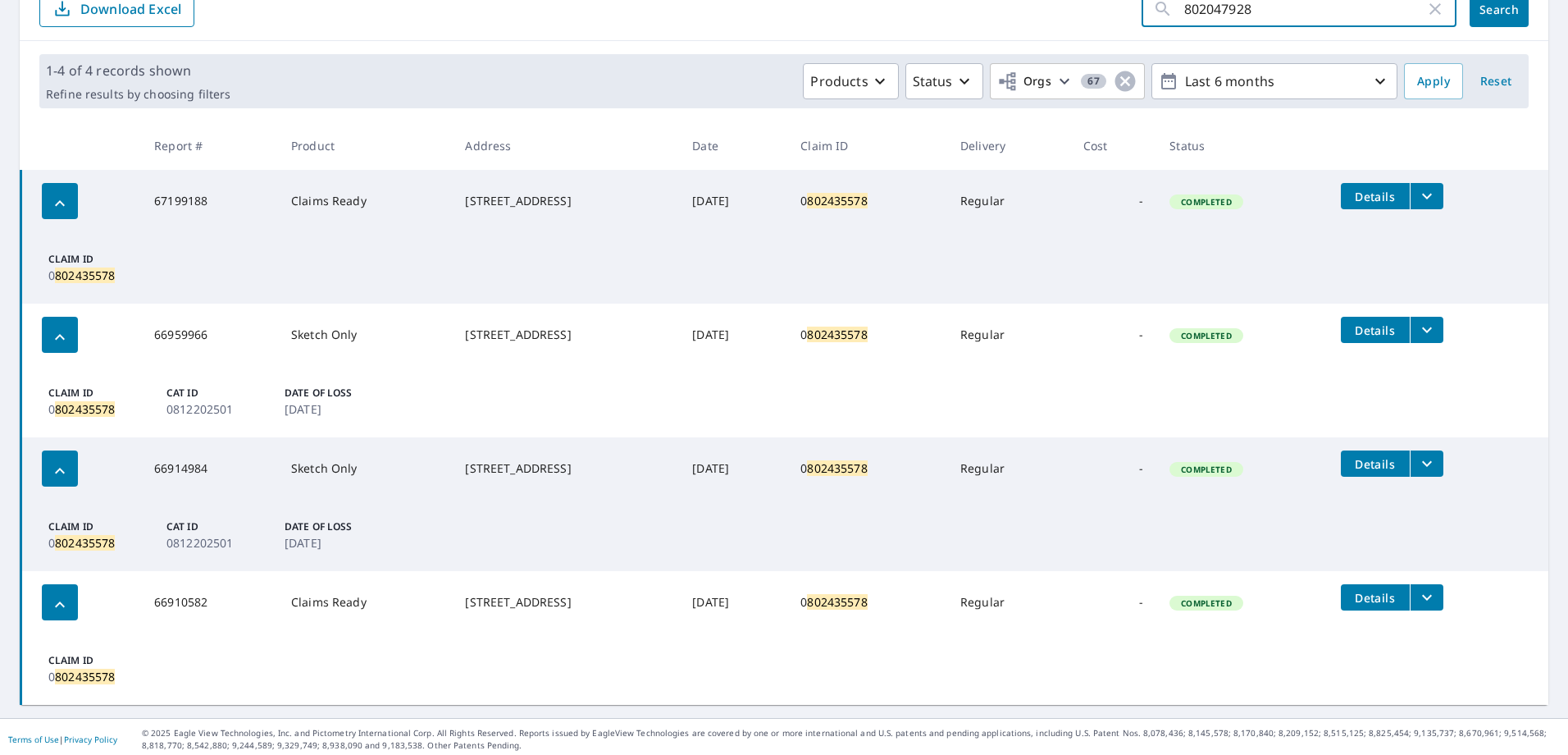
click button "Search" at bounding box center [1499, 10] width 59 height 36
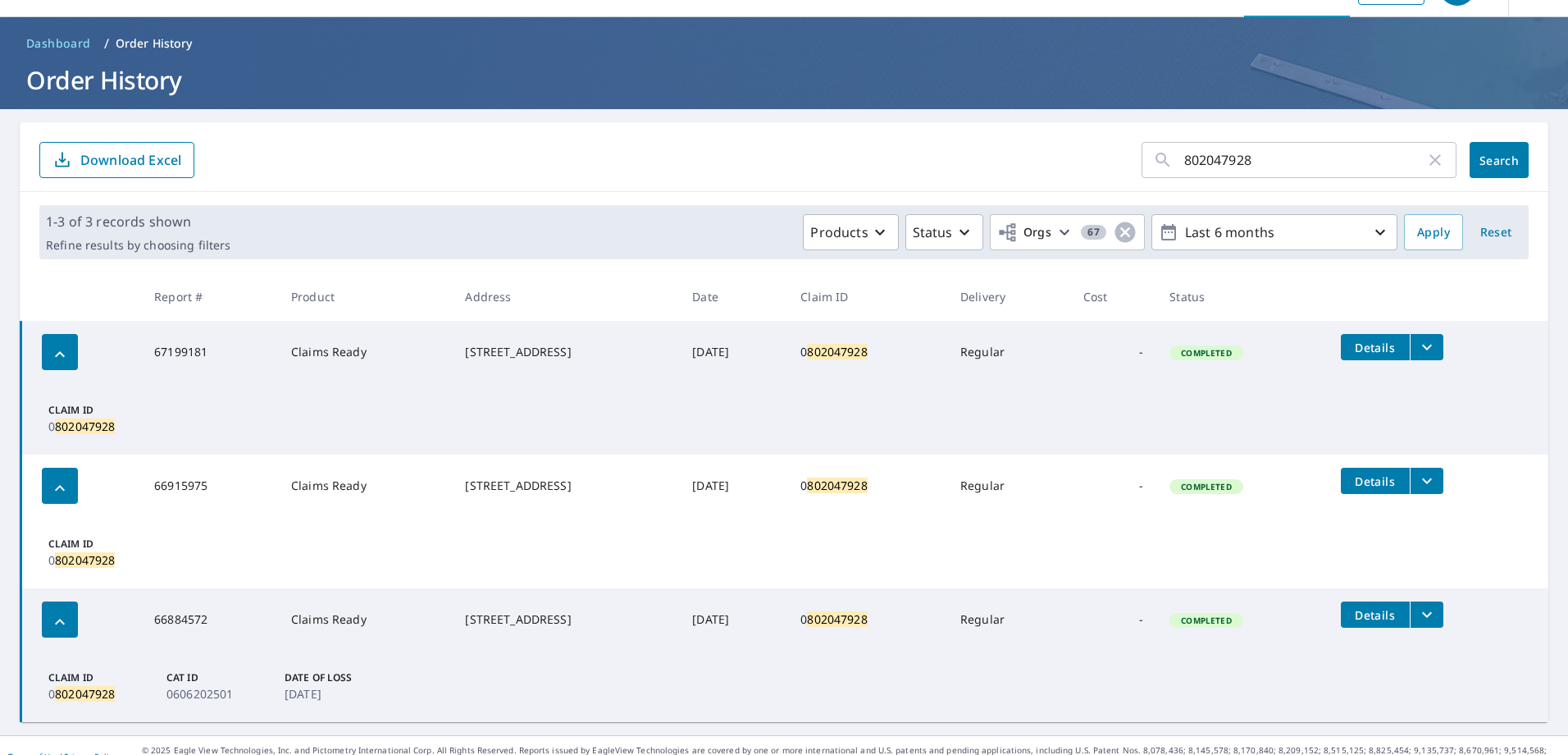
scroll to position [65, 0]
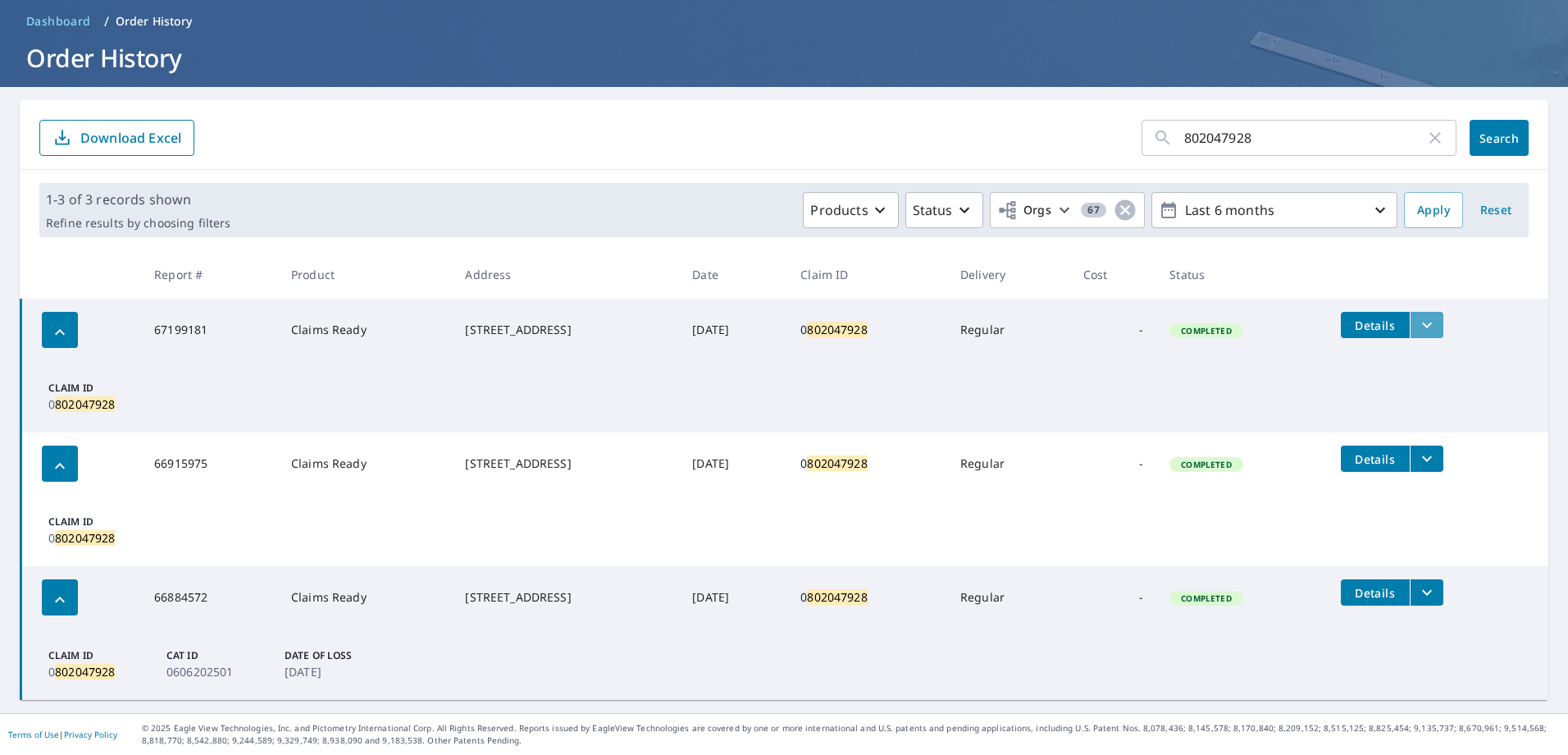
click at [1427, 324] on icon "filesDropdownBtn-67199181" at bounding box center [1426, 325] width 20 height 20
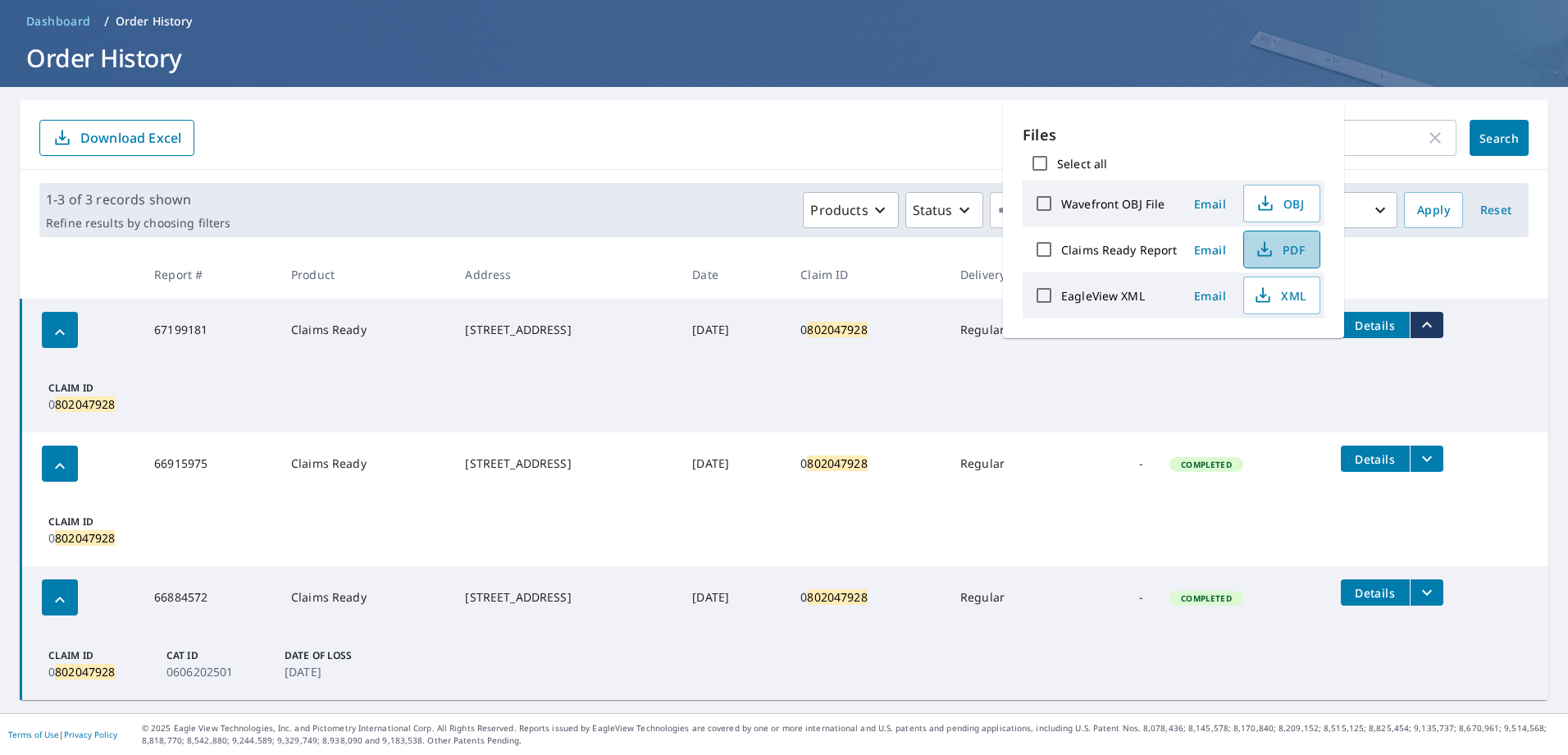
click at [1256, 250] on icon "button" at bounding box center [1264, 249] width 20 height 20
click at [1426, 128] on icon "button" at bounding box center [1435, 137] width 20 height 20
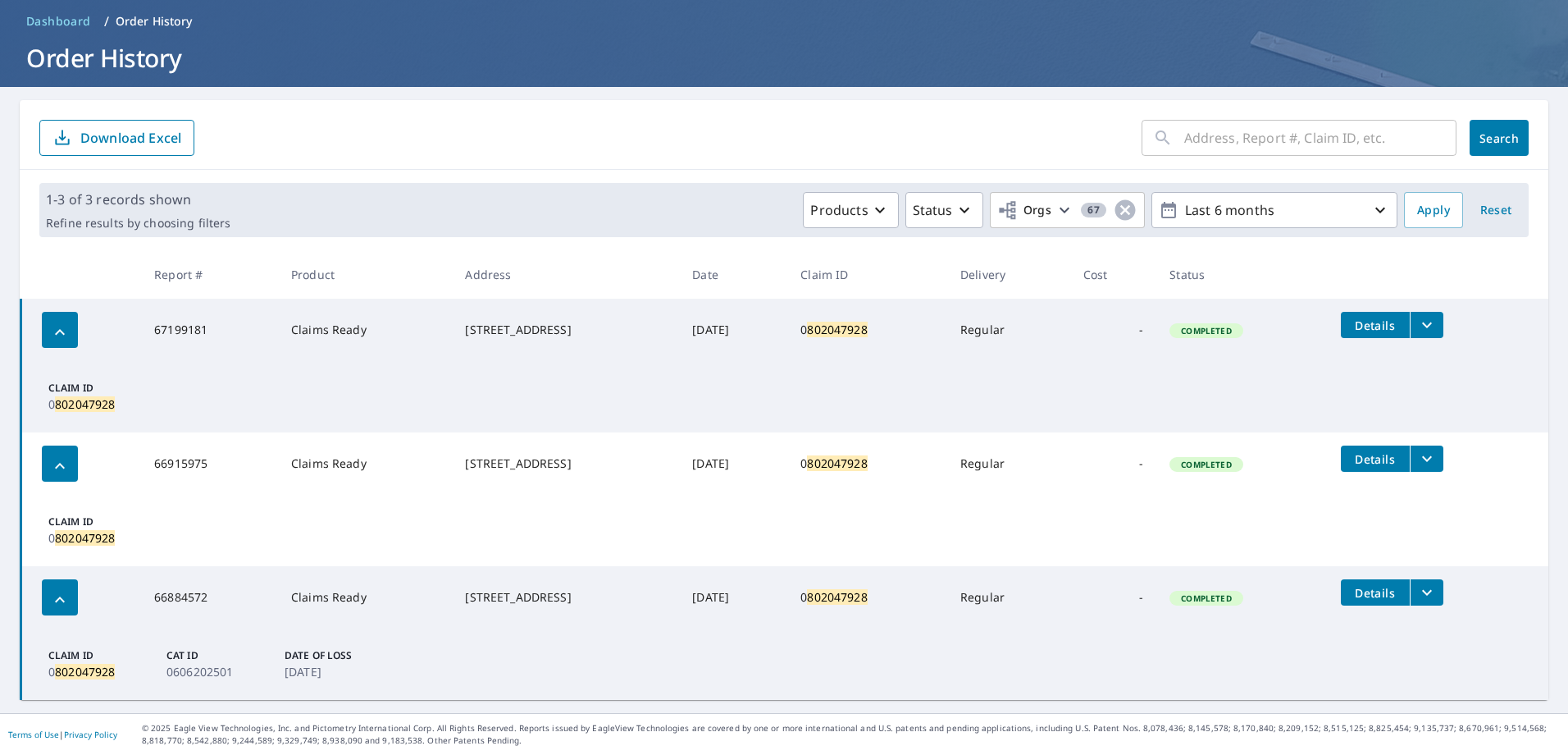
click at [1314, 142] on input "text" at bounding box center [1320, 137] width 272 height 46
paste input "801817206"
type input "801817206"
click button "Search" at bounding box center [1499, 138] width 59 height 36
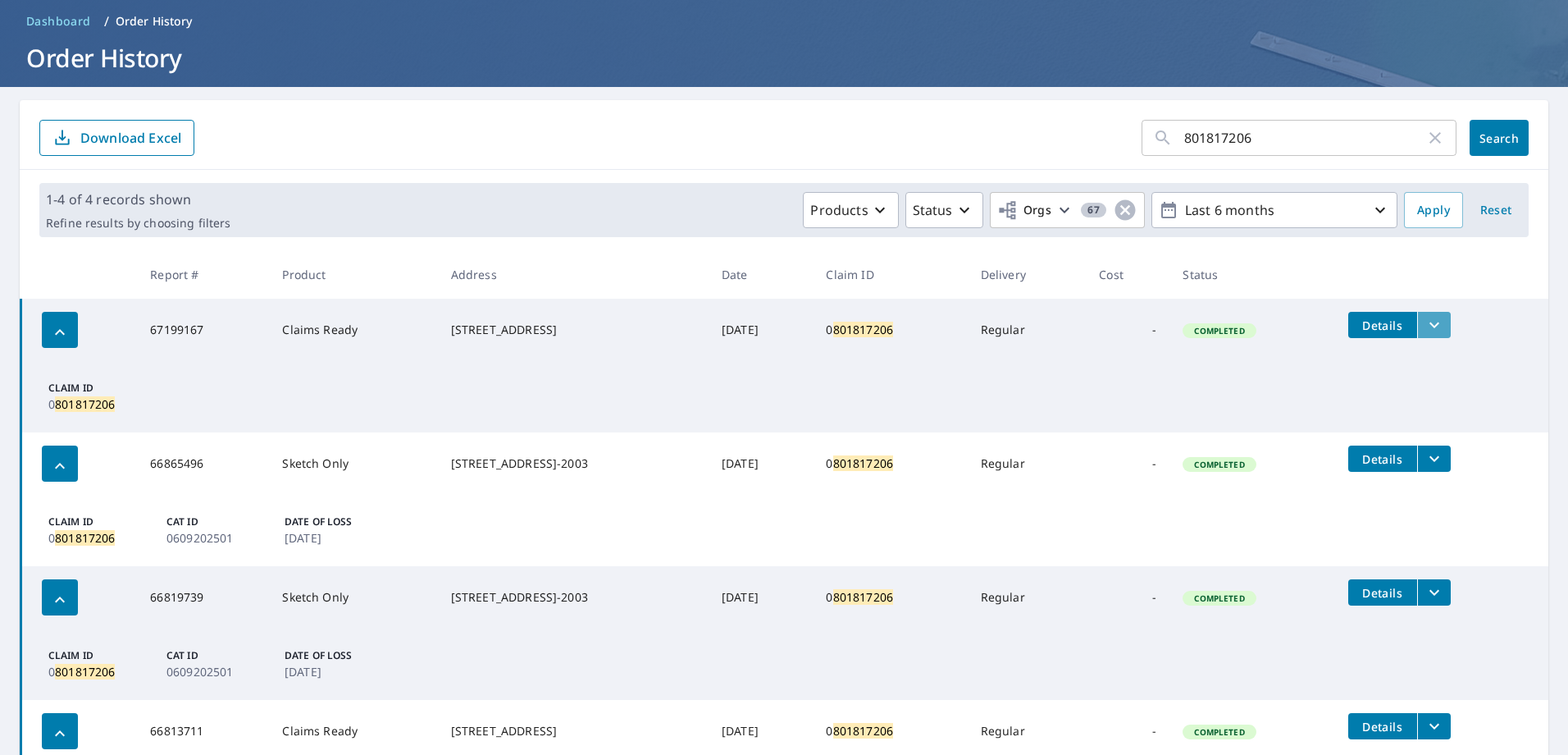
click at [1432, 324] on icon "filesDropdownBtn-67199167" at bounding box center [1434, 325] width 10 height 6
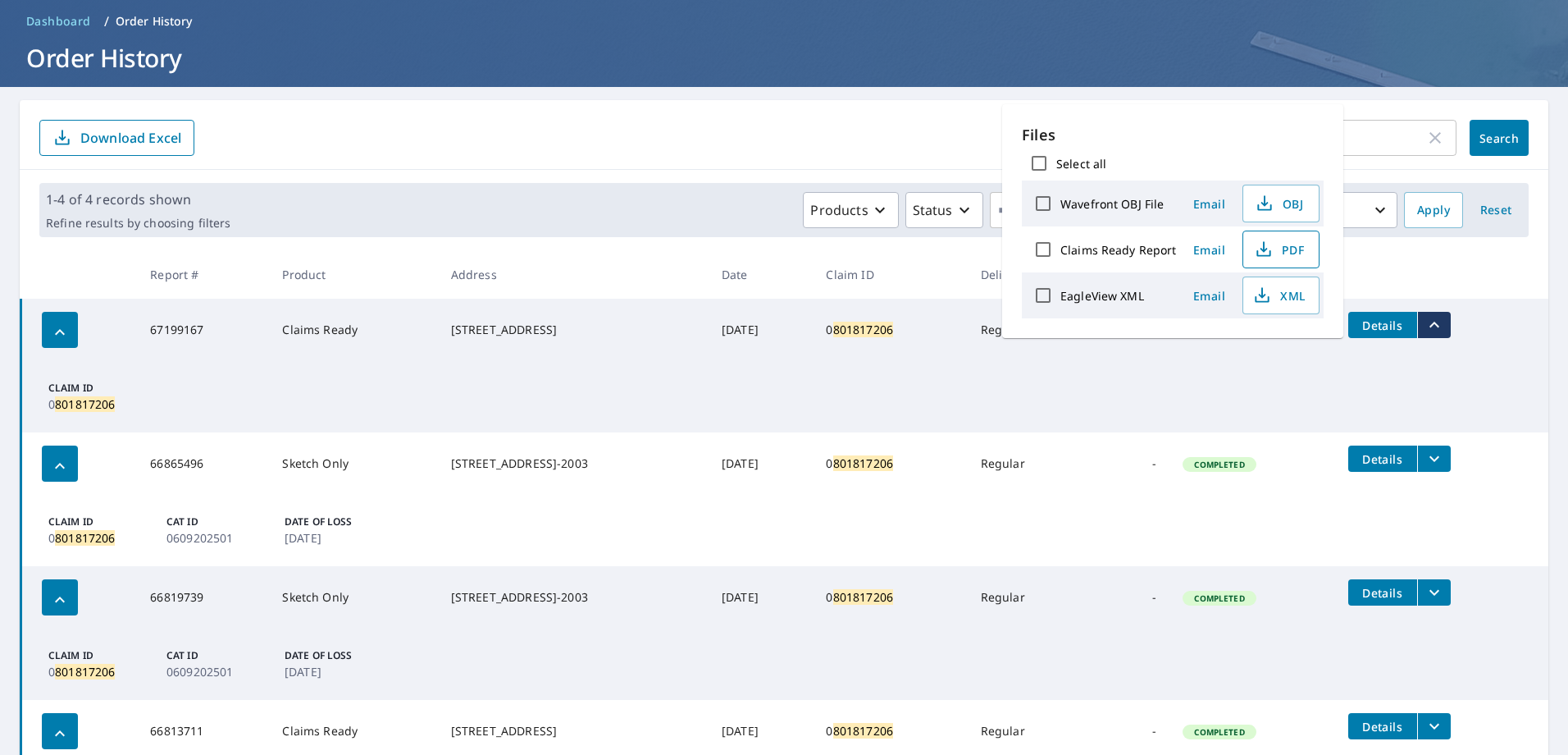
click at [1265, 250] on icon "button" at bounding box center [1263, 249] width 20 height 20
click at [1430, 140] on icon "button" at bounding box center [1435, 137] width 11 height 11
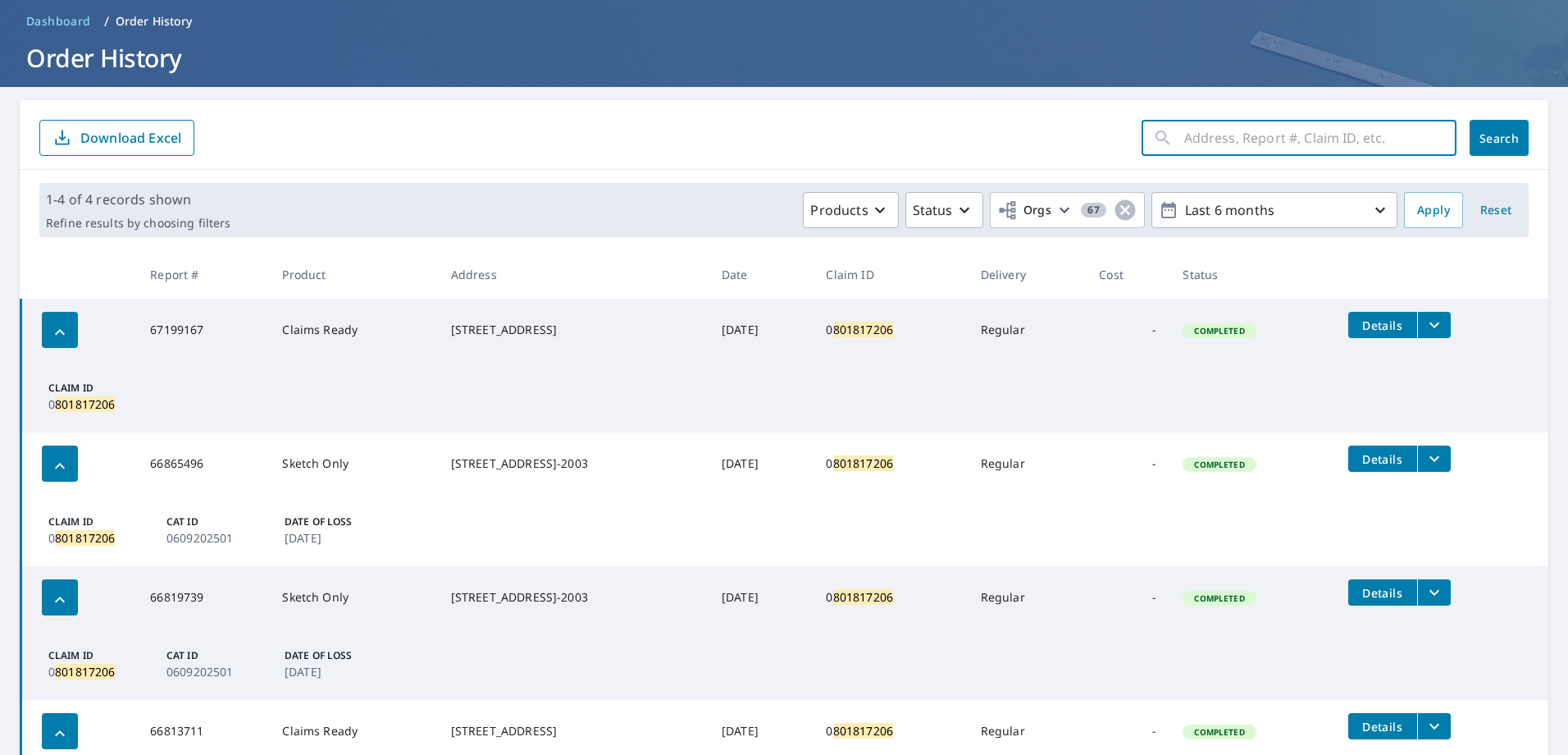
click at [1296, 136] on input "text" at bounding box center [1320, 137] width 272 height 46
type input "0801667825"
click button "Search" at bounding box center [1499, 138] width 59 height 36
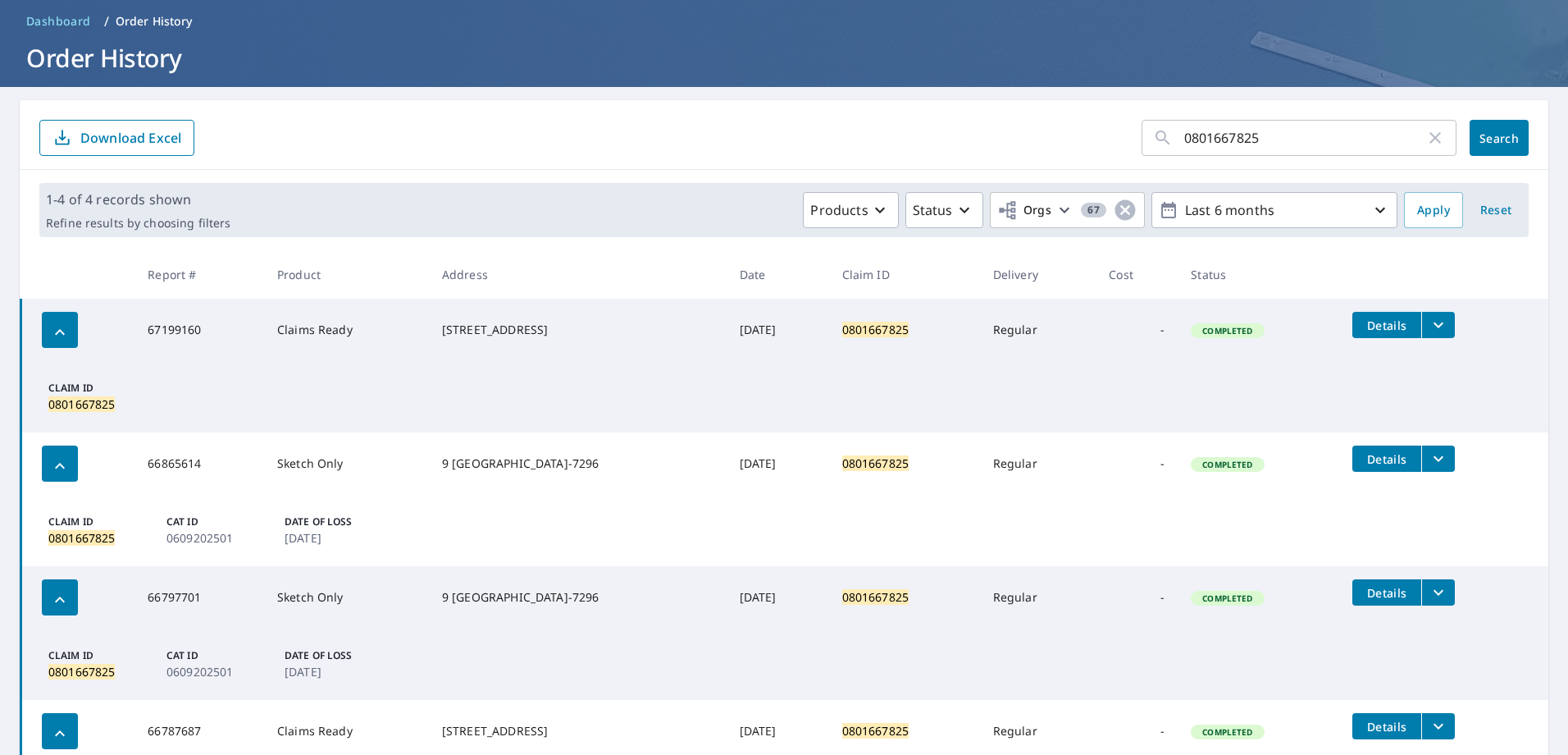
click at [1433, 332] on icon "filesDropdownBtn-67199160" at bounding box center [1439, 325] width 20 height 20
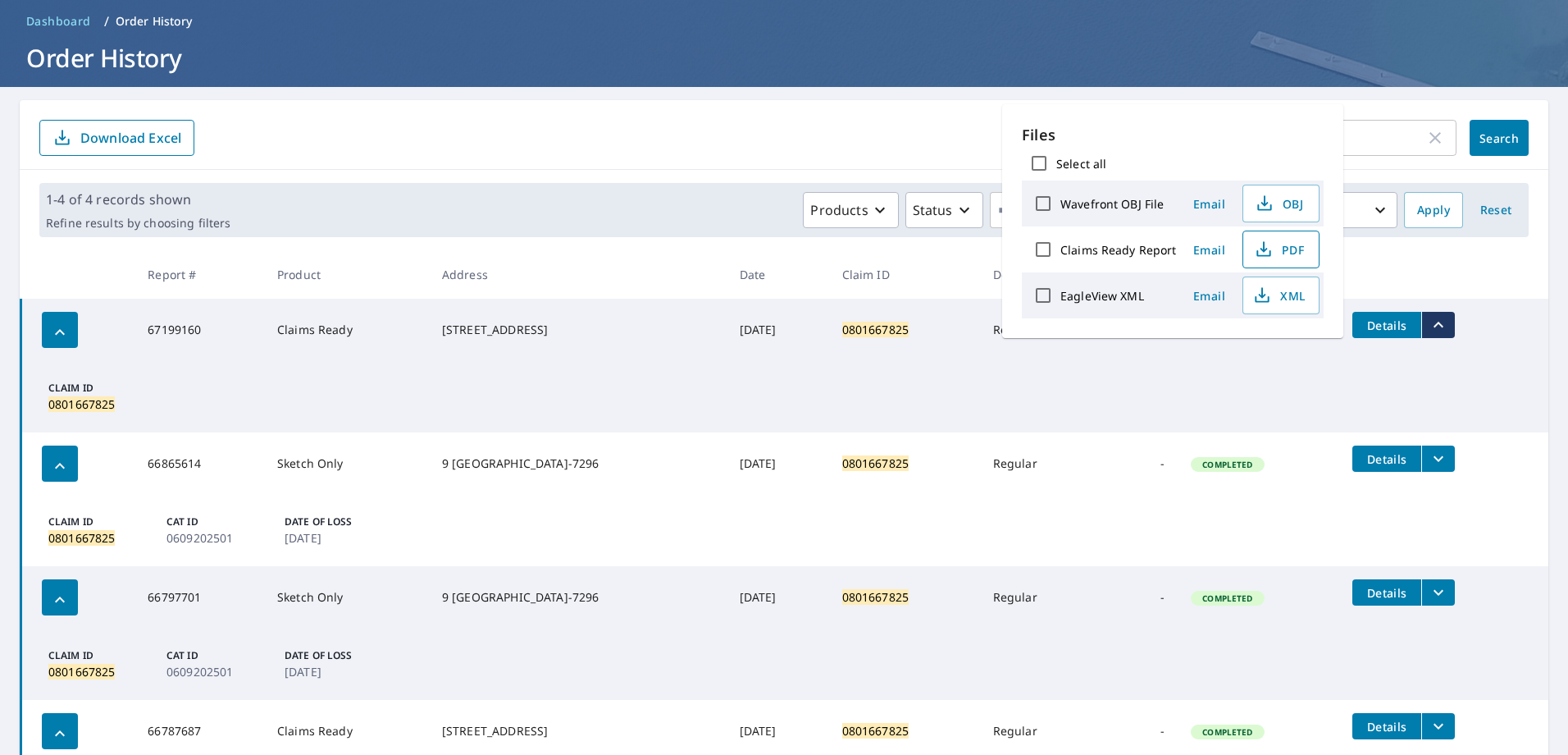
click at [1265, 251] on icon "button" at bounding box center [1263, 249] width 20 height 20
click at [1414, 135] on div "0801667825 ​" at bounding box center [1299, 138] width 315 height 36
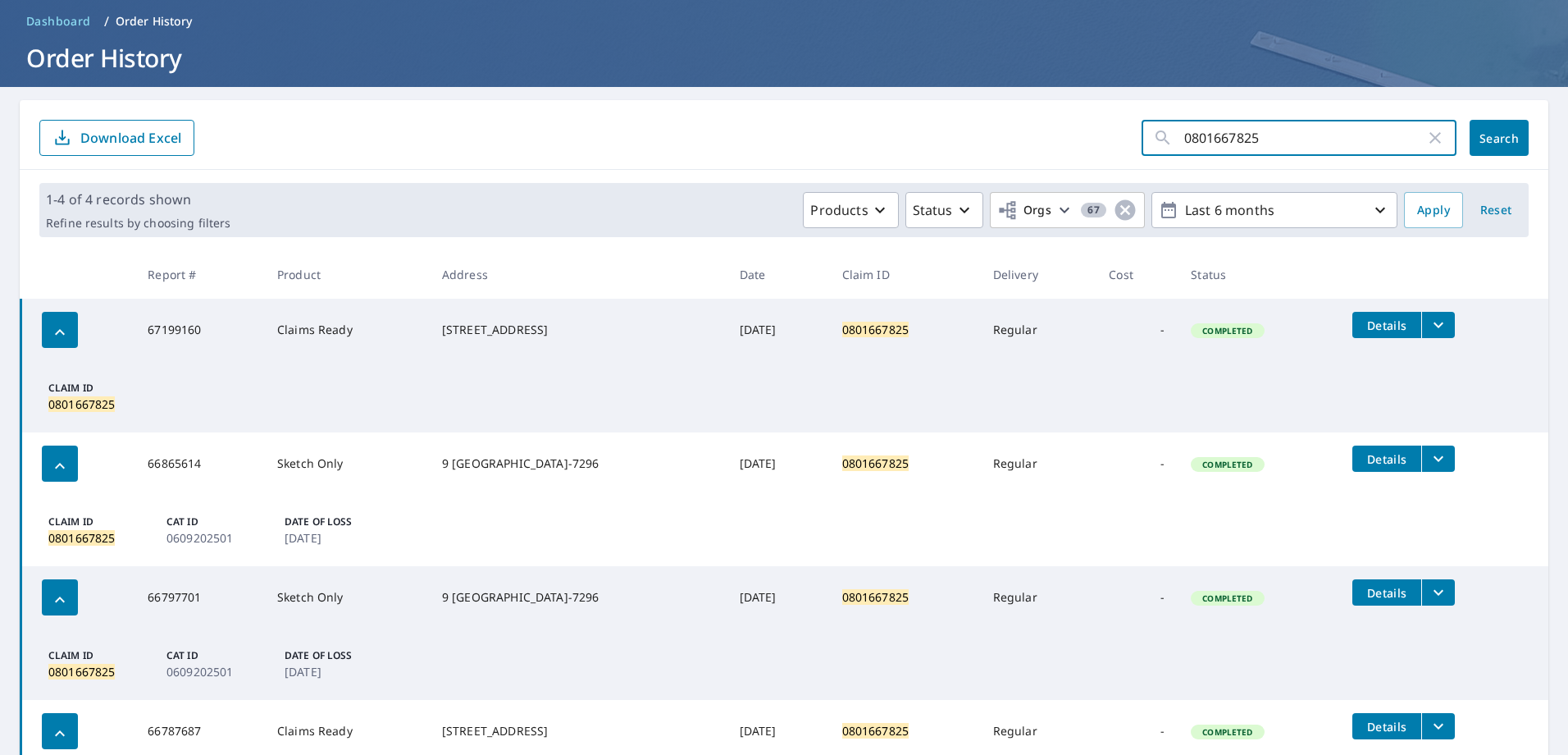
click at [1426, 135] on icon "button" at bounding box center [1435, 137] width 20 height 20
click at [1299, 141] on input "text" at bounding box center [1320, 137] width 272 height 46
type input "0800933467"
click button "Search" at bounding box center [1499, 138] width 59 height 36
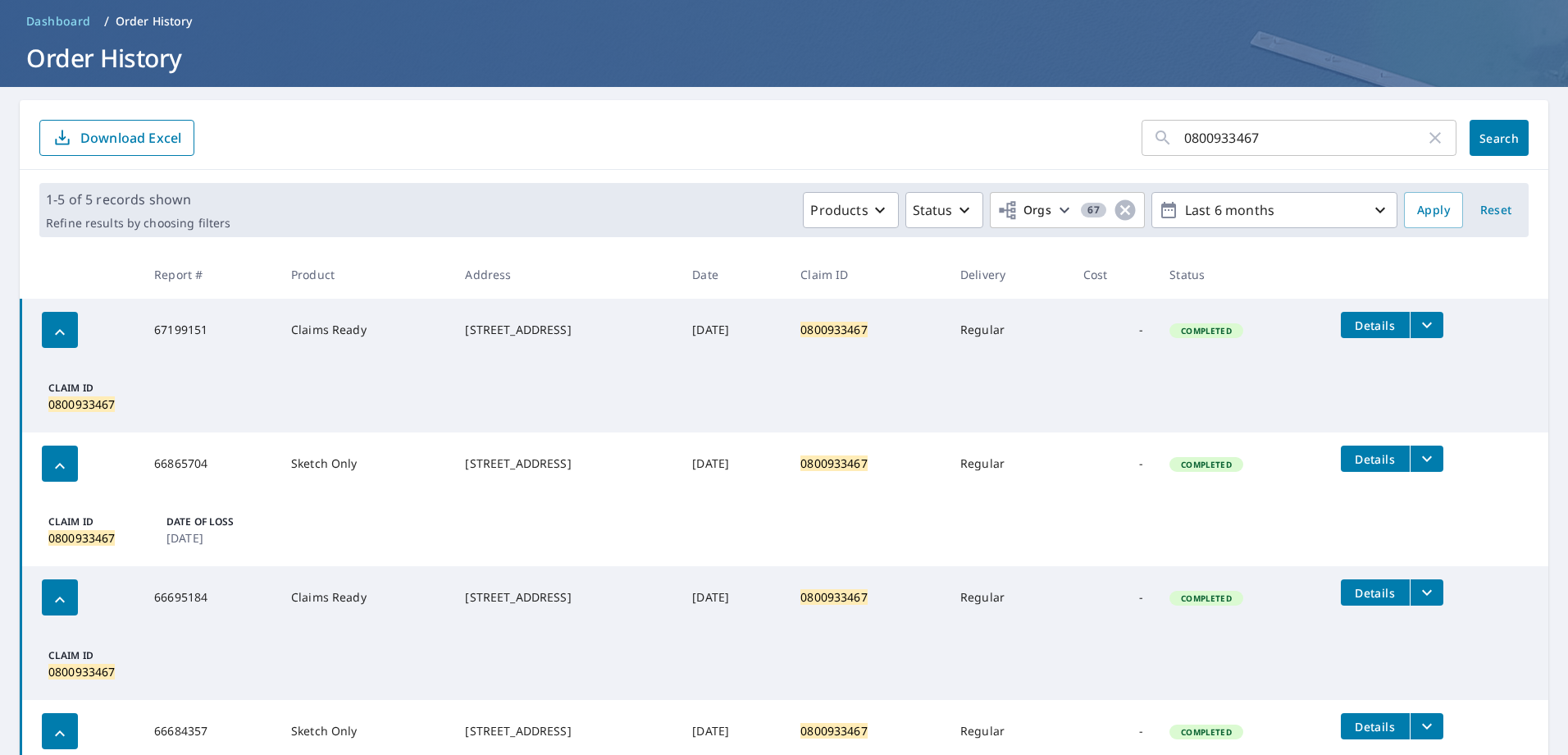
click at [1432, 328] on icon "filesDropdownBtn-67199151" at bounding box center [1426, 325] width 20 height 20
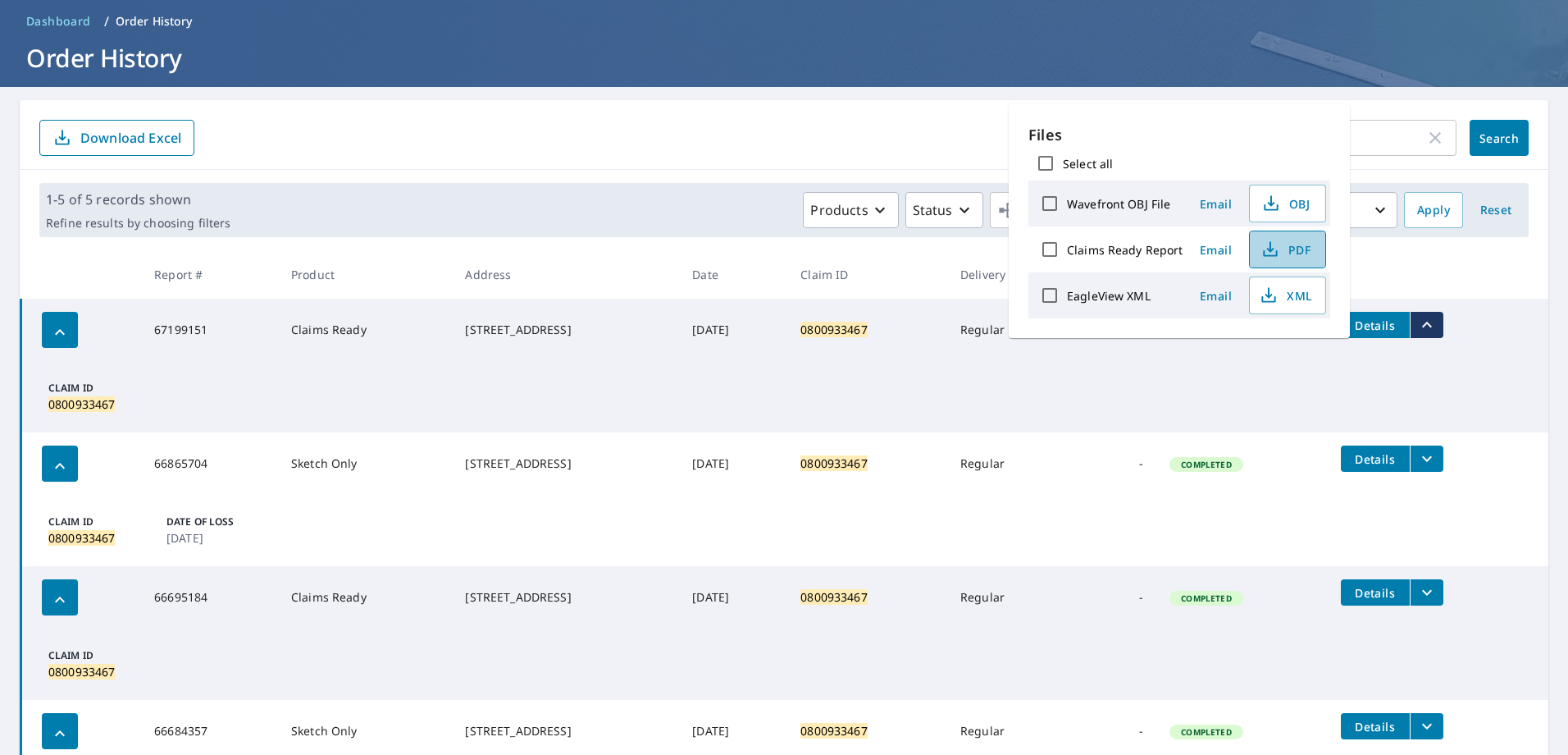
click at [1273, 256] on icon "button" at bounding box center [1270, 254] width 14 height 7
click at [1426, 146] on icon "button" at bounding box center [1435, 137] width 20 height 20
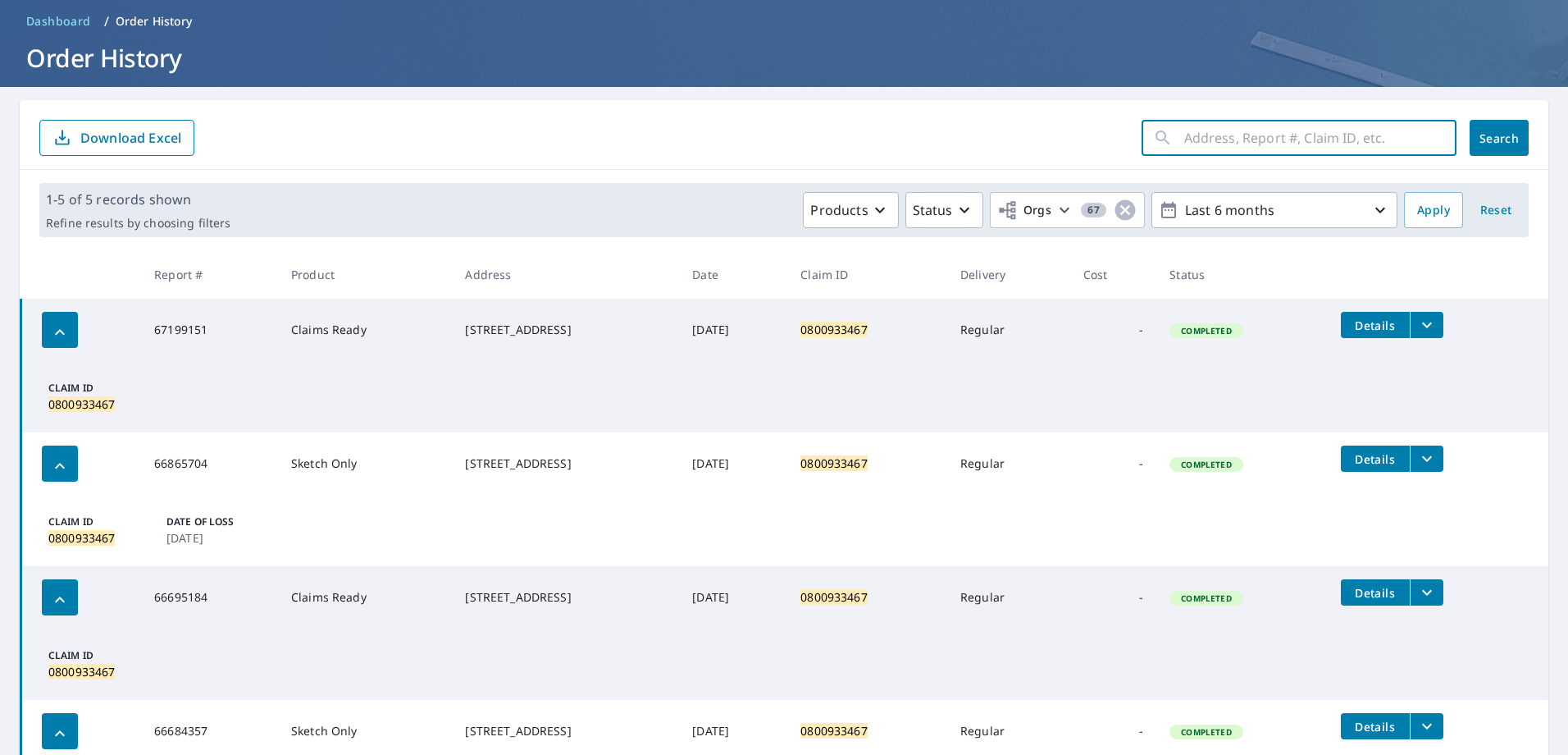
click at [1276, 149] on input "text" at bounding box center [1320, 137] width 272 height 46
paste input "795352467"
type input "795352467"
click button "Search" at bounding box center [1499, 138] width 59 height 36
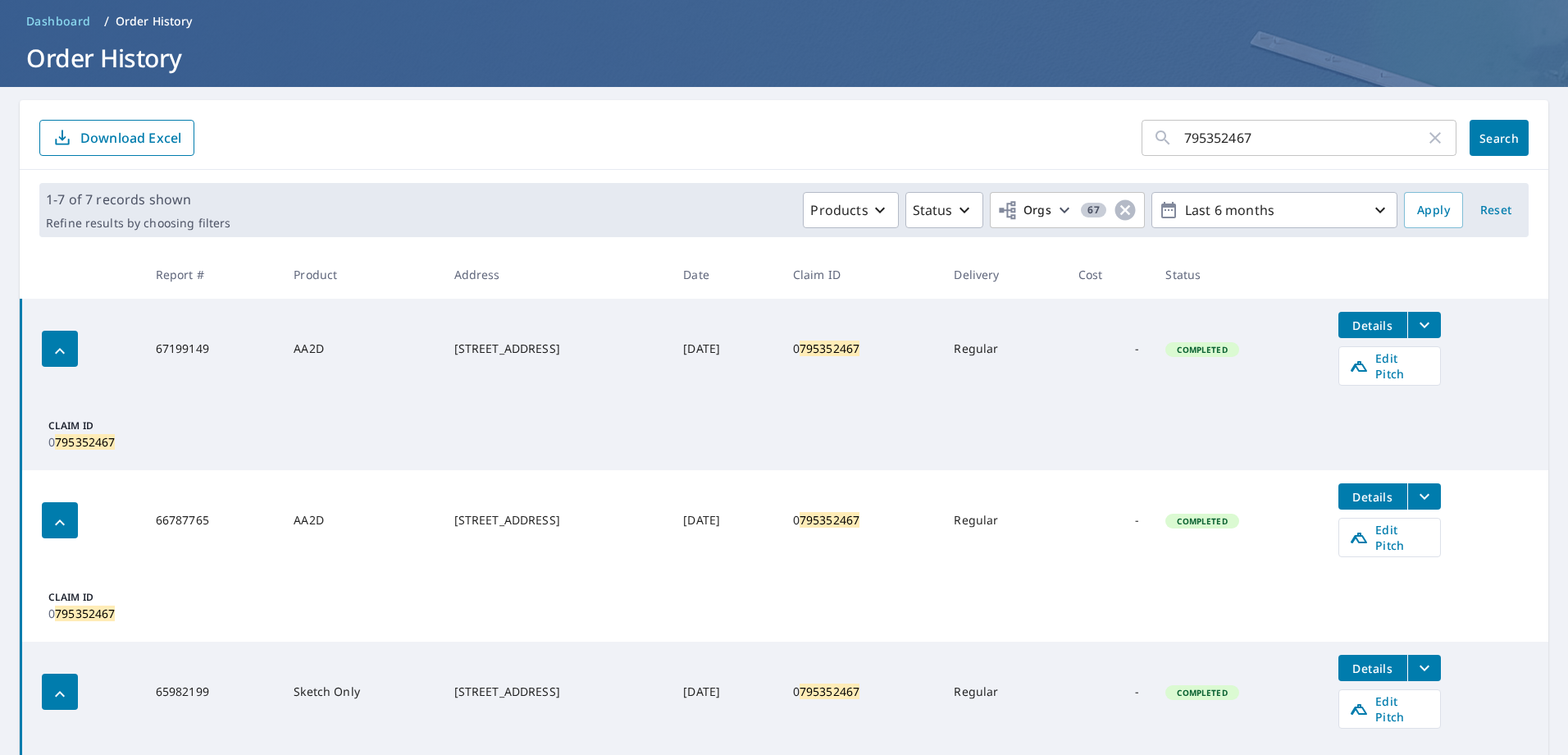
click at [1422, 334] on icon "filesDropdownBtn-67199149" at bounding box center [1425, 325] width 20 height 20
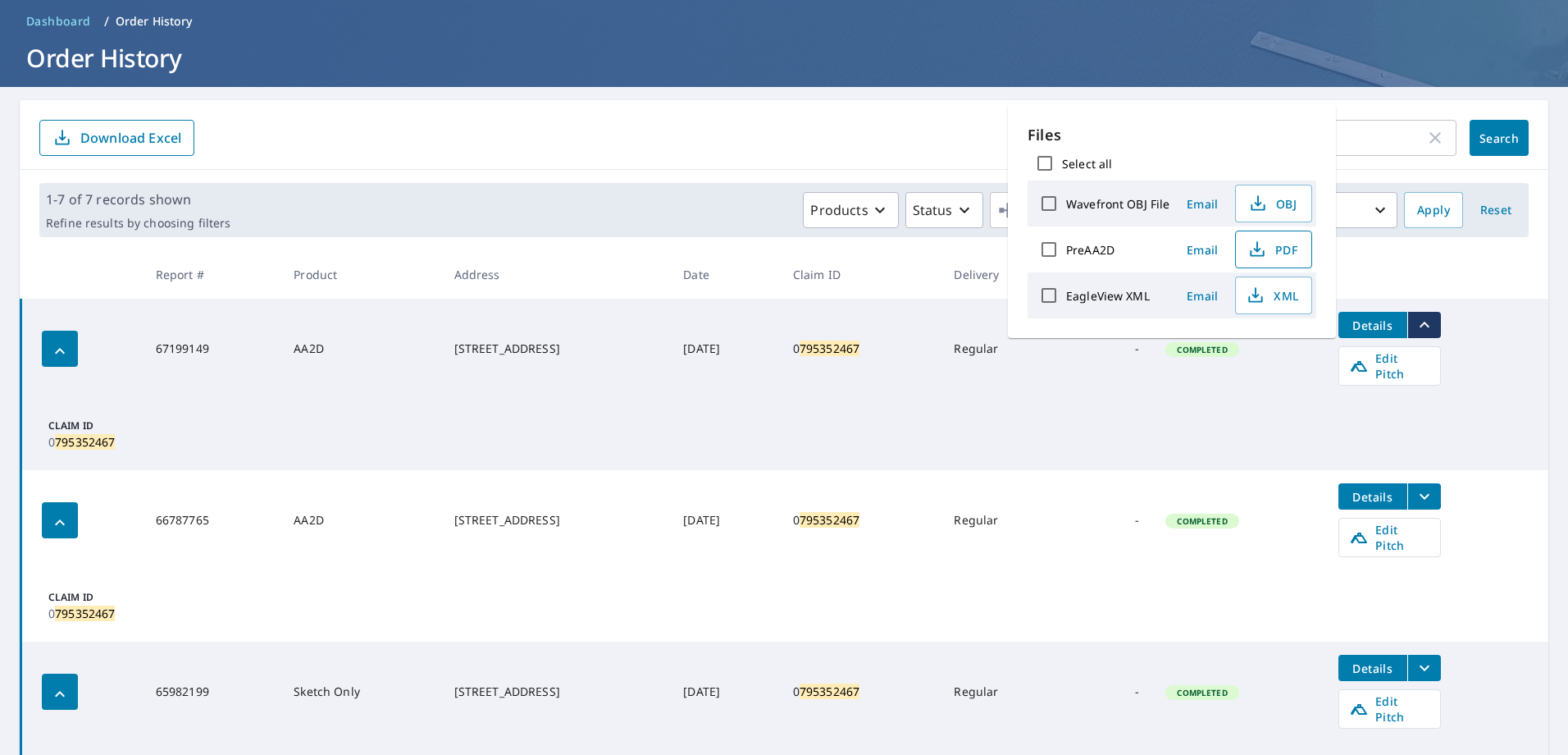
click at [1274, 244] on span "PDF" at bounding box center [1272, 249] width 52 height 20
click at [869, 116] on div "795352467 ​ Search Download Excel" at bounding box center [784, 135] width 1529 height 70
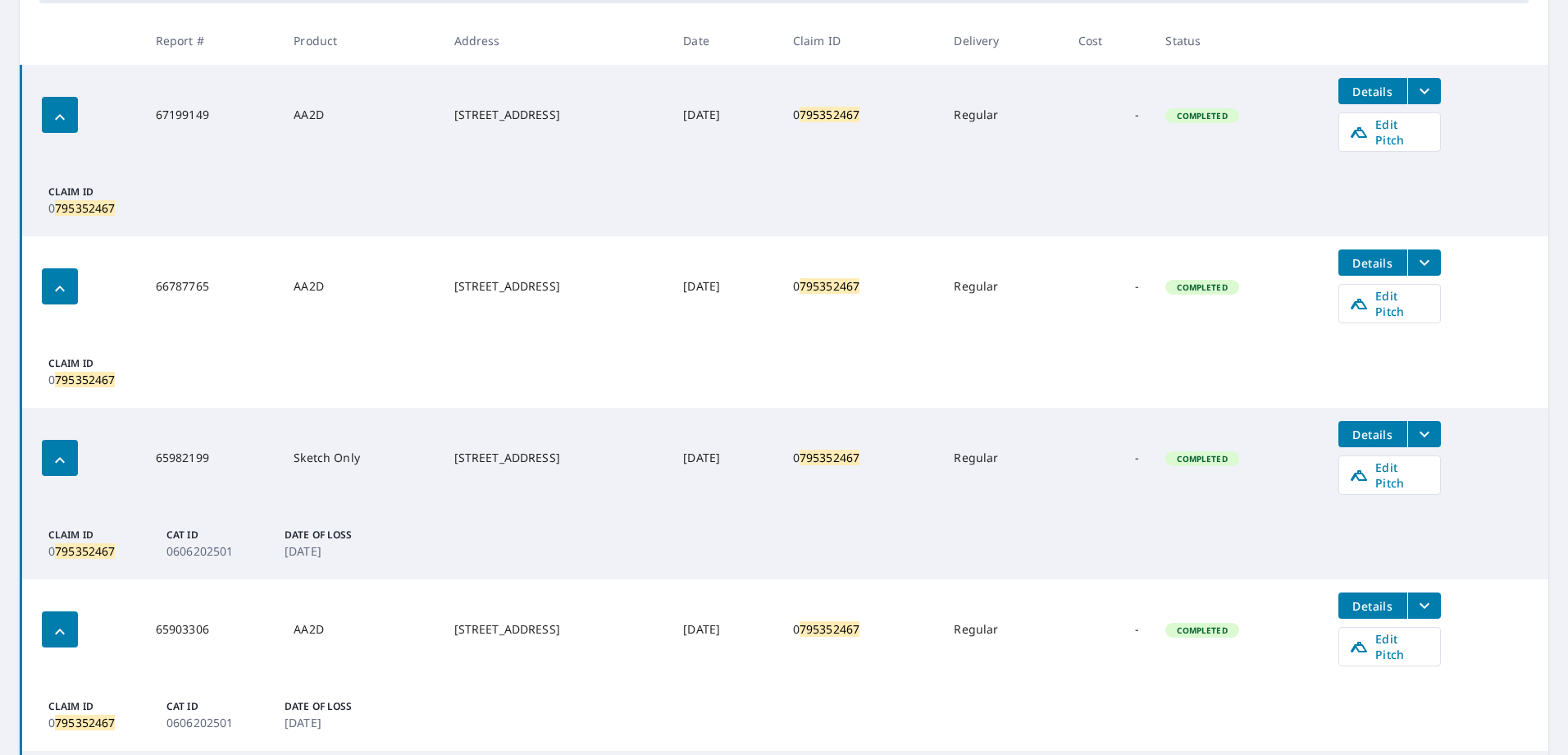
scroll to position [338, 0]
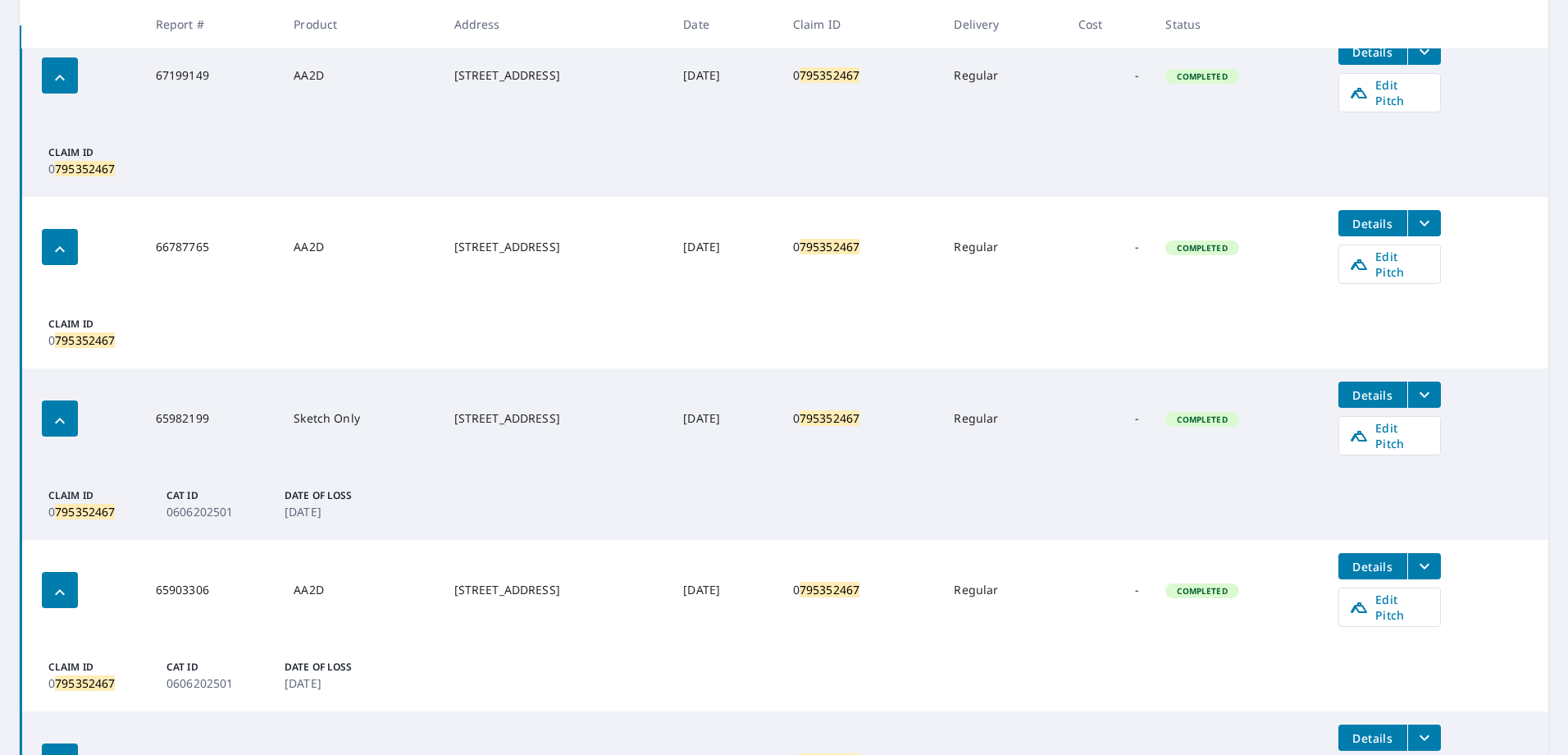
click at [1424, 213] on icon "filesDropdownBtn-66787765" at bounding box center [1425, 222] width 20 height 20
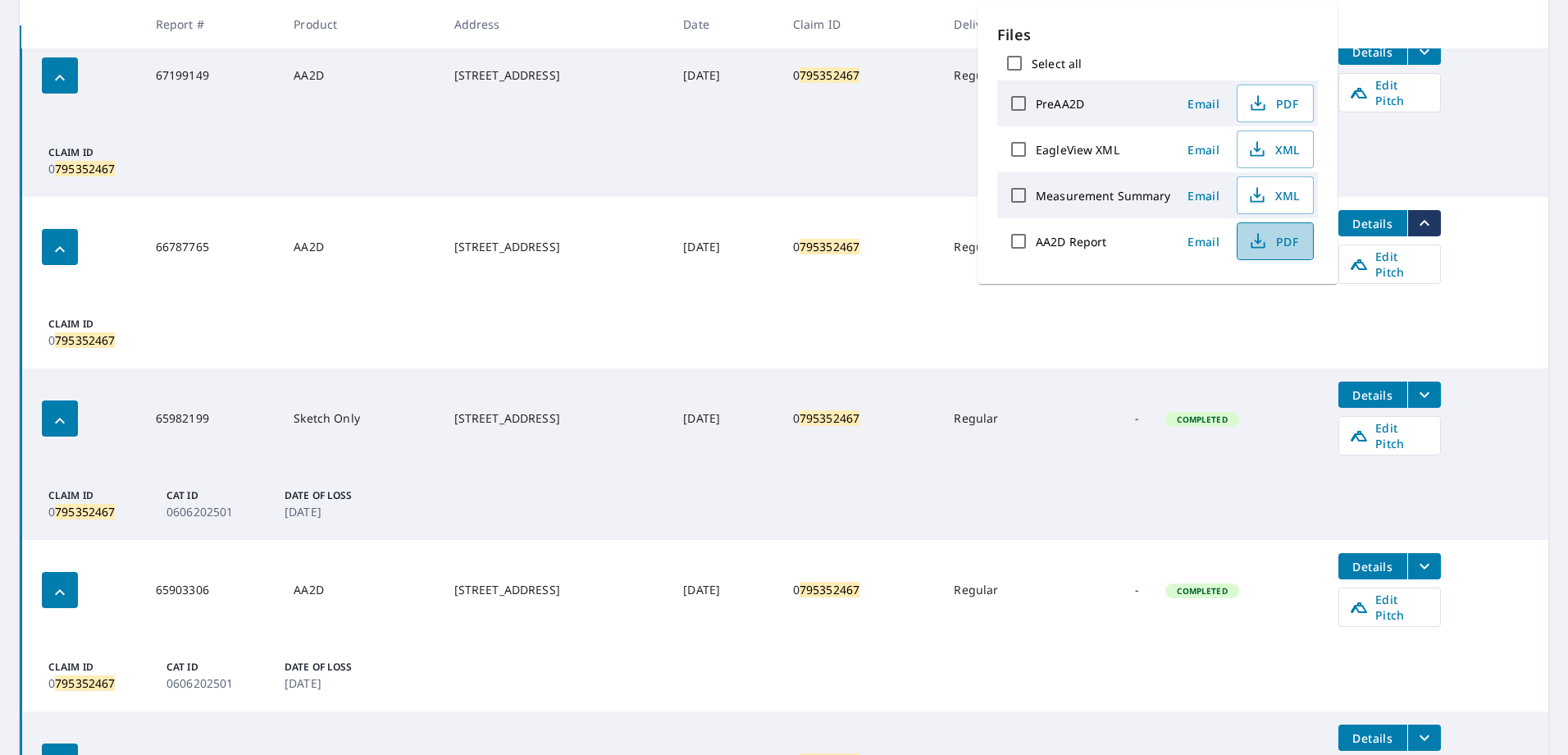
click at [1266, 246] on span "PDF" at bounding box center [1274, 241] width 52 height 20
click at [1255, 102] on icon "button" at bounding box center [1258, 101] width 7 height 10
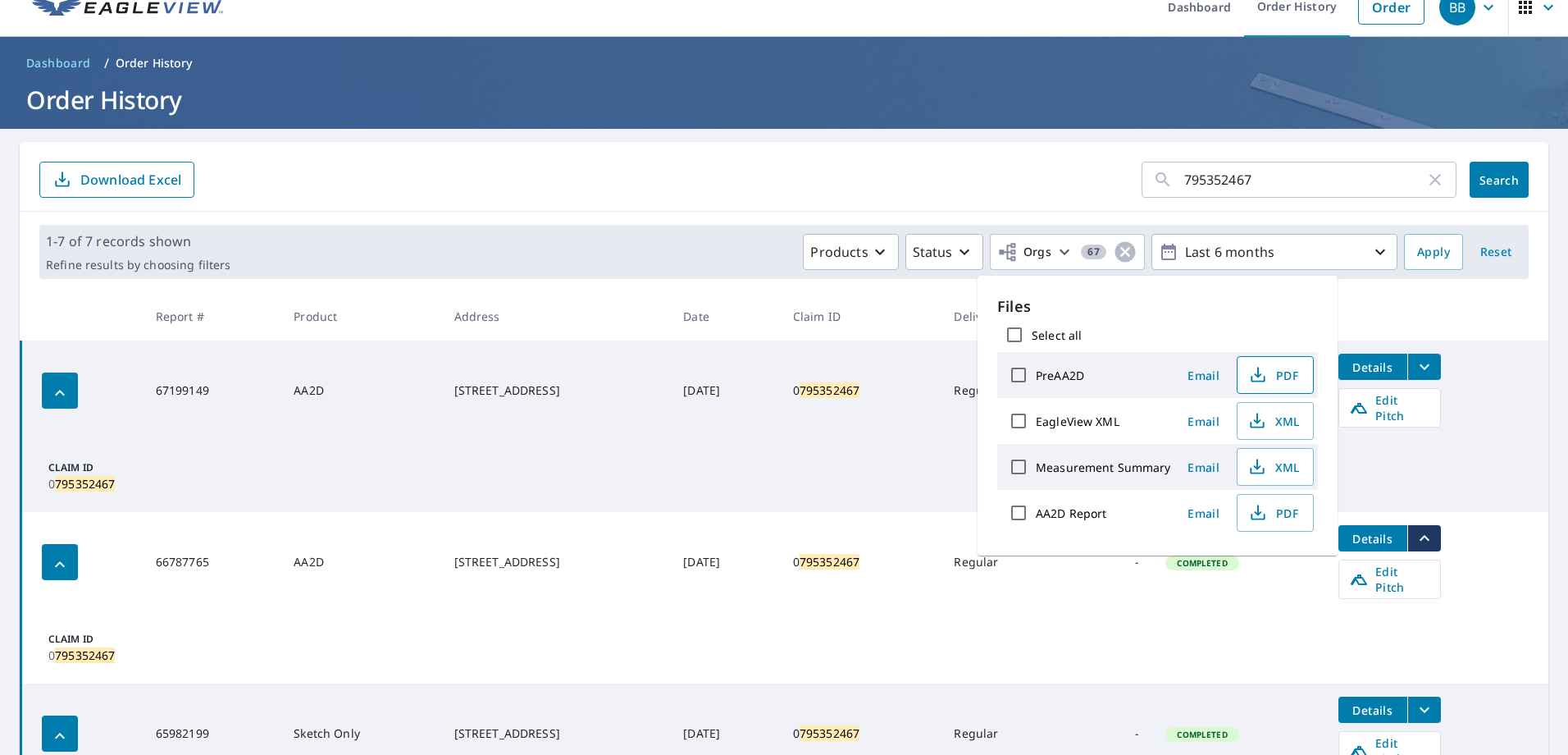
scroll to position [0, 0]
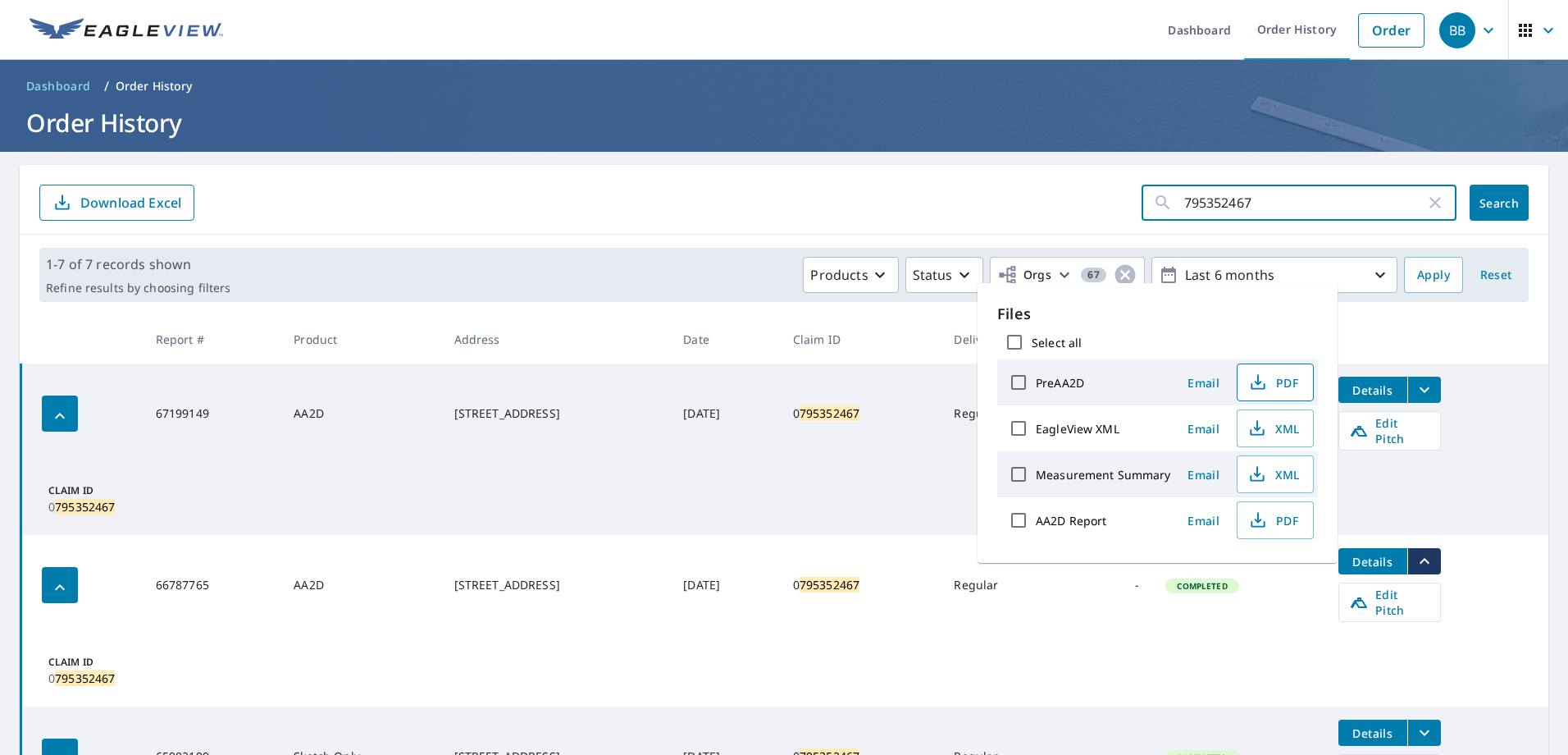
drag, startPoint x: 1278, startPoint y: 202, endPoint x: 1128, endPoint y: 202, distance: 150.0
click at [1128, 202] on form "795352467 ​ Search Download Excel" at bounding box center [784, 202] width 1489 height 36
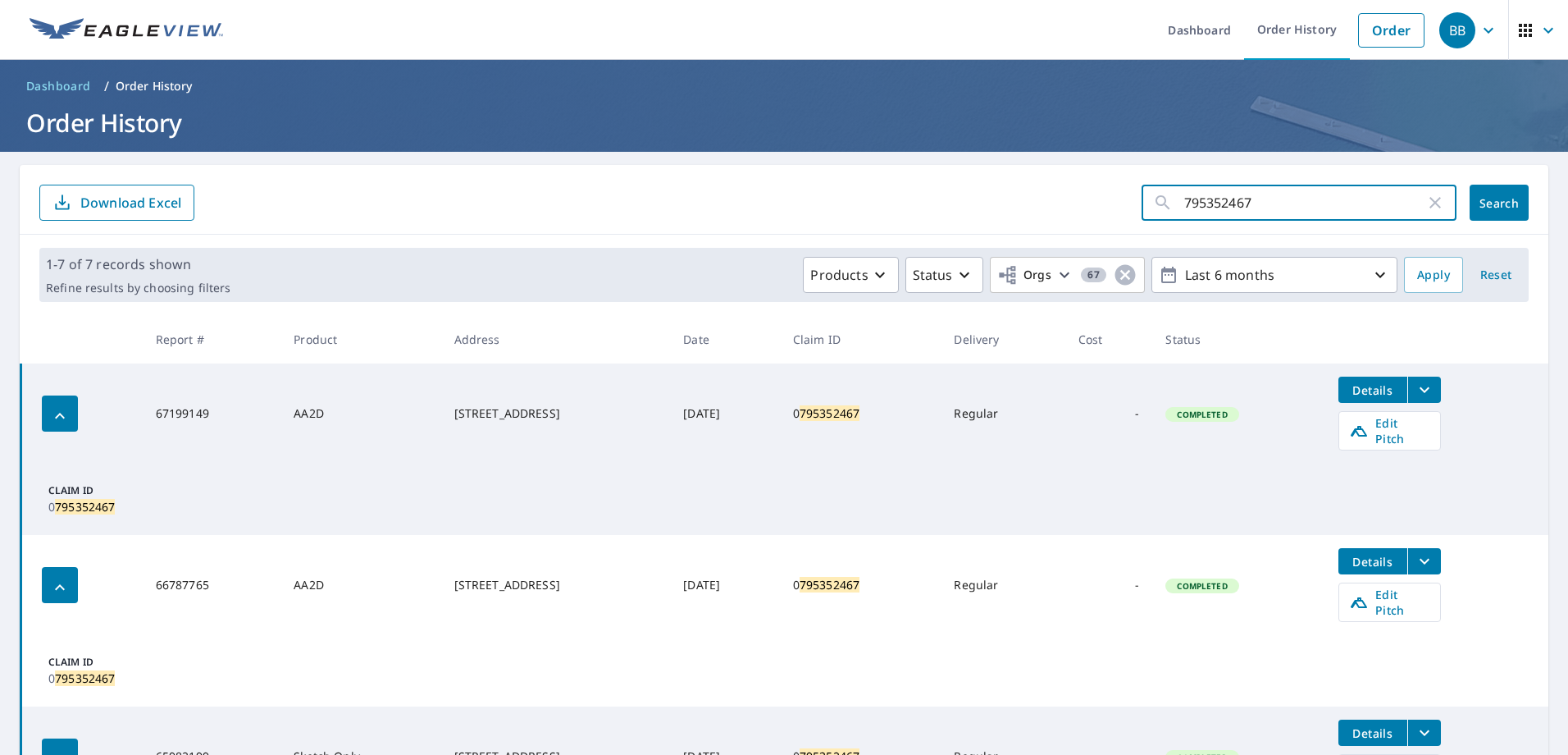
paste input "801952045"
type input "801952045"
click button "Search" at bounding box center [1499, 202] width 59 height 36
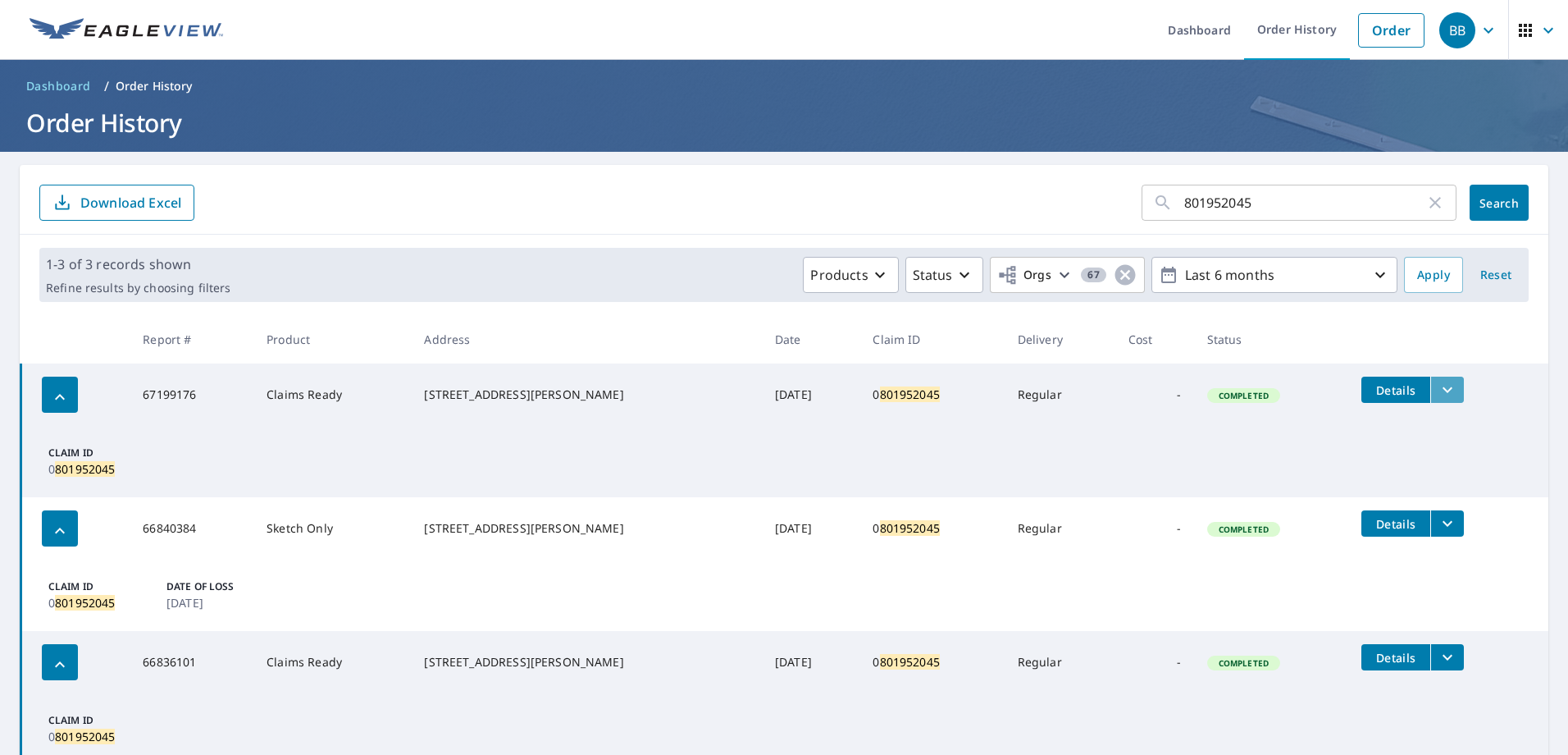
click at [1438, 388] on icon "filesDropdownBtn-67199176" at bounding box center [1447, 389] width 20 height 20
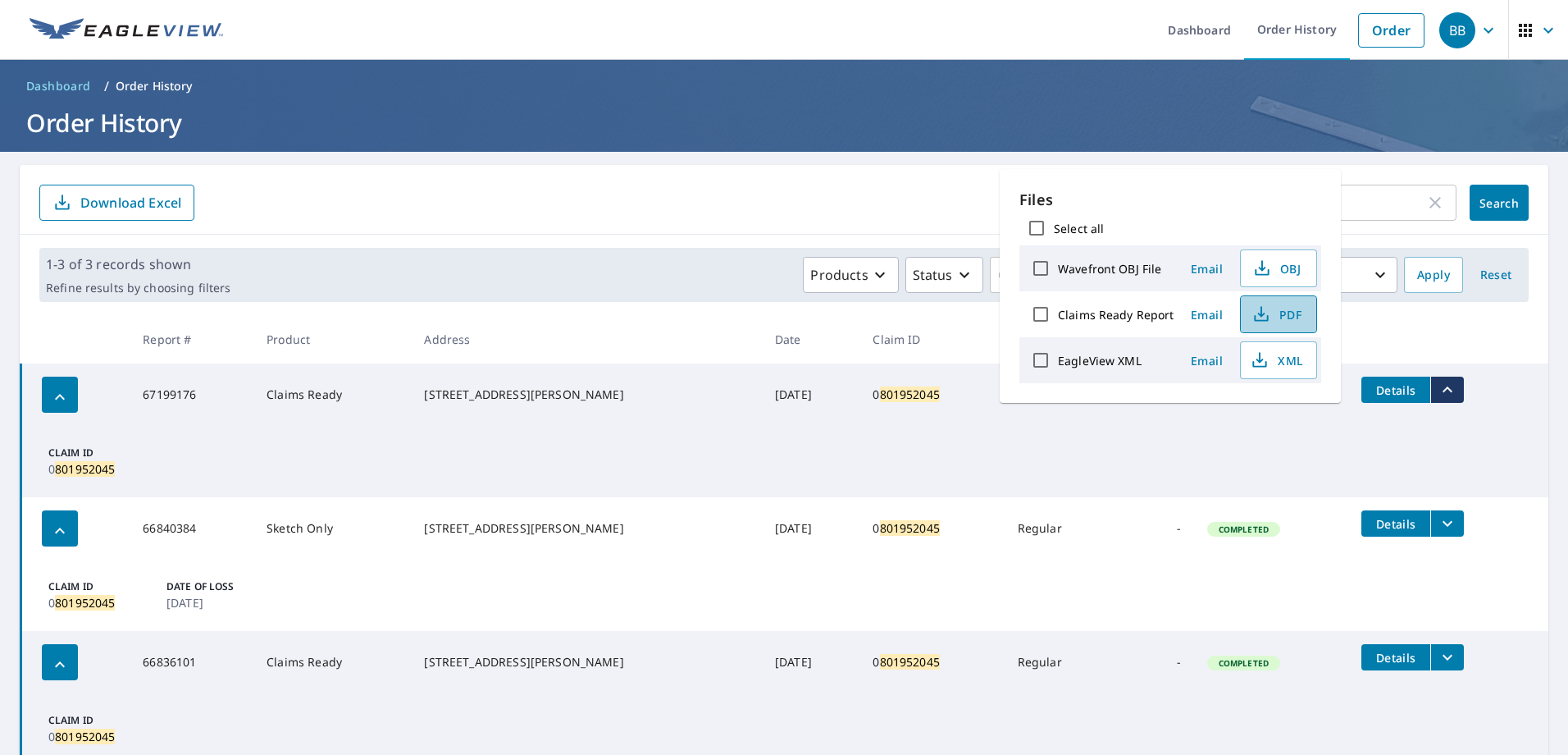
click at [1268, 315] on icon "button" at bounding box center [1261, 314] width 20 height 20
click at [1426, 203] on icon "button" at bounding box center [1435, 202] width 20 height 20
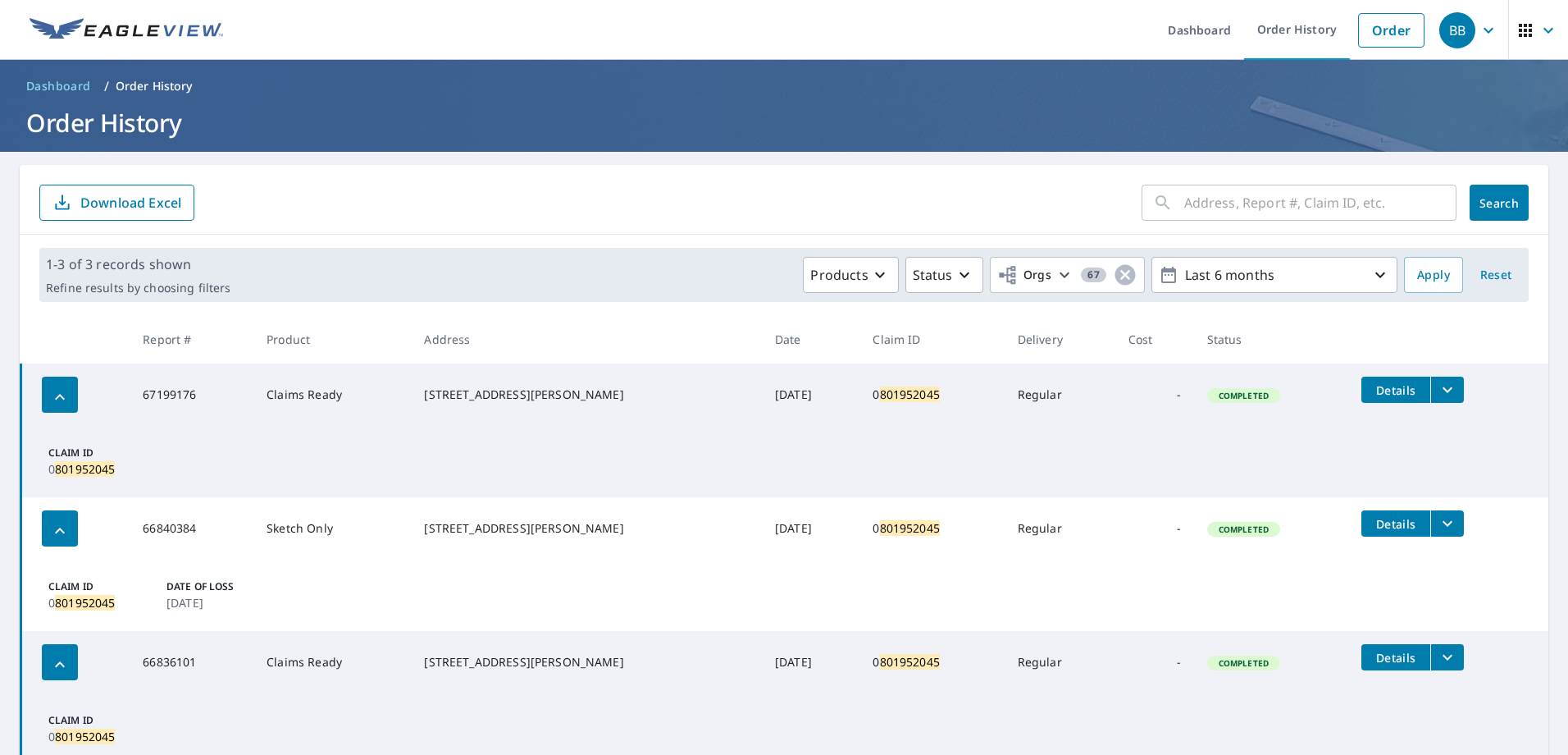
click at [1322, 195] on input "text" at bounding box center [1320, 202] width 272 height 46
click at [1023, 38] on ul "Dashboard Order History Order" at bounding box center [832, 30] width 1200 height 60
click at [1269, 206] on input "text" at bounding box center [1320, 202] width 272 height 46
paste input "801056300"
type input "801056300"
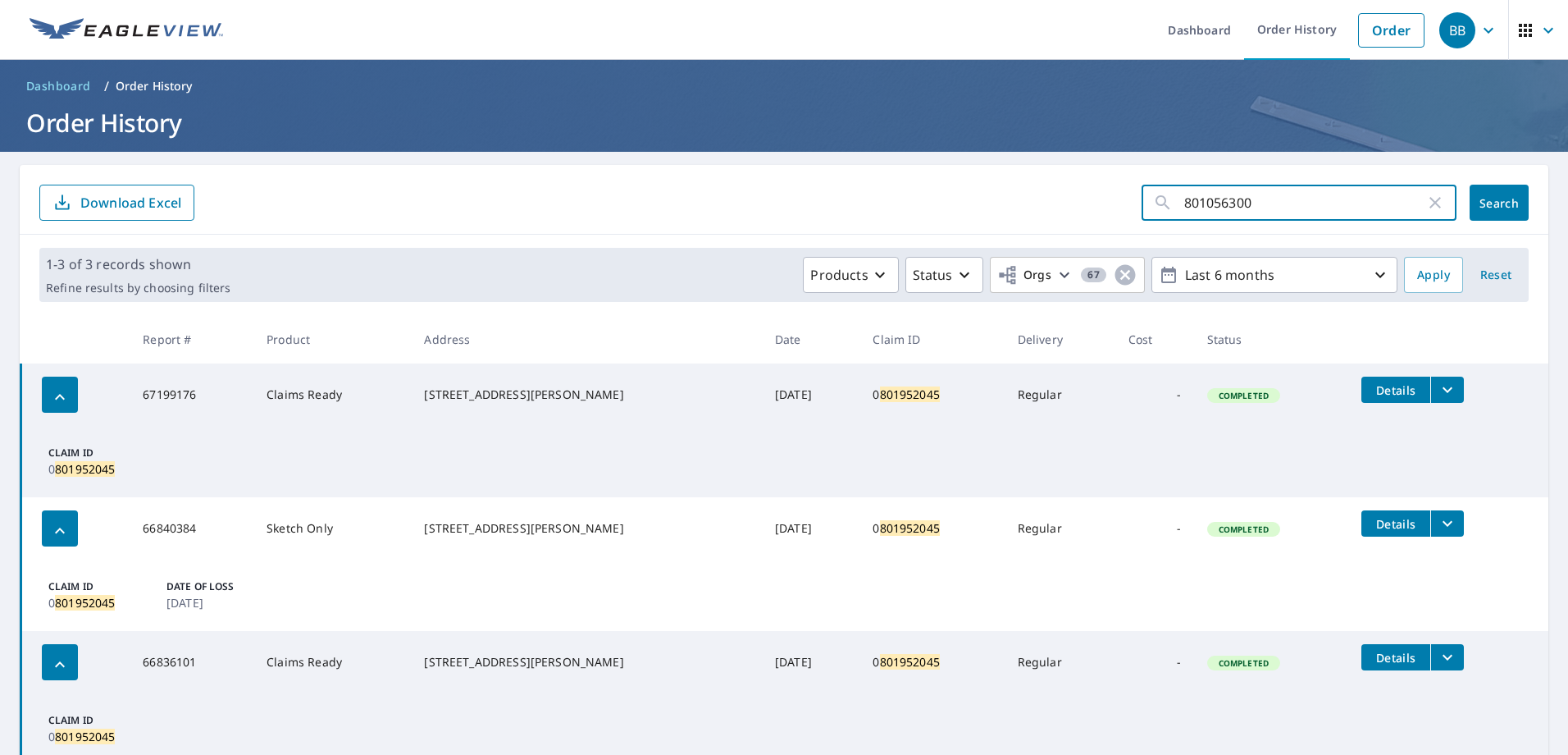
click button "Search" at bounding box center [1499, 202] width 59 height 36
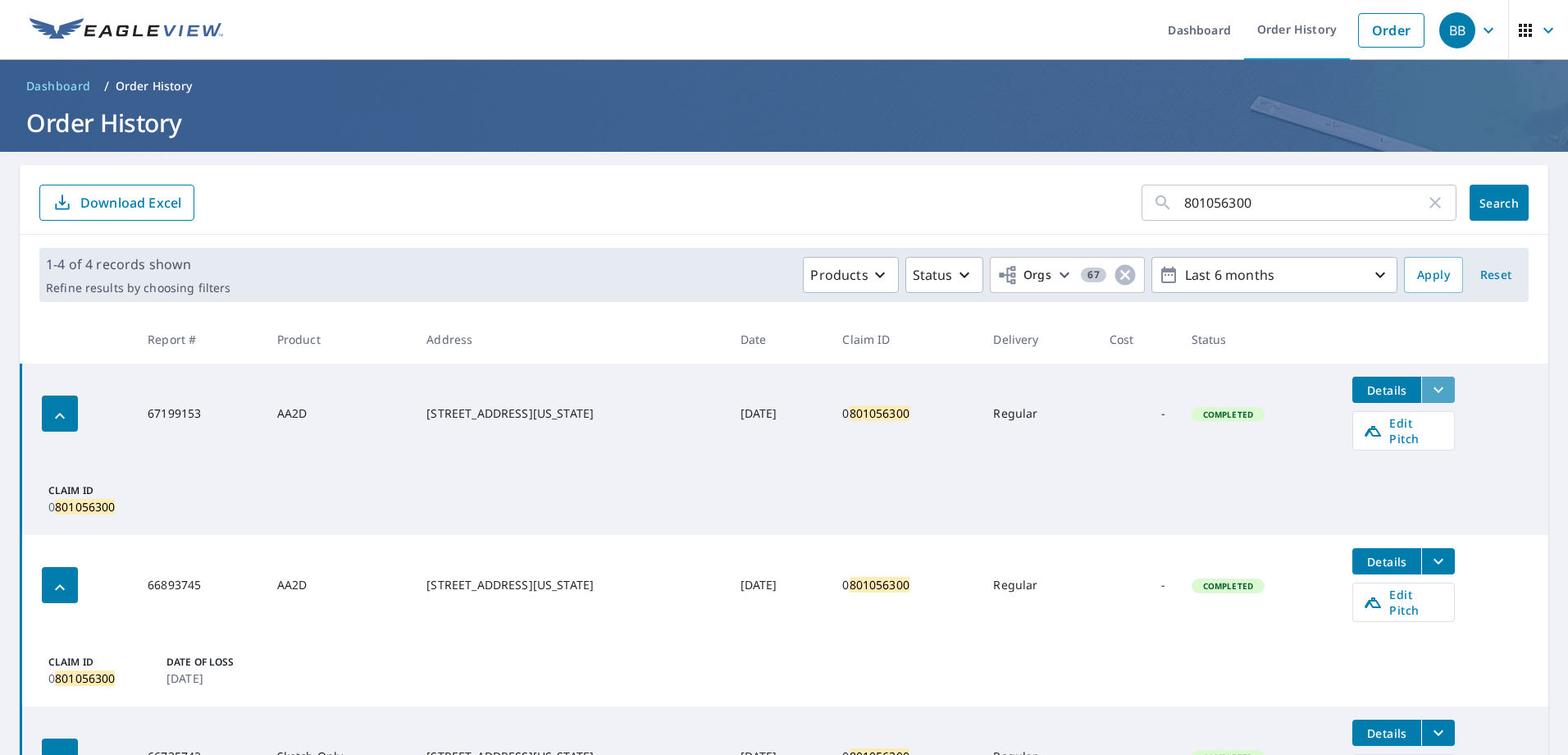
click at [1443, 388] on icon "filesDropdownBtn-67199153" at bounding box center [1439, 389] width 20 height 20
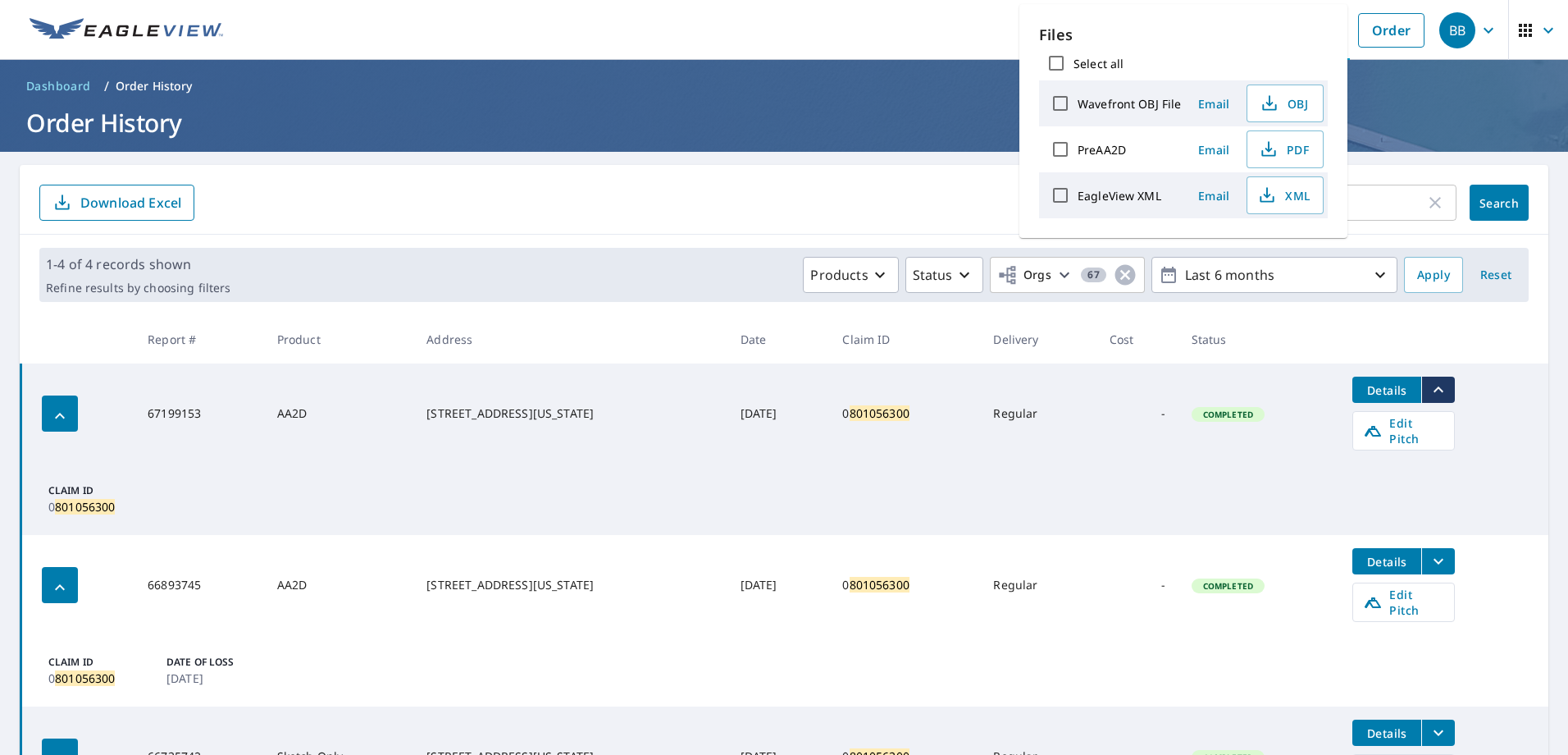
scroll to position [273, 0]
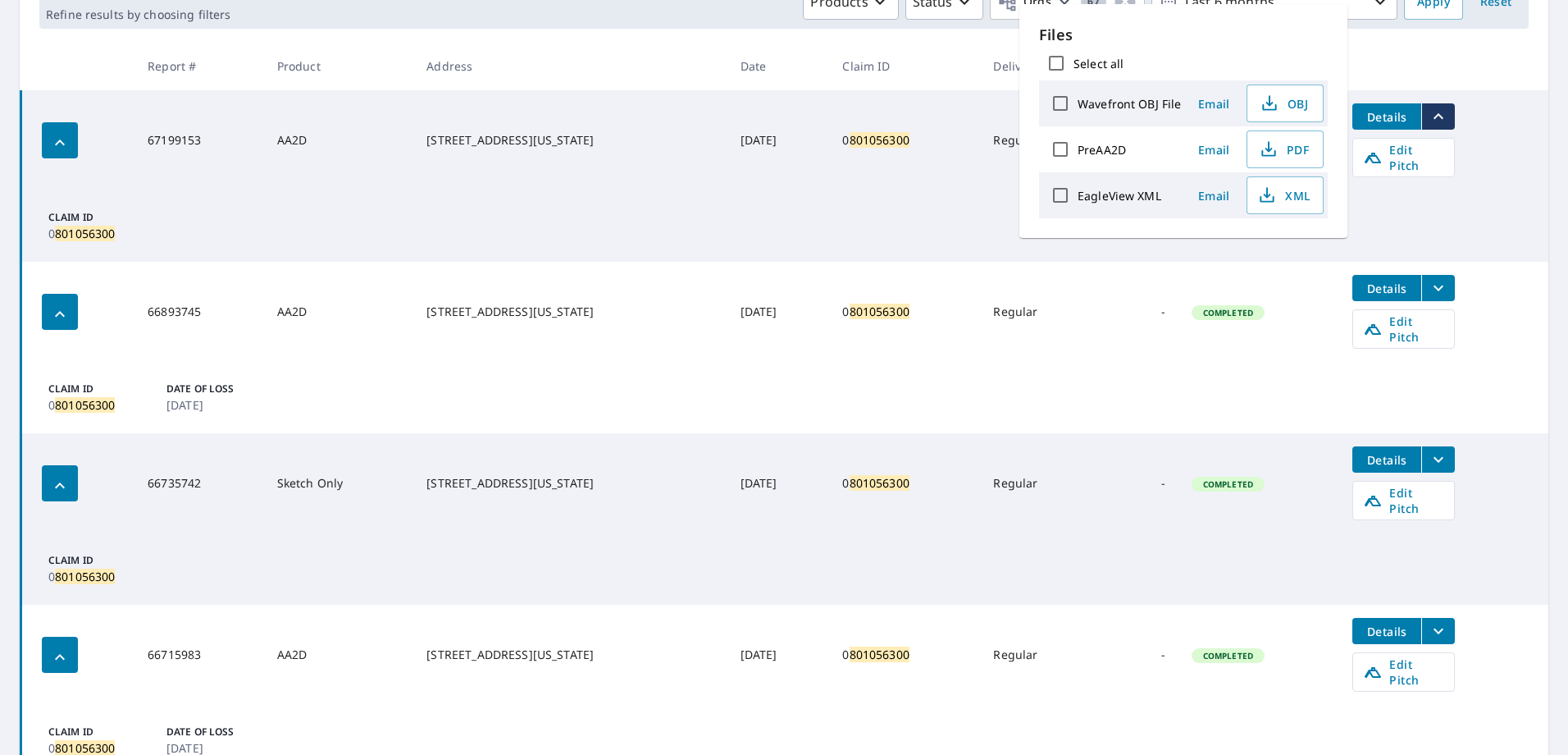
click at [1433, 286] on icon "filesDropdownBtn-66893745" at bounding box center [1438, 288] width 10 height 6
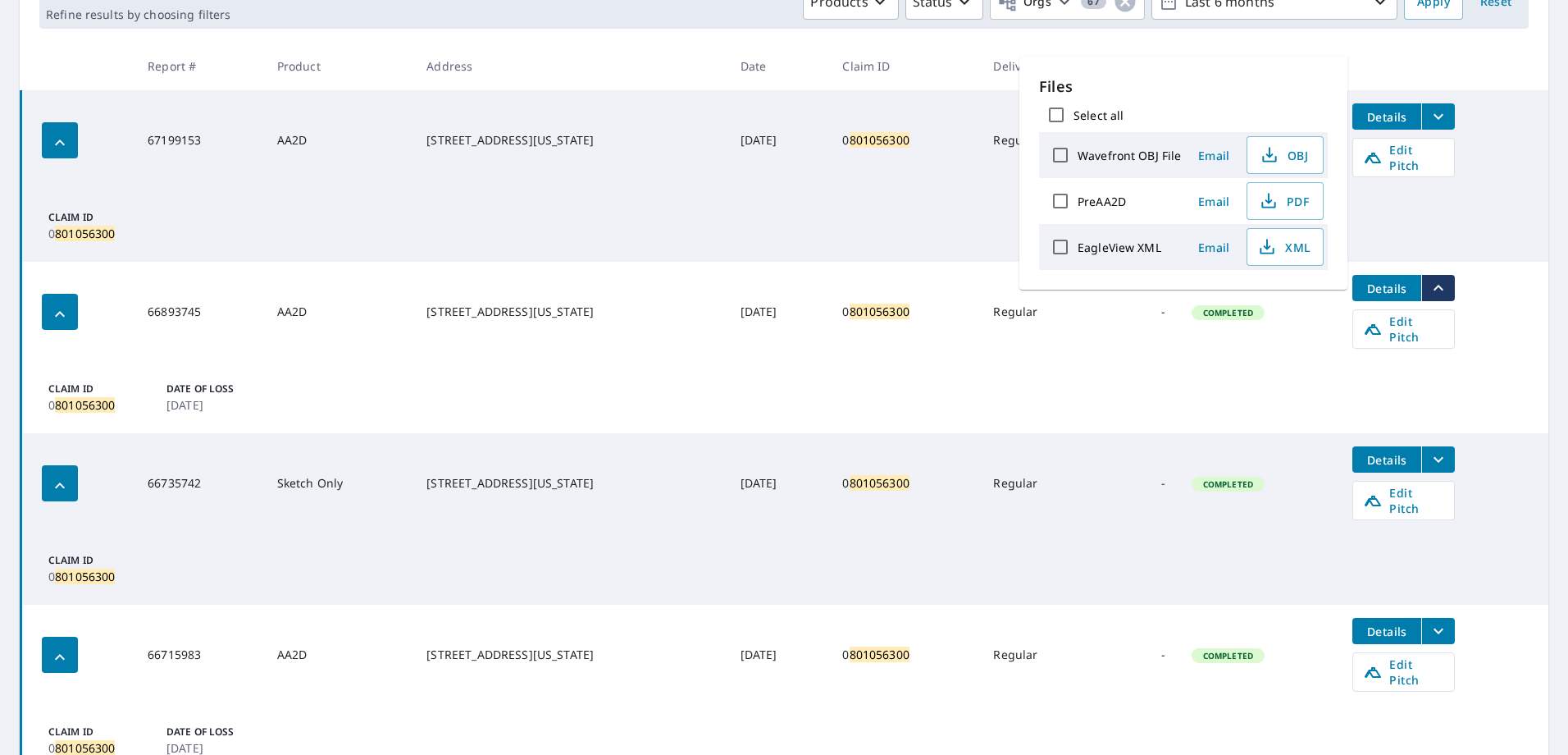
click at [1432, 110] on icon "filesDropdownBtn-67199153" at bounding box center [1439, 116] width 20 height 20
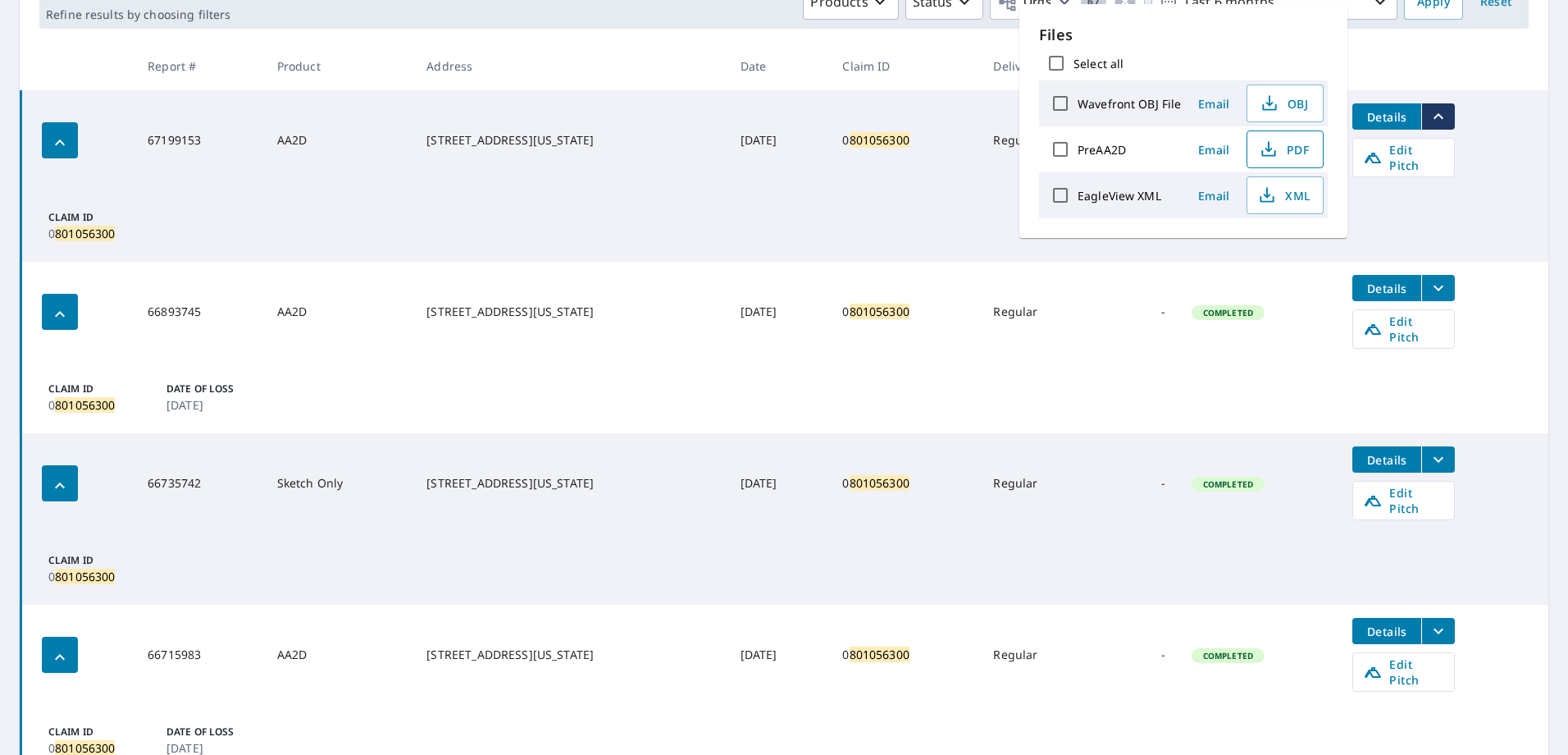
click at [1278, 149] on span "PDF" at bounding box center [1283, 149] width 52 height 20
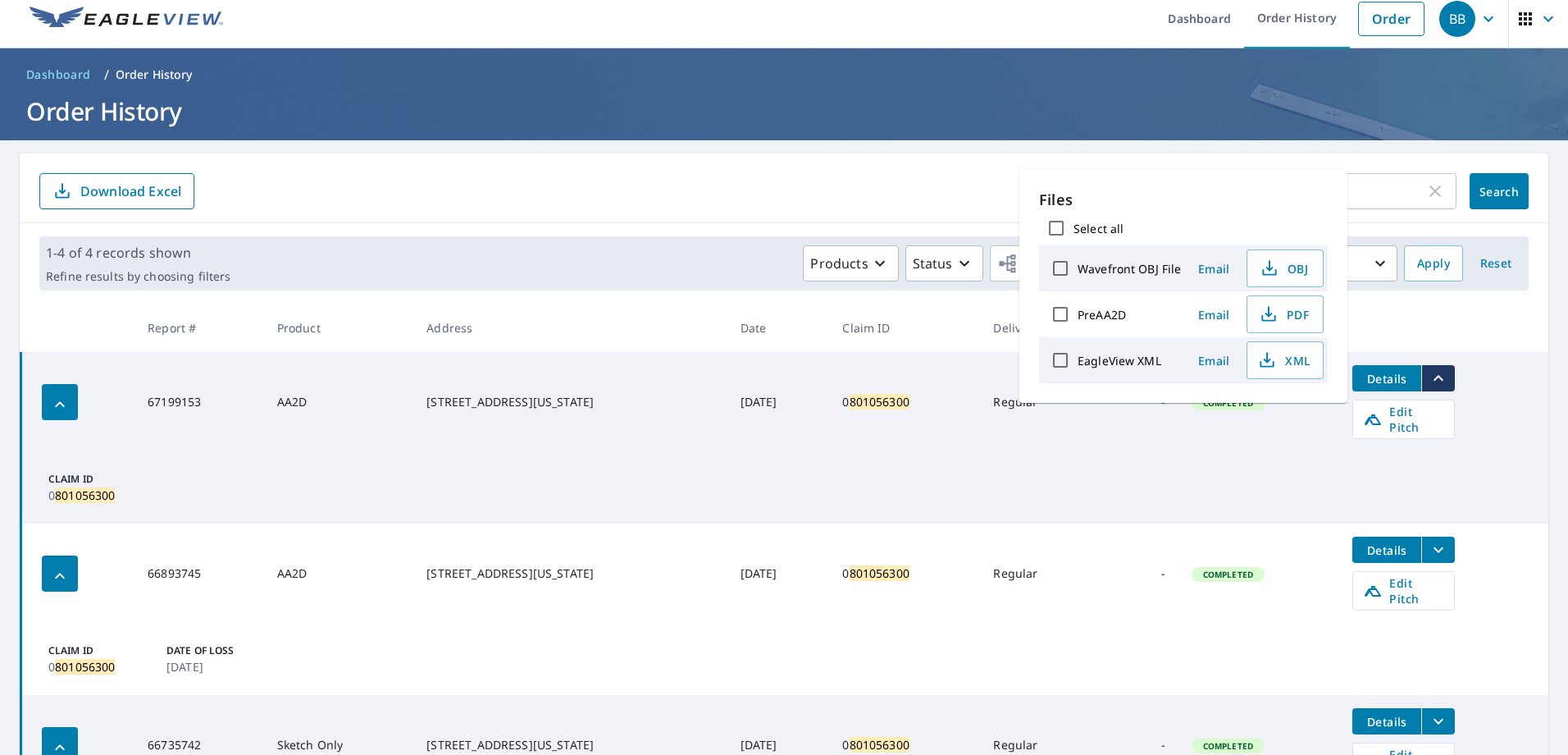
scroll to position [0, 0]
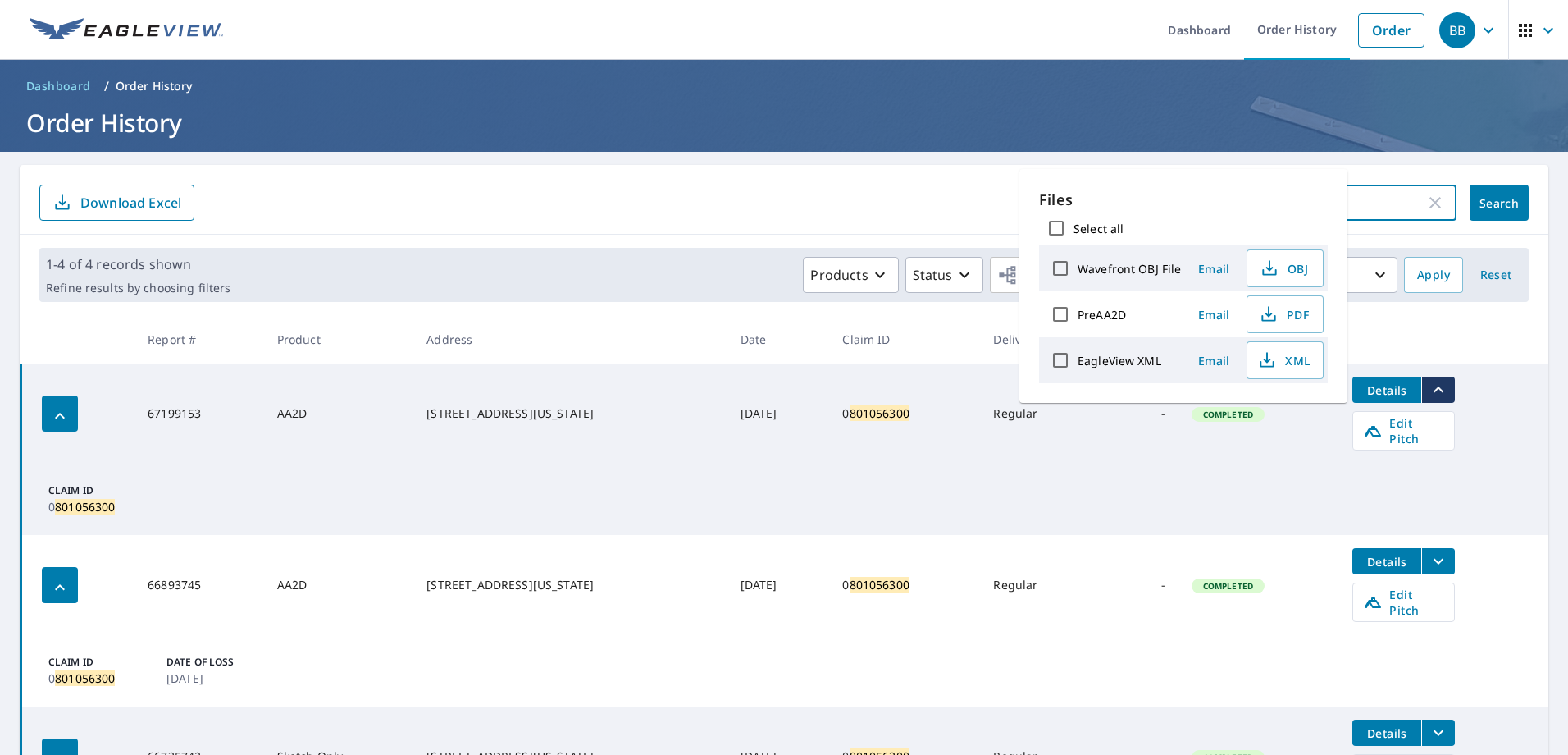
click at [1385, 205] on input "801056300" at bounding box center [1305, 202] width 241 height 46
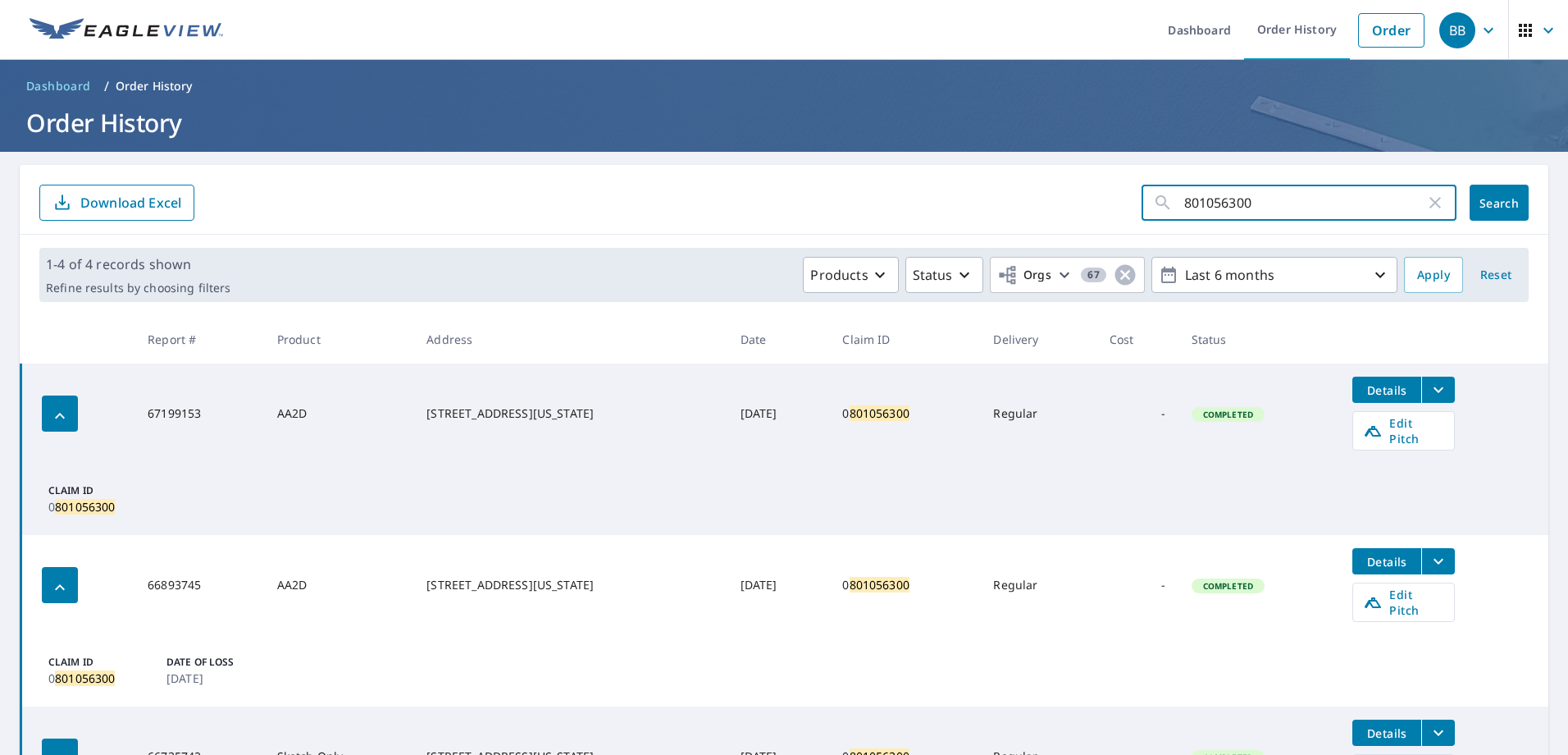
click at [1430, 198] on icon "button" at bounding box center [1435, 202] width 11 height 11
click at [1352, 199] on input "text" at bounding box center [1320, 202] width 272 height 46
paste input "801527359"
type input "801527359"
click button "Search" at bounding box center [1499, 202] width 59 height 36
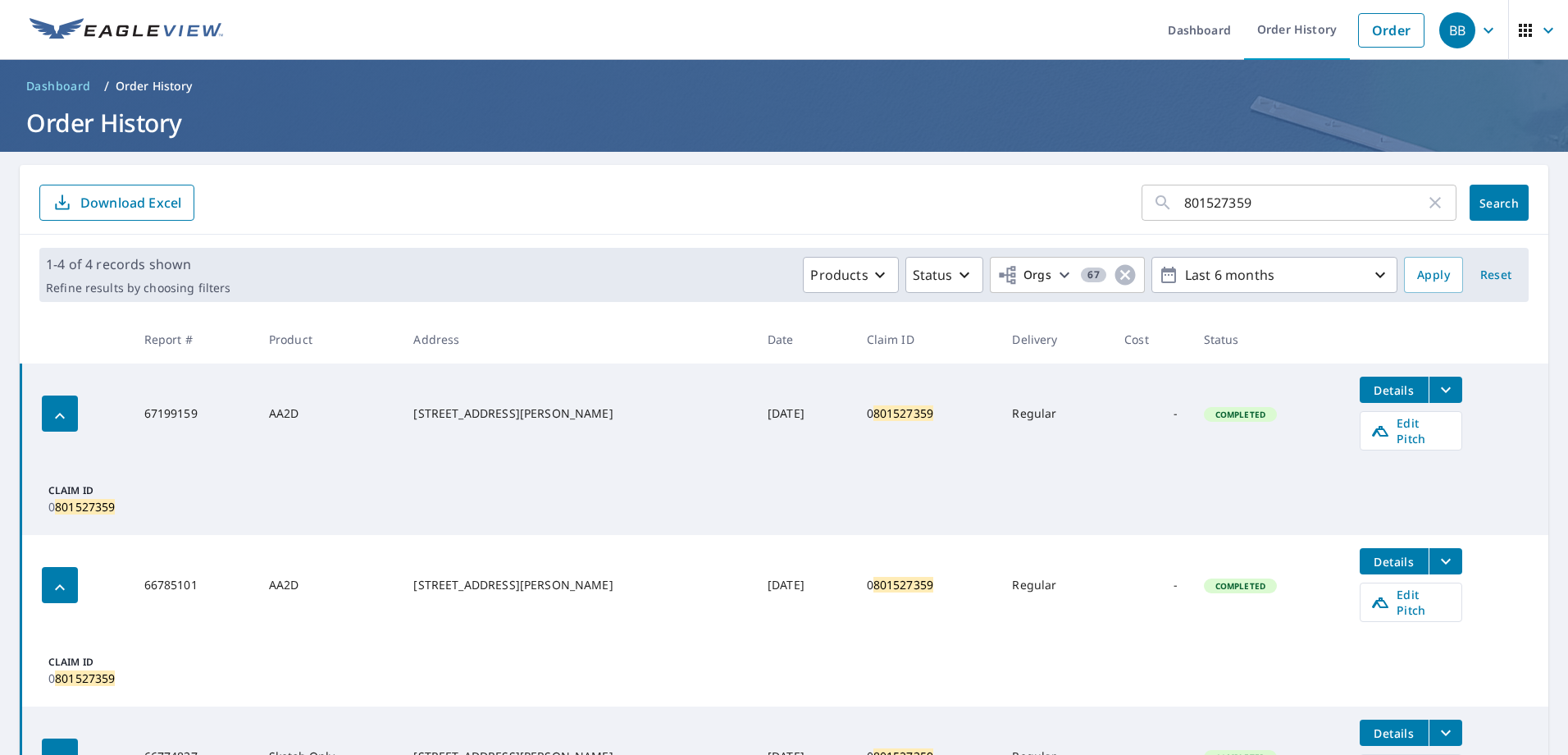
scroll to position [273, 0]
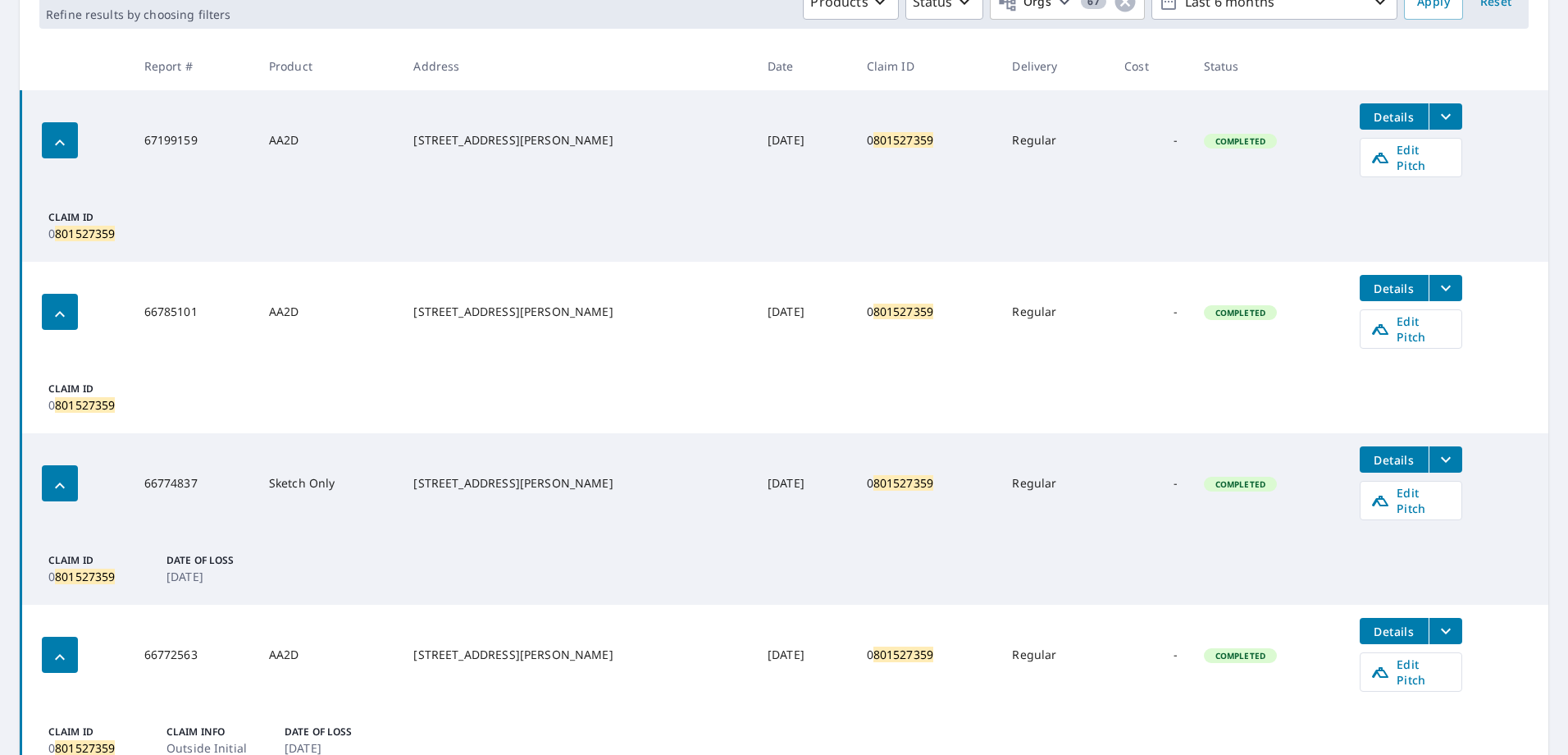
click at [1436, 121] on icon "filesDropdownBtn-67199159" at bounding box center [1446, 116] width 20 height 20
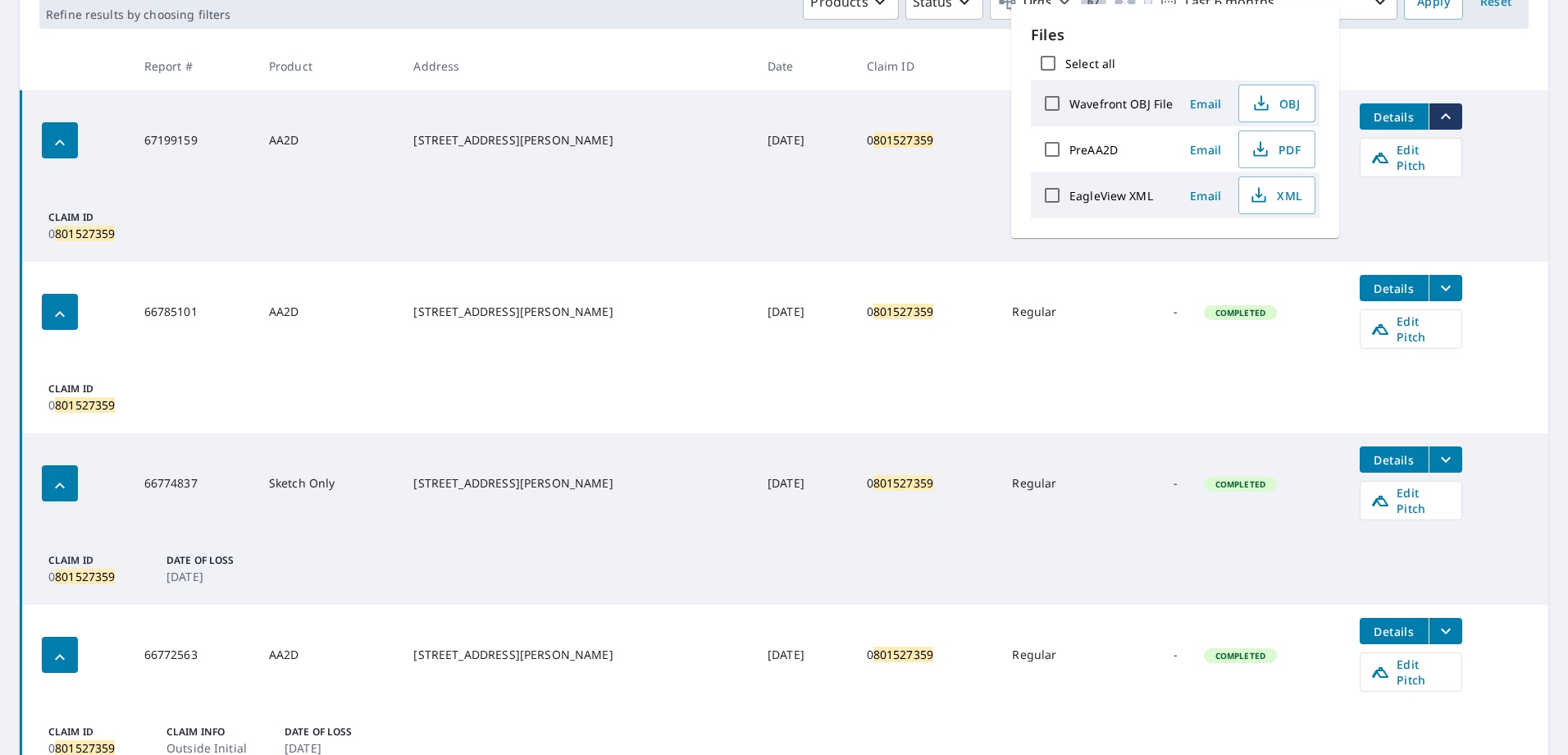
click at [1436, 278] on icon "filesDropdownBtn-66785101" at bounding box center [1446, 288] width 20 height 20
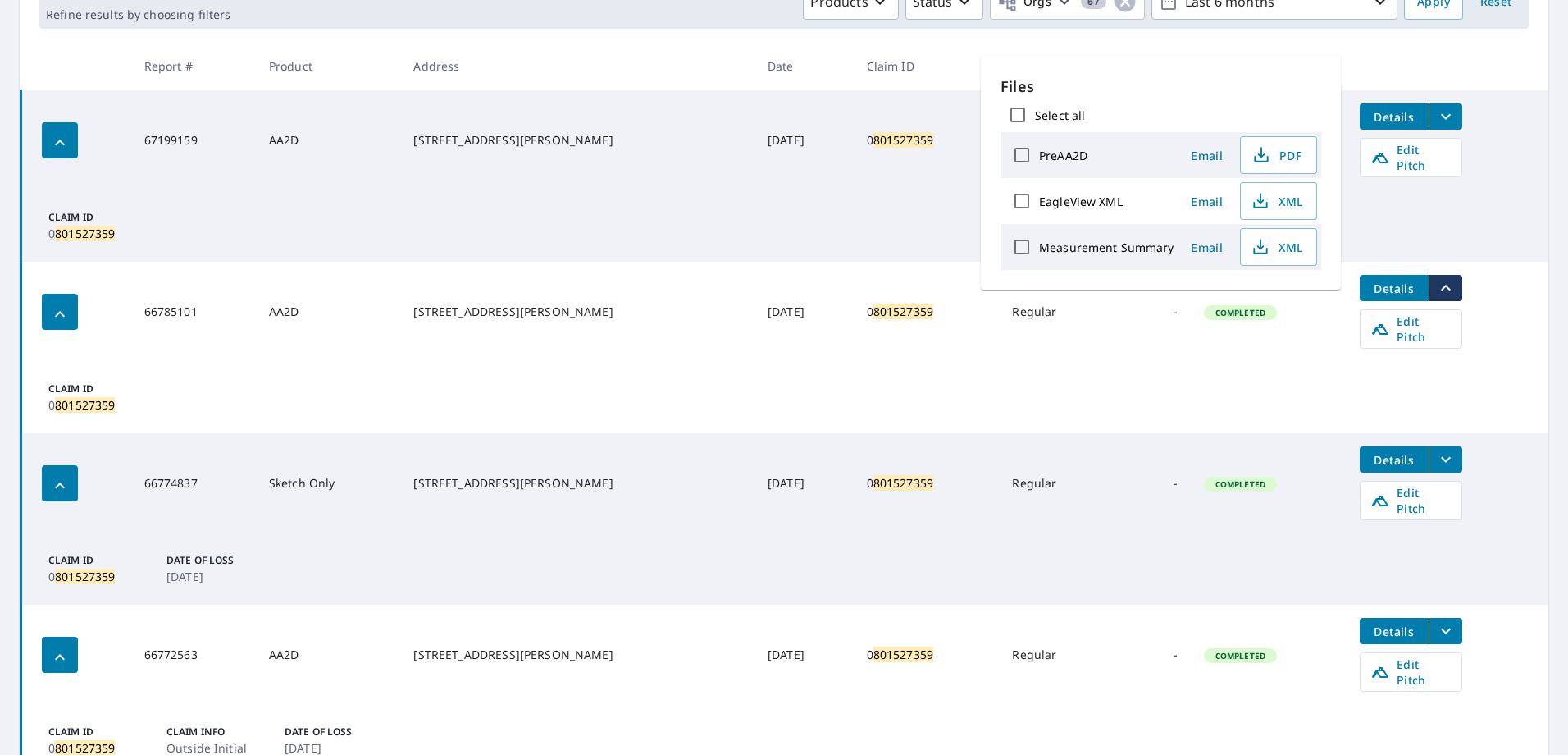
click at [1436, 449] on icon "filesDropdownBtn-66774837" at bounding box center [1446, 459] width 20 height 20
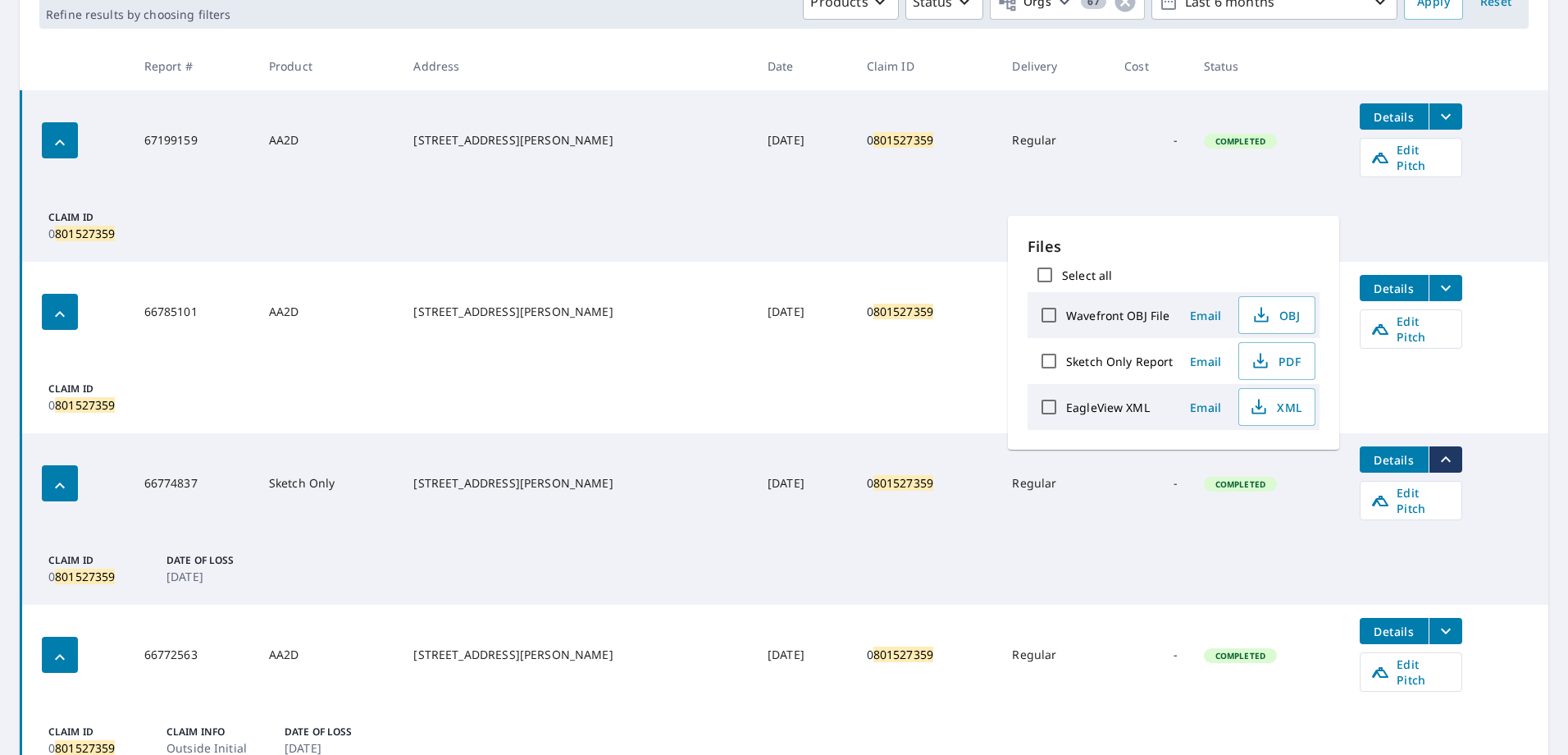
click at [1436, 621] on icon "filesDropdownBtn-66772563" at bounding box center [1446, 631] width 20 height 20
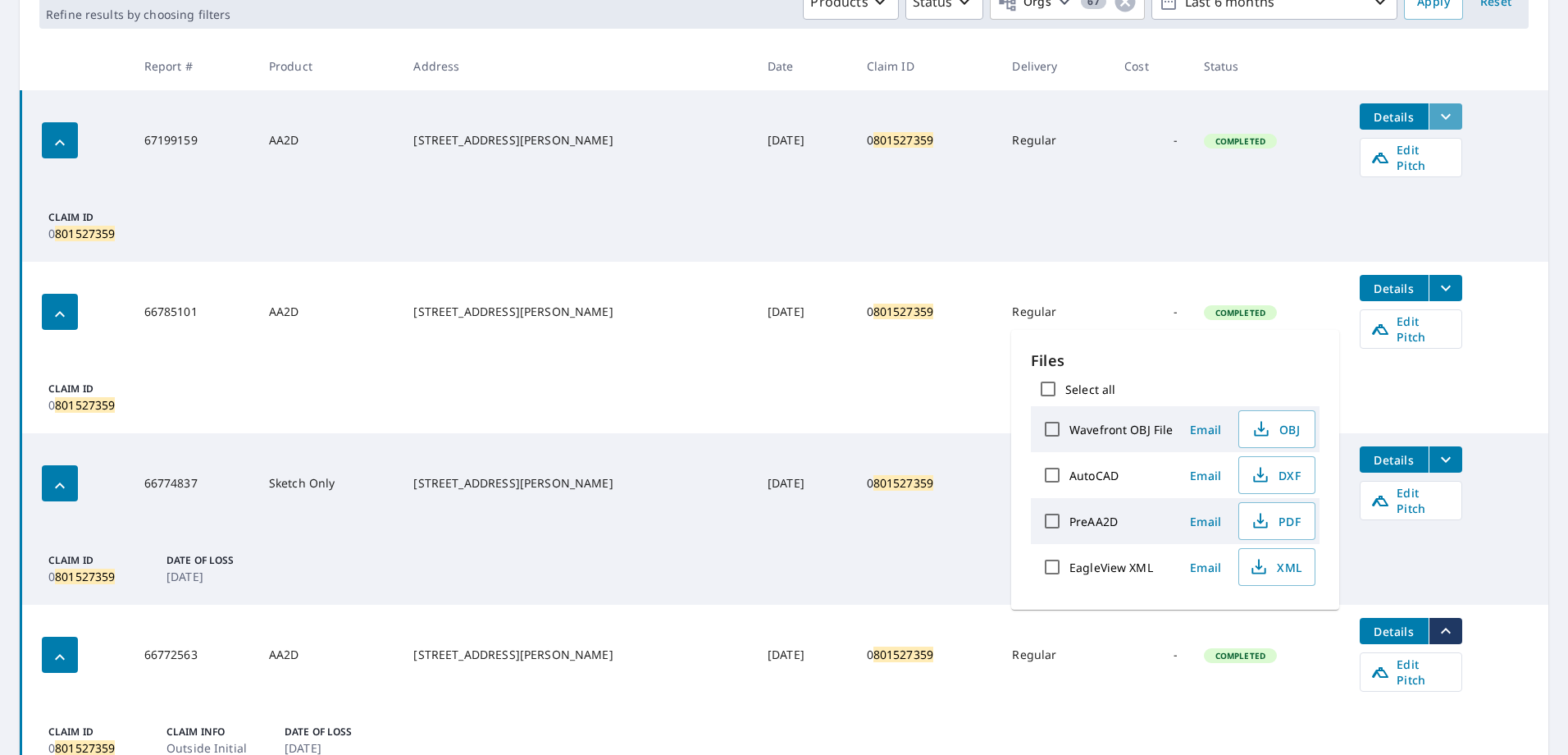
click at [1436, 120] on icon "filesDropdownBtn-67199159" at bounding box center [1446, 116] width 20 height 20
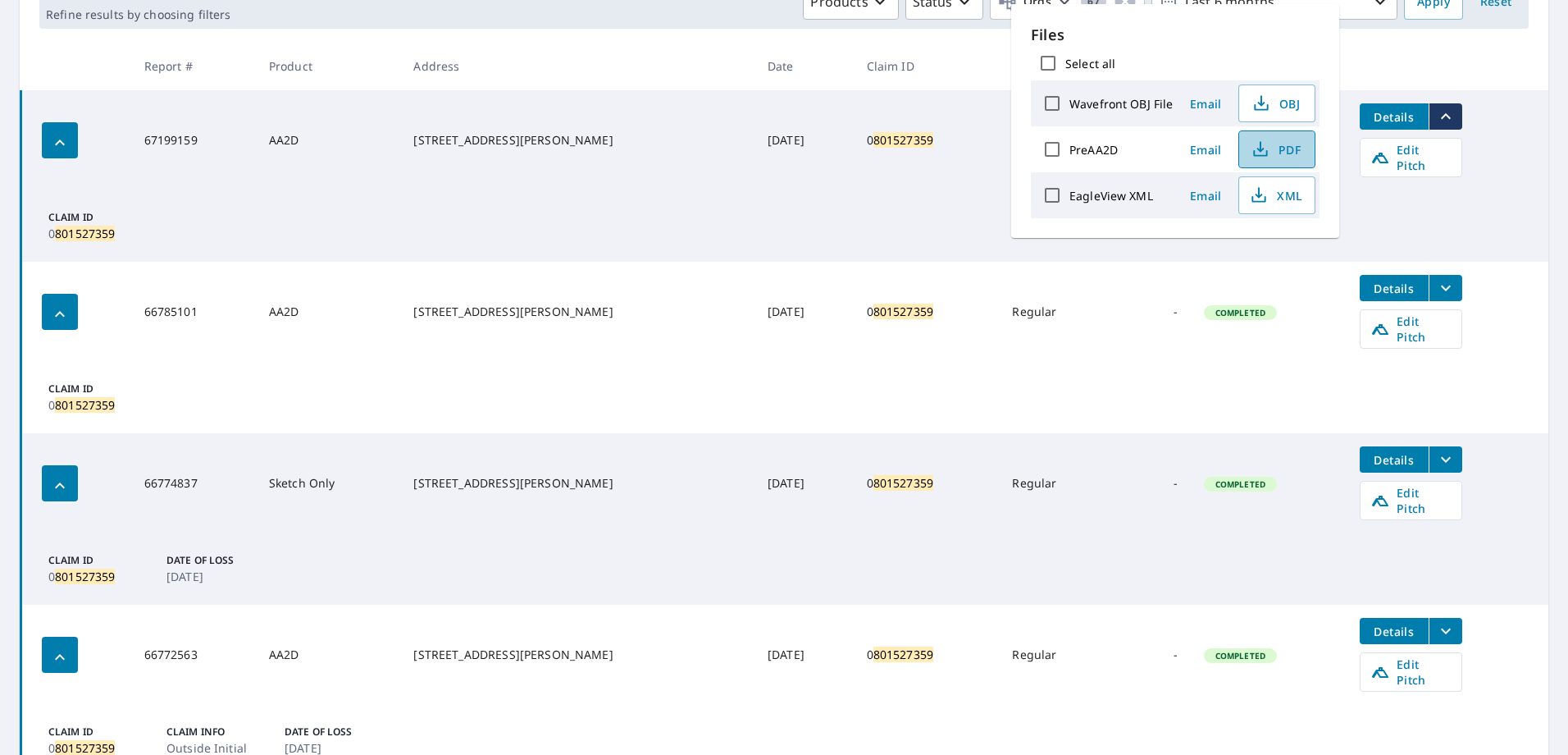
click at [1280, 151] on span "PDF" at bounding box center [1275, 149] width 52 height 20
click at [1436, 449] on icon "filesDropdownBtn-66774837" at bounding box center [1446, 459] width 20 height 20
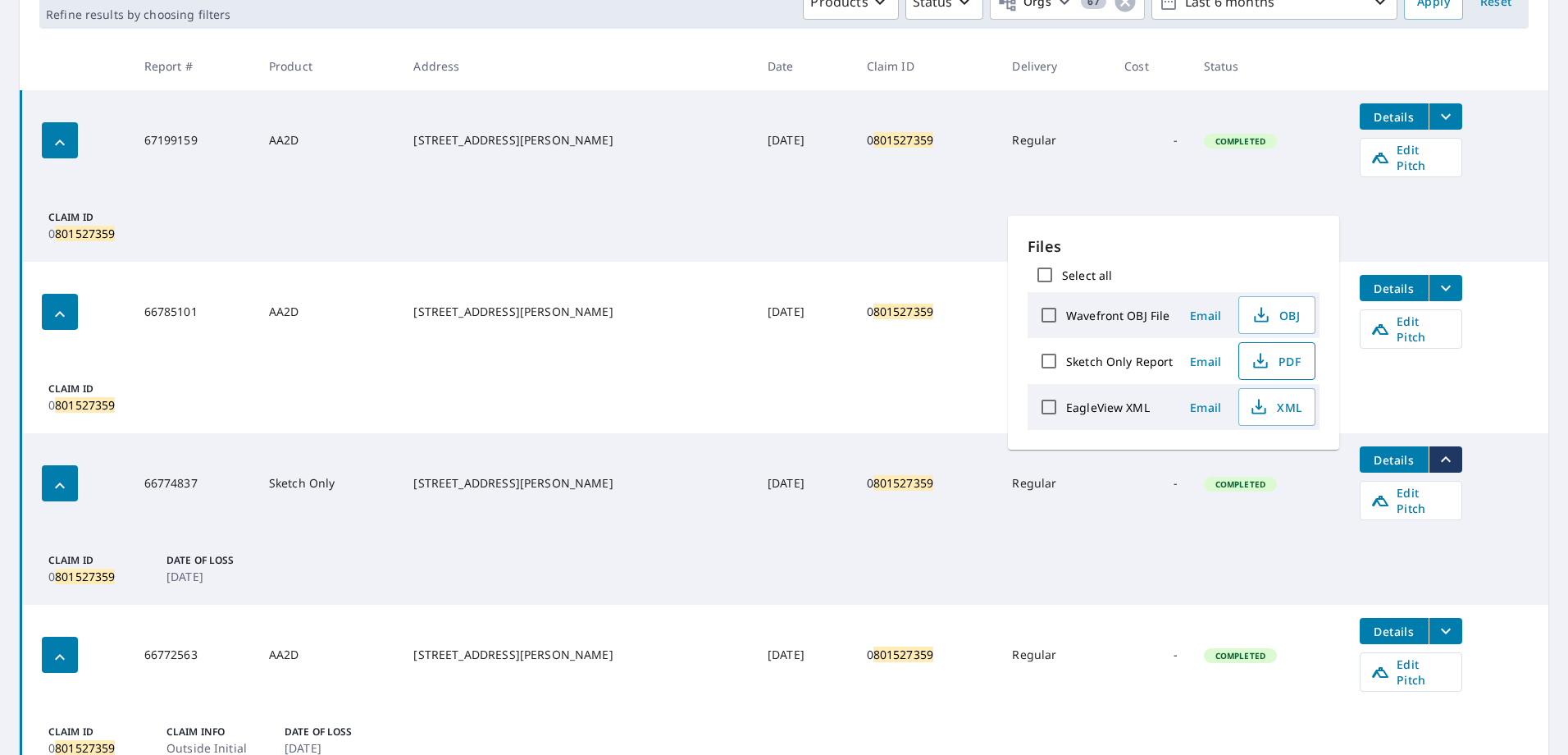
click at [1267, 359] on icon "button" at bounding box center [1260, 361] width 20 height 20
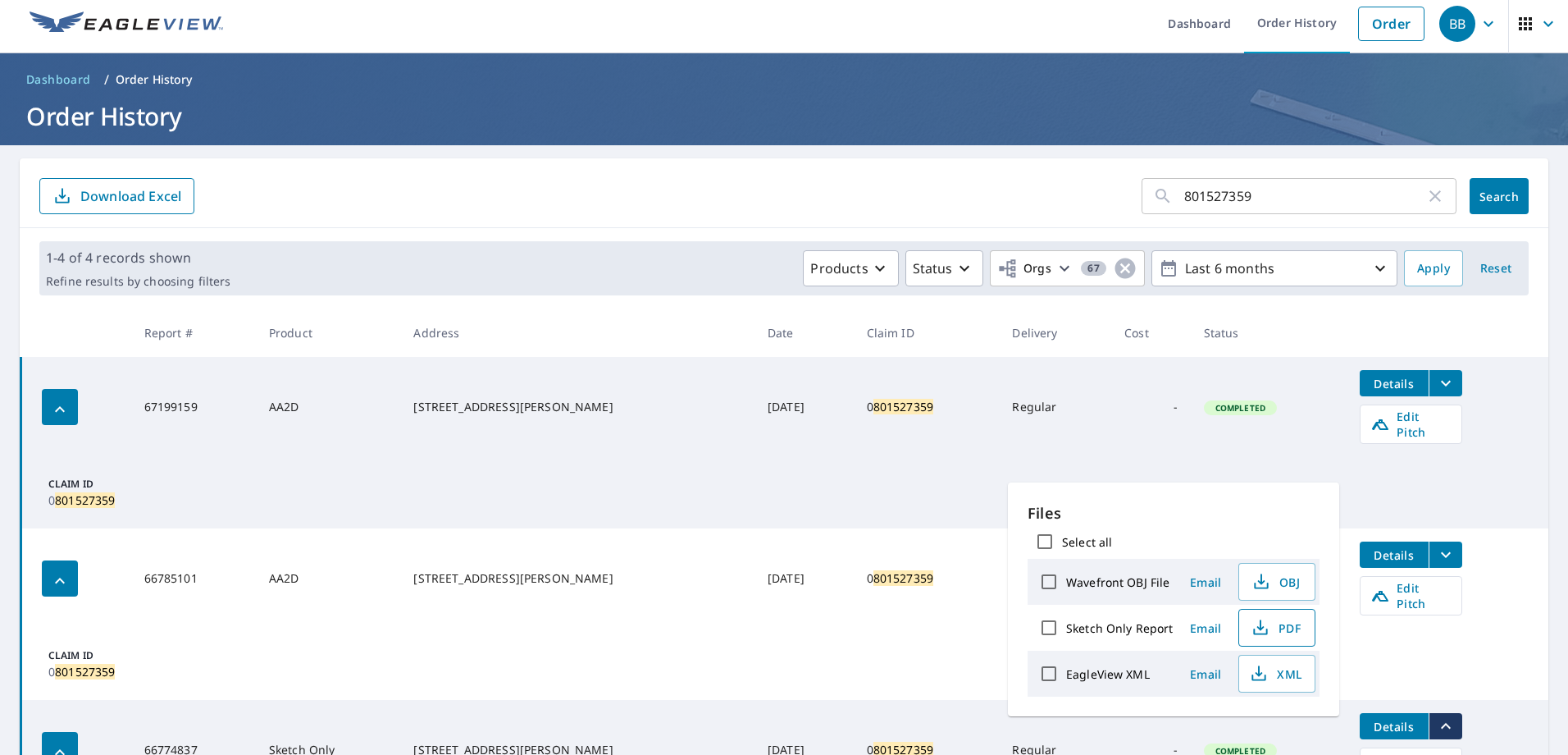
scroll to position [0, 0]
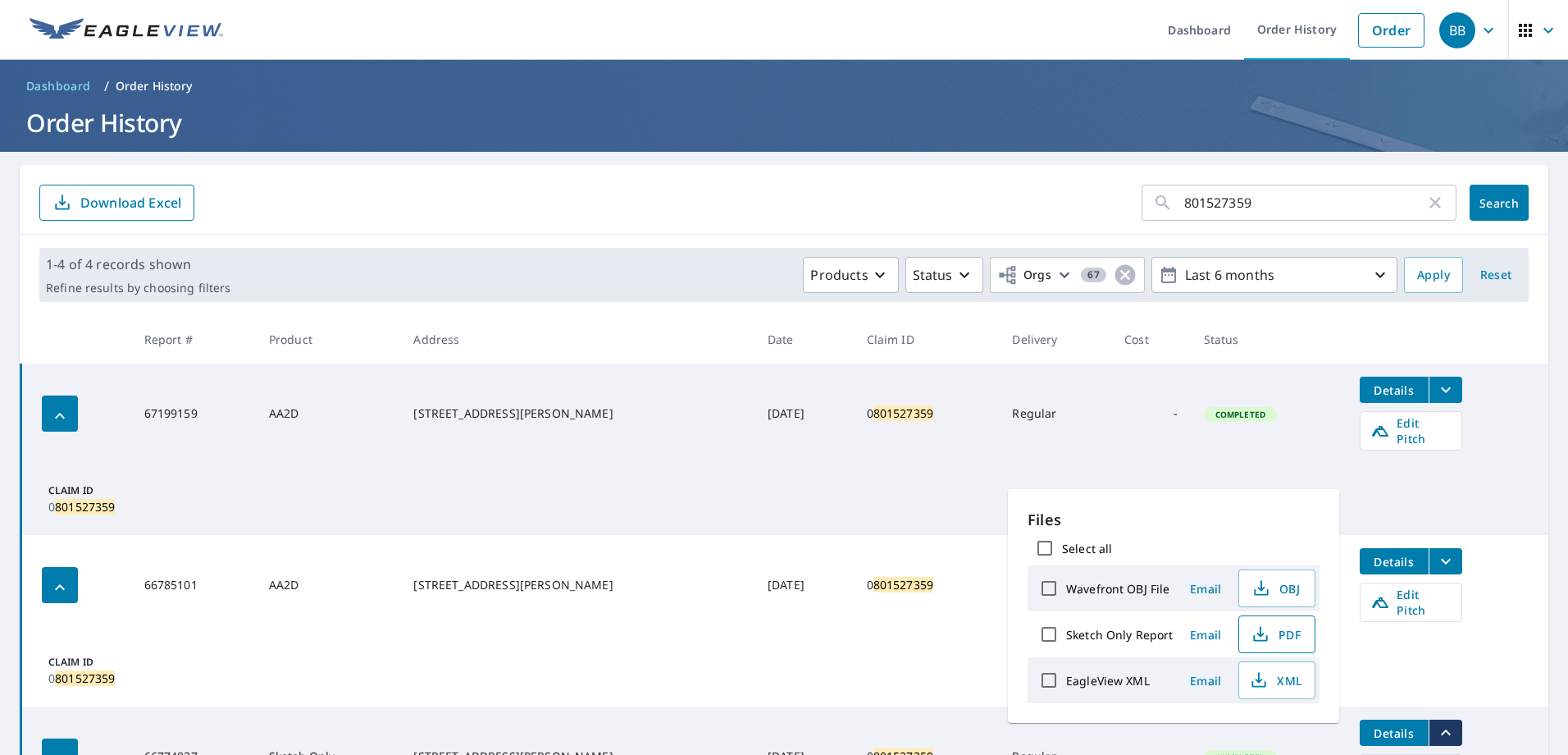
click at [1426, 203] on icon "button" at bounding box center [1435, 202] width 20 height 20
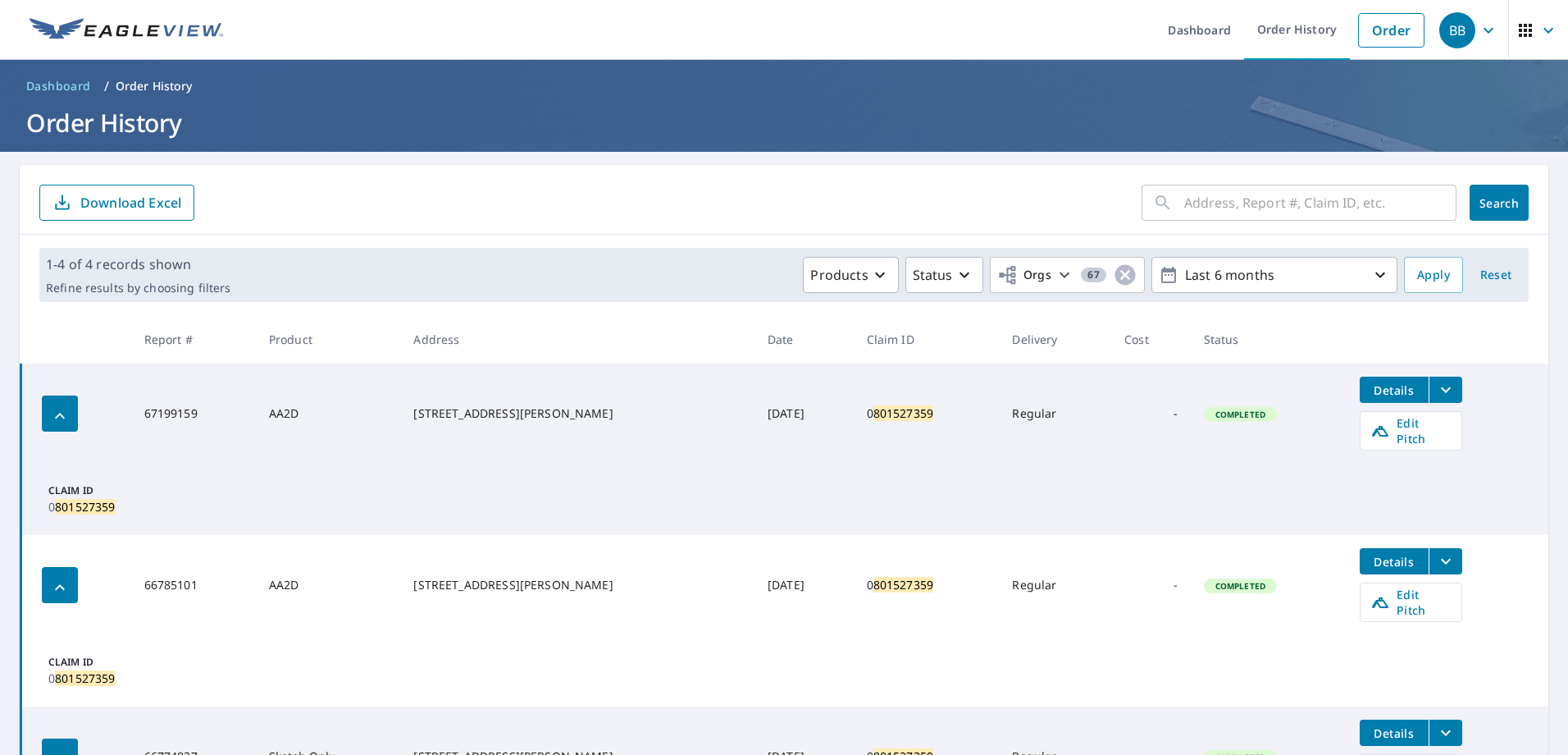
click at [1266, 196] on input "text" at bounding box center [1320, 202] width 272 height 46
paste input "801491374"
type input "801491374"
click button "Search" at bounding box center [1499, 202] width 59 height 36
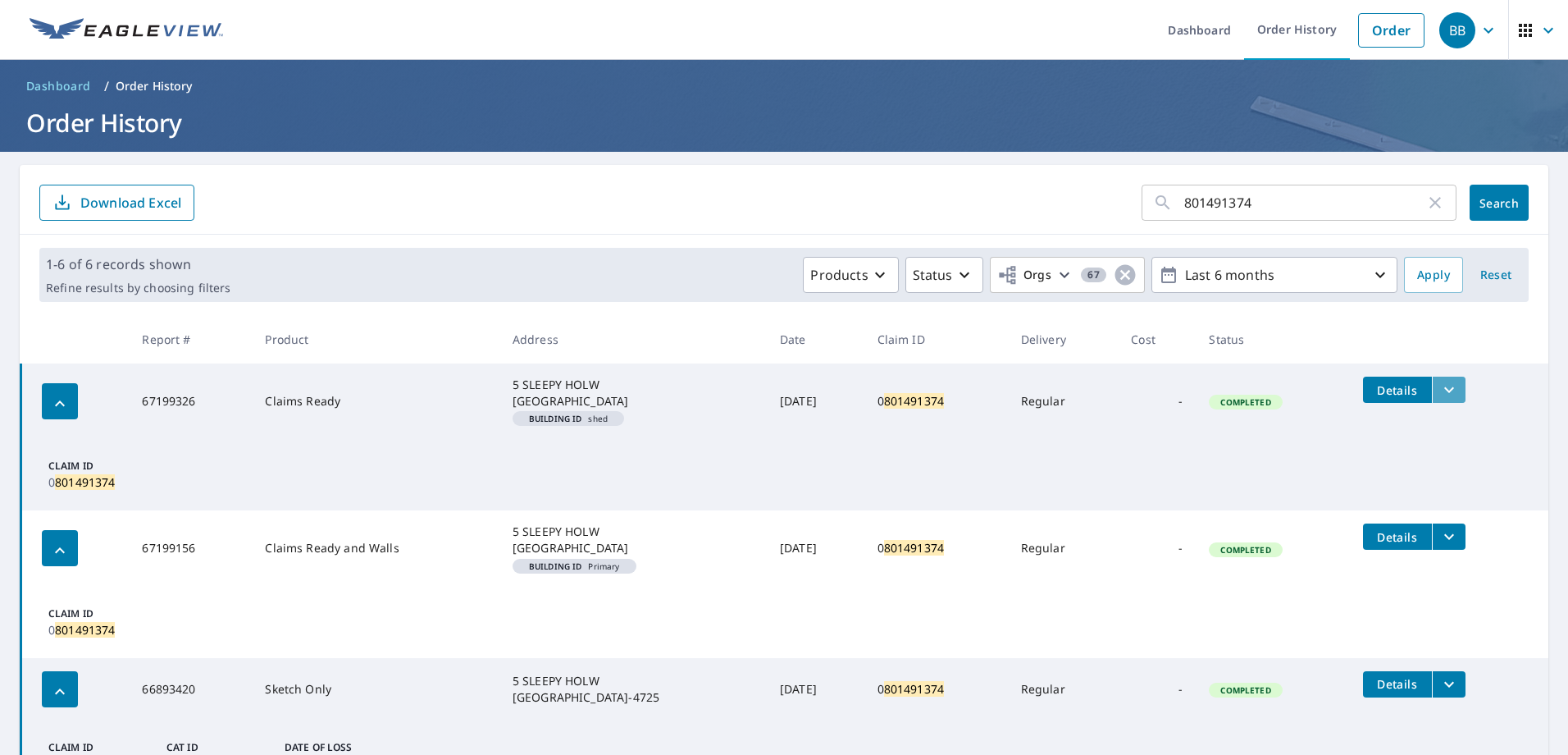
click at [1454, 388] on icon "filesDropdownBtn-67199326" at bounding box center [1449, 389] width 20 height 20
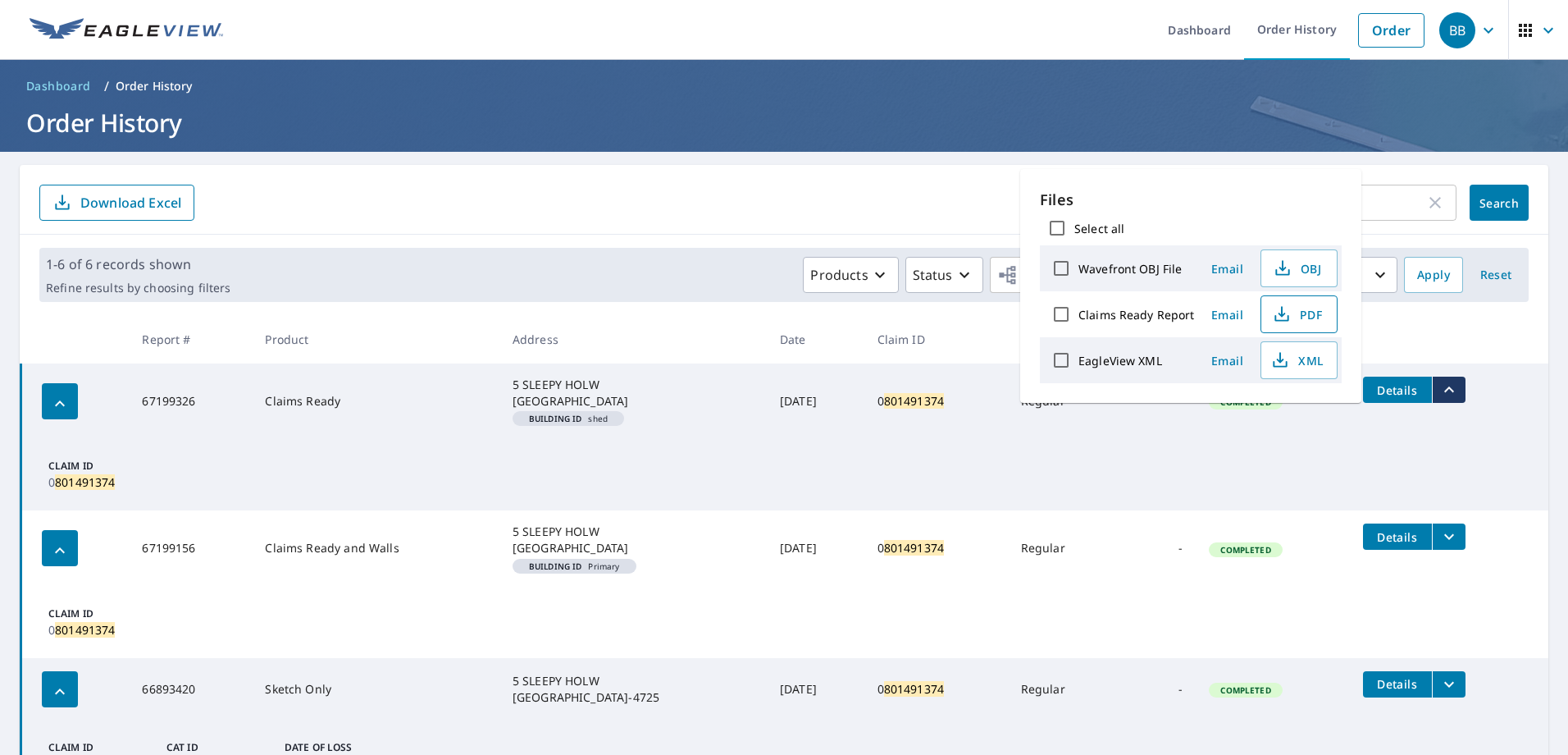
click at [1297, 320] on span "PDF" at bounding box center [1297, 314] width 52 height 20
click at [1208, 309] on span "Email" at bounding box center [1227, 315] width 39 height 16
click at [1020, 356] on div "Files Select all Wavefront OBJ File Email OBJ Claims Ready Report Email PDF Eag…" at bounding box center [1190, 285] width 341 height 234
click at [557, 101] on header "Dashboard / Order History Order History" at bounding box center [784, 106] width 1568 height 92
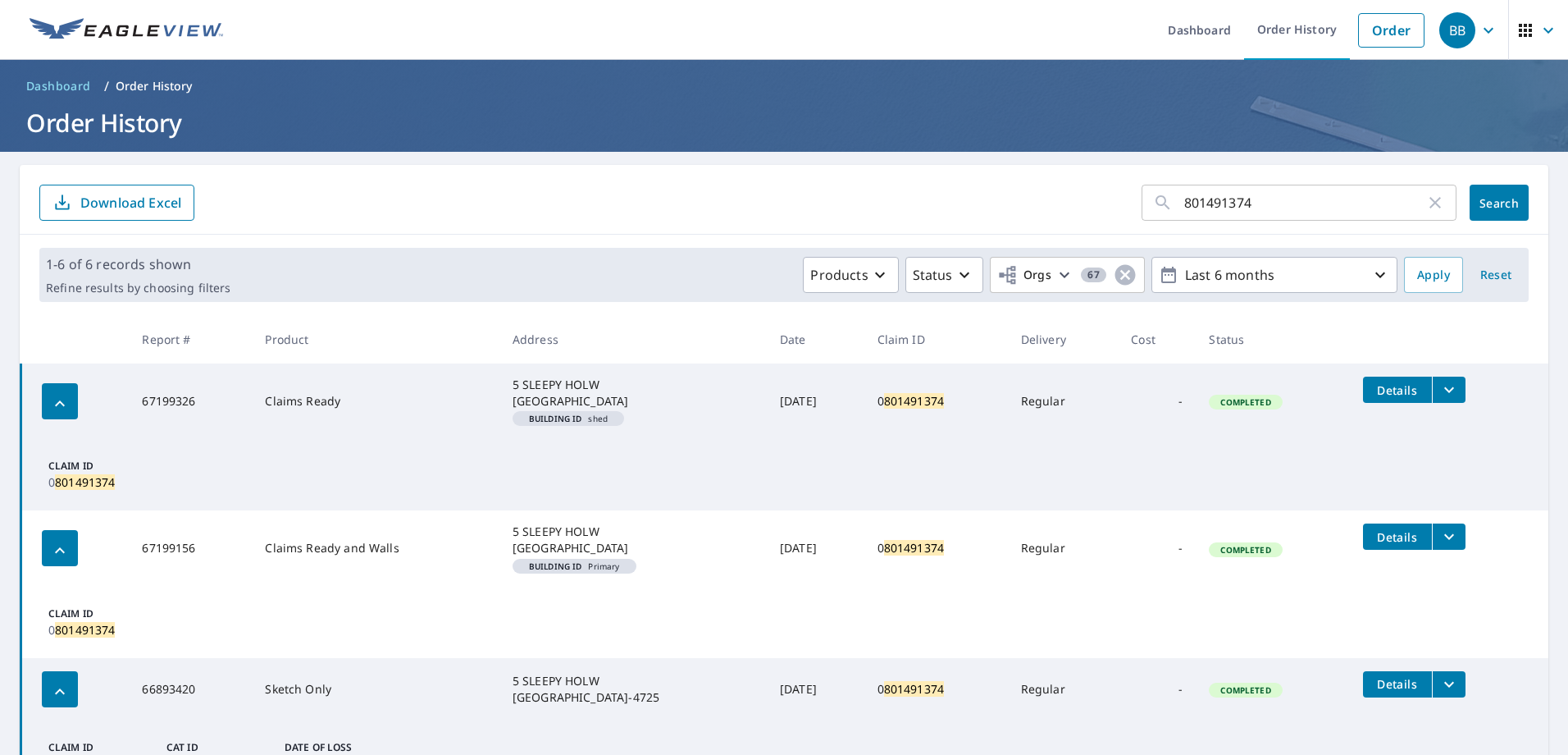
click at [1426, 193] on icon "button" at bounding box center [1435, 202] width 20 height 20
click at [1263, 200] on input "text" at bounding box center [1320, 202] width 272 height 46
click at [1207, 201] on input "text" at bounding box center [1320, 202] width 272 height 46
paste input "801909920"
type input "801909920"
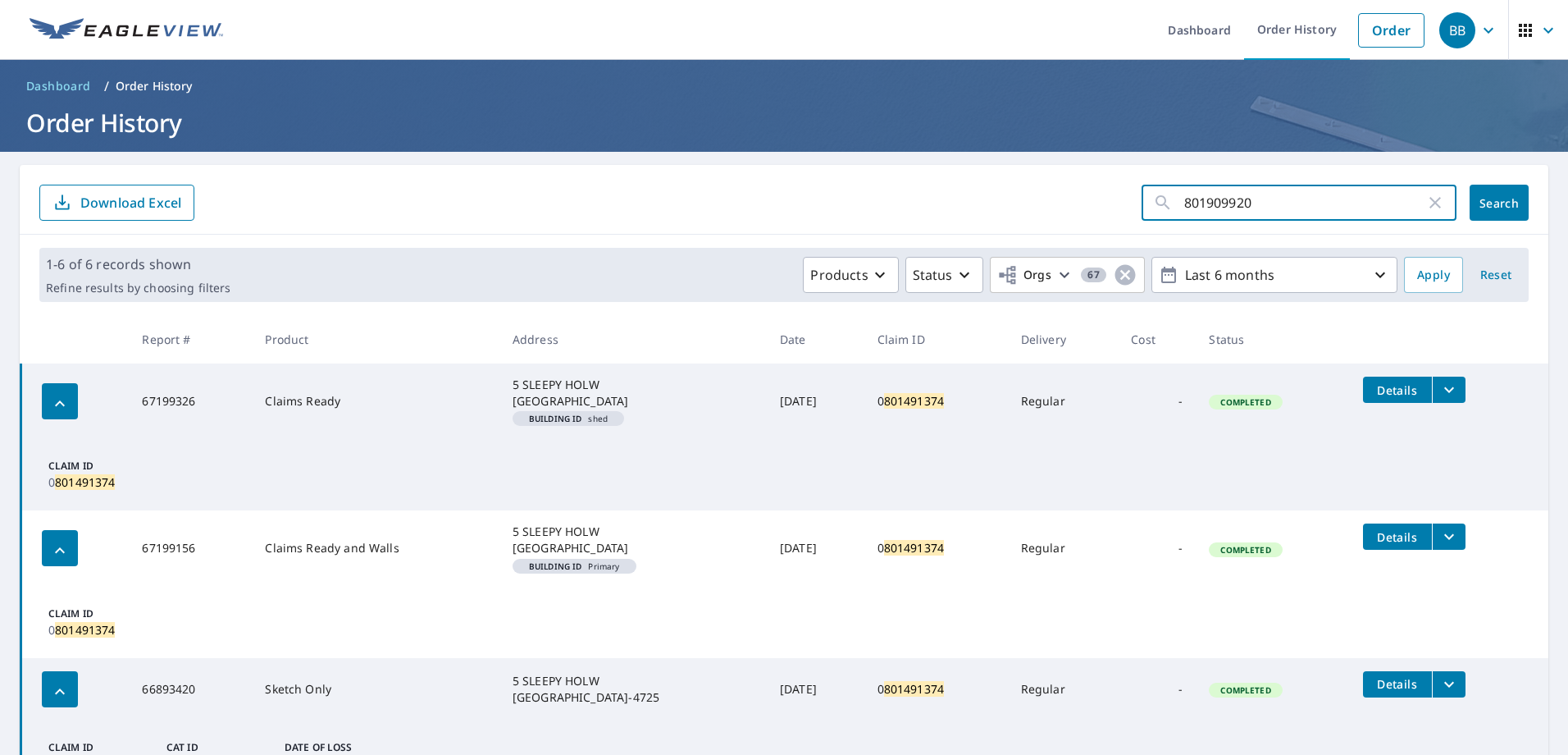
click button "Search" at bounding box center [1499, 202] width 59 height 36
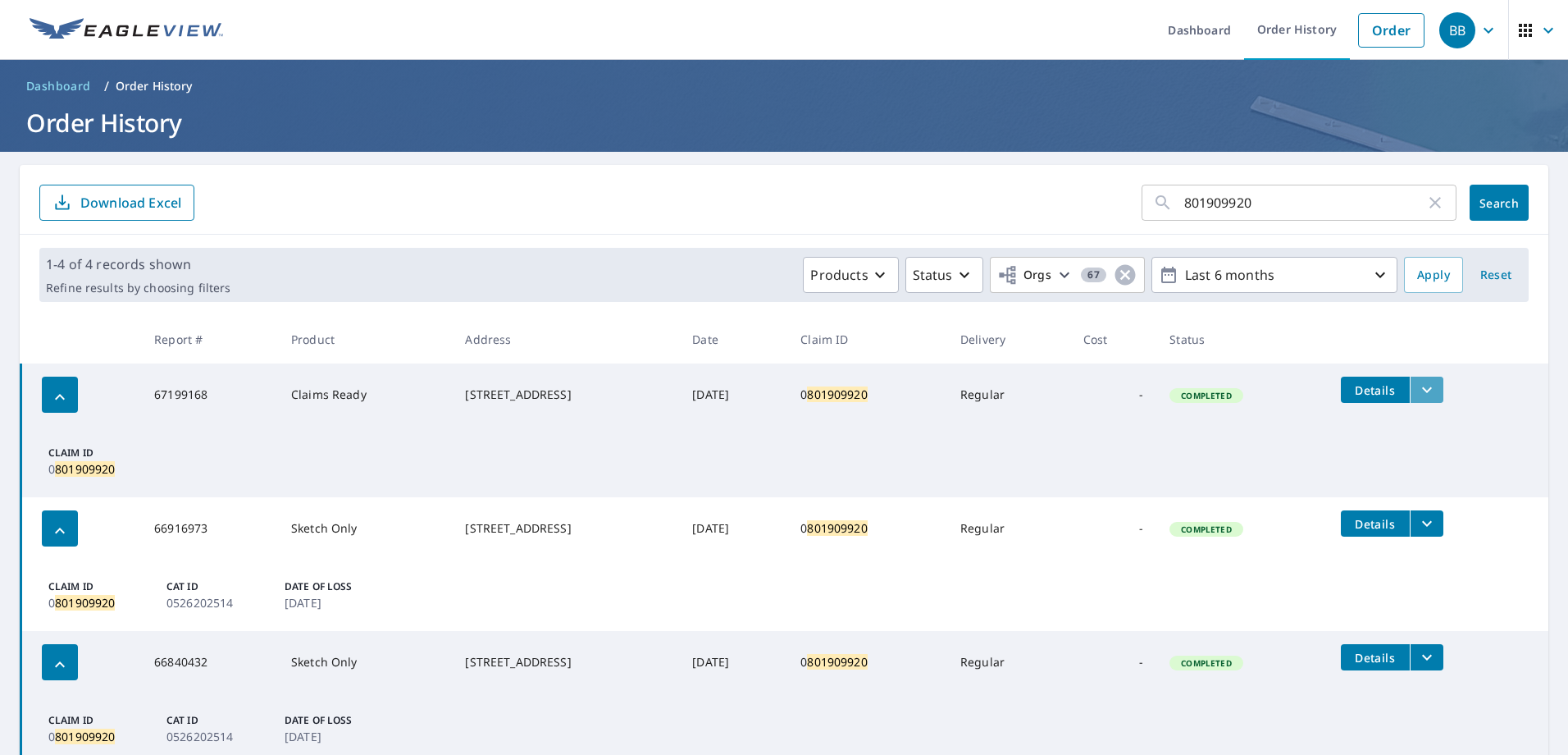
click at [1435, 386] on icon "filesDropdownBtn-67199168" at bounding box center [1426, 389] width 20 height 20
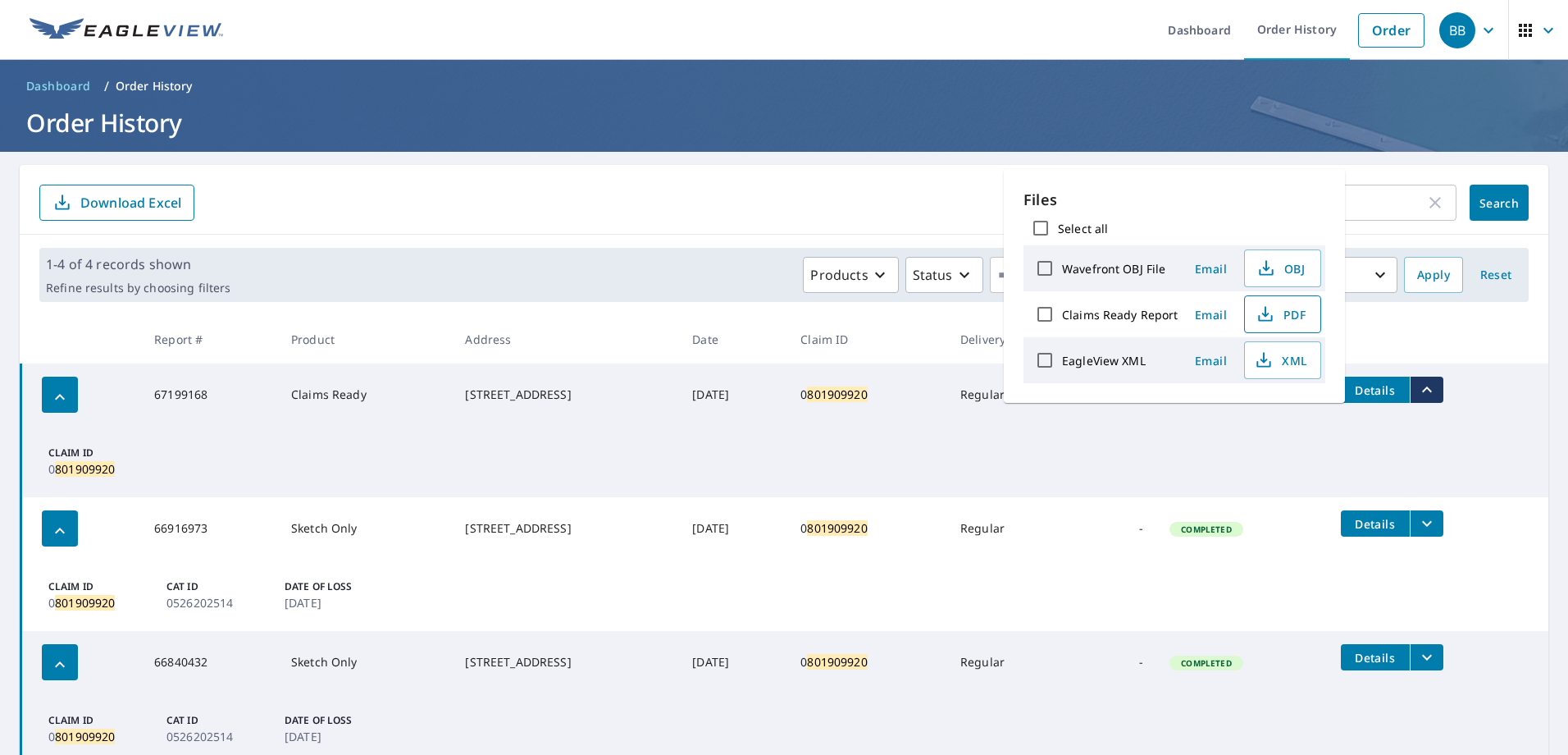
click at [1271, 315] on icon "button" at bounding box center [1265, 314] width 20 height 20
click at [1426, 201] on icon "button" at bounding box center [1435, 202] width 20 height 20
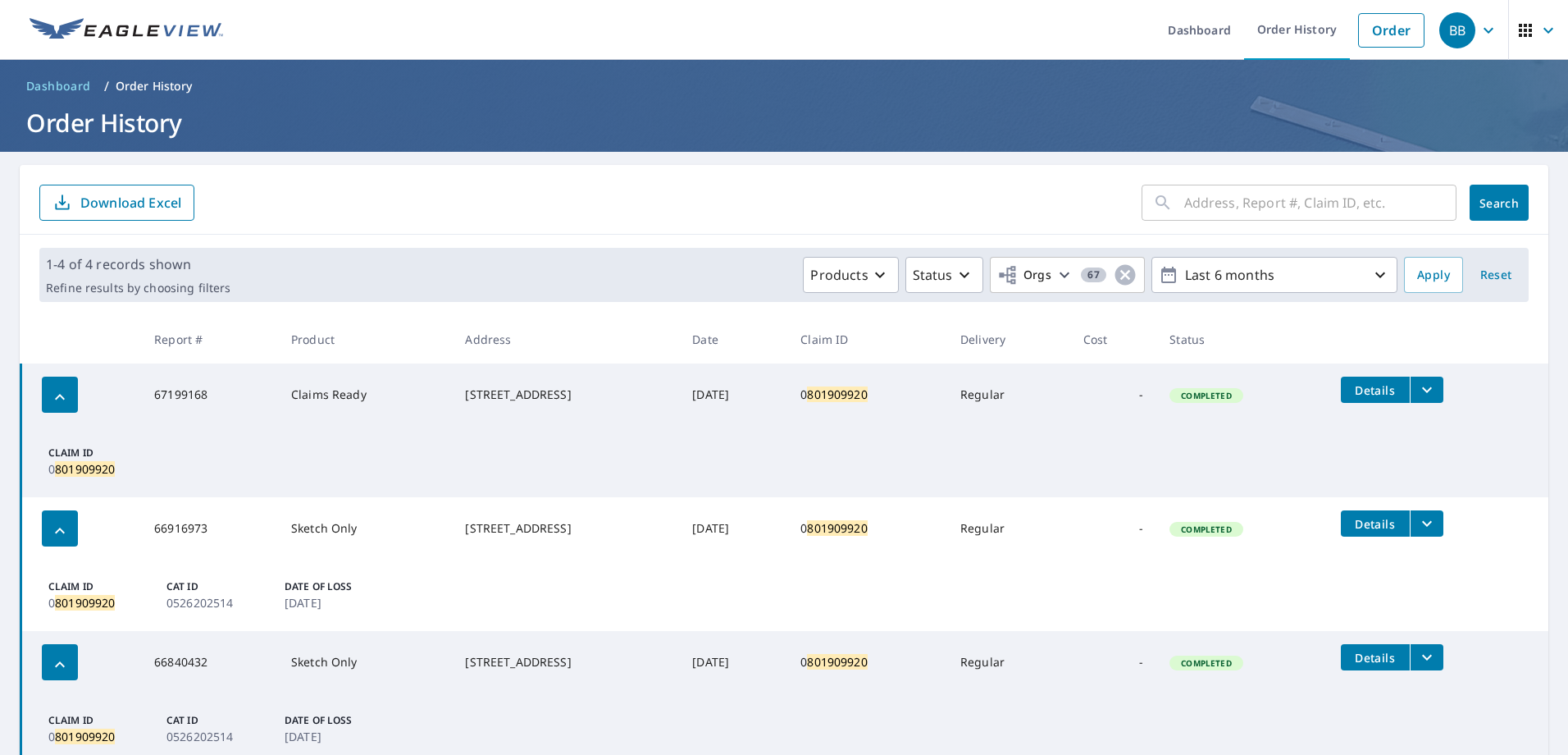
click at [1313, 197] on input "text" at bounding box center [1320, 202] width 272 height 46
paste input "787060235"
type input "787060235"
click button "Search" at bounding box center [1499, 202] width 59 height 36
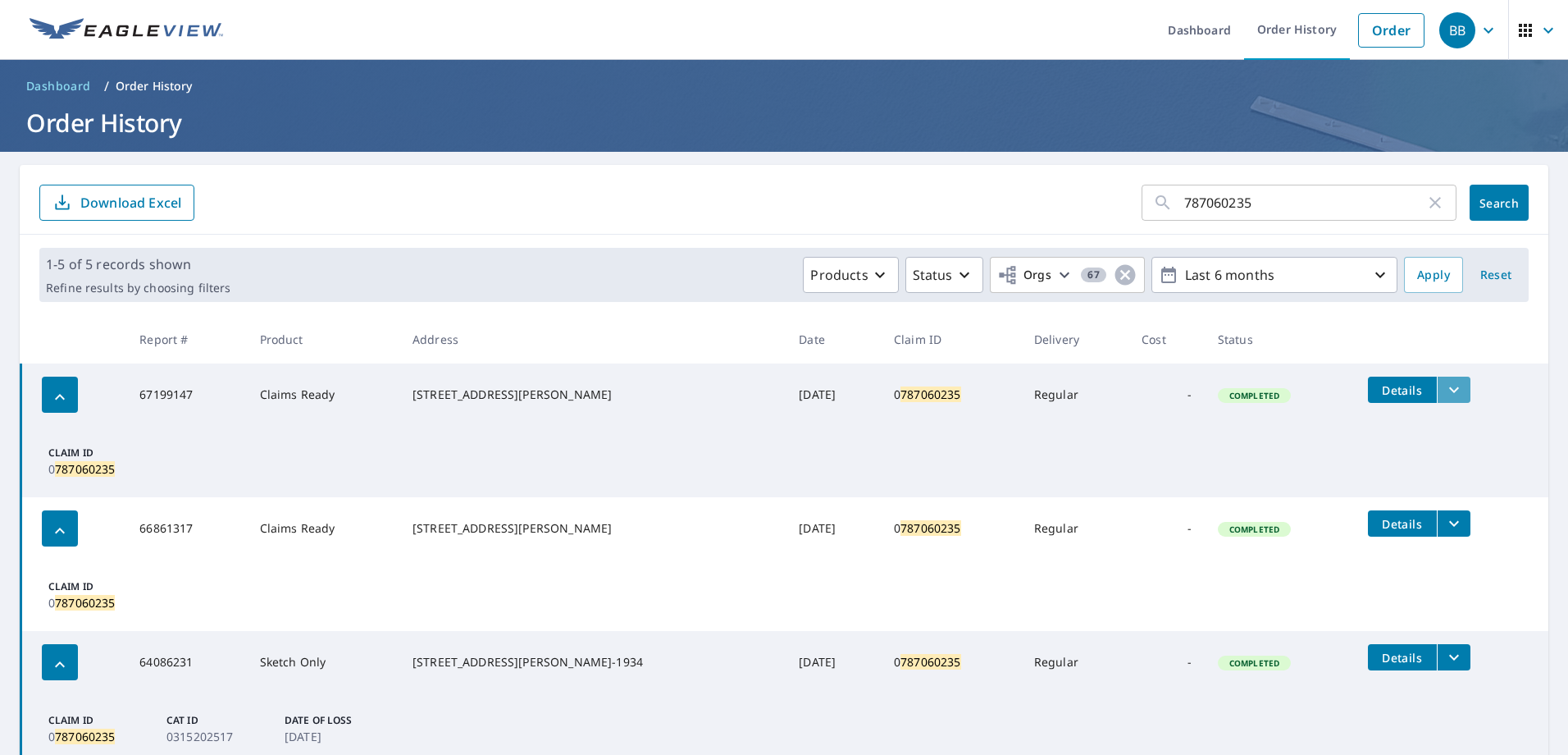
click at [1445, 388] on icon "filesDropdownBtn-67199147" at bounding box center [1454, 389] width 20 height 20
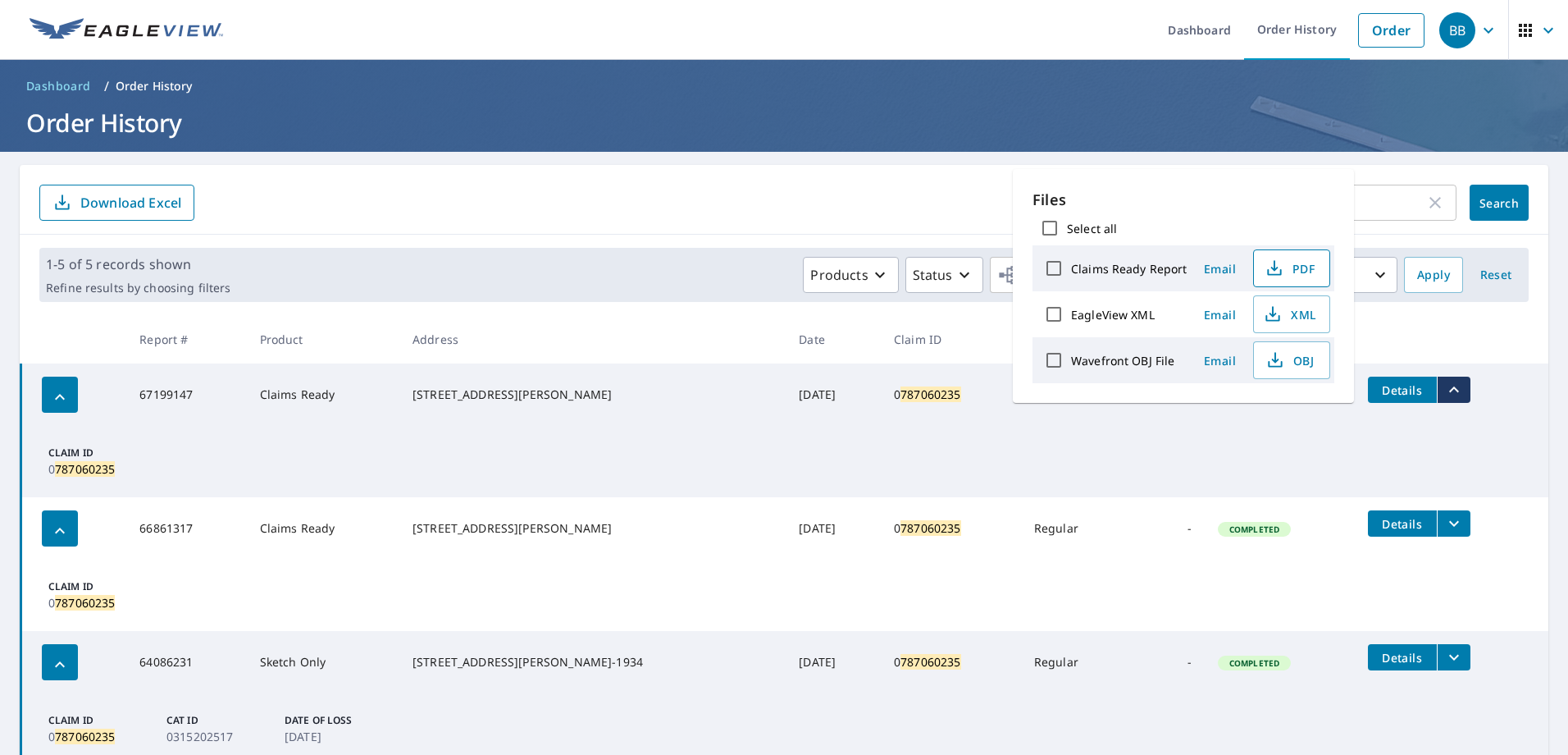
click at [1278, 265] on icon "button" at bounding box center [1274, 268] width 20 height 20
